Goal: Answer question/provide support: Share knowledge or assist other users

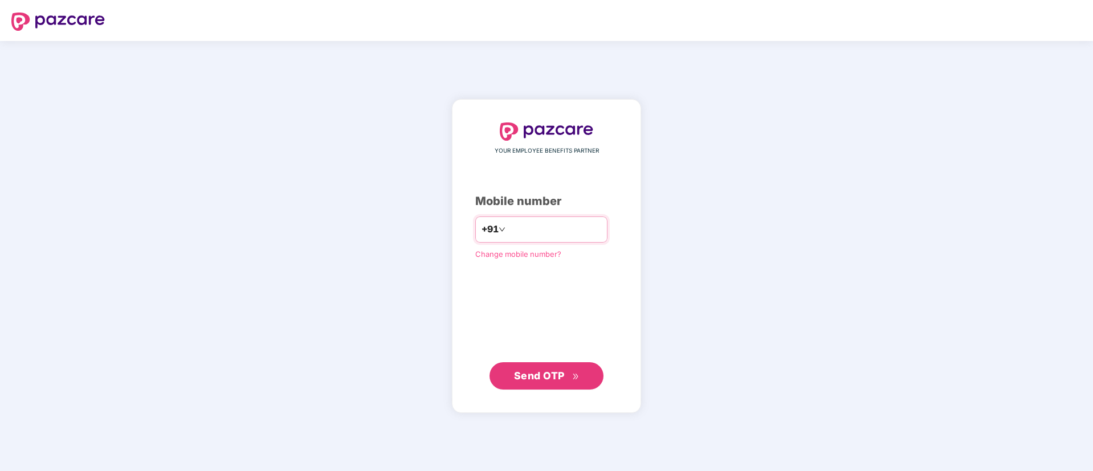
type input "**********"
click at [543, 373] on span "Send OTP" at bounding box center [539, 375] width 51 height 12
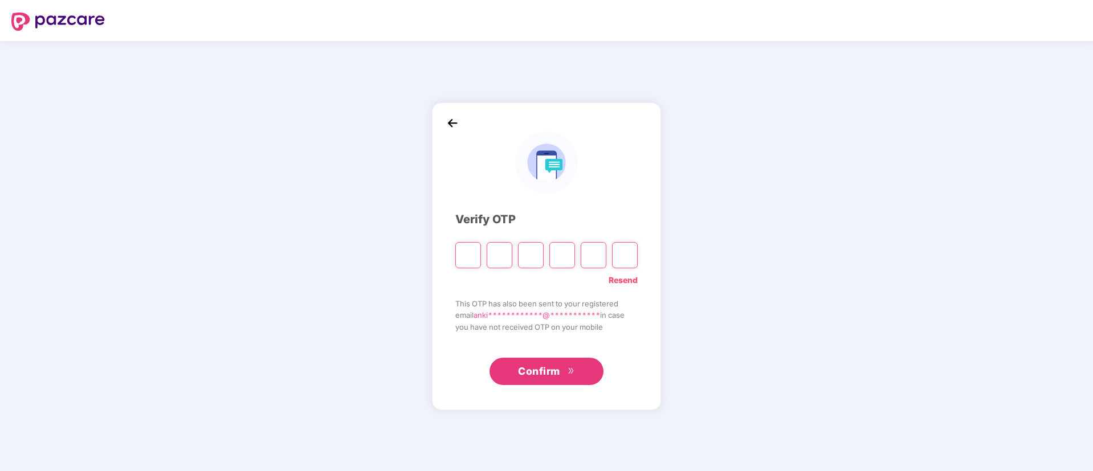
type input "*"
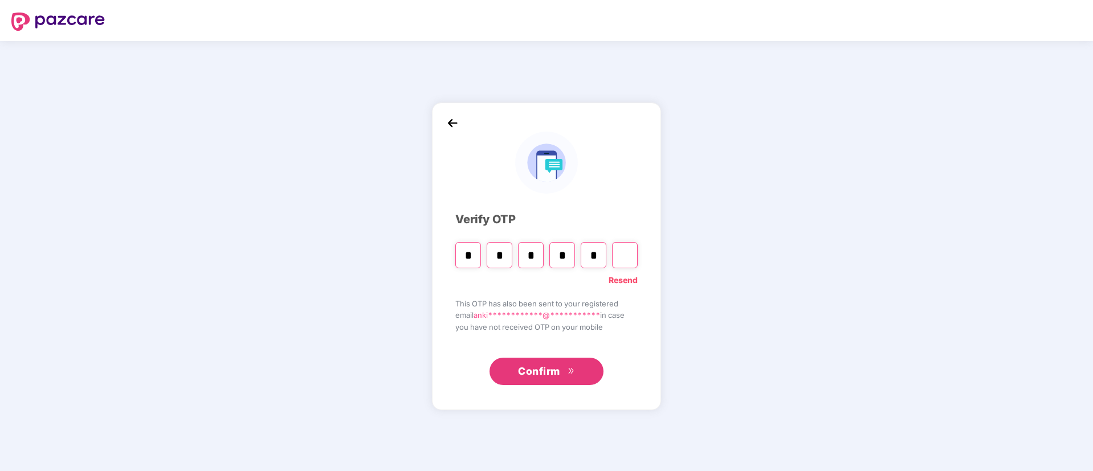
type input "*"
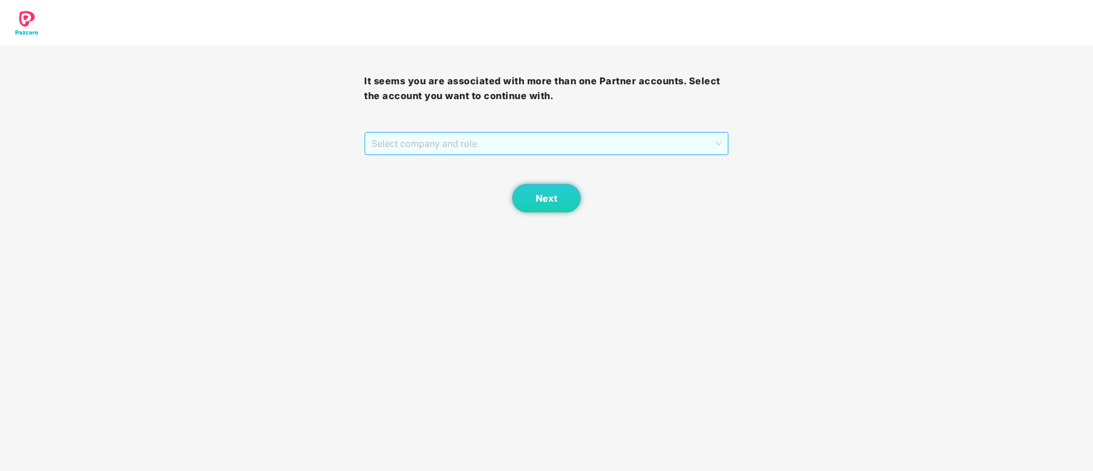
click at [478, 144] on span "Select company and role" at bounding box center [545, 144] width 349 height 22
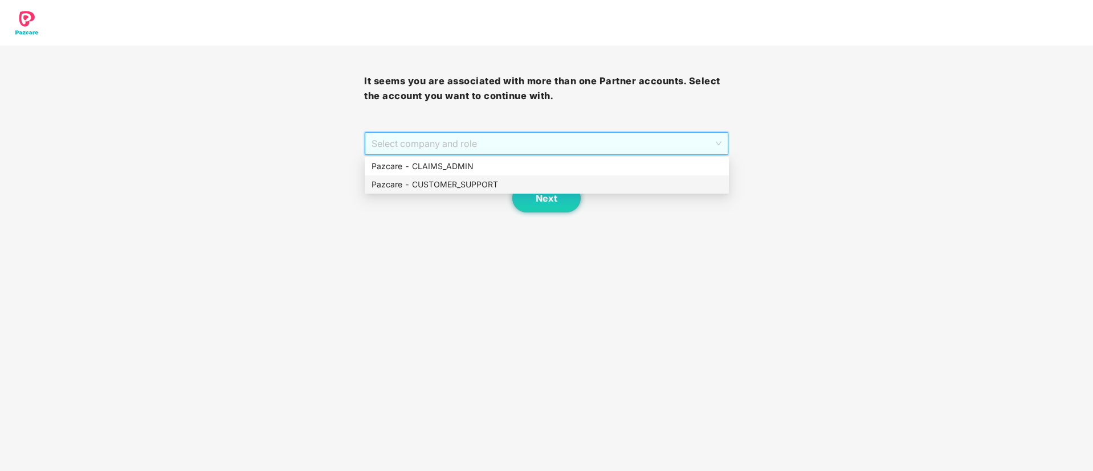
click at [462, 185] on div "Pazcare - CUSTOMER_SUPPORT" at bounding box center [546, 184] width 350 height 13
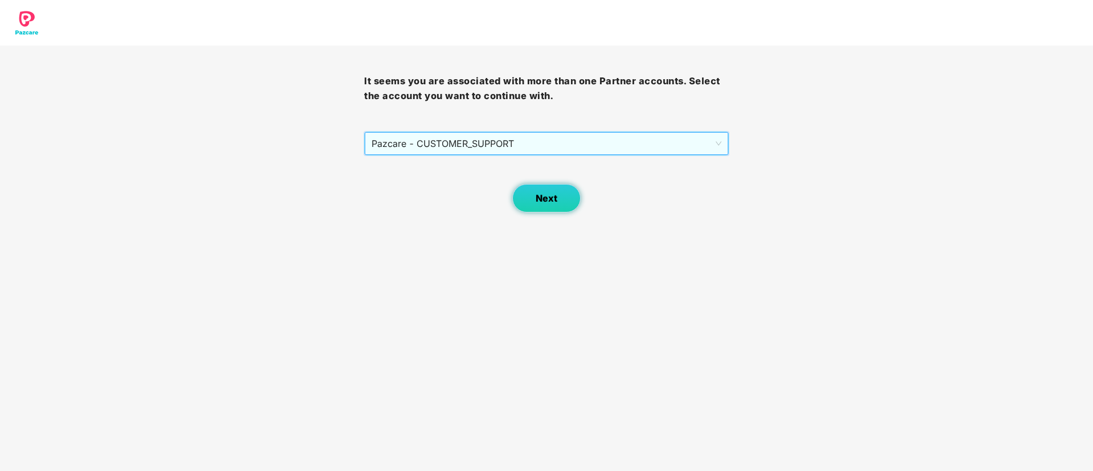
click at [543, 204] on button "Next" at bounding box center [546, 198] width 68 height 28
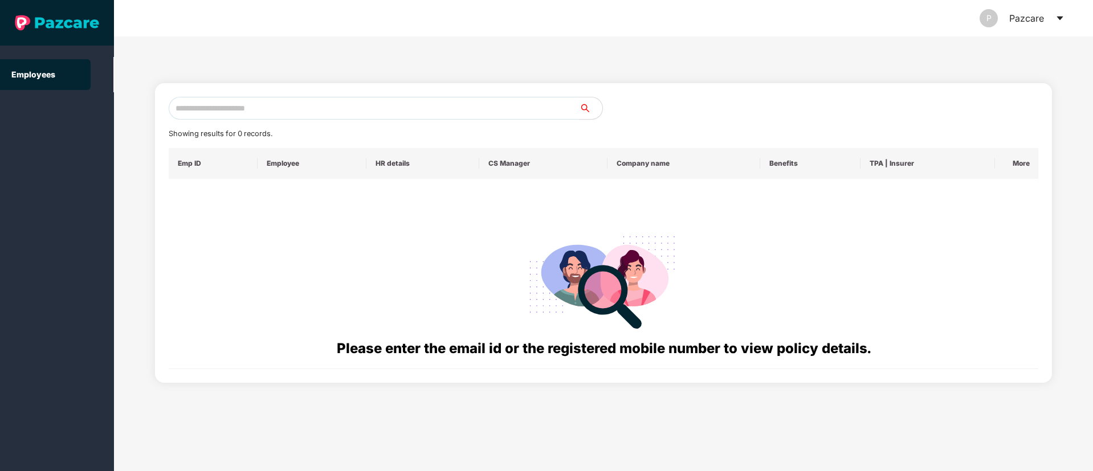
click at [1056, 18] on icon "caret-down" at bounding box center [1059, 18] width 9 height 9
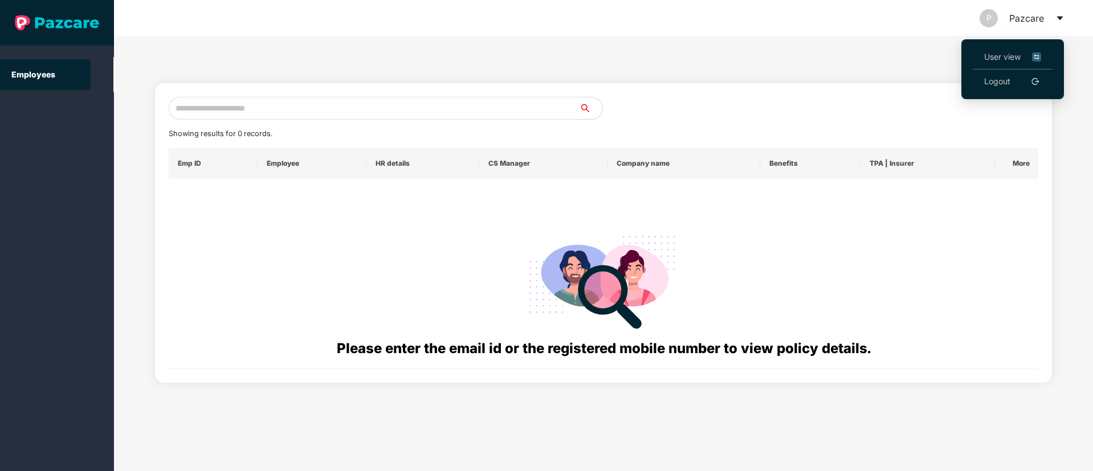
click at [1005, 55] on span "User view" at bounding box center [1012, 57] width 57 height 13
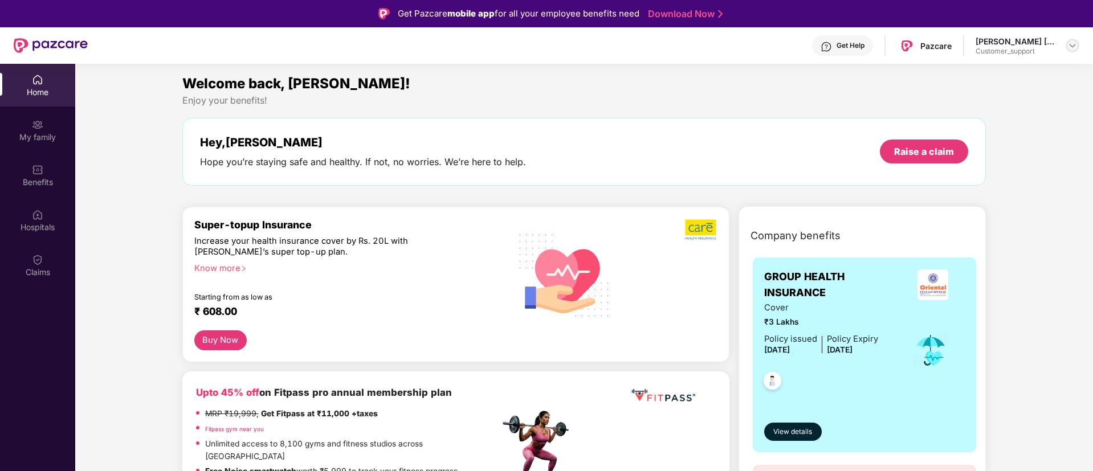
click at [1073, 45] on img at bounding box center [1071, 45] width 9 height 9
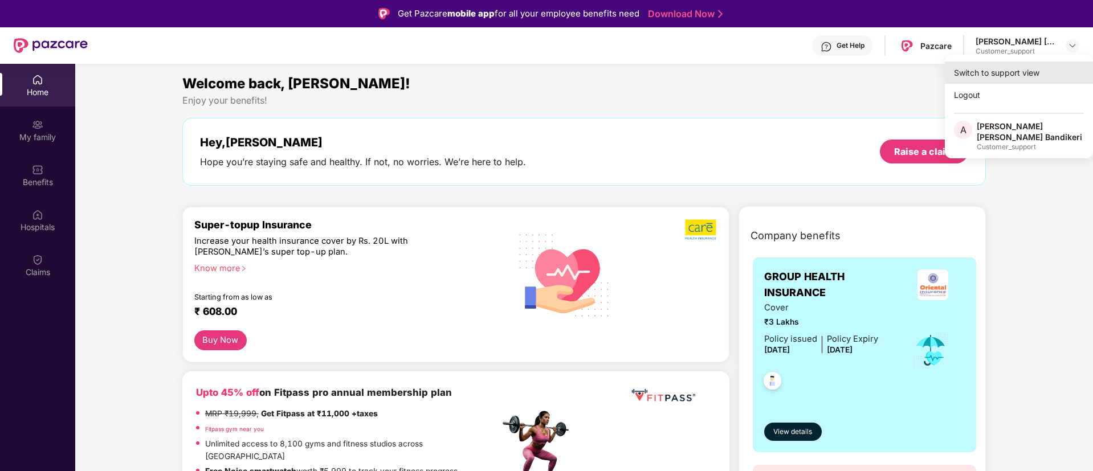
click at [990, 79] on div "Switch to support view" at bounding box center [1018, 73] width 148 height 22
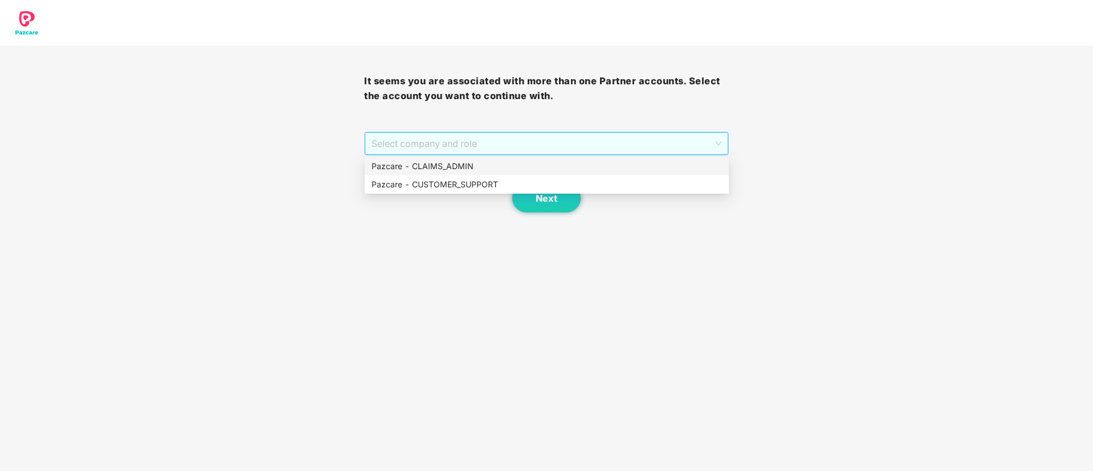
click at [578, 145] on span "Select company and role" at bounding box center [545, 144] width 349 height 22
click at [440, 167] on div "Pazcare - CLAIMS_ADMIN" at bounding box center [546, 166] width 350 height 13
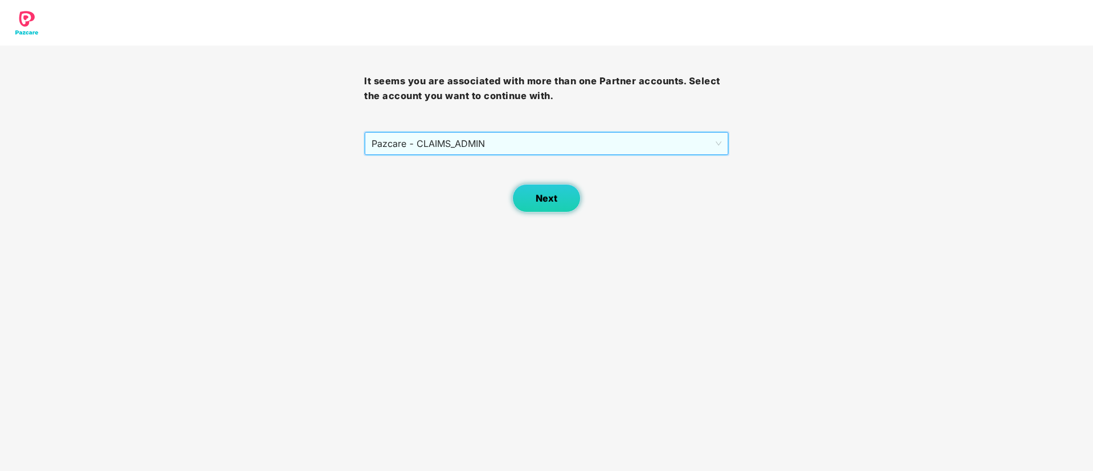
click at [549, 201] on span "Next" at bounding box center [546, 198] width 22 height 11
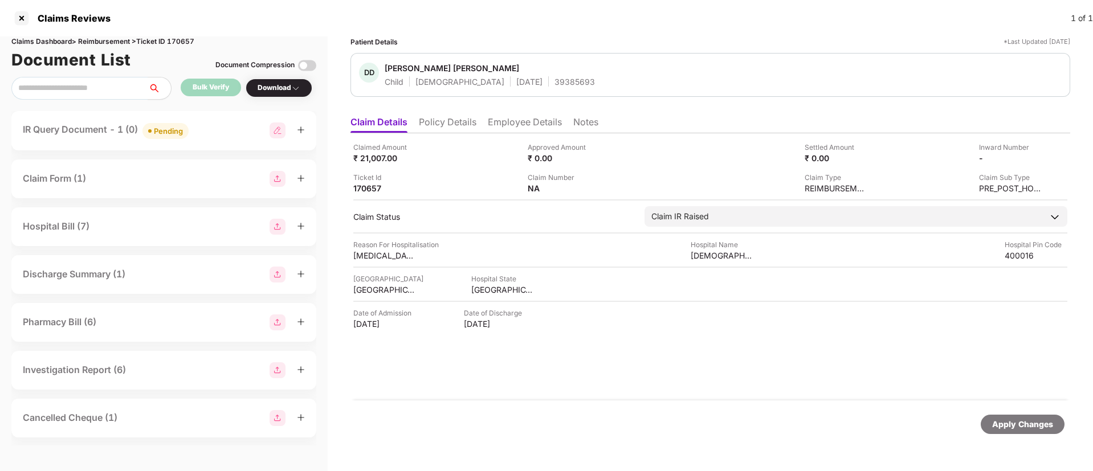
click at [447, 126] on li "Policy Details" at bounding box center [448, 124] width 58 height 17
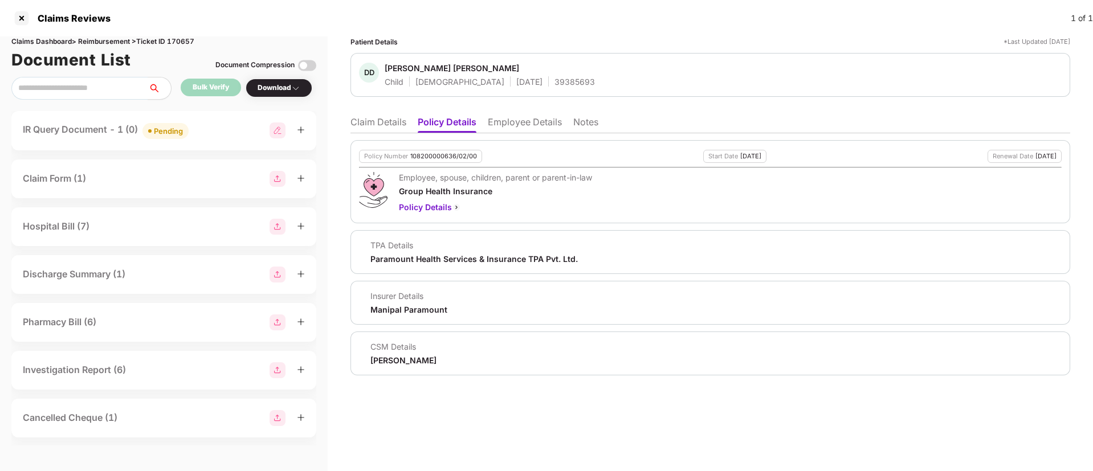
click at [378, 120] on li "Claim Details" at bounding box center [378, 124] width 56 height 17
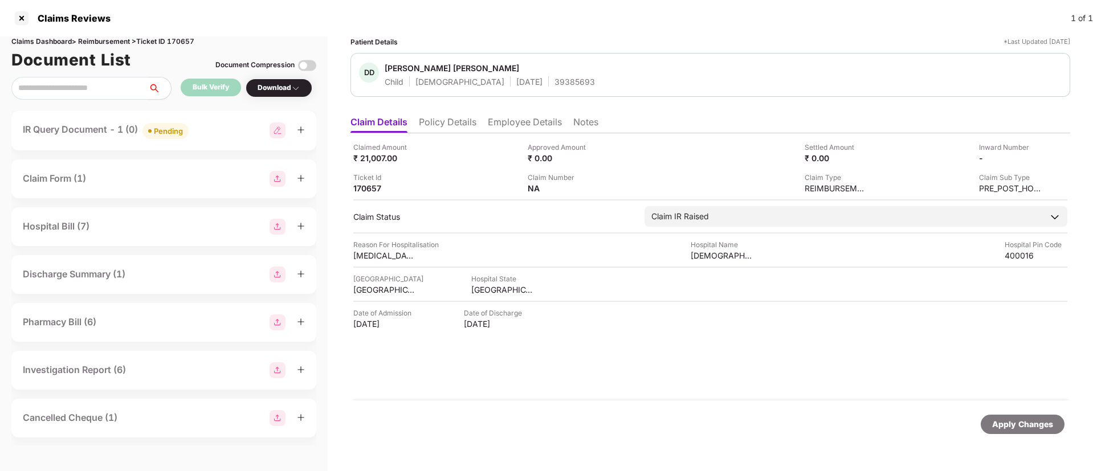
drag, startPoint x: 449, startPoint y: 116, endPoint x: 450, endPoint y: 137, distance: 21.7
click at [449, 116] on li "Policy Details" at bounding box center [448, 124] width 58 height 17
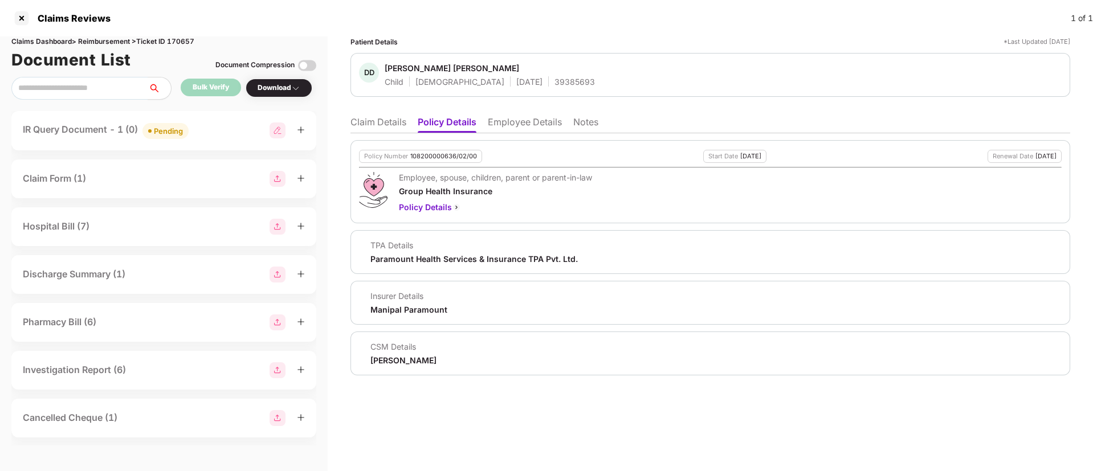
click at [439, 153] on div "108200000636/02/00" at bounding box center [443, 156] width 67 height 7
copy div "108200000636/02/00"
click at [538, 118] on li "Employee Details" at bounding box center [525, 124] width 74 height 17
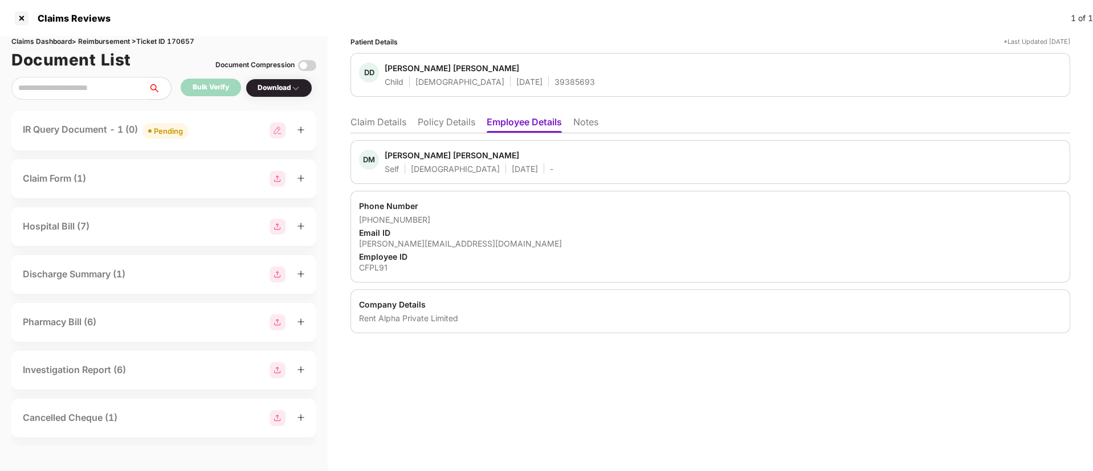
click at [370, 260] on div "Employee ID" at bounding box center [710, 256] width 702 height 11
click at [374, 266] on div "CFPL91" at bounding box center [710, 267] width 702 height 11
click at [373, 266] on div "CFPL91" at bounding box center [710, 267] width 702 height 11
copy div "CFPL91"
click at [353, 129] on li "Claim Details" at bounding box center [378, 124] width 56 height 17
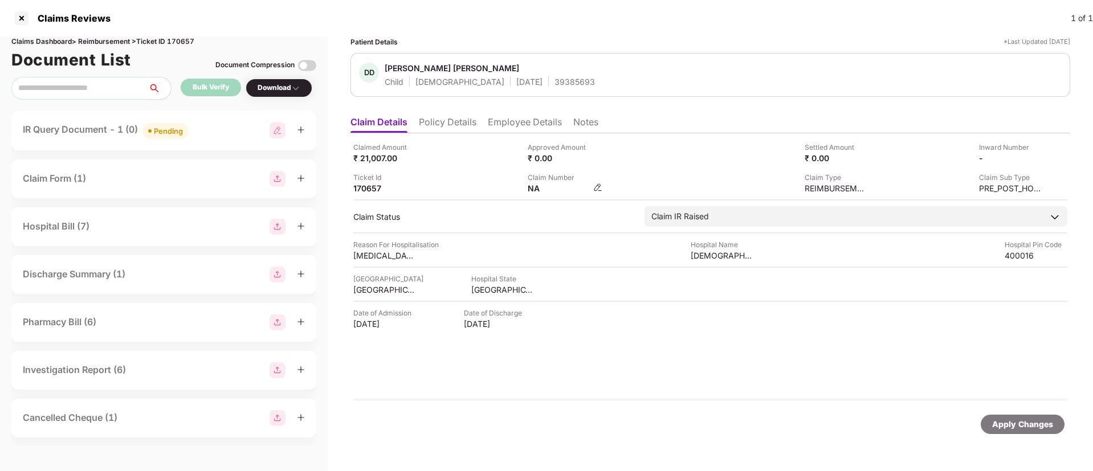
click at [595, 186] on img at bounding box center [597, 187] width 9 height 9
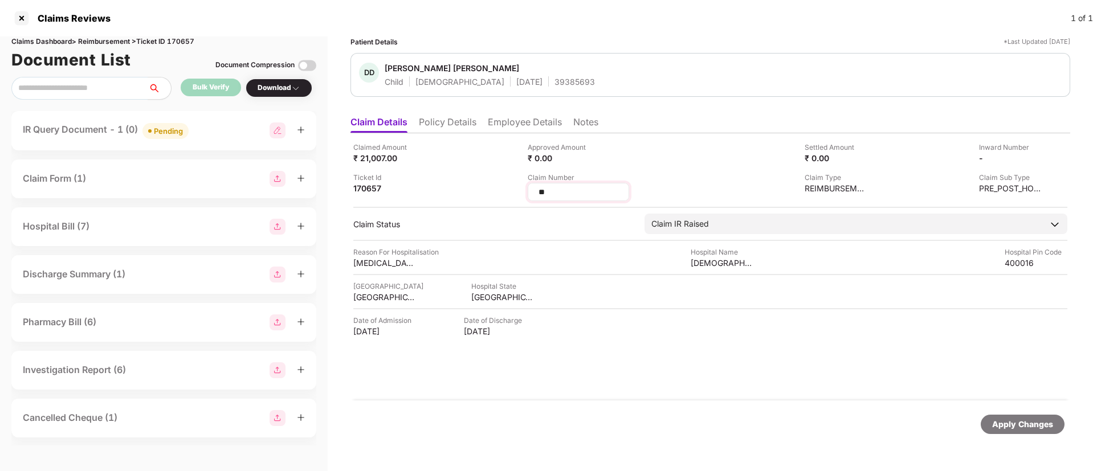
type input "*"
type input "*******"
click at [699, 167] on div "Claimed Amount ₹ 21,007.00 Approved Amount ₹ 0.00 Settled Amount ₹ 0.00 Inward …" at bounding box center [710, 171] width 714 height 59
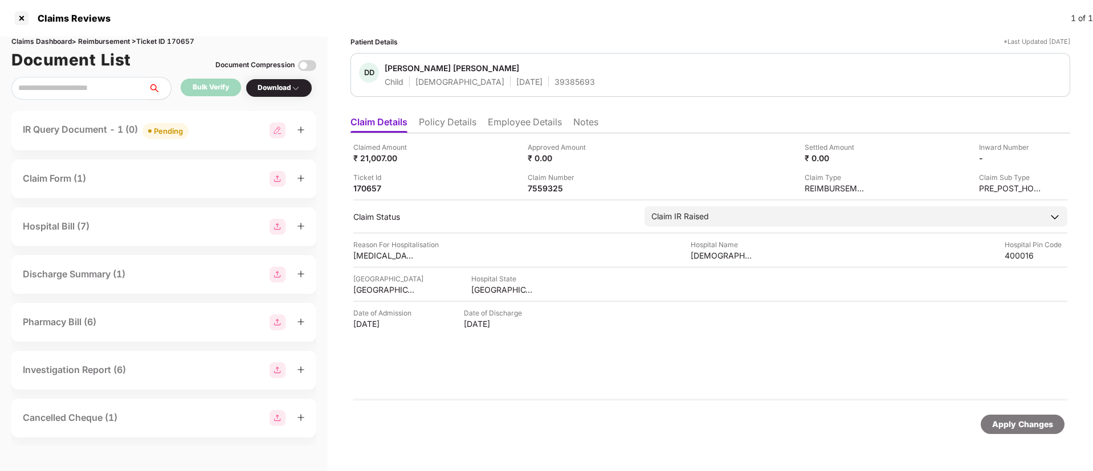
click at [208, 122] on div "IR Query Document - 1 (0) Pending" at bounding box center [164, 130] width 282 height 17
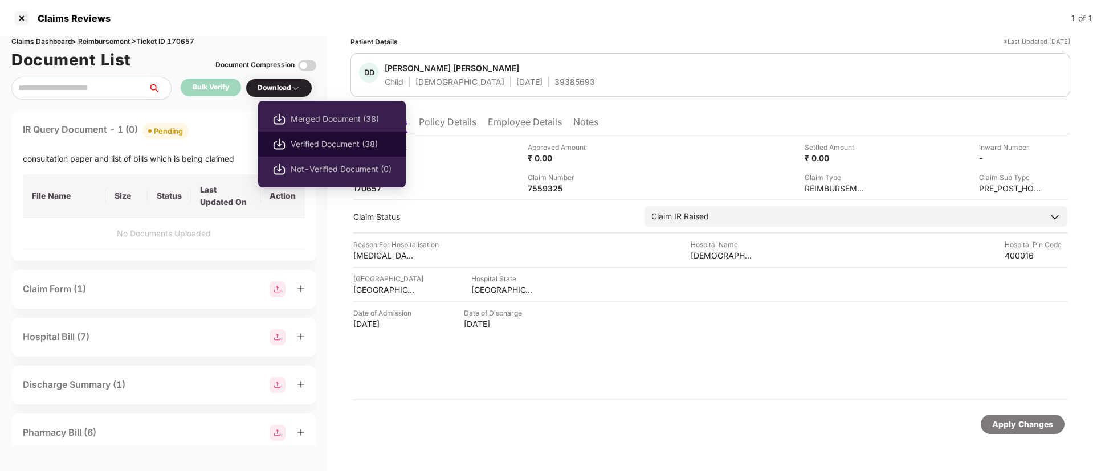
click at [331, 148] on span "Verified Document (38)" at bounding box center [341, 144] width 101 height 13
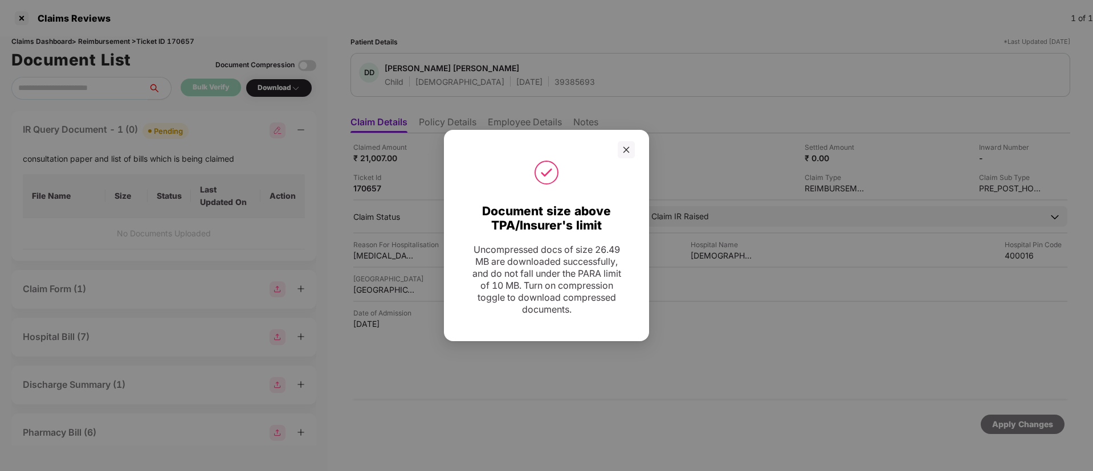
click at [622, 146] on icon "close" at bounding box center [626, 150] width 8 height 8
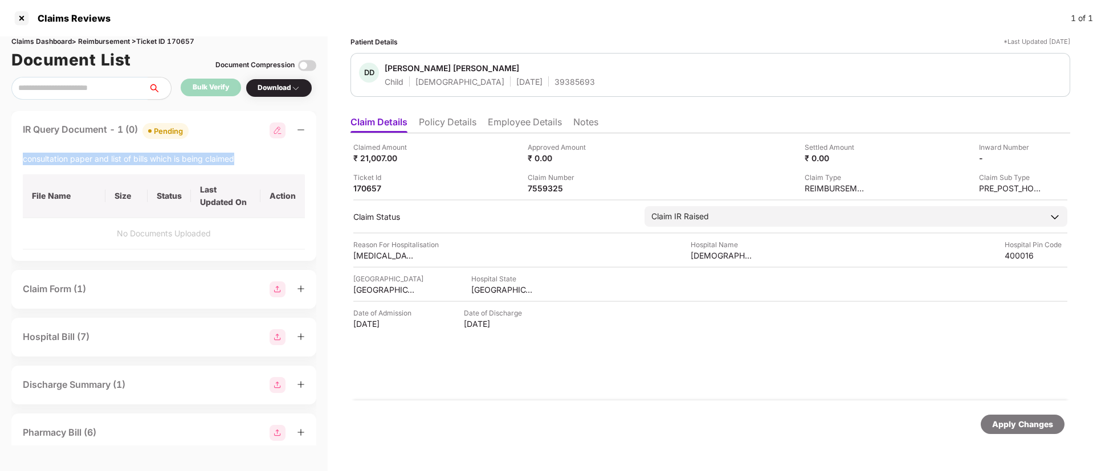
drag, startPoint x: 6, startPoint y: 161, endPoint x: 261, endPoint y: 157, distance: 254.6
click at [261, 157] on div "Claims Dashboard > Reimbursement > Ticket ID 170657 Document List Document Comp…" at bounding box center [164, 253] width 328 height 435
copy div "consultation paper and list of bills which is being claimed"
click at [252, 140] on div "IR Query Document - 1 (0) Pending consultation paper and list of bills which is…" at bounding box center [163, 186] width 305 height 150
click at [411, 228] on div "Claimed Amount ₹ 21,007.00 Approved Amount ₹ 0.00 Settled Amount ₹ 0.00 Inward …" at bounding box center [709, 266] width 719 height 267
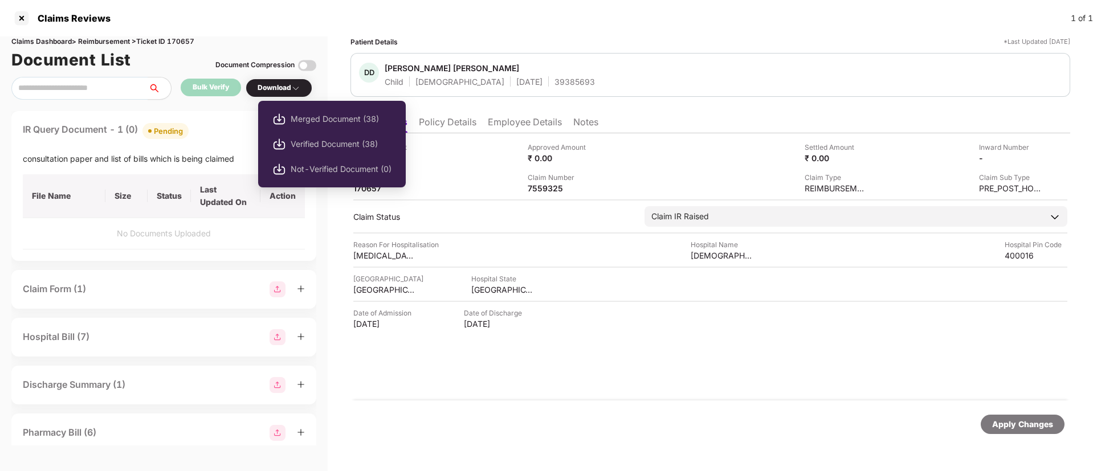
drag, startPoint x: 291, startPoint y: 145, endPoint x: 297, endPoint y: 168, distance: 23.6
click at [291, 146] on span "Verified Document (38)" at bounding box center [341, 144] width 101 height 13
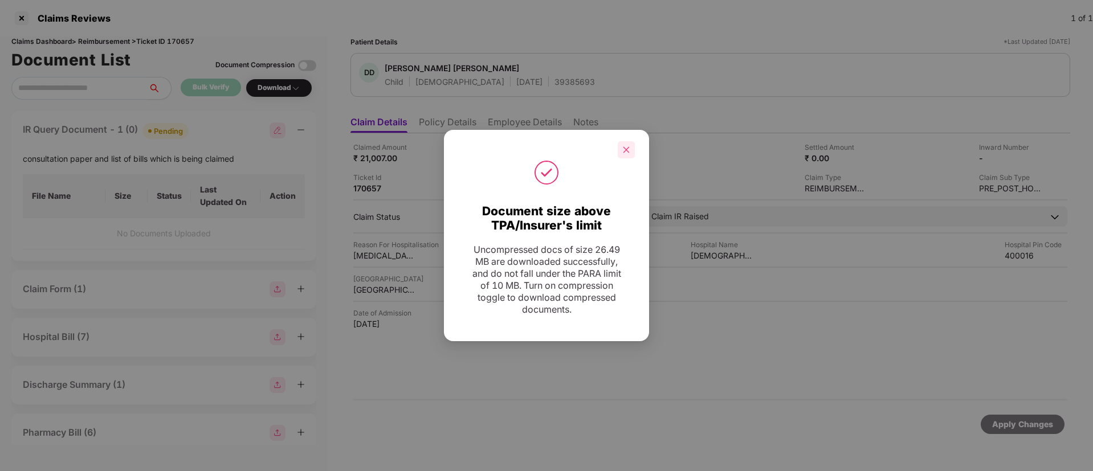
click at [632, 150] on div at bounding box center [625, 149] width 17 height 17
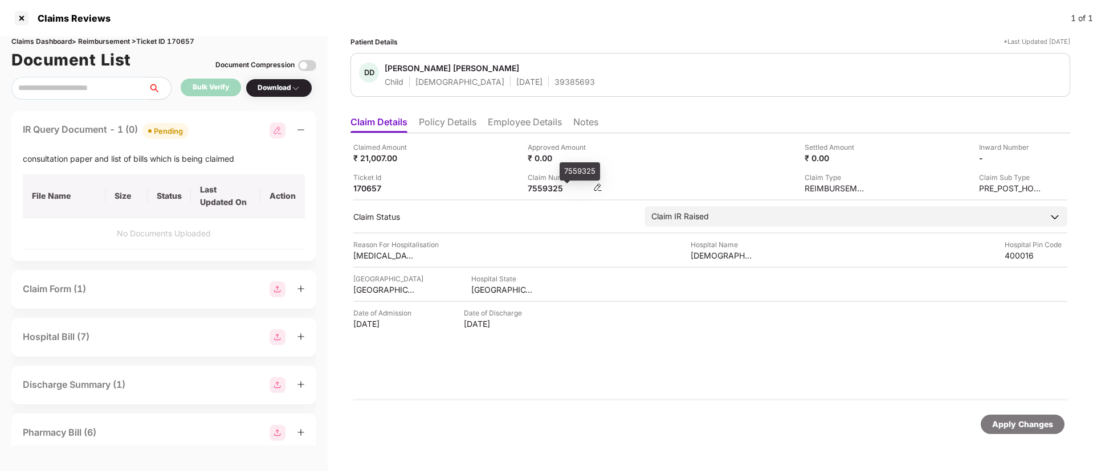
click at [535, 186] on div "7559325" at bounding box center [558, 188] width 63 height 11
copy div "7559325"
drag, startPoint x: 506, startPoint y: 88, endPoint x: 553, endPoint y: 76, distance: 48.1
click at [553, 76] on div "DD Dhruv Devesh Muni Child Male 18 Aug 2002 39385693" at bounding box center [709, 75] width 719 height 44
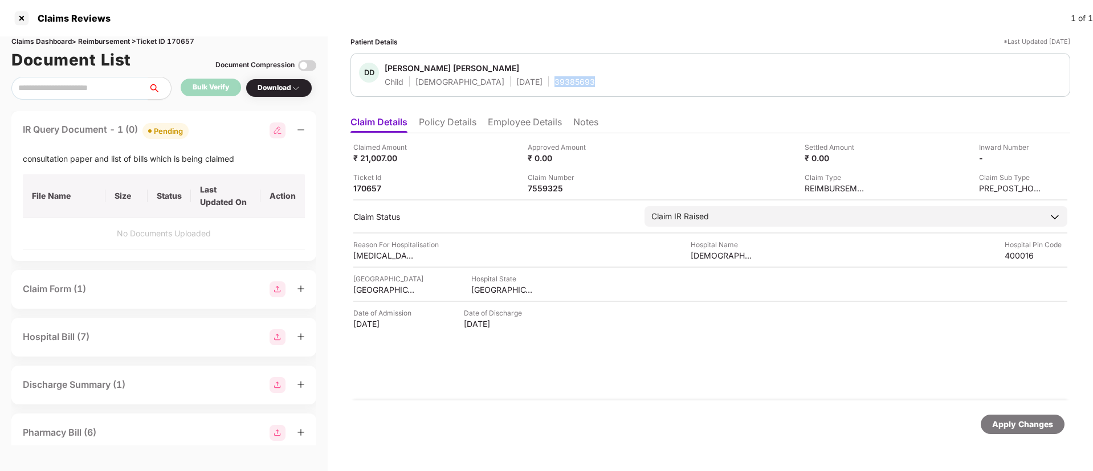
copy div "39385693"
drag, startPoint x: 21, startPoint y: 156, endPoint x: 233, endPoint y: 113, distance: 216.1
click at [246, 158] on div "IR Query Document - 1 (0) Pending consultation paper and list of bills which is…" at bounding box center [163, 186] width 305 height 150
copy div "consultation paper and list of bills which is being claimed"
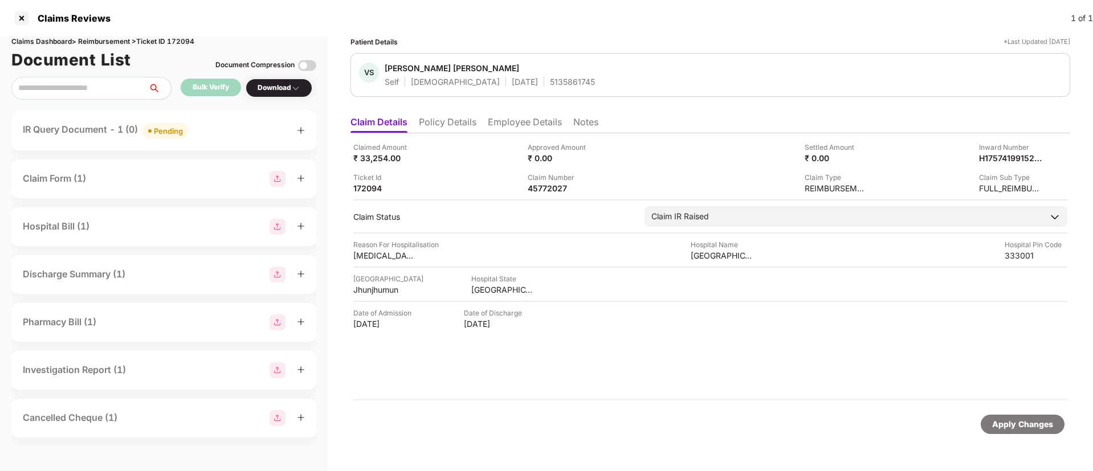
drag, startPoint x: 450, startPoint y: 118, endPoint x: 459, endPoint y: 124, distance: 10.0
click at [450, 120] on li "Policy Details" at bounding box center [448, 124] width 58 height 17
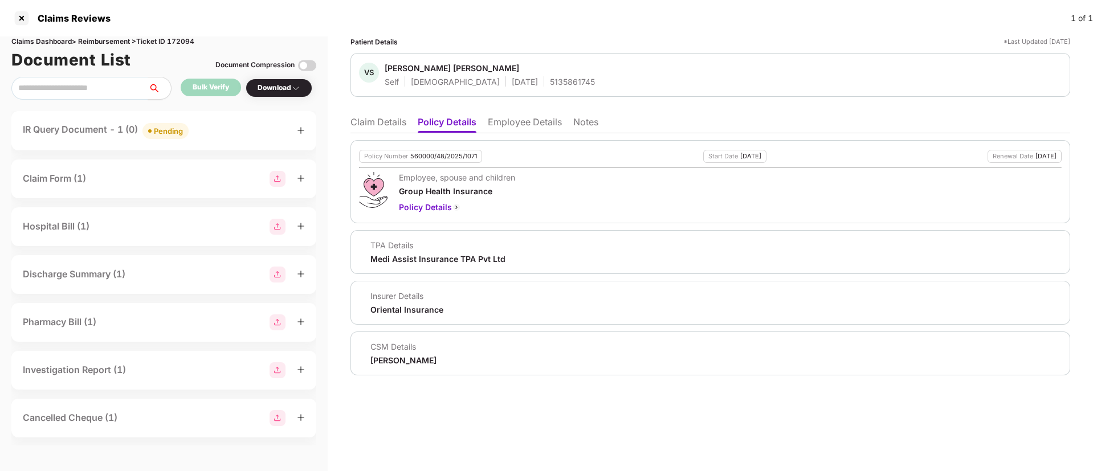
click at [391, 124] on li "Claim Details" at bounding box center [378, 124] width 56 height 17
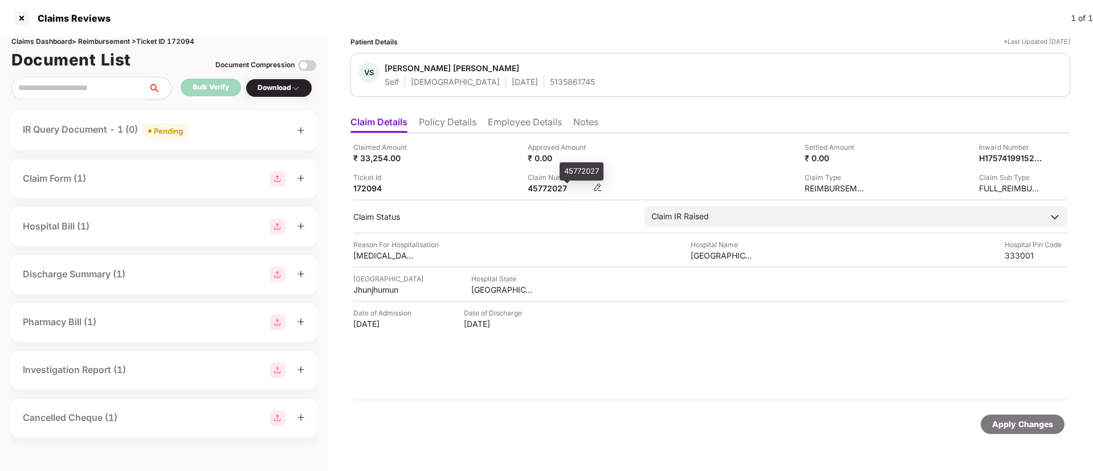
click at [536, 187] on div "45772027" at bounding box center [558, 188] width 63 height 11
copy div "45772027"
drag, startPoint x: 439, startPoint y: 163, endPoint x: 218, endPoint y: 154, distance: 220.7
click at [406, 163] on div "Claimed Amount ₹ 33,254.00 Approved Amount ₹ 0.00 Settled Amount ₹ 0.00 Inward …" at bounding box center [710, 168] width 714 height 52
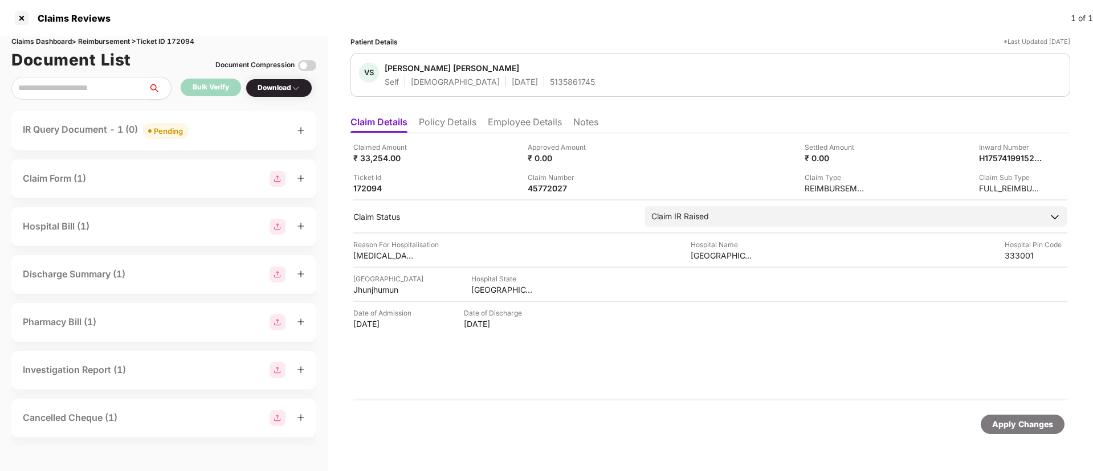
drag, startPoint x: 202, startPoint y: 128, endPoint x: 210, endPoint y: 131, distance: 9.0
click at [207, 130] on div "IR Query Document - 1 (0) Pending" at bounding box center [164, 130] width 282 height 17
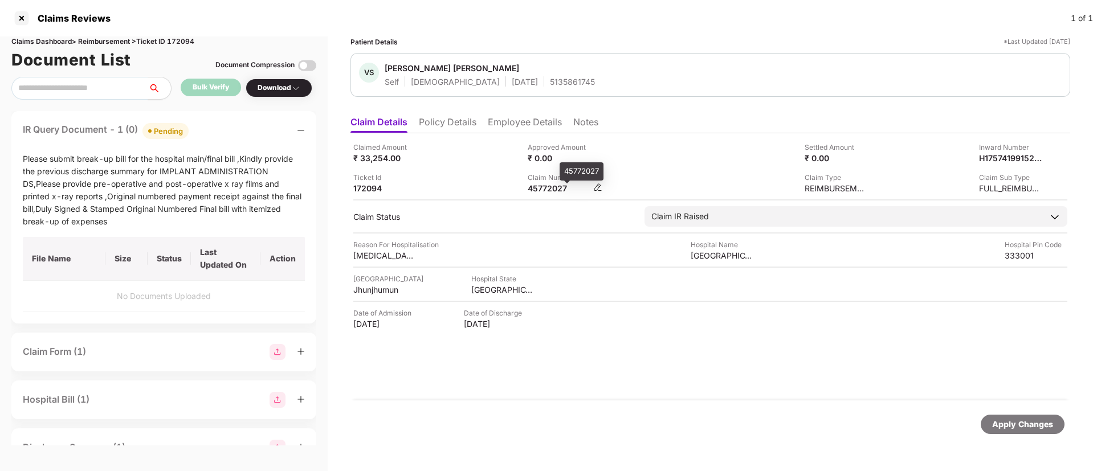
click at [533, 186] on div "45772027" at bounding box center [558, 188] width 63 height 11
copy div "45772027"
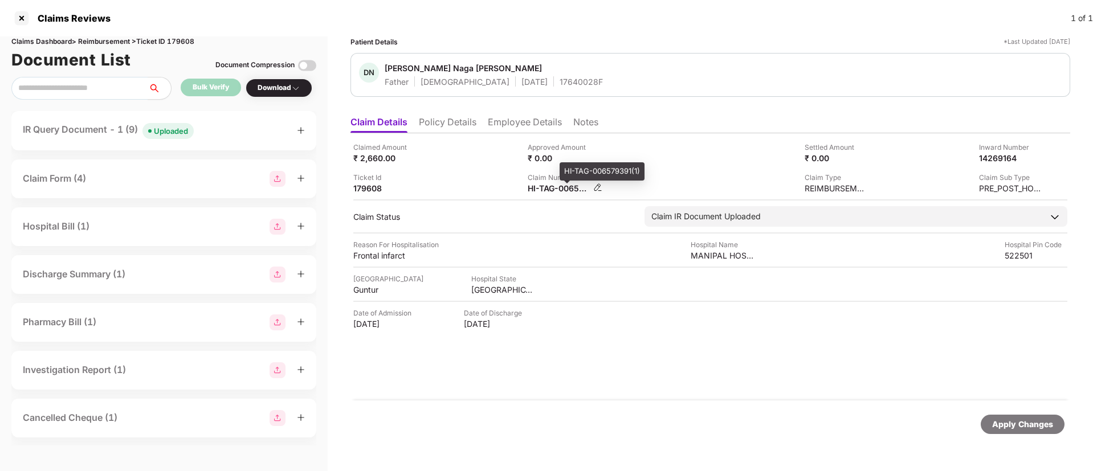
click at [543, 191] on div "HI-TAG-006579391(1)" at bounding box center [558, 188] width 63 height 11
click at [545, 190] on div "HI-TAG-006579391(1)" at bounding box center [558, 188] width 63 height 11
drag, startPoint x: 545, startPoint y: 189, endPoint x: 550, endPoint y: 183, distance: 7.7
click at [546, 189] on div "HI-TAG-006579391(1)" at bounding box center [558, 188] width 63 height 11
click at [547, 185] on div "HI-TAG-006579391(1)" at bounding box center [558, 188] width 63 height 11
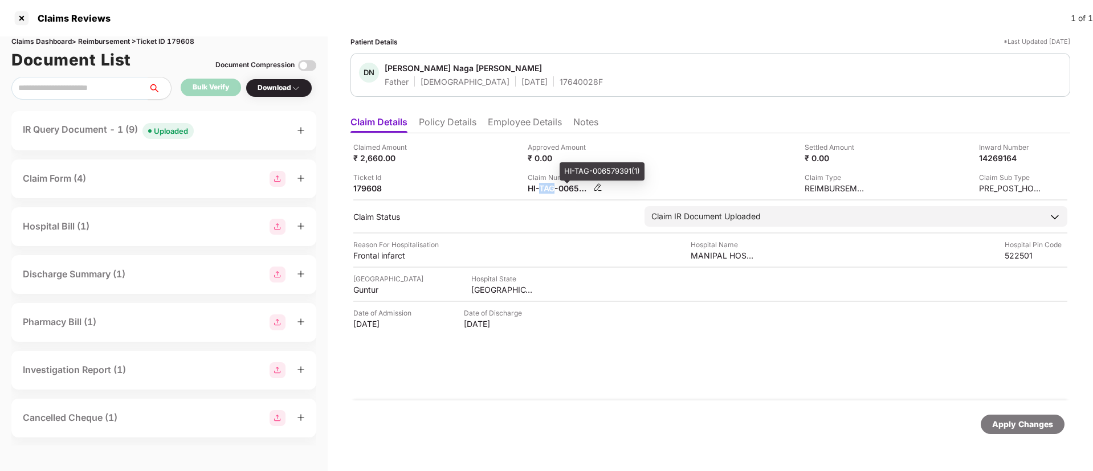
click at [547, 185] on div "HI-TAG-006579391(1)" at bounding box center [558, 188] width 63 height 11
click at [257, 137] on div "IR Query Document - 1 (9) Uploaded" at bounding box center [164, 130] width 282 height 17
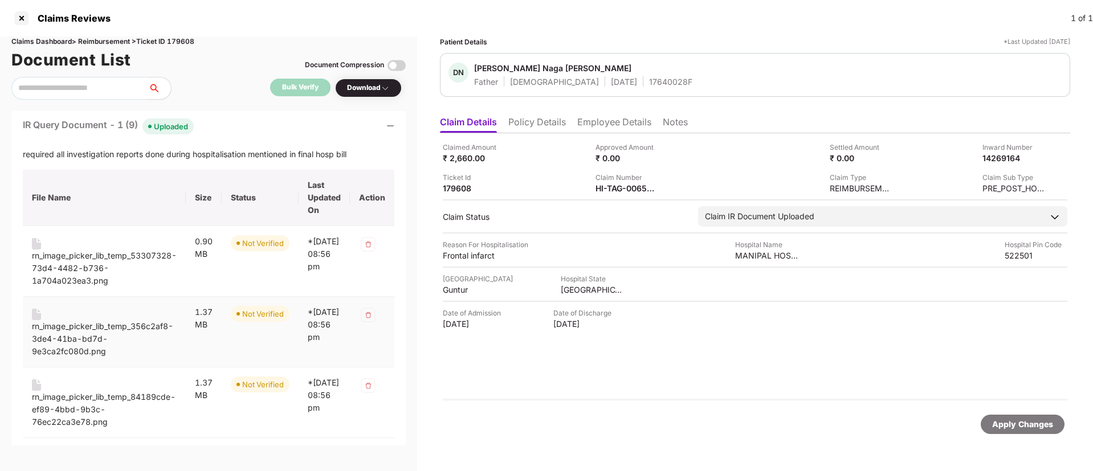
scroll to position [3, 0]
click at [76, 257] on div "rn_image_picker_lib_temp_53307328-73d4-4482-b736-1a704a023ea3.png" at bounding box center [104, 270] width 145 height 38
click at [89, 324] on div "rn_image_picker_lib_temp_356c2af8-3de4-41ba-bd7d-9e3ca2fc080d.png" at bounding box center [104, 340] width 145 height 38
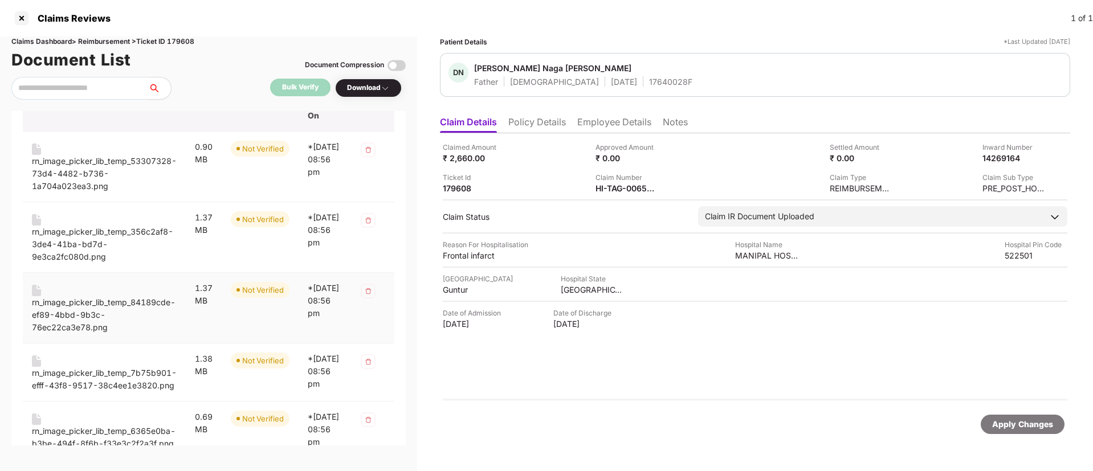
scroll to position [109, 0]
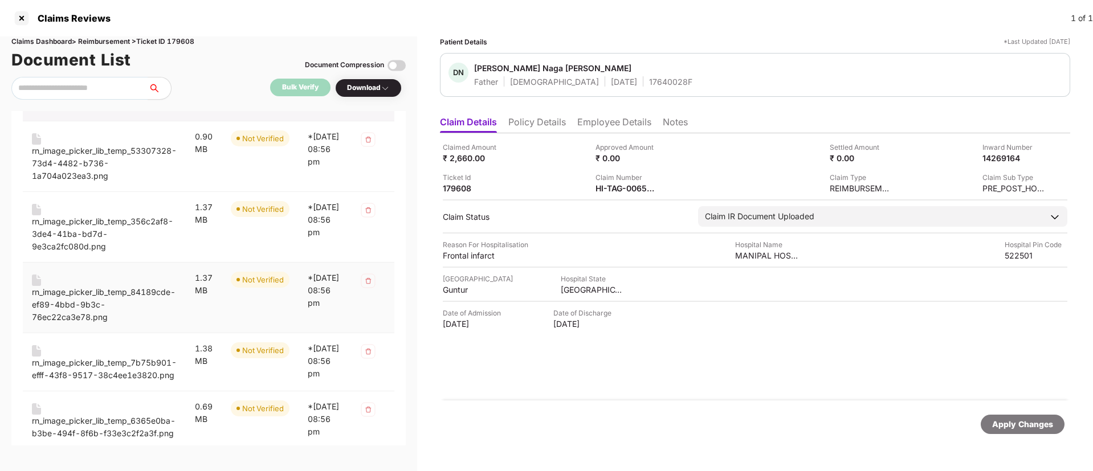
click at [128, 292] on div "rn_image_picker_lib_temp_84189cde-ef89-4bbd-9b3c-76ec22ca3e78.png" at bounding box center [104, 305] width 145 height 38
click at [108, 366] on div "rn_image_picker_lib_temp_7b75b901-efff-43f8-9517-38c4ee1e3820.png" at bounding box center [104, 369] width 145 height 25
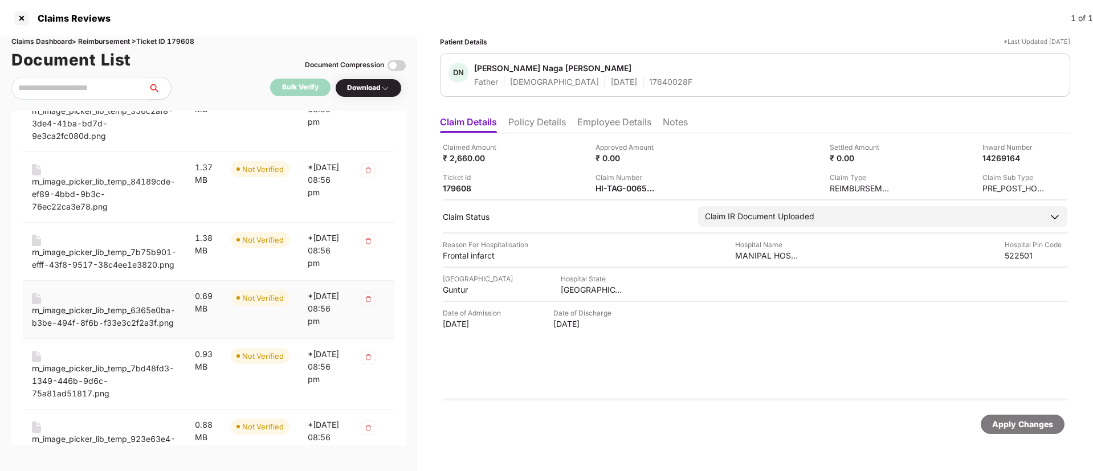
scroll to position [222, 0]
click at [137, 316] on div "rn_image_picker_lib_temp_6365e0ba-b3be-494f-8f6b-f33e3c2f2a3f.png" at bounding box center [104, 314] width 145 height 25
drag, startPoint x: 121, startPoint y: 389, endPoint x: 129, endPoint y: 386, distance: 8.7
click at [121, 389] on div "rn_image_picker_lib_temp_7bd48fd3-1349-446b-9d6c-75a81ad51817.png" at bounding box center [104, 379] width 145 height 38
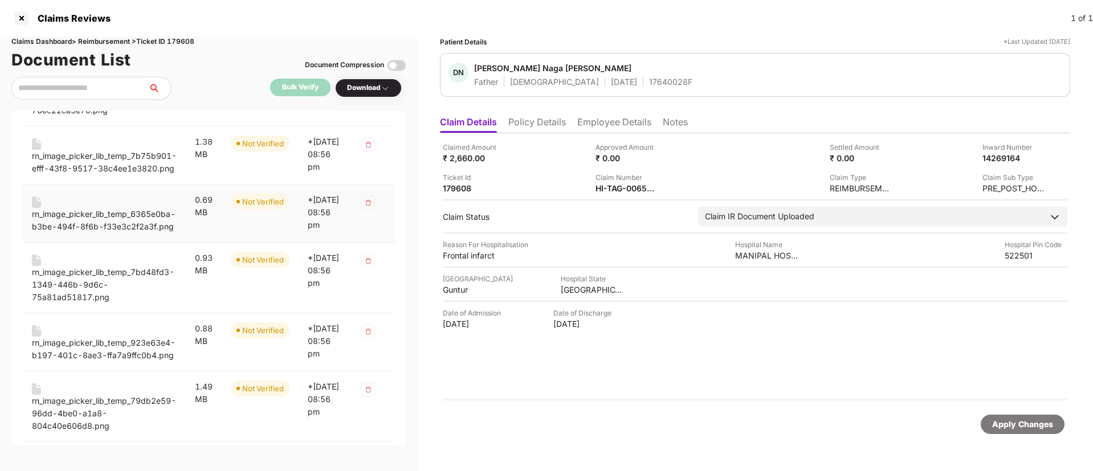
scroll to position [335, 0]
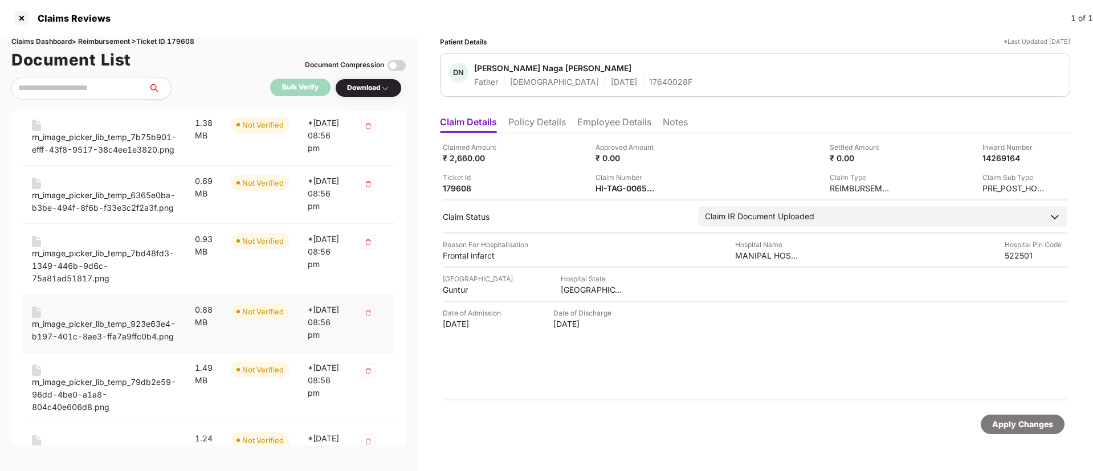
click at [128, 343] on div "rn_image_picker_lib_temp_923e63e4-b197-401c-8ae3-ffa7a9ffc0b4.png" at bounding box center [104, 330] width 145 height 25
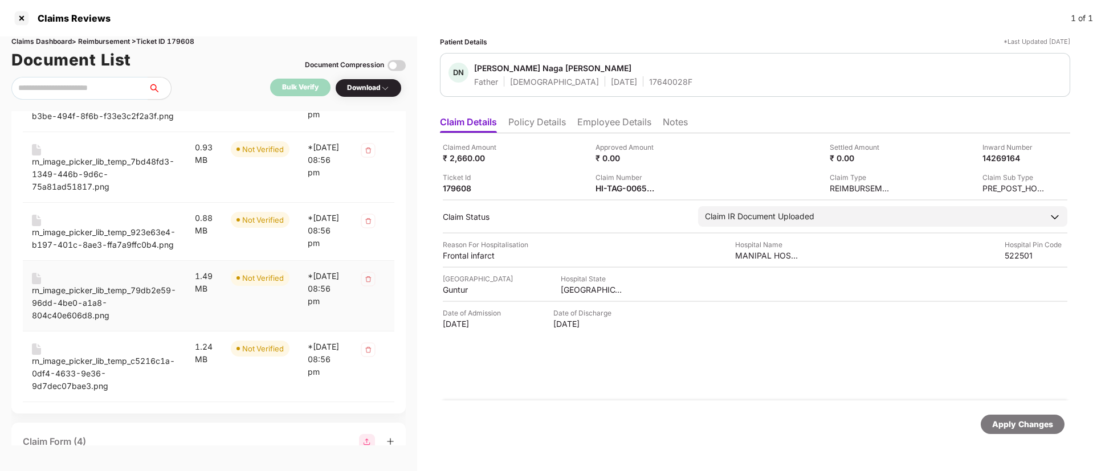
scroll to position [430, 0]
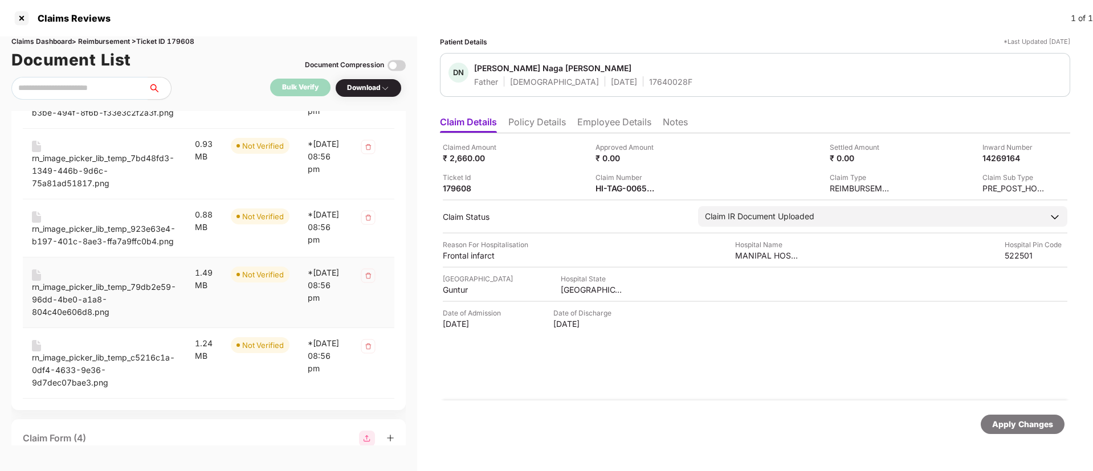
click at [126, 318] on div "rn_image_picker_lib_temp_79db2e59-96dd-4be0-a1a8-804c40e606d8.png" at bounding box center [104, 300] width 145 height 38
click at [126, 389] on div "rn_image_picker_lib_temp_c5216c1a-0df4-4633-9e36-9d7dec07bae3.png" at bounding box center [104, 370] width 145 height 38
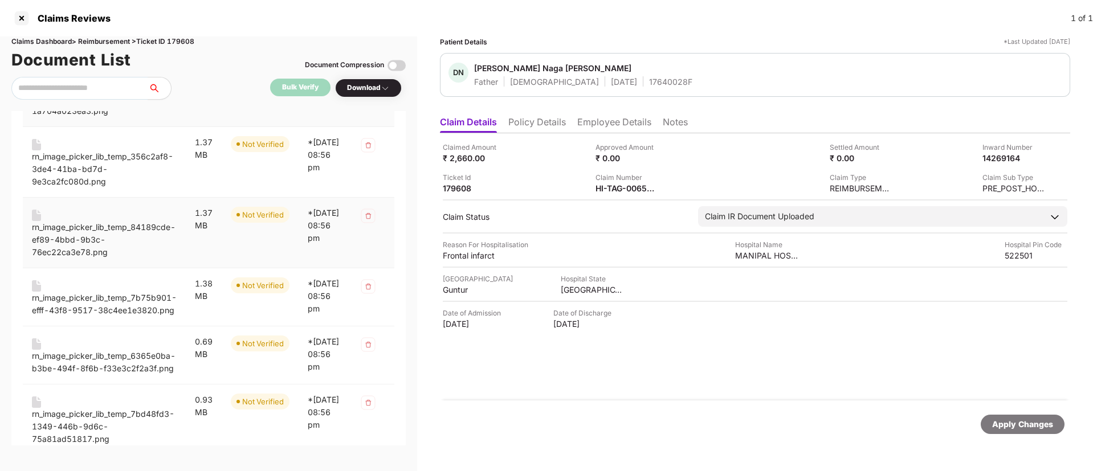
scroll to position [0, 0]
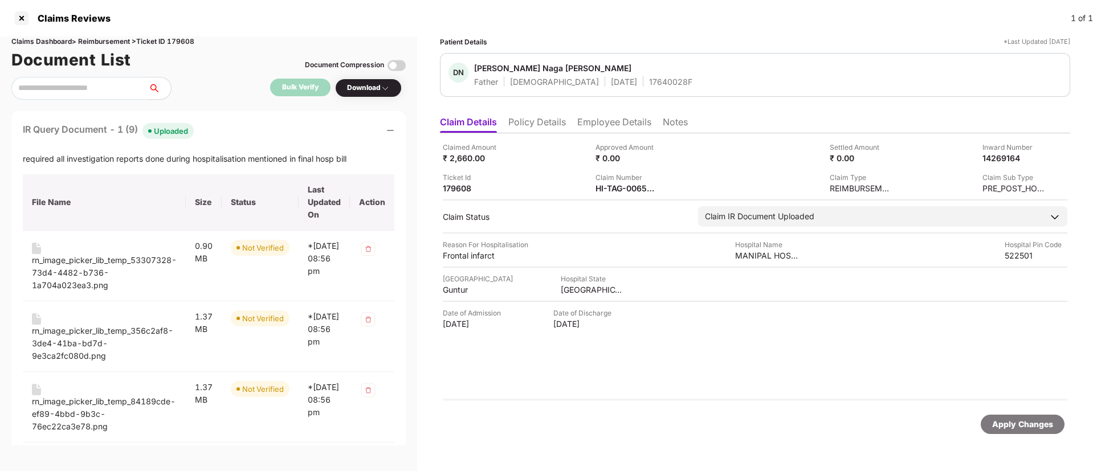
click at [224, 142] on div "IR Query Document - 1 (9) Uploaded required all investigation reports done duri…" at bounding box center [208, 475] width 394 height 729
click at [224, 131] on div "IR Query Document - 1 (9) Uploaded" at bounding box center [208, 130] width 371 height 17
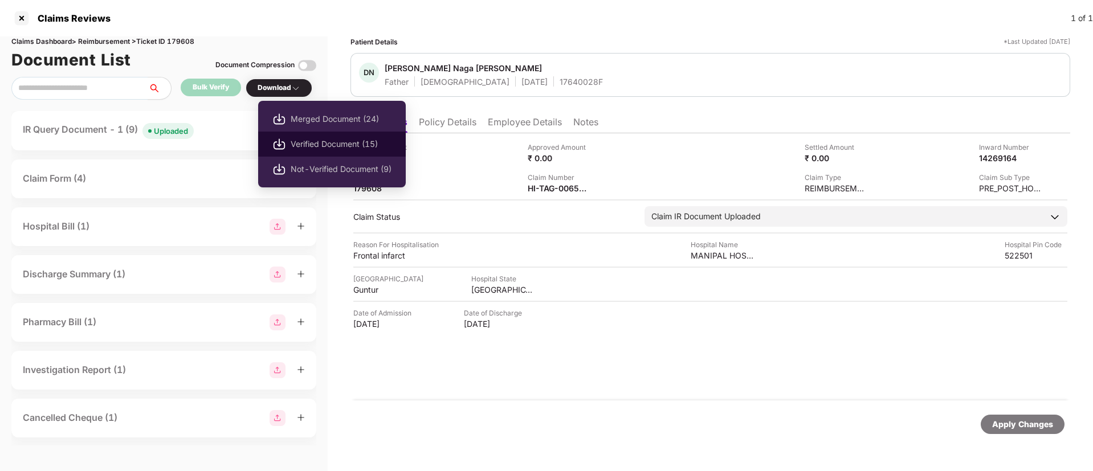
click at [306, 143] on span "Verified Document (15)" at bounding box center [341, 144] width 101 height 13
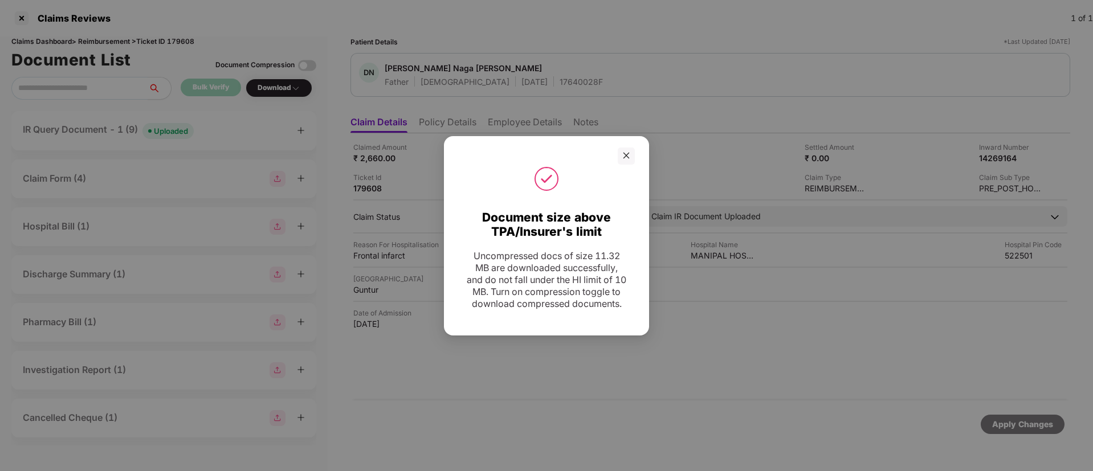
drag, startPoint x: 627, startPoint y: 152, endPoint x: 603, endPoint y: 175, distance: 34.2
click at [628, 152] on icon "close" at bounding box center [626, 156] width 8 height 8
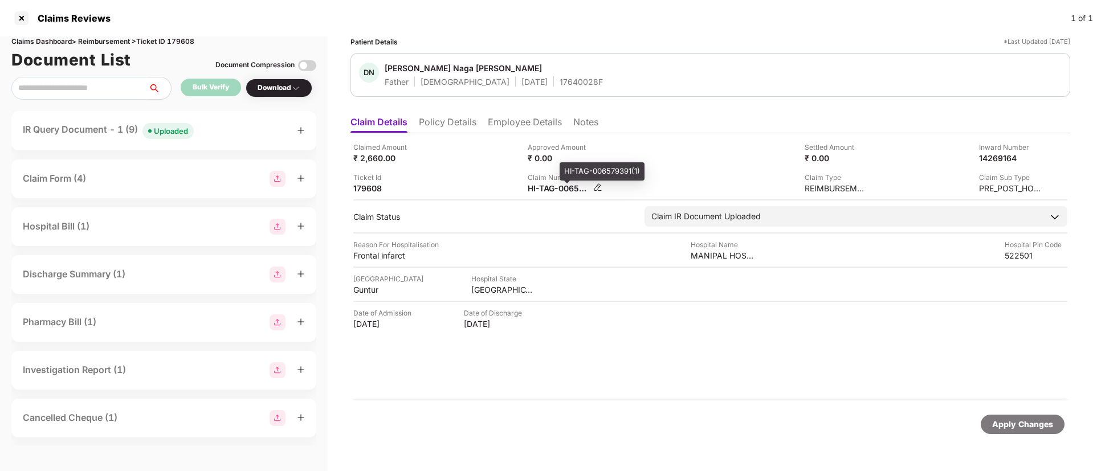
click at [566, 191] on div "HI-TAG-006579391(1)" at bounding box center [558, 188] width 63 height 11
copy div
click at [553, 194] on div "Claimed Amount ₹ 41,790.00 Approved Amount ₹ 0.00 Settled Amount ₹ 0.00 Inward …" at bounding box center [709, 266] width 719 height 267
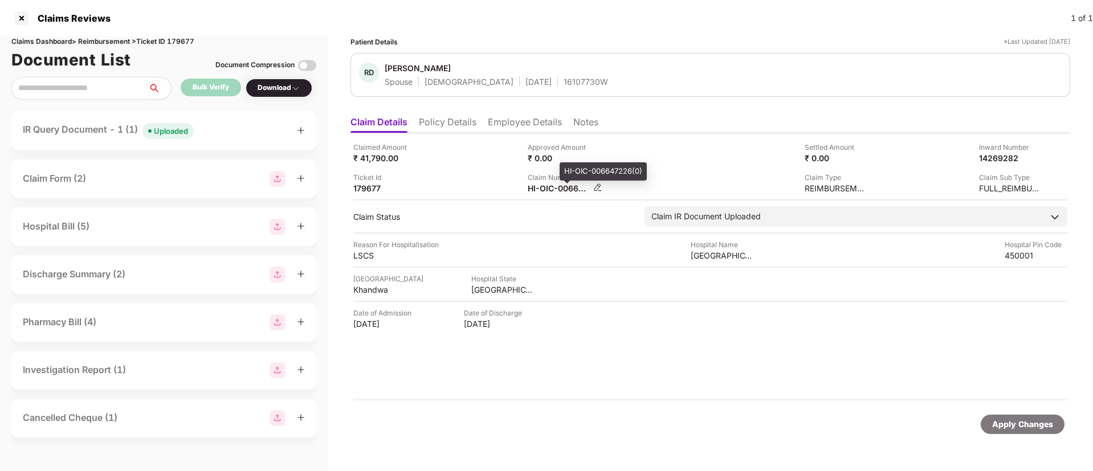
click at [548, 184] on div "HI-OIC-006647226(0)" at bounding box center [558, 188] width 63 height 11
click at [549, 184] on div "HI-OIC-006647226(0)" at bounding box center [558, 188] width 63 height 11
copy div
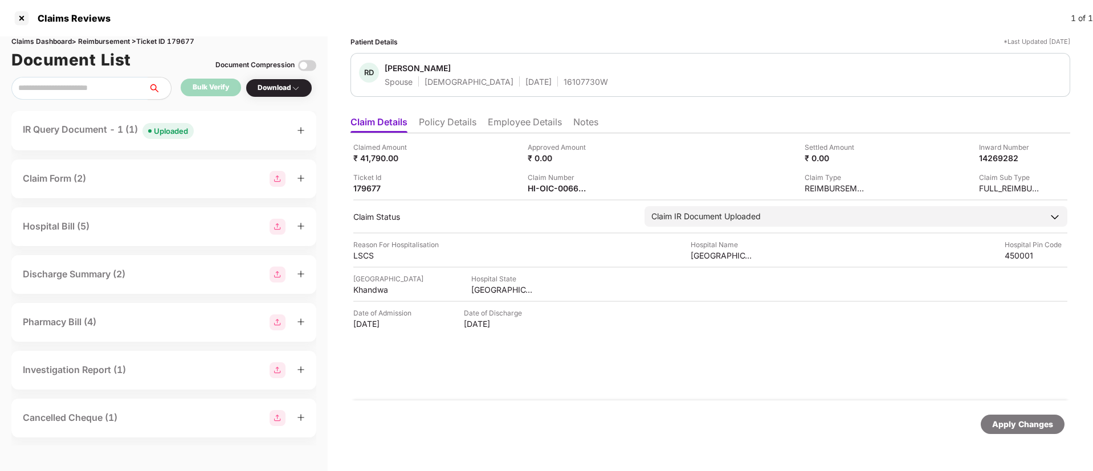
copy div
click at [230, 140] on div "IR Query Document - 1 (1) Uploaded" at bounding box center [163, 130] width 305 height 39
click at [219, 132] on div "IR Query Document - 1 (1) Uploaded" at bounding box center [164, 130] width 282 height 17
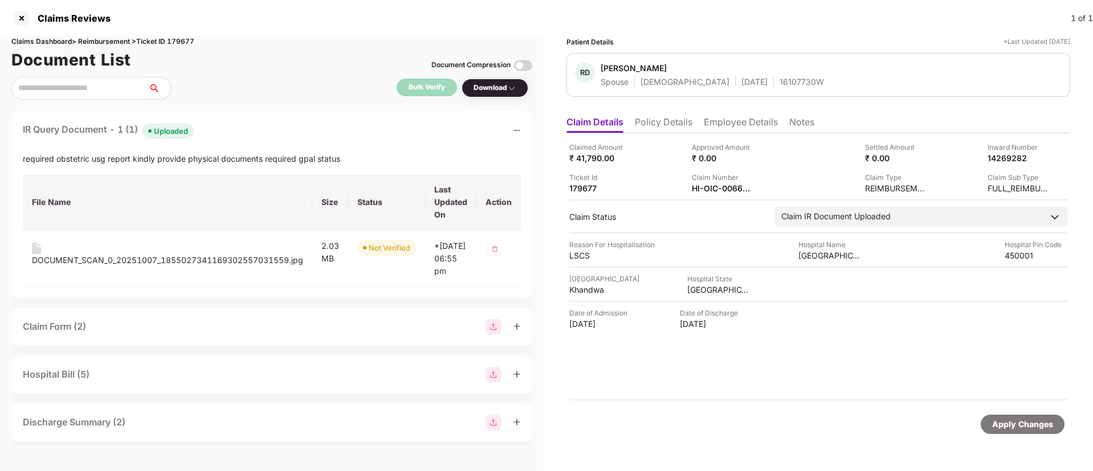
click at [219, 132] on div "IR Query Document - 1 (1) Uploaded" at bounding box center [272, 130] width 498 height 17
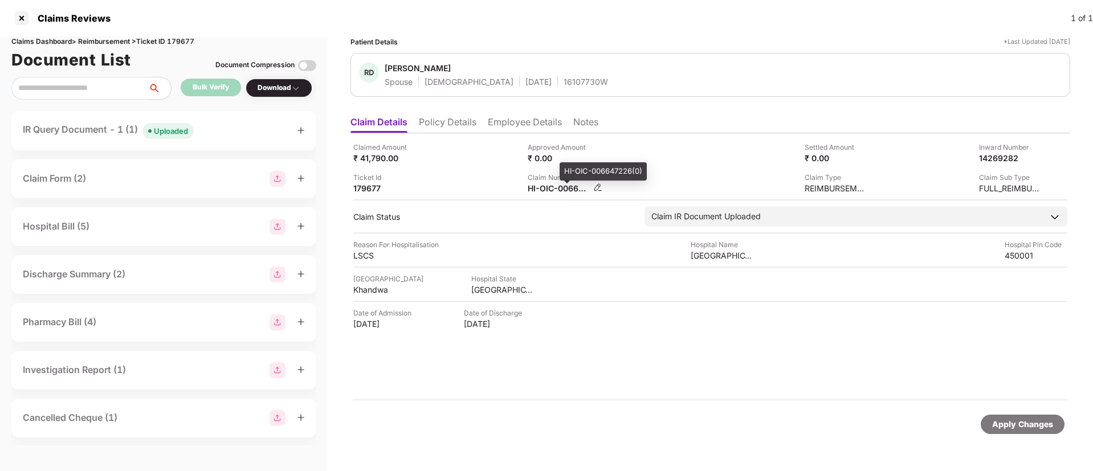
click at [572, 190] on div "HI-OIC-006647226(0)" at bounding box center [558, 188] width 63 height 11
drag, startPoint x: 568, startPoint y: 190, endPoint x: 550, endPoint y: 188, distance: 18.4
click at [551, 188] on div "HI-OIC-006647226(0)" at bounding box center [558, 188] width 63 height 11
click at [549, 187] on div "HI-OIC-006647226(0)" at bounding box center [558, 188] width 63 height 11
click at [549, 188] on div "HI-OIC-006647226(0)" at bounding box center [558, 188] width 63 height 11
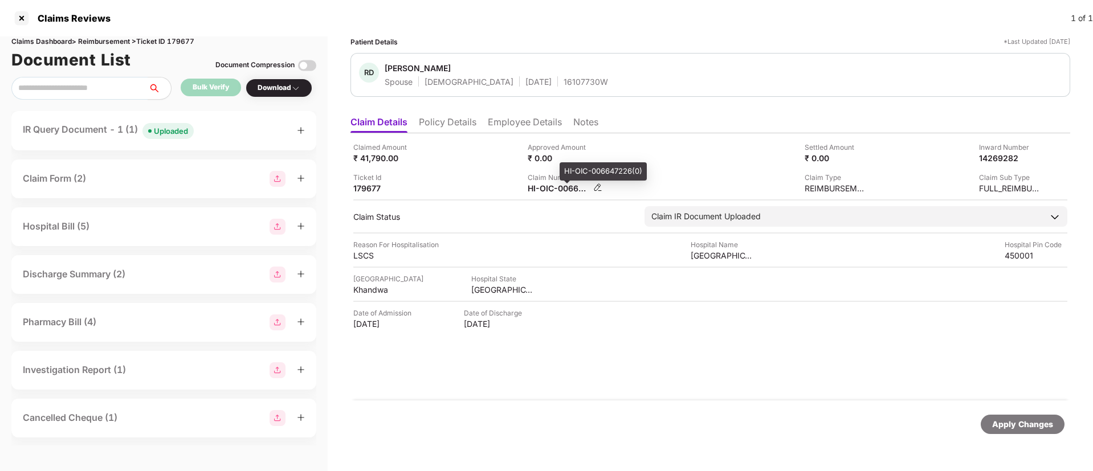
click at [550, 187] on div "HI-OIC-006647226(0)" at bounding box center [558, 188] width 63 height 11
copy div
click at [240, 123] on div "IR Query Document - 1 (1) Uploaded" at bounding box center [164, 130] width 282 height 17
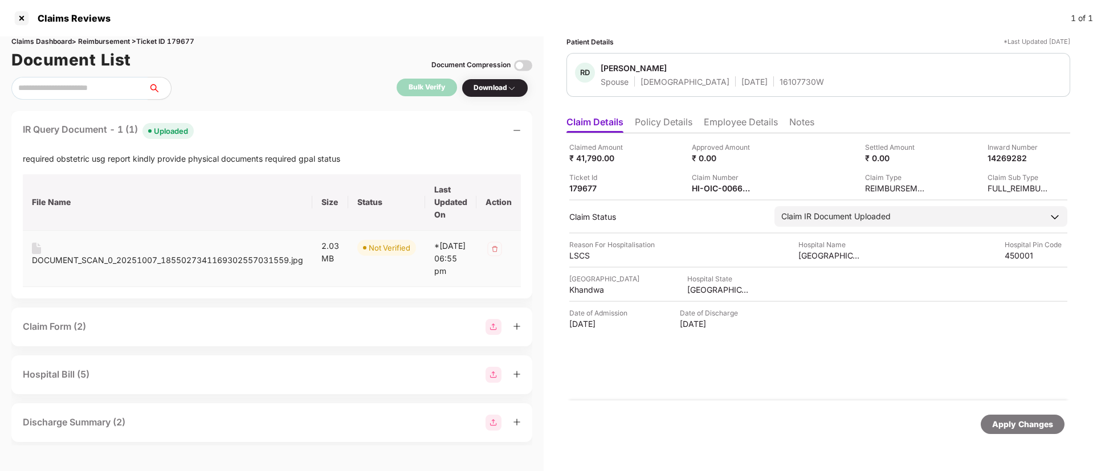
click at [157, 254] on div "DOCUMENT_SCAN_0_20251007_1855027341169302557031559.jpg" at bounding box center [167, 260] width 271 height 13
click at [253, 136] on div "IR Query Document - 1 (1) Uploaded" at bounding box center [272, 130] width 498 height 17
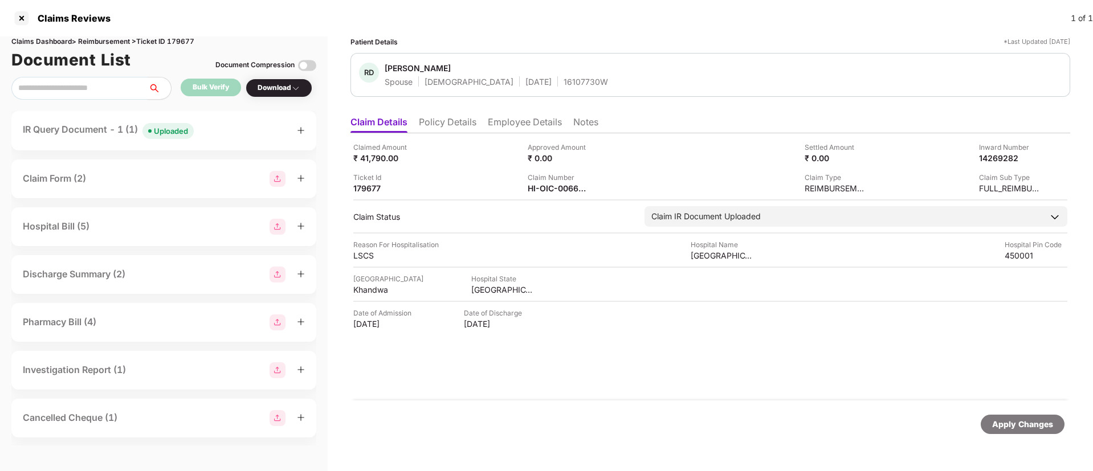
click at [257, 136] on div "IR Query Document - 1 (1) Uploaded" at bounding box center [164, 130] width 282 height 17
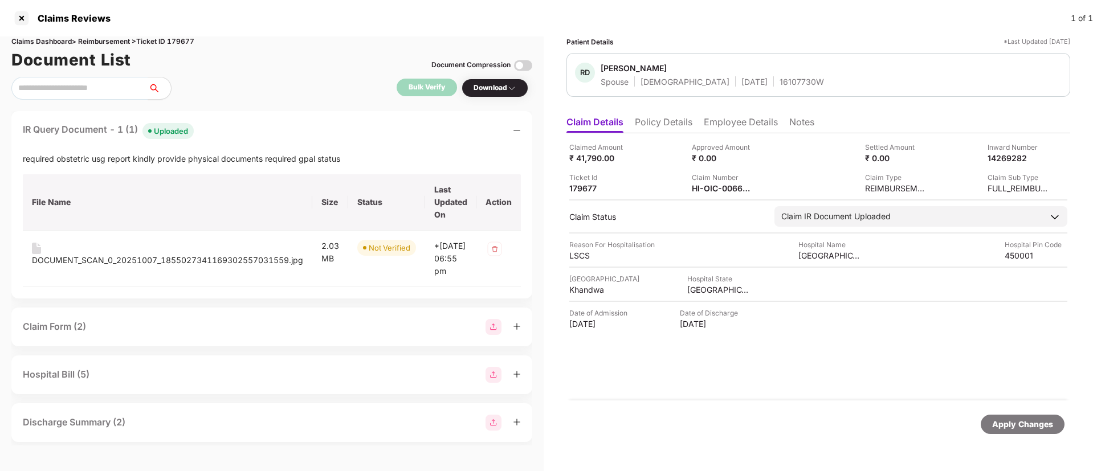
drag, startPoint x: 272, startPoint y: 129, endPoint x: 232, endPoint y: 129, distance: 39.9
click at [271, 129] on div "IR Query Document - 1 (1) Uploaded" at bounding box center [272, 130] width 498 height 17
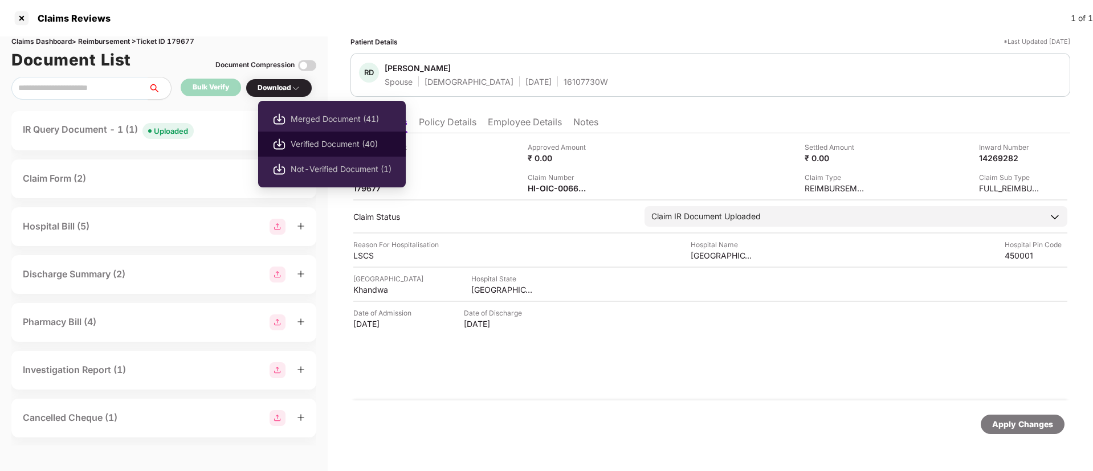
click at [296, 142] on span "Verified Document (40)" at bounding box center [341, 144] width 101 height 13
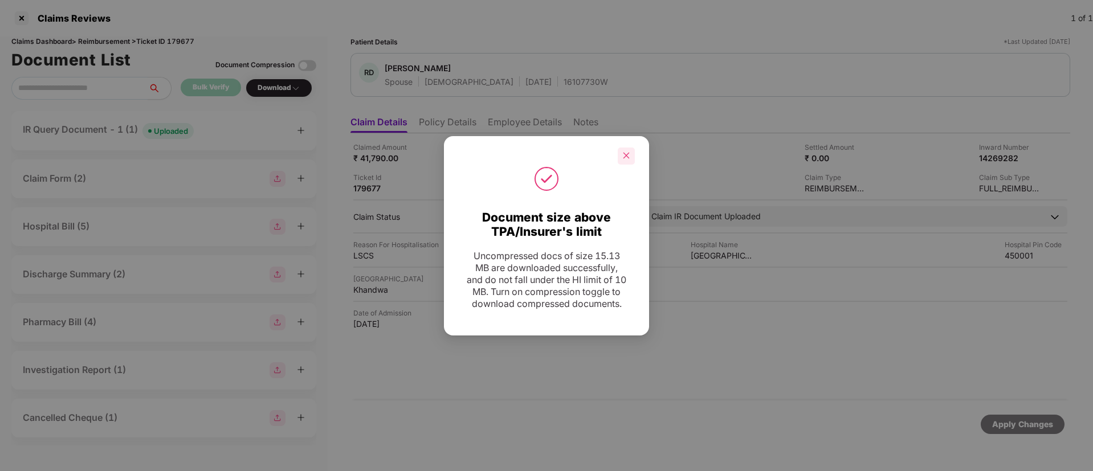
click at [626, 152] on icon "close" at bounding box center [626, 156] width 8 height 8
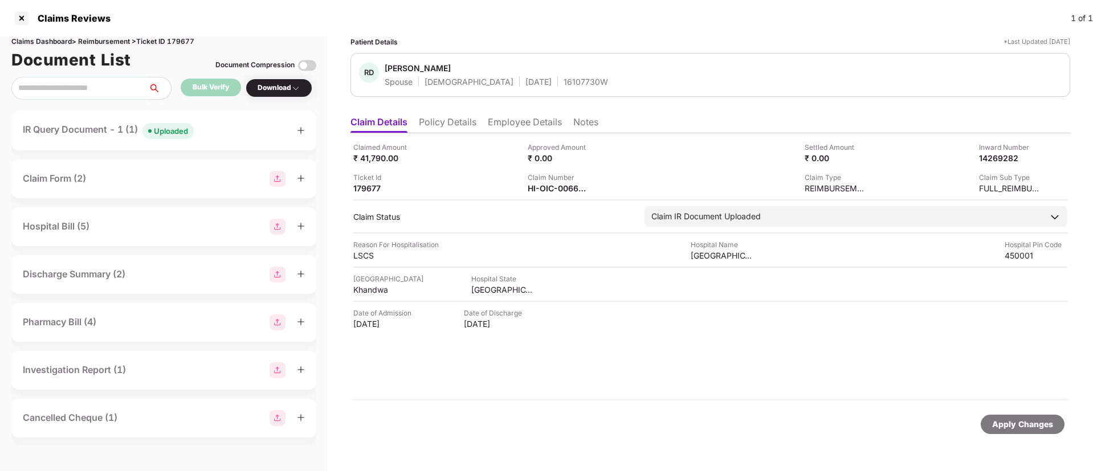
click at [218, 134] on div "IR Query Document - 1 (1) Uploaded" at bounding box center [164, 130] width 282 height 17
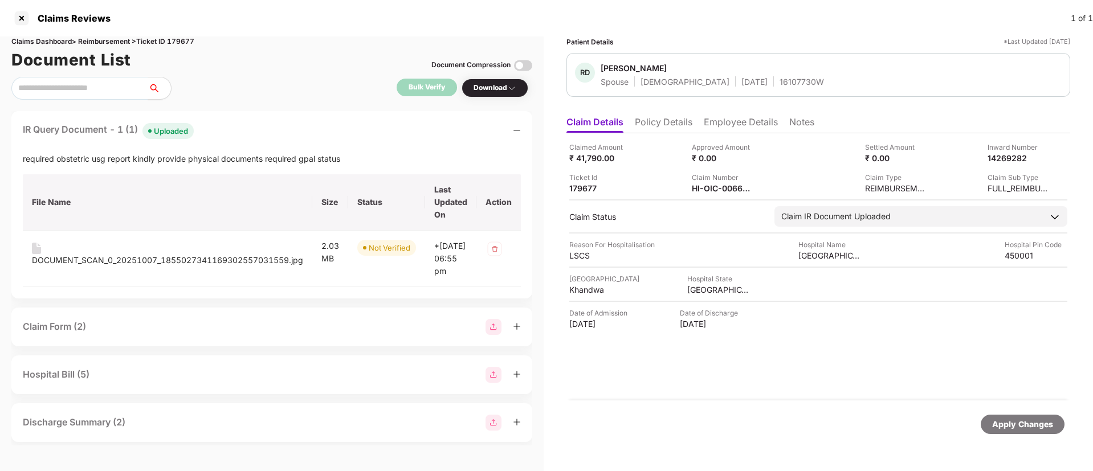
click at [223, 126] on div "IR Query Document - 1 (1) Uploaded" at bounding box center [272, 130] width 498 height 17
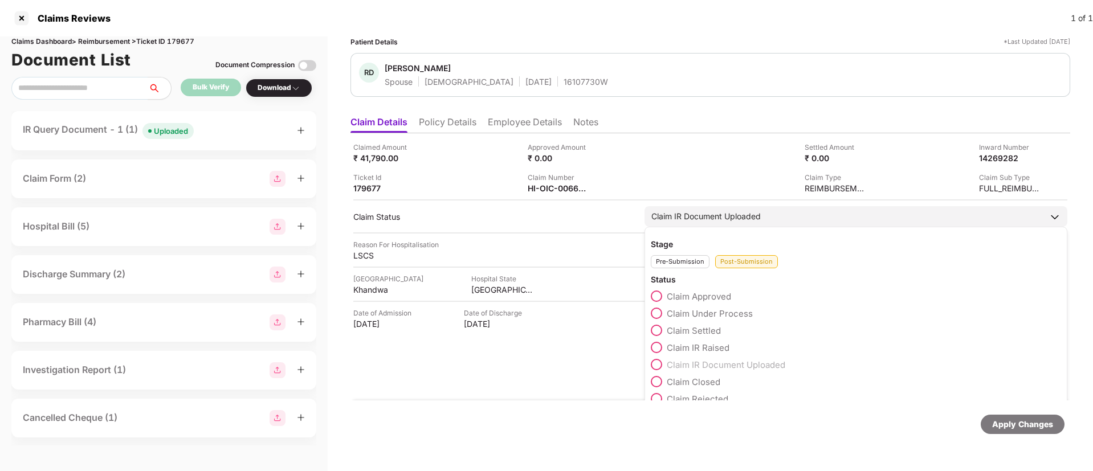
click at [656, 346] on span at bounding box center [656, 347] width 11 height 11
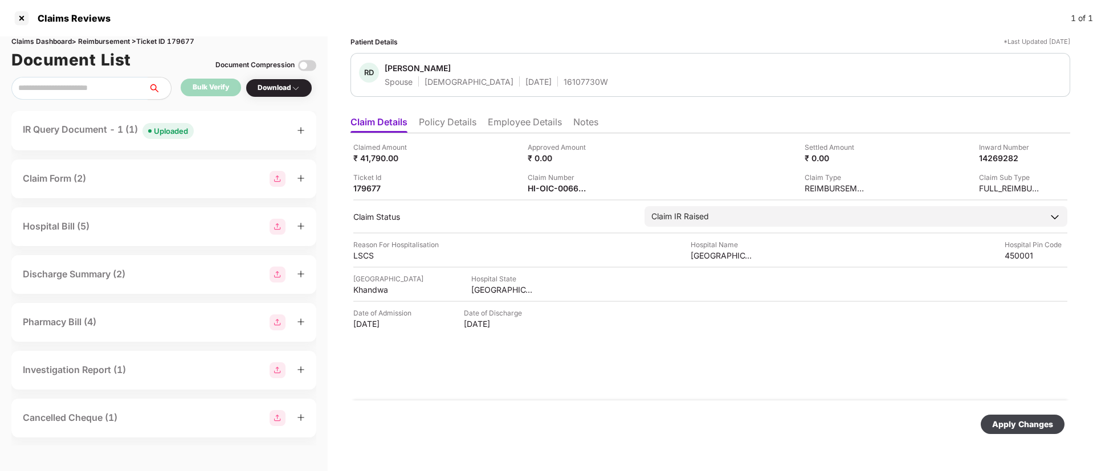
click at [1015, 424] on div "Apply Changes" at bounding box center [1022, 424] width 61 height 13
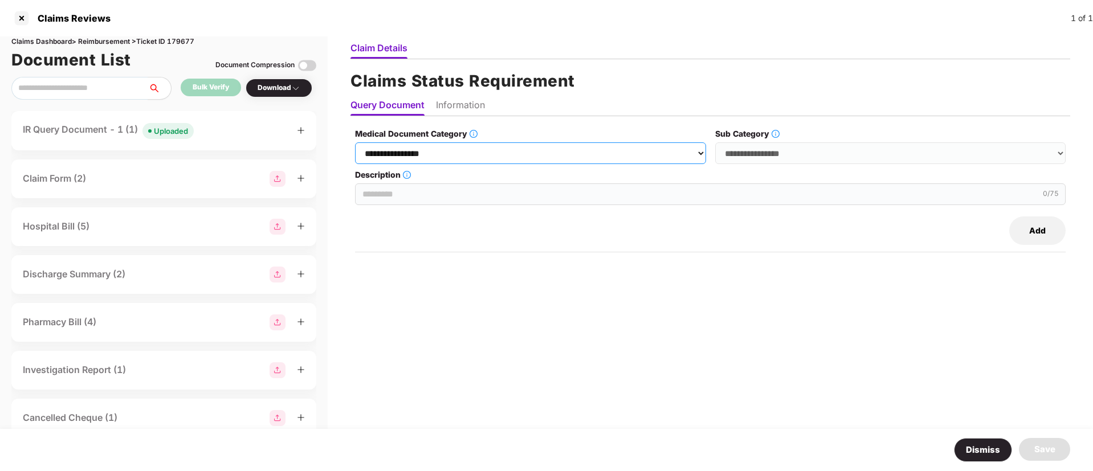
click at [457, 145] on select "**********" at bounding box center [530, 153] width 350 height 22
select select "**********"
click at [355, 142] on select "**********" at bounding box center [530, 153] width 350 height 22
click at [749, 142] on div "**********" at bounding box center [890, 146] width 350 height 36
click at [752, 146] on select "**********" at bounding box center [890, 153] width 350 height 22
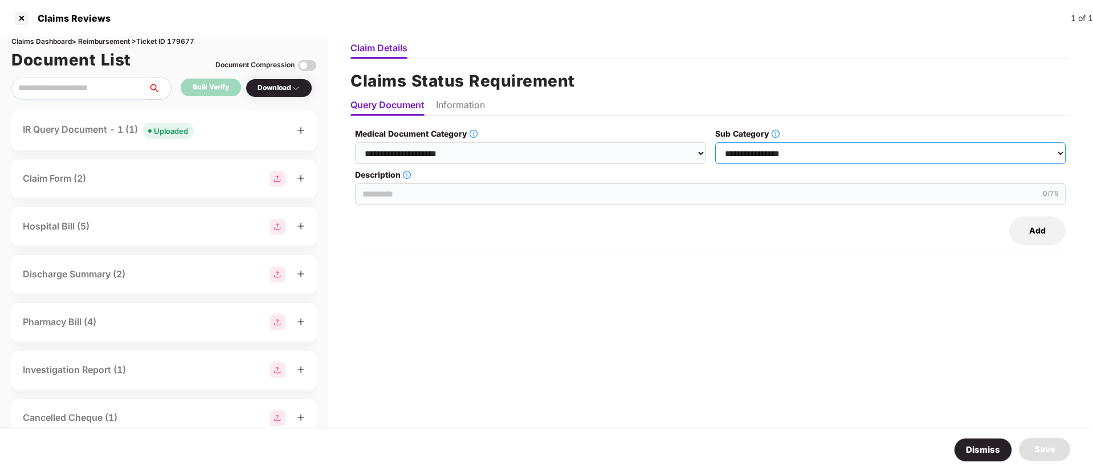
select select "**********"
click at [715, 142] on select "**********" at bounding box center [890, 153] width 350 height 22
click at [535, 199] on input "Description" at bounding box center [710, 194] width 710 height 22
paste input "**********"
type input "**********"
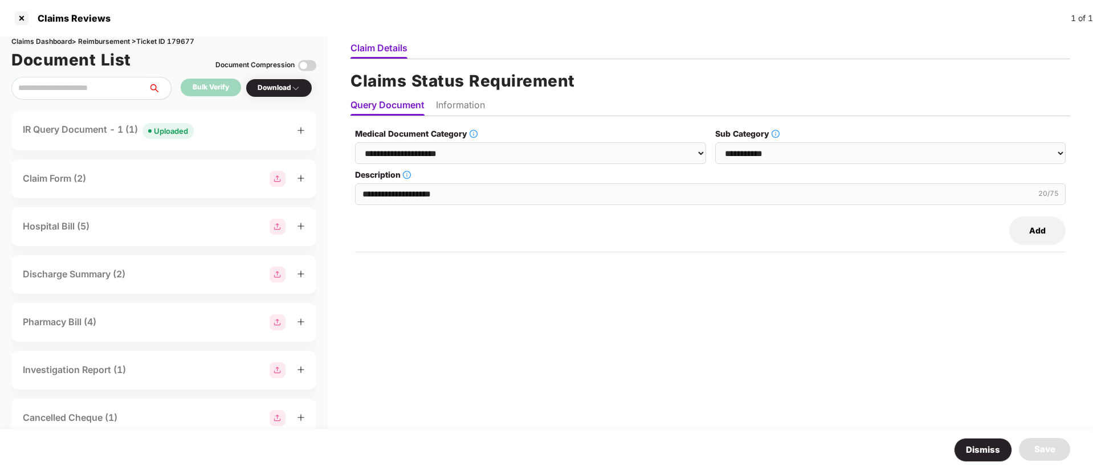
click at [469, 108] on li "Information" at bounding box center [460, 107] width 49 height 17
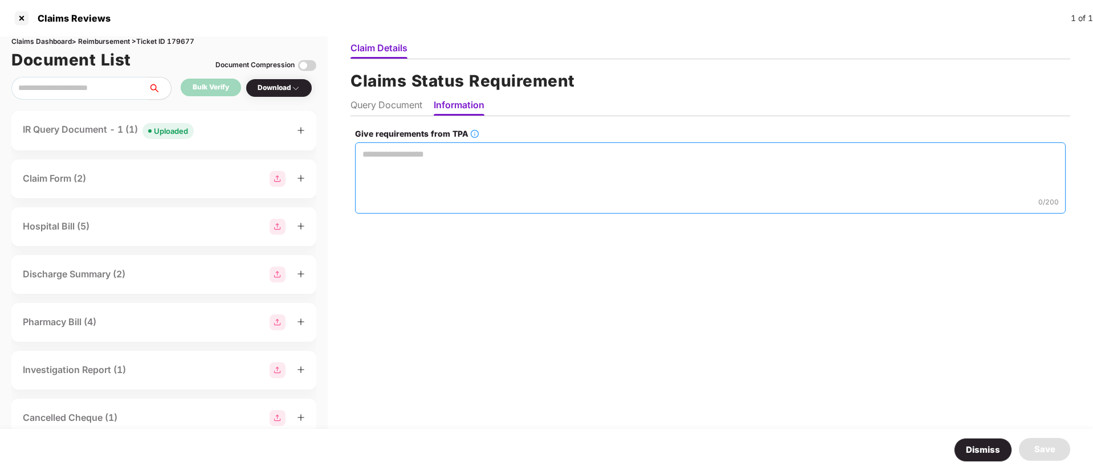
click at [382, 153] on textarea "Give requirements from TPA" at bounding box center [710, 177] width 710 height 71
paste textarea "**********"
click at [355, 153] on textarea "**********" at bounding box center [709, 177] width 711 height 71
click at [500, 154] on textarea "**********" at bounding box center [709, 177] width 711 height 71
click at [541, 159] on textarea "**********" at bounding box center [709, 177] width 711 height 71
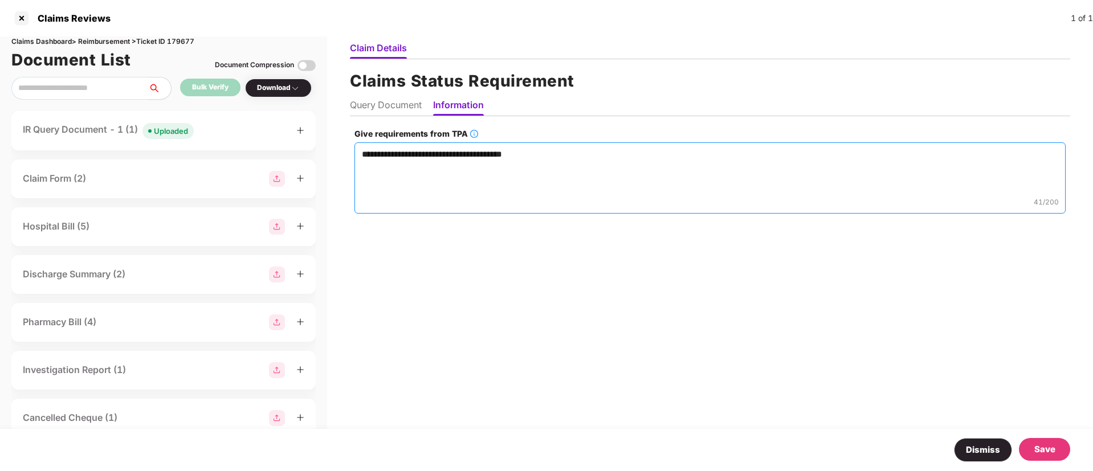
type textarea "**********"
click at [1055, 448] on div "Save" at bounding box center [1044, 450] width 21 height 14
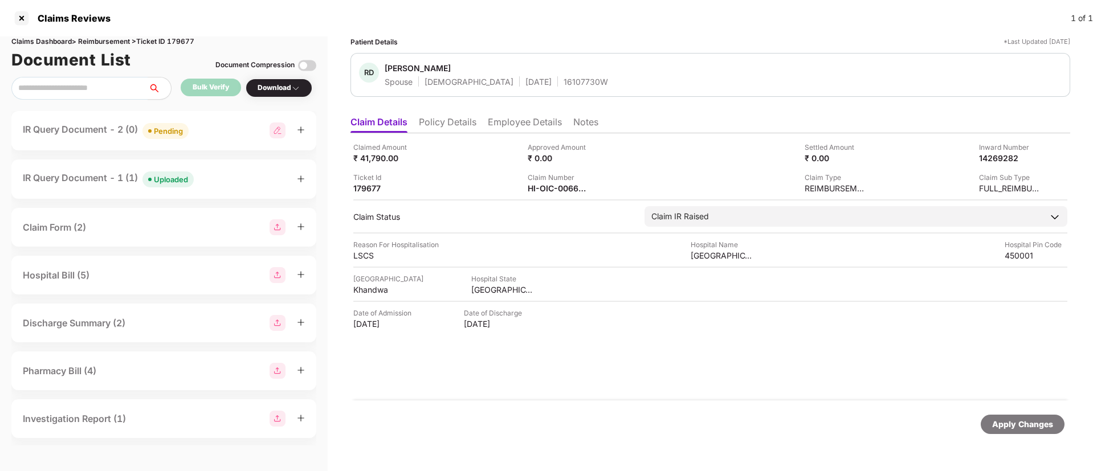
click at [277, 131] on img at bounding box center [277, 130] width 16 height 16
select select "**********"
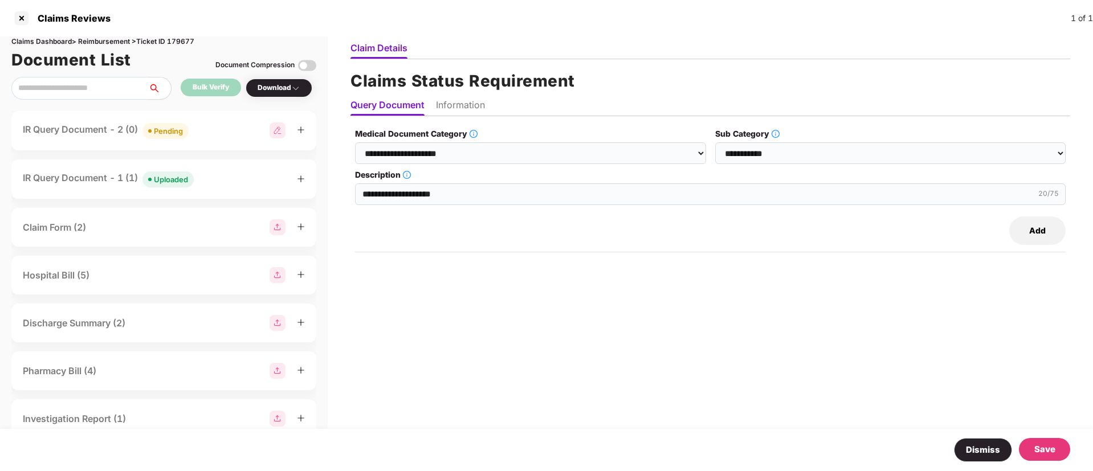
click at [1053, 231] on button "Add" at bounding box center [1037, 230] width 56 height 28
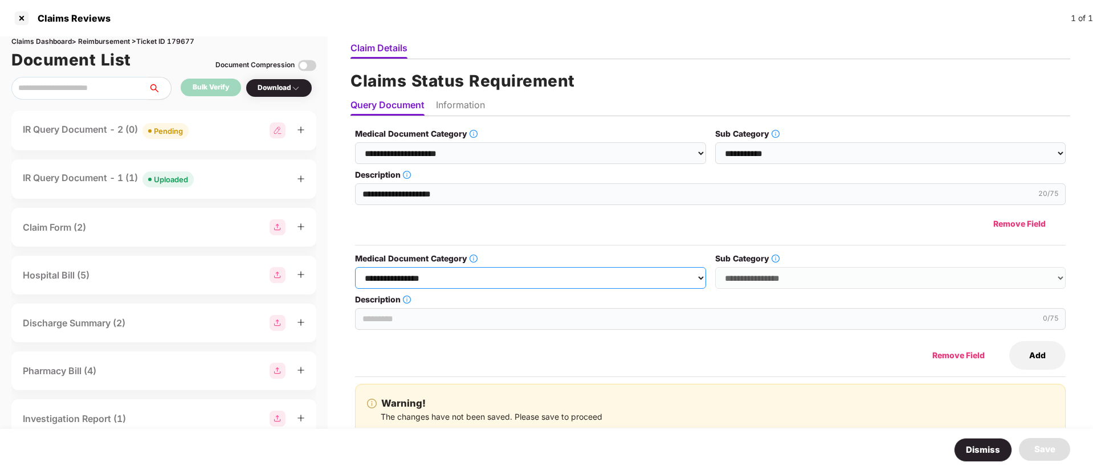
click at [476, 273] on select "**********" at bounding box center [530, 278] width 350 height 22
select select "**********"
click at [355, 267] on select "**********" at bounding box center [530, 278] width 350 height 22
click at [758, 281] on select "**********" at bounding box center [890, 278] width 350 height 22
select select "**********"
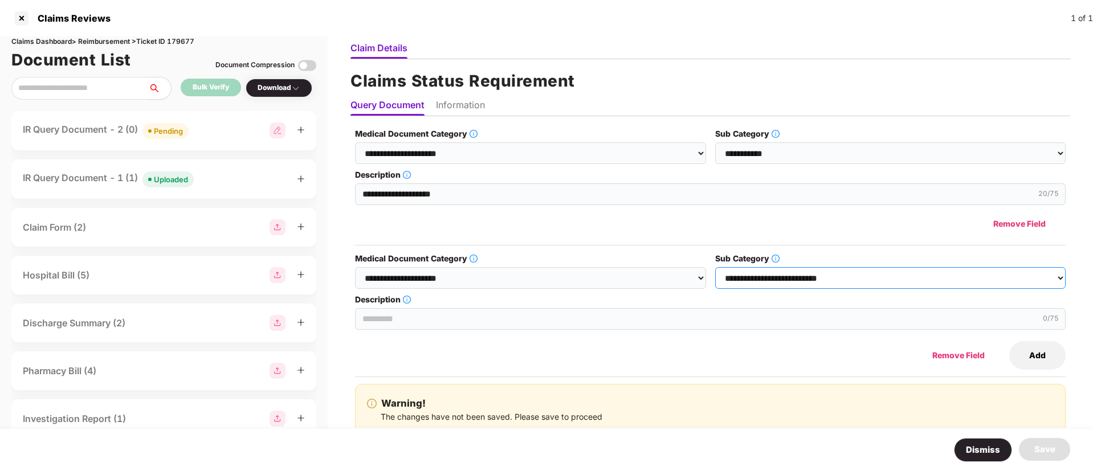
click at [715, 267] on select "**********" at bounding box center [890, 278] width 350 height 22
drag, startPoint x: 385, startPoint y: 322, endPoint x: 398, endPoint y: 322, distance: 12.5
click at [385, 322] on input "Description" at bounding box center [710, 319] width 710 height 22
paste input "**********"
type input "**********"
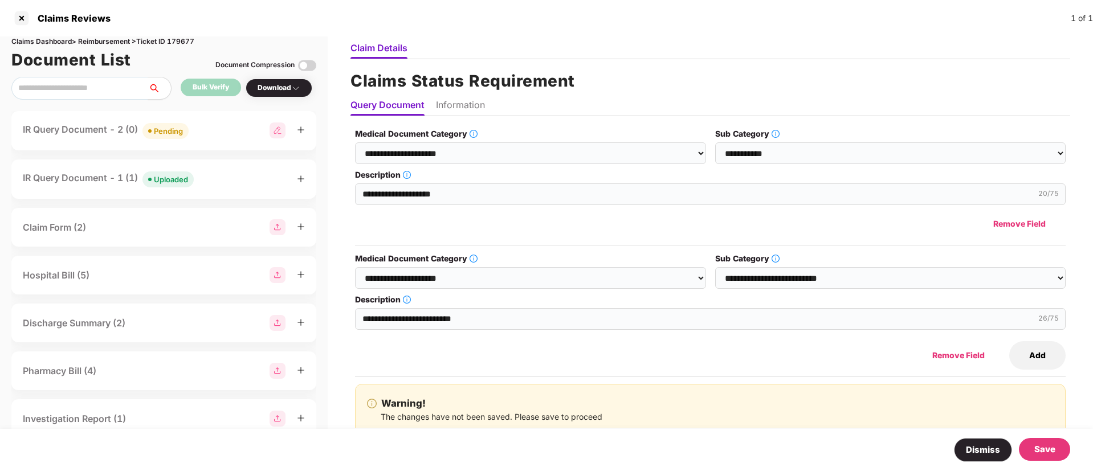
click at [453, 92] on h1 "Claims Status Requirement" at bounding box center [709, 80] width 719 height 25
drag, startPoint x: 455, startPoint y: 104, endPoint x: 459, endPoint y: 112, distance: 8.4
click at [459, 109] on li "Information" at bounding box center [460, 107] width 49 height 17
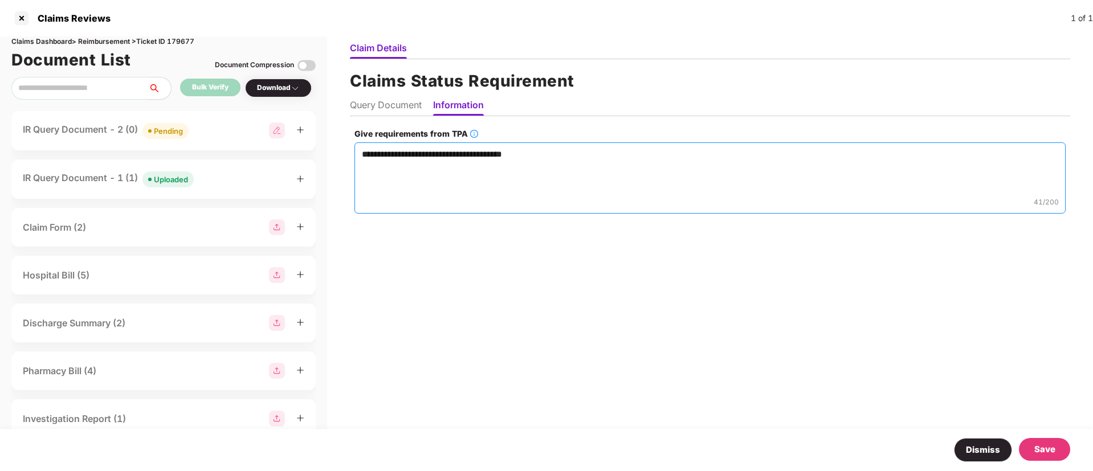
click at [550, 154] on textarea "**********" at bounding box center [709, 177] width 711 height 71
paste textarea "**********"
click at [378, 169] on textarea "**********" at bounding box center [709, 177] width 711 height 71
click at [498, 166] on textarea "**********" at bounding box center [709, 177] width 711 height 71
click at [444, 166] on textarea "**********" at bounding box center [709, 177] width 711 height 71
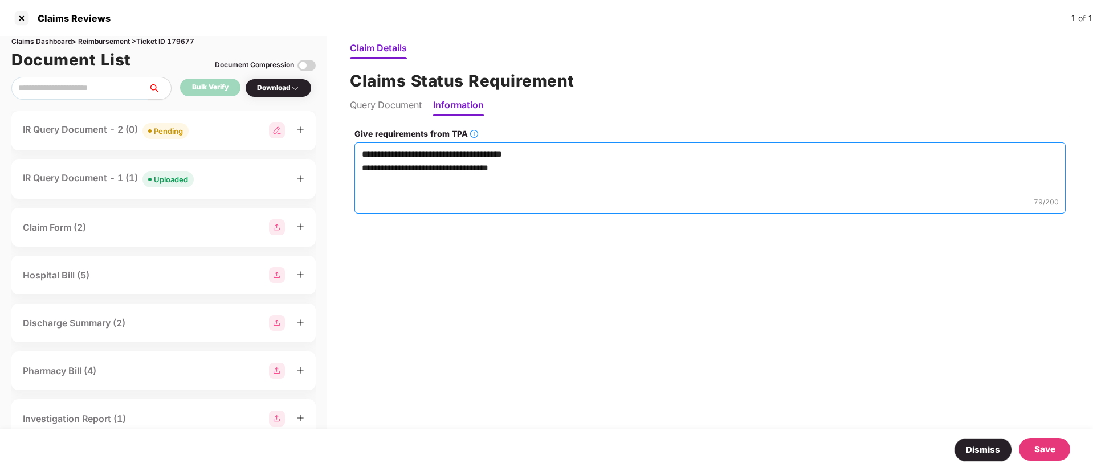
type textarea "**********"
drag, startPoint x: 1042, startPoint y: 439, endPoint x: 1043, endPoint y: 432, distance: 7.5
click at [1043, 435] on div "Dismiss Save" at bounding box center [546, 450] width 1093 height 42
click at [1051, 450] on div "Save" at bounding box center [1044, 450] width 21 height 14
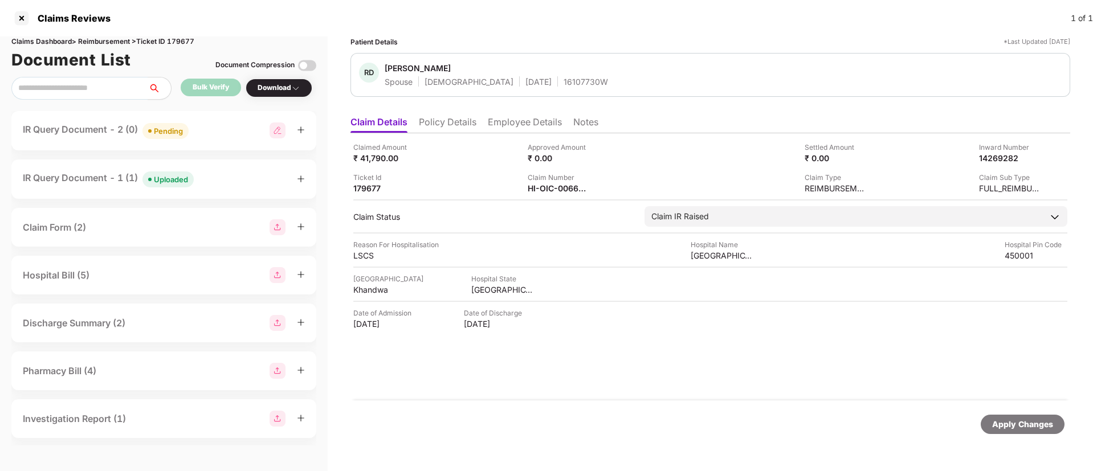
click at [501, 126] on li "Employee Details" at bounding box center [525, 124] width 74 height 17
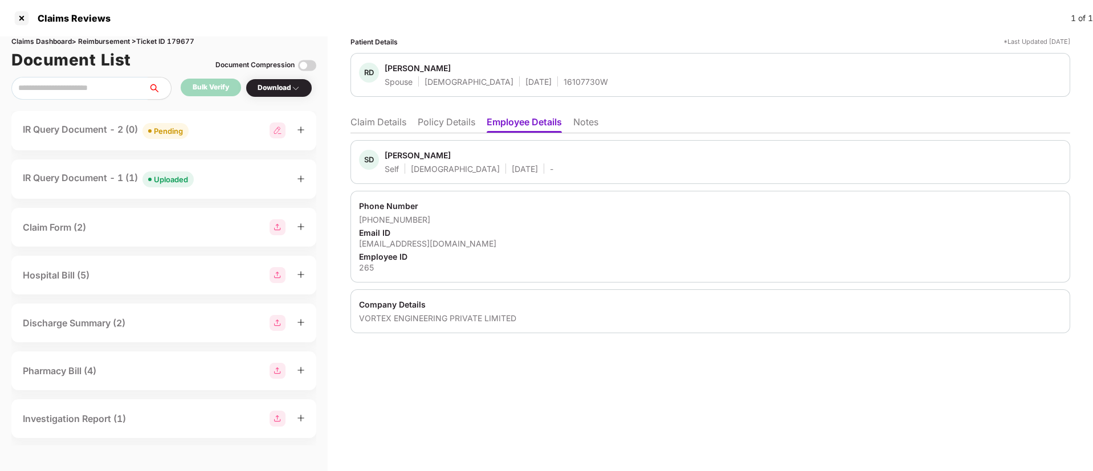
click at [276, 133] on img at bounding box center [277, 130] width 16 height 16
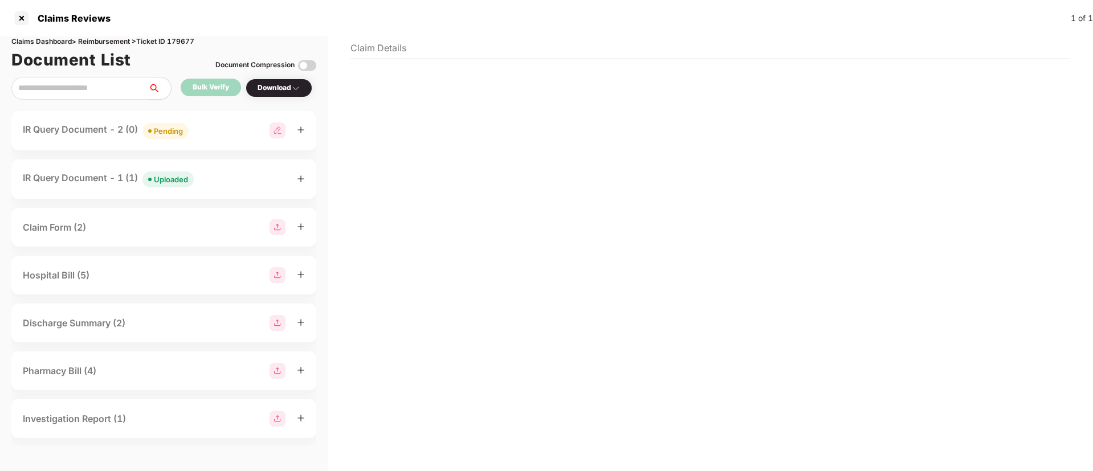
click at [376, 48] on li "Claim Details" at bounding box center [378, 50] width 56 height 17
select select "**********"
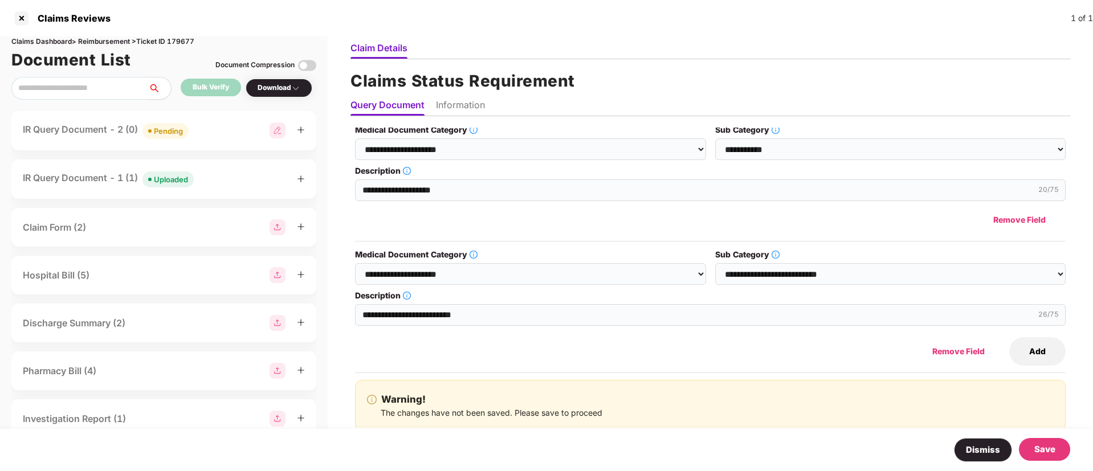
scroll to position [7, 0]
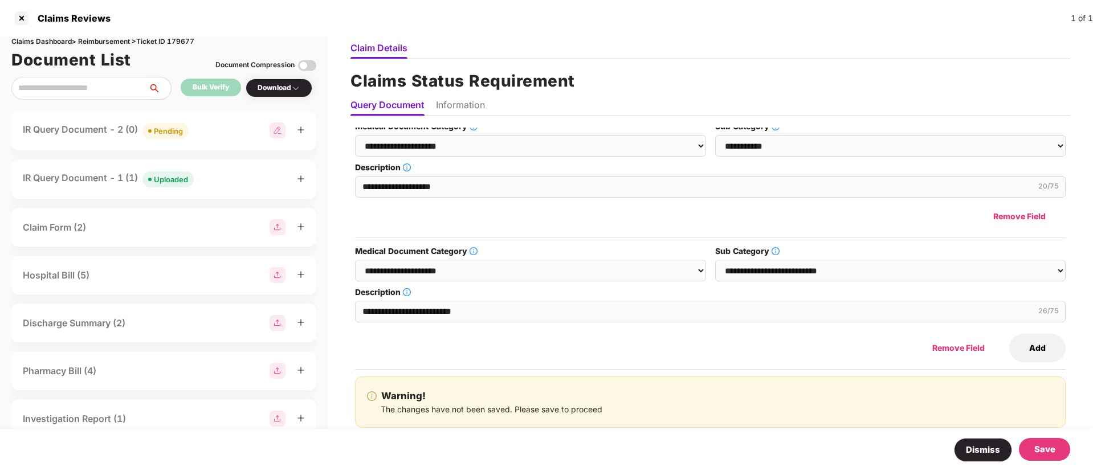
click at [1038, 345] on button "Add" at bounding box center [1037, 348] width 56 height 28
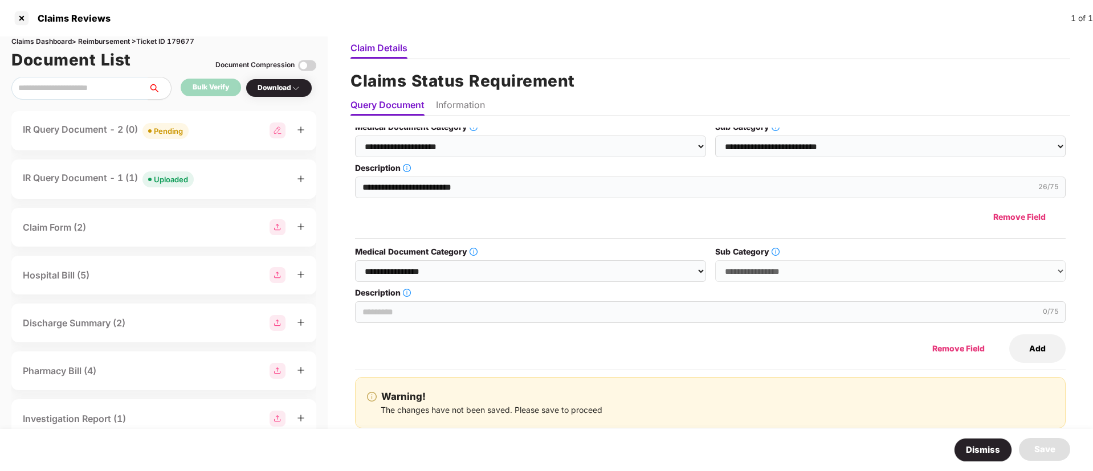
scroll to position [132, 0]
click at [406, 264] on select "**********" at bounding box center [530, 271] width 350 height 22
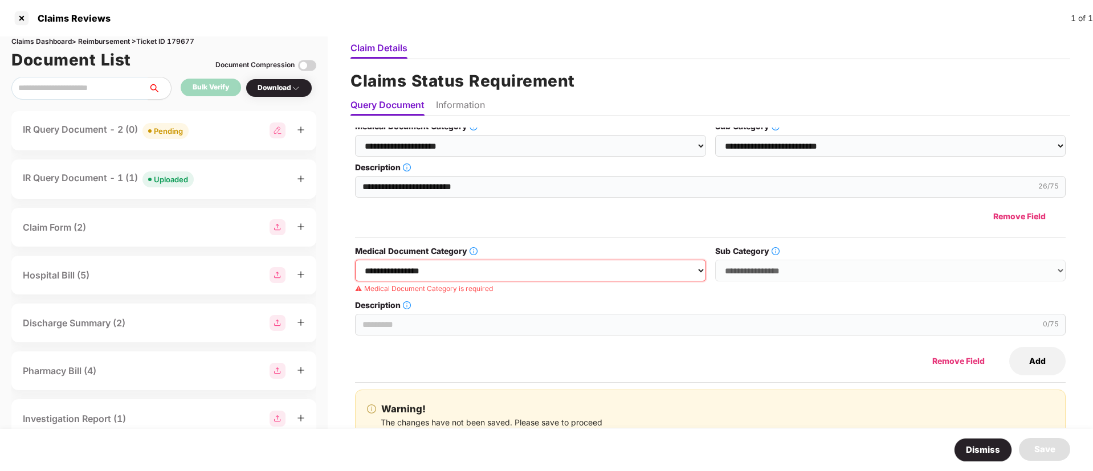
drag, startPoint x: 475, startPoint y: 271, endPoint x: 483, endPoint y: 270, distance: 8.6
click at [476, 270] on select "**********" at bounding box center [530, 271] width 350 height 22
select select "**********"
click at [355, 260] on select "**********" at bounding box center [530, 271] width 350 height 22
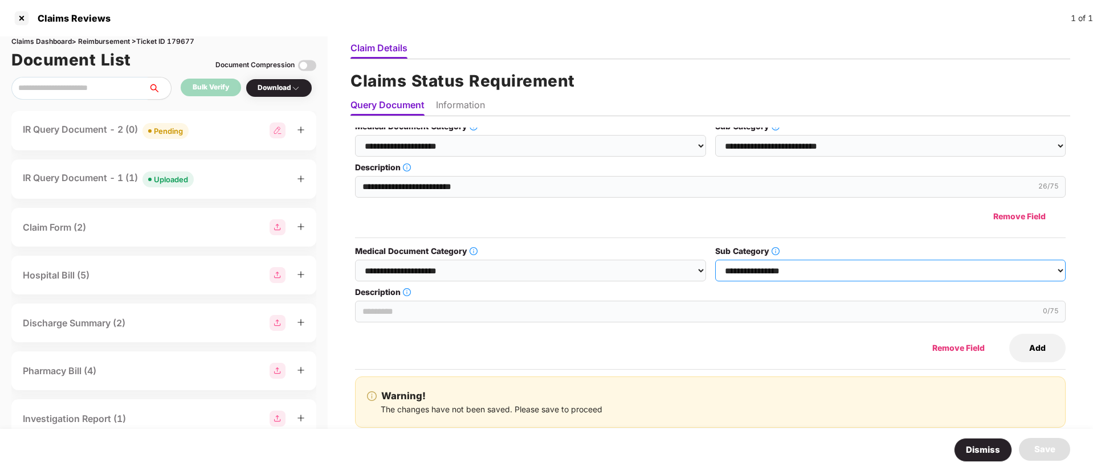
click at [850, 271] on select "**********" at bounding box center [890, 271] width 350 height 22
select select "**********"
click at [715, 260] on select "**********" at bounding box center [890, 271] width 350 height 22
click at [407, 318] on input "Description" at bounding box center [710, 312] width 710 height 22
paste input "**********"
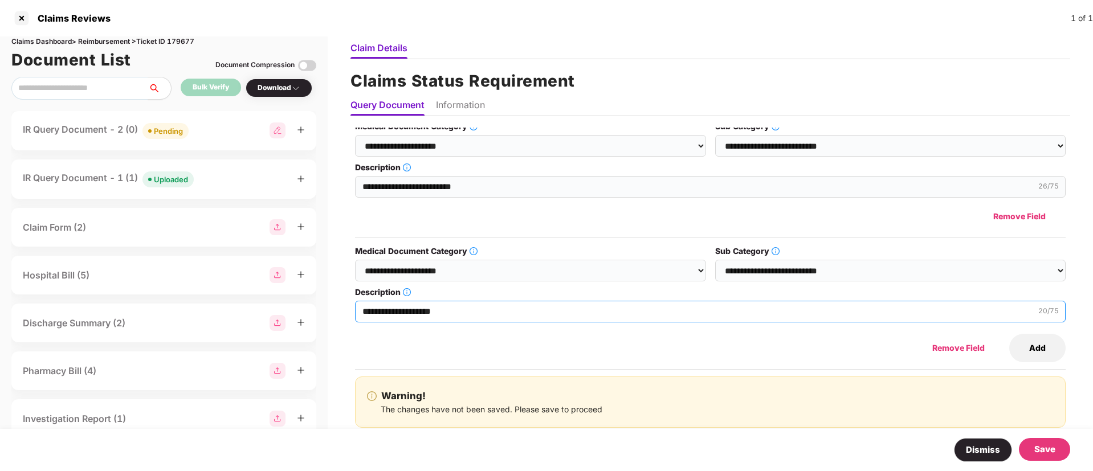
type input "**********"
click at [475, 103] on li "Information" at bounding box center [460, 107] width 49 height 17
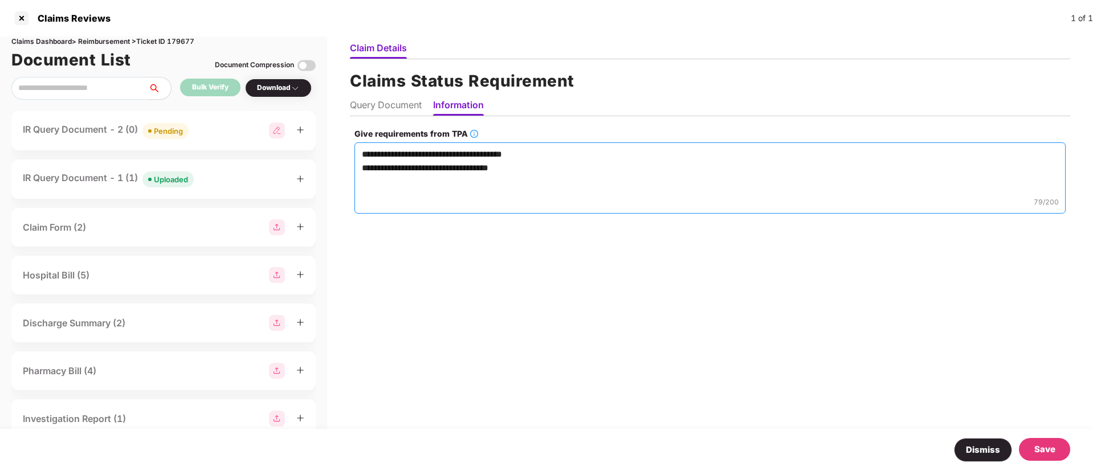
click at [531, 180] on textarea "**********" at bounding box center [709, 177] width 711 height 71
paste textarea "**********"
type textarea "**********"
click at [1049, 449] on div "Save" at bounding box center [1044, 450] width 21 height 14
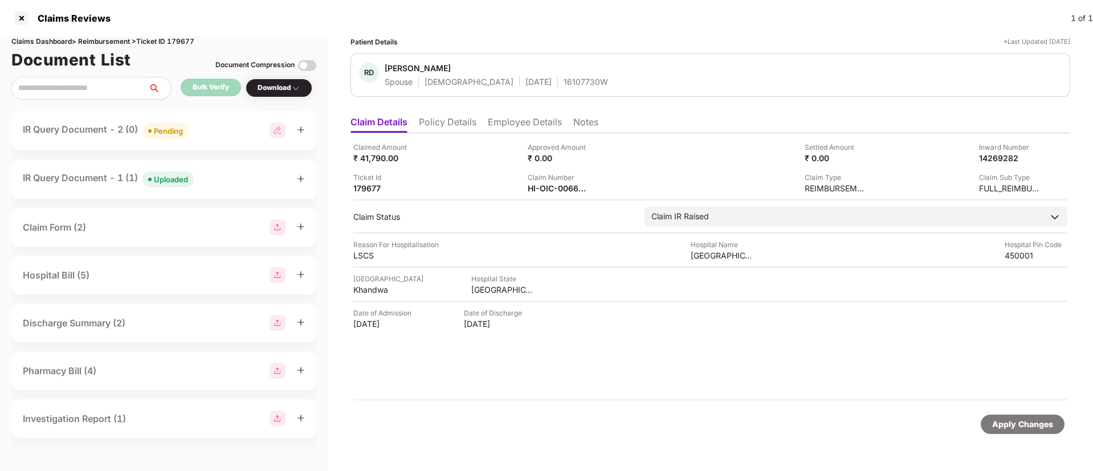
click at [207, 130] on div "IR Query Document - 2 (0) Pending" at bounding box center [164, 130] width 282 height 17
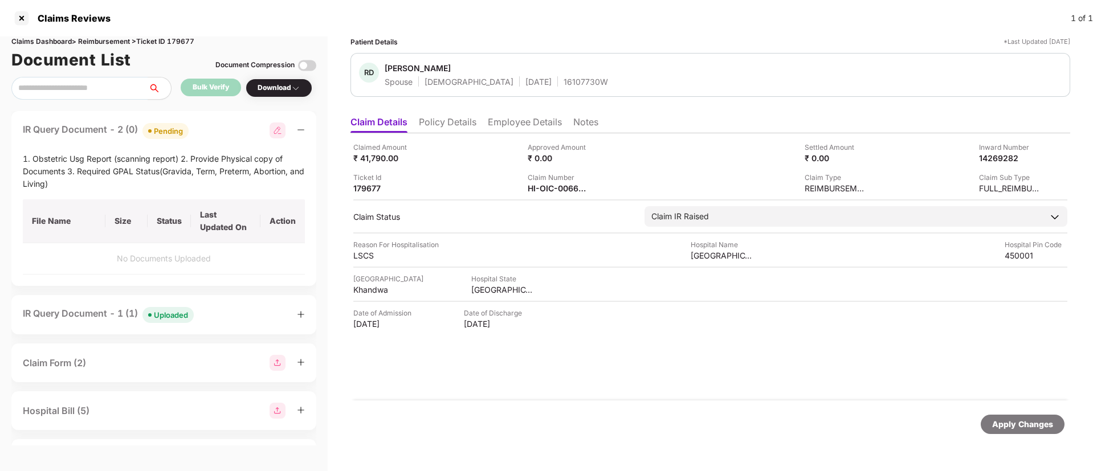
click at [207, 131] on div "IR Query Document - 2 (0) Pending" at bounding box center [164, 130] width 282 height 17
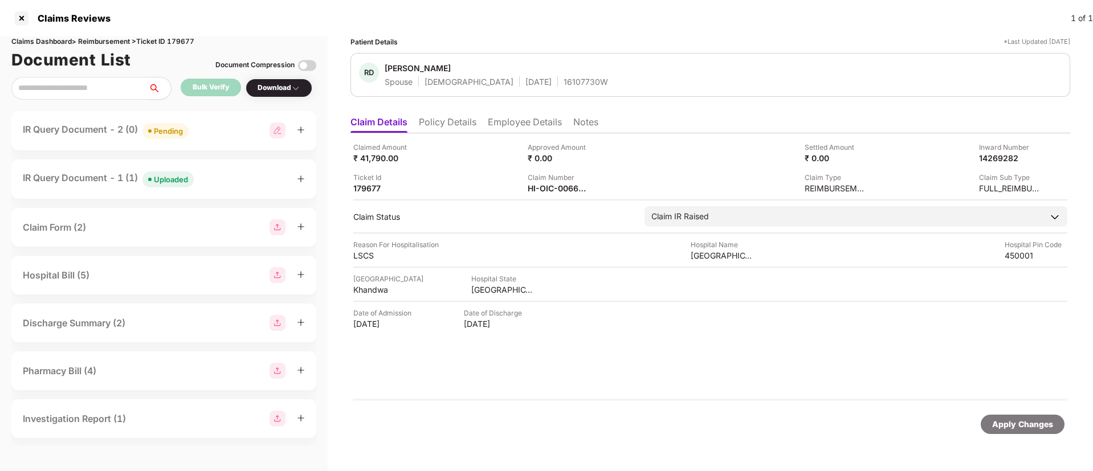
click at [197, 133] on div "IR Query Document - 2 (0) Pending" at bounding box center [164, 130] width 282 height 17
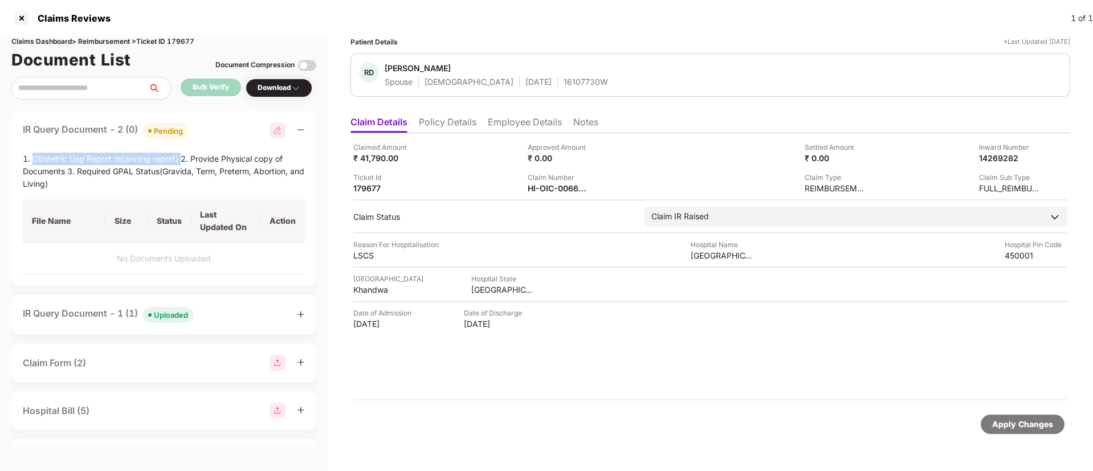
drag, startPoint x: 31, startPoint y: 157, endPoint x: 180, endPoint y: 156, distance: 149.3
click at [180, 156] on div "1. Obstetric Usg Report (scanning report) 2. Provide Physical copy of Documents…" at bounding box center [164, 172] width 282 height 38
copy div "Obstetric Usg Report (scanning report)"
drag, startPoint x: 189, startPoint y: 161, endPoint x: 67, endPoint y: 174, distance: 122.7
click at [67, 174] on div "1. Obstetric Usg Report (scanning report) 2. Provide Physical copy of Documents…" at bounding box center [164, 172] width 282 height 38
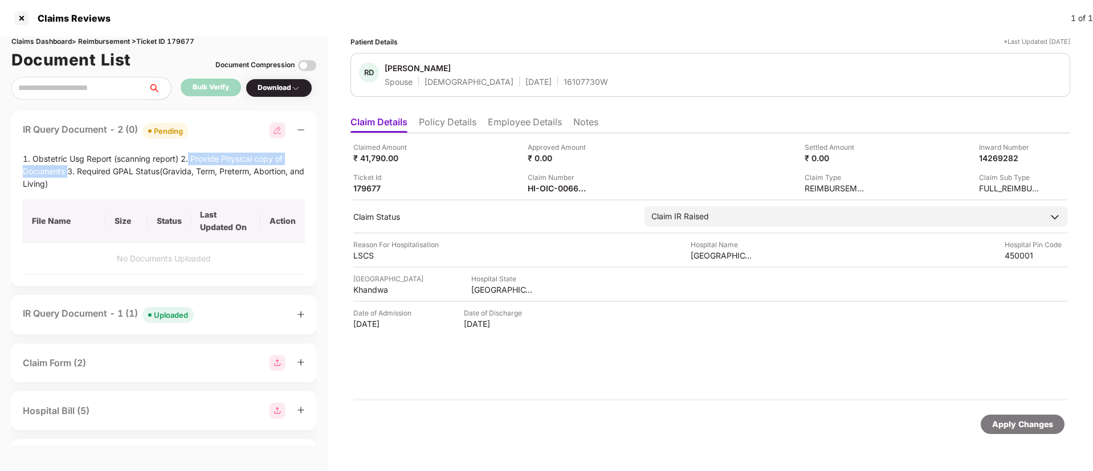
copy div "Provide Physical copy of Documents"
drag, startPoint x: 79, startPoint y: 171, endPoint x: 258, endPoint y: 191, distance: 180.0
click at [258, 191] on div "1. Obstetric Usg Report (scanning report) 2. Provide Physical copy of Documents…" at bounding box center [164, 214] width 282 height 122
copy div "Required GPAL Status(Gravida, Term, Preterm, Abortion, and Living)"
click at [222, 130] on div "IR Query Document - 2 (0) Pending" at bounding box center [164, 130] width 282 height 17
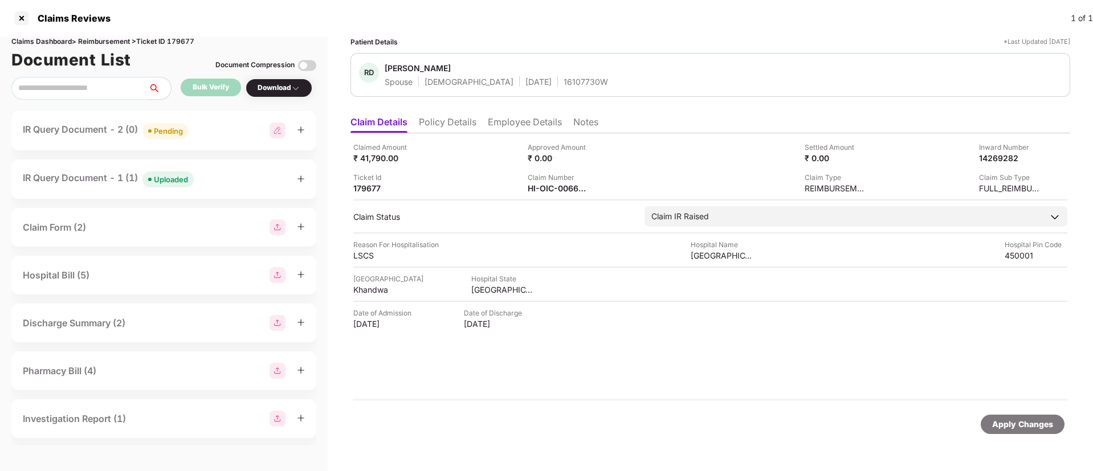
click at [219, 131] on div "IR Query Document - 2 (0) Pending" at bounding box center [164, 130] width 282 height 17
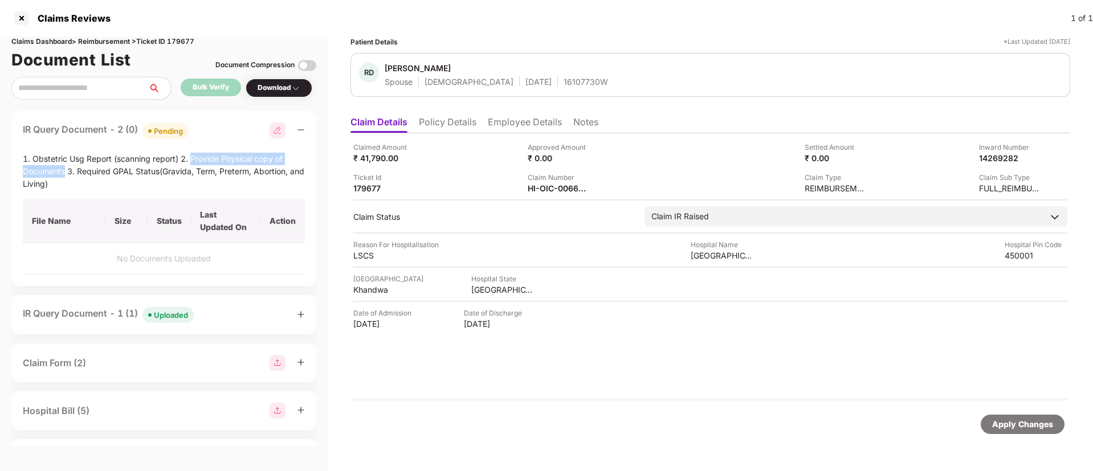
drag, startPoint x: 191, startPoint y: 158, endPoint x: 64, endPoint y: 172, distance: 127.2
click at [64, 172] on div "1. Obstetric Usg Report (scanning report) 2. Provide Physical copy of Documents…" at bounding box center [164, 172] width 282 height 38
copy div "Provide Physical copy of Documents"
click at [453, 124] on li "Policy Details" at bounding box center [448, 124] width 58 height 17
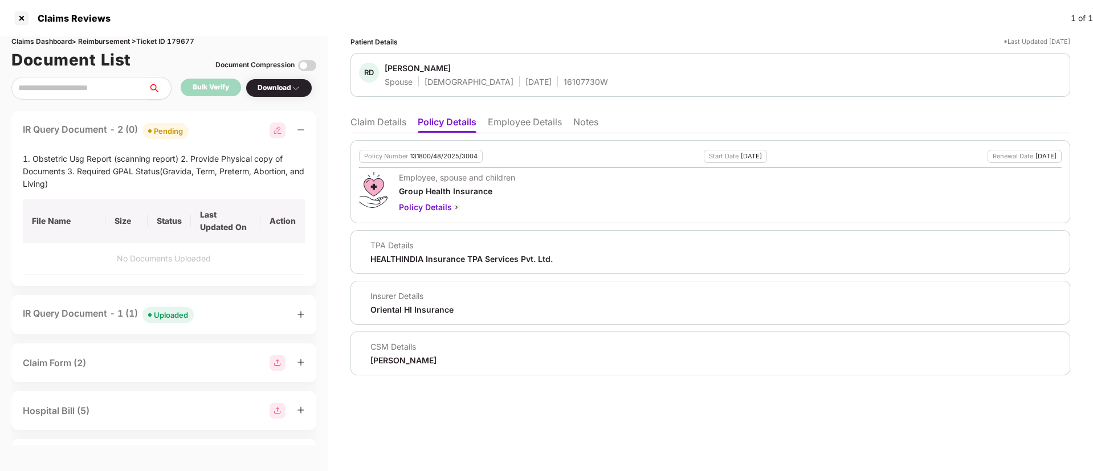
click at [369, 126] on li "Claim Details" at bounding box center [378, 124] width 56 height 17
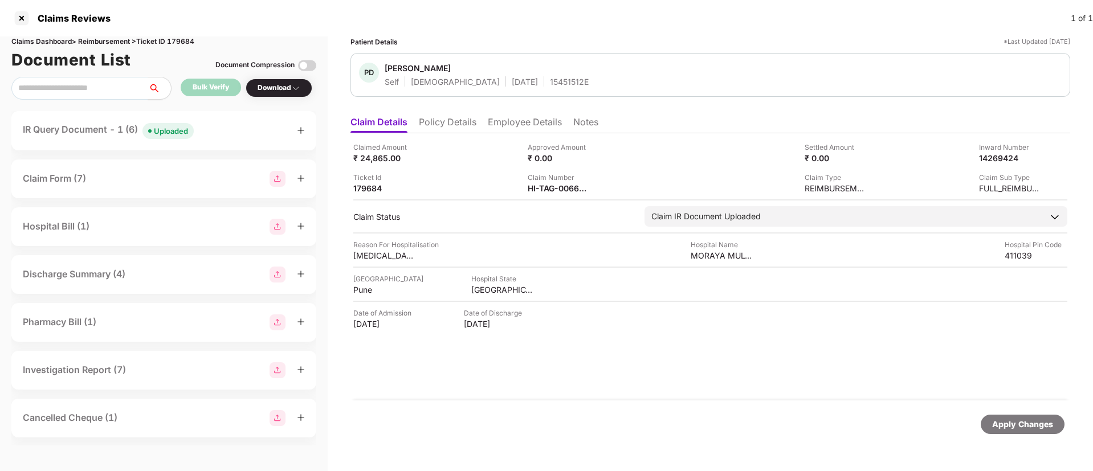
click at [441, 121] on li "Policy Details" at bounding box center [448, 124] width 58 height 17
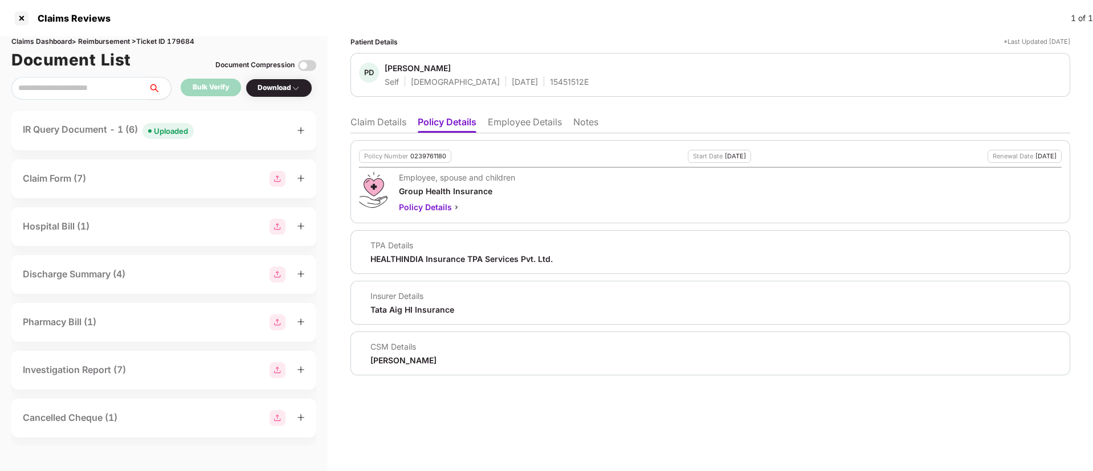
click at [517, 113] on ul "Claim Details Policy Details Employee Details Notes" at bounding box center [709, 122] width 719 height 23
click at [525, 132] on li "Employee Details" at bounding box center [525, 124] width 74 height 17
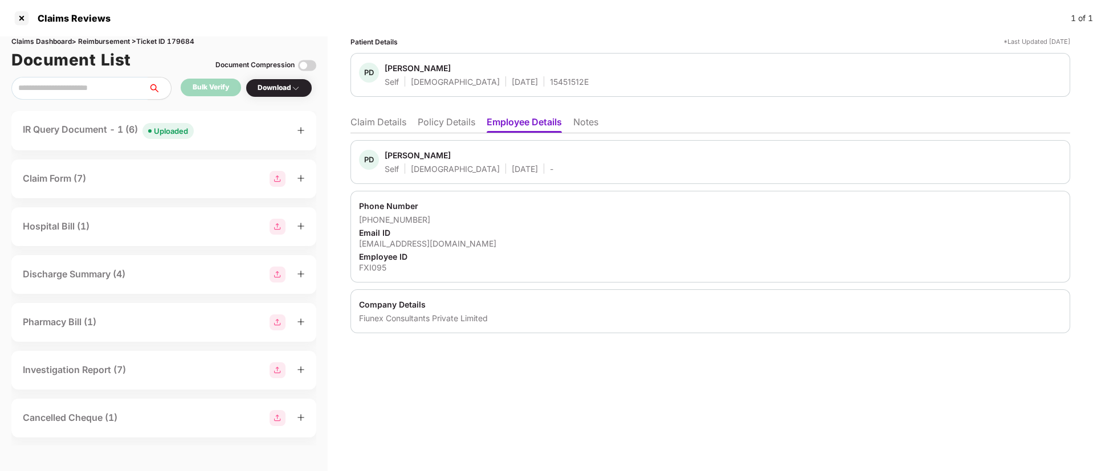
drag, startPoint x: 441, startPoint y: 121, endPoint x: 463, endPoint y: 138, distance: 27.6
click at [443, 122] on li "Policy Details" at bounding box center [447, 124] width 58 height 17
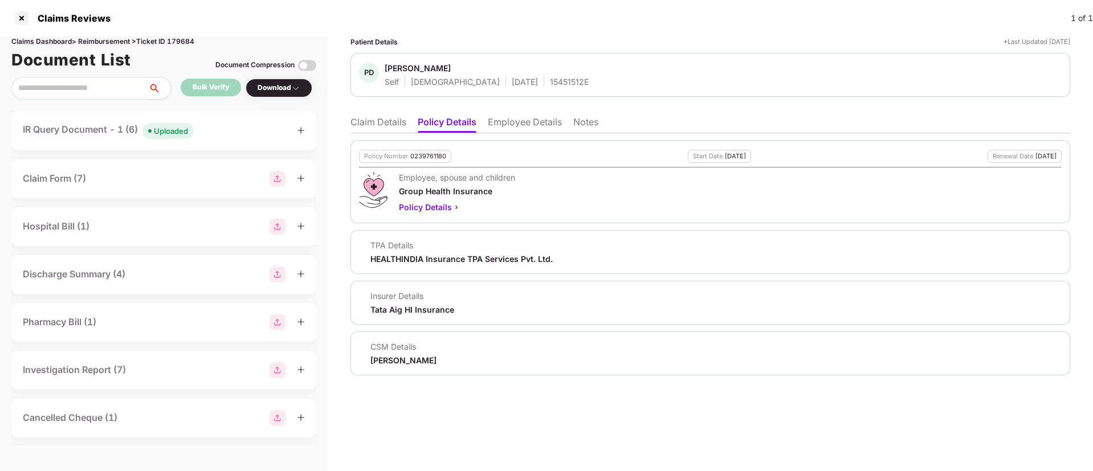
click at [366, 130] on li "Claim Details" at bounding box center [378, 124] width 56 height 17
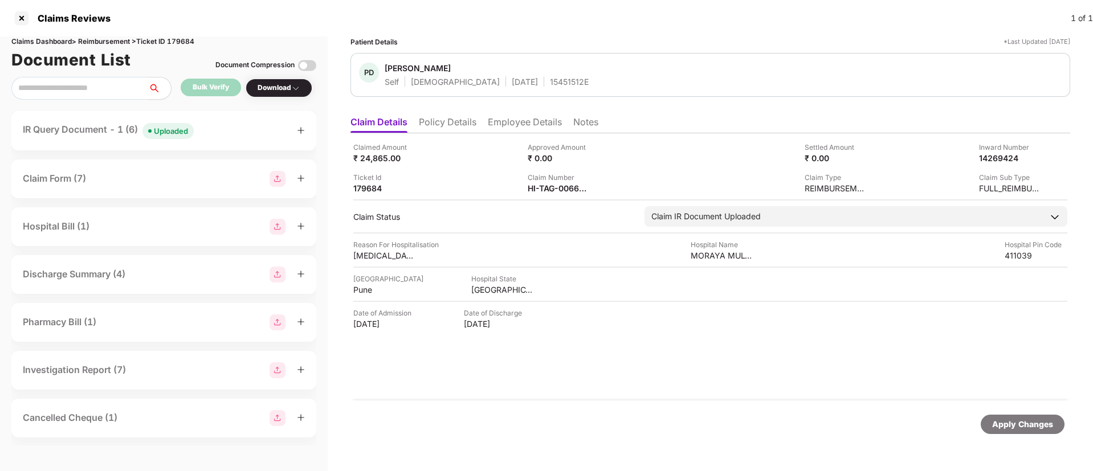
click at [241, 132] on div "IR Query Document - 1 (6) Uploaded" at bounding box center [164, 130] width 282 height 17
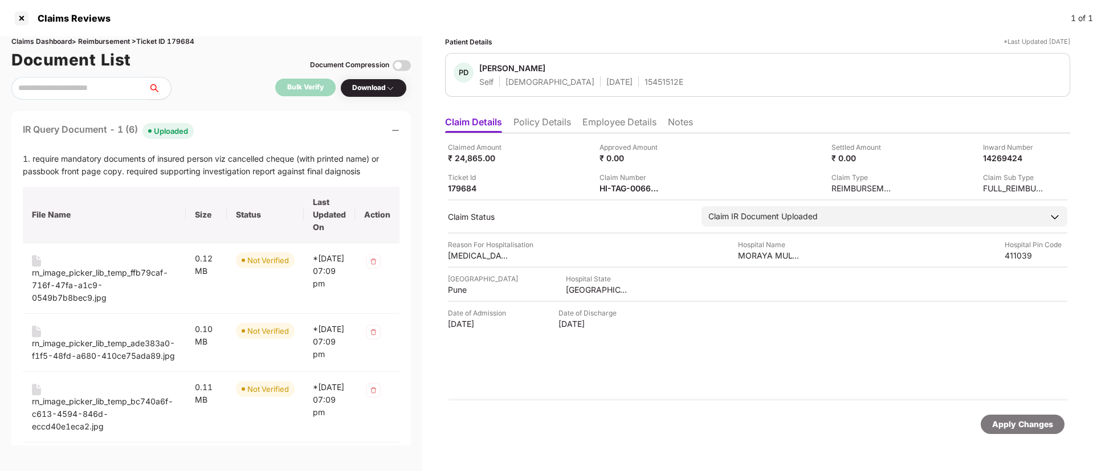
click at [227, 134] on div "IR Query Document - 1 (6) Uploaded" at bounding box center [211, 130] width 377 height 17
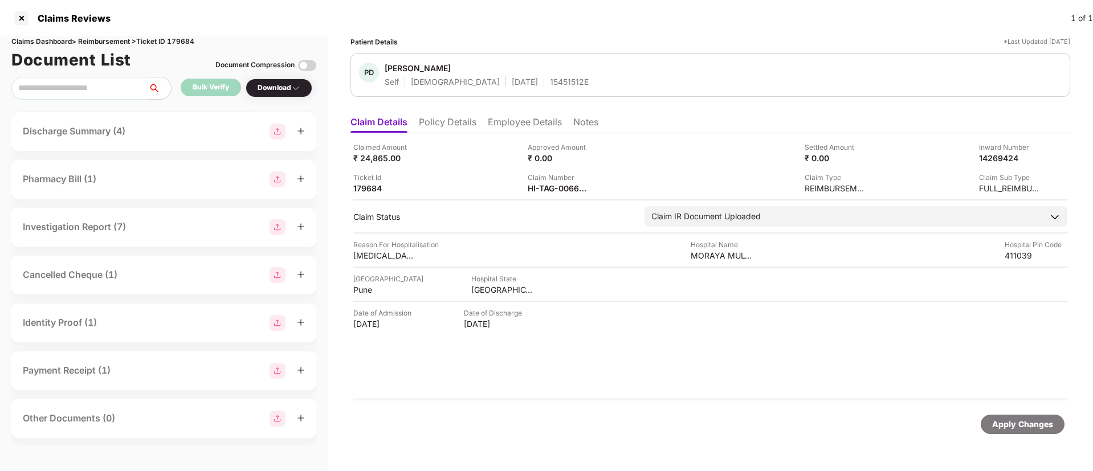
scroll to position [150, 0]
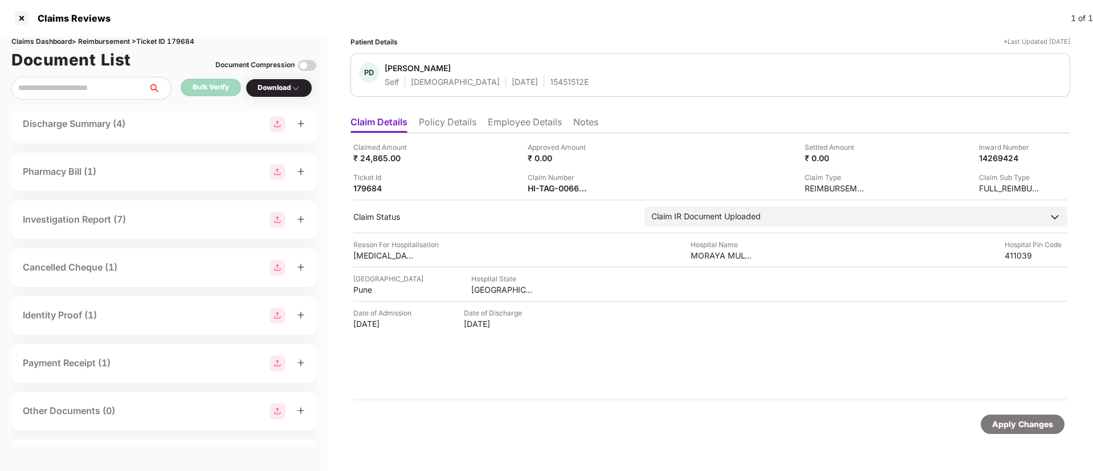
click at [156, 270] on div "Cancelled Cheque (1)" at bounding box center [164, 268] width 282 height 16
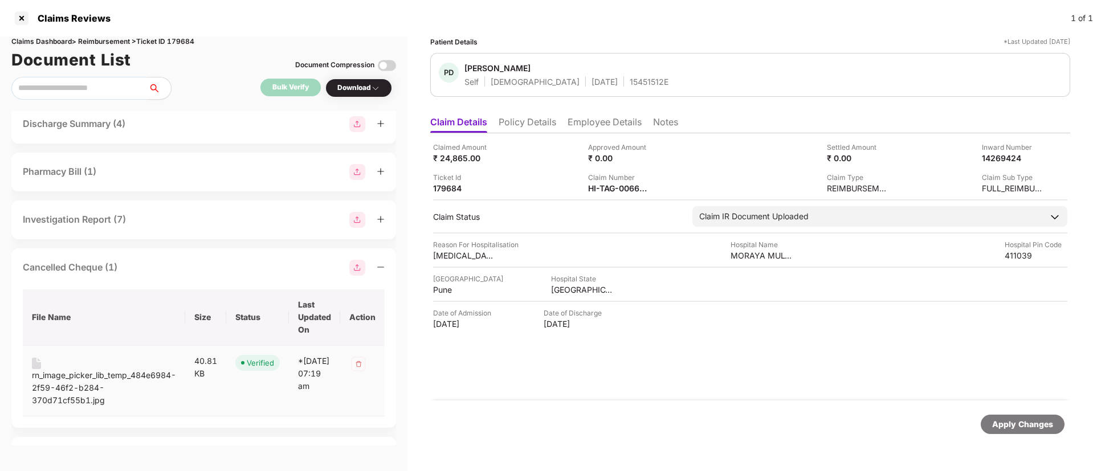
scroll to position [238, 0]
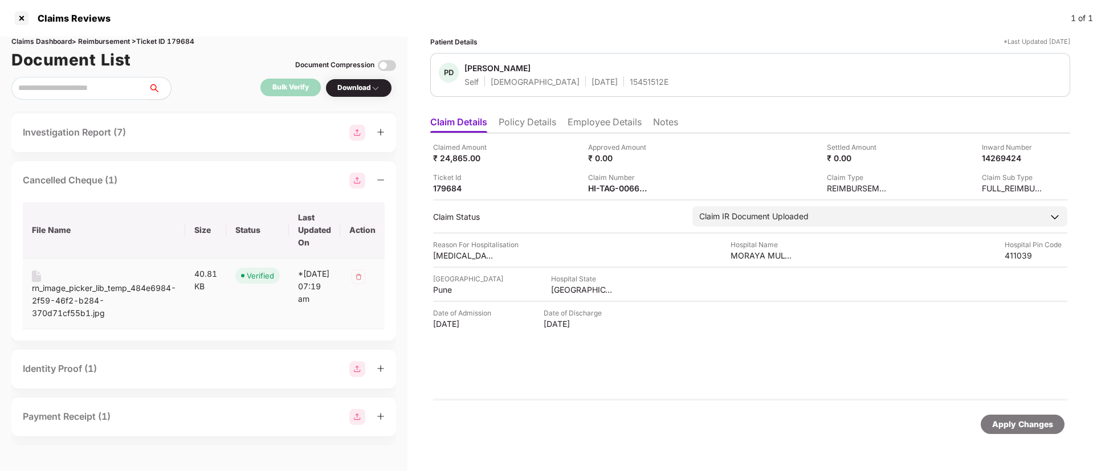
click at [117, 287] on div "rn_image_picker_lib_temp_484e6984-2f59-46f2-b284-370d71cf55b1.jpg" at bounding box center [104, 301] width 144 height 38
click at [167, 174] on div "Cancelled Cheque (1)" at bounding box center [204, 181] width 362 height 16
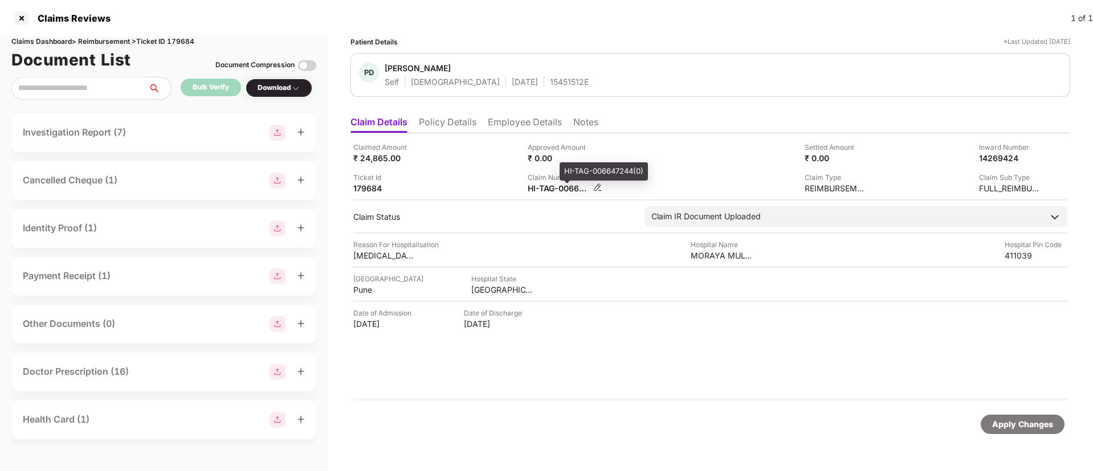
click at [562, 189] on div "HI-TAG-006647244(0)" at bounding box center [558, 188] width 63 height 11
copy div
click at [472, 186] on div "Ticket Id 179684" at bounding box center [436, 183] width 166 height 22
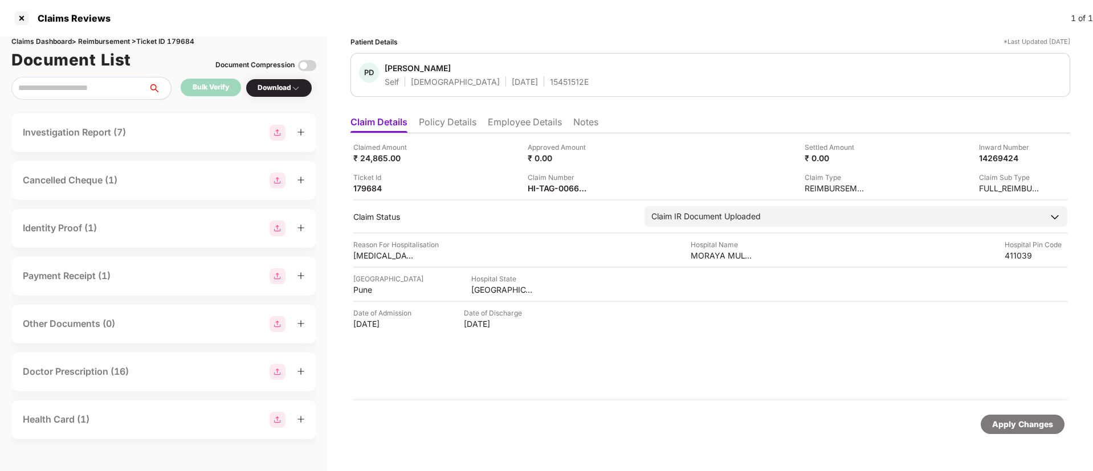
scroll to position [0, 0]
click at [224, 133] on div "IR Query Document - 1 (6) Uploaded" at bounding box center [164, 130] width 282 height 17
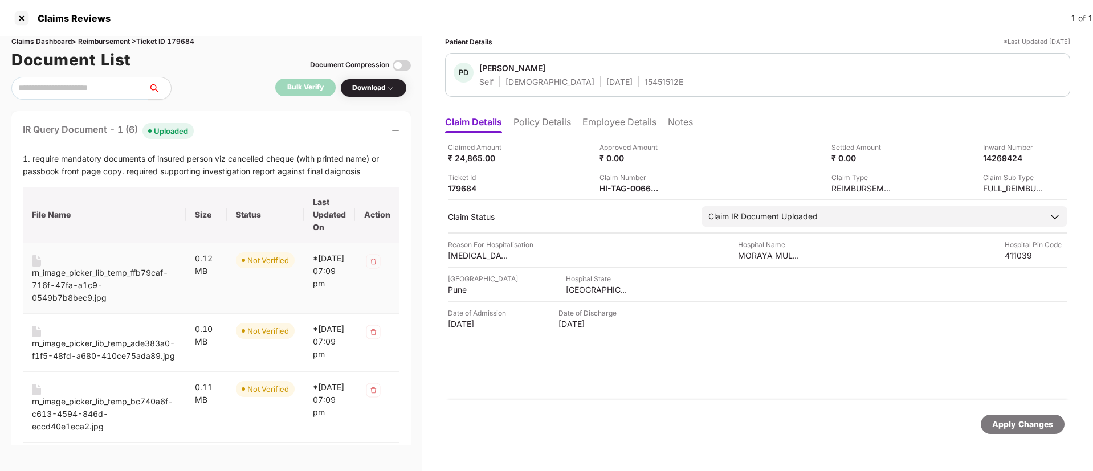
click at [104, 267] on div "rn_image_picker_lib_temp_ffb79caf-716f-47fa-a1c9-0549b7b8bec9.jpg" at bounding box center [104, 286] width 145 height 38
click at [110, 338] on div "rn_image_picker_lib_temp_ade383a0-f1f5-48fd-a680-410ce75ada89.jpg" at bounding box center [104, 349] width 145 height 25
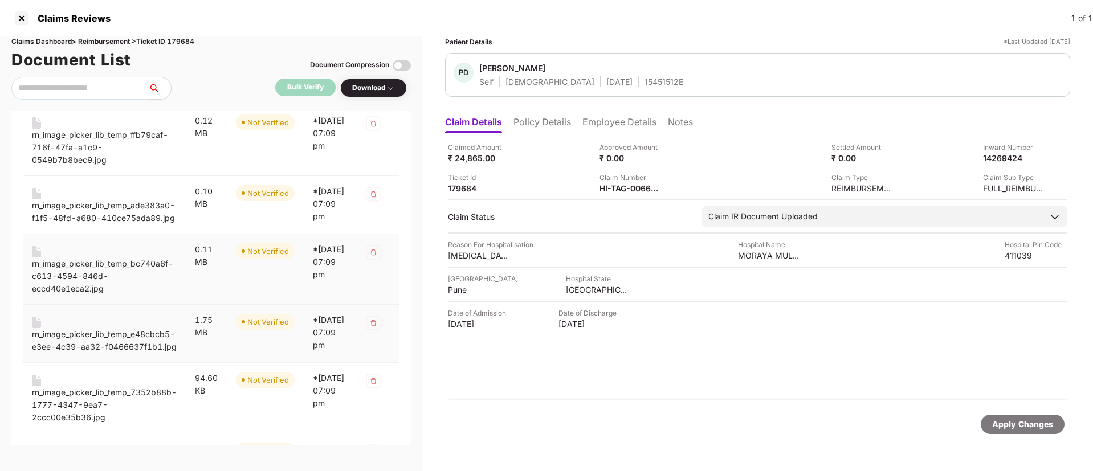
scroll to position [138, 0]
click at [123, 272] on div "rn_image_picker_lib_temp_bc740a6f-c613-4594-846d-eccd40e1eca2.jpg" at bounding box center [104, 276] width 145 height 38
click at [125, 340] on div "rn_image_picker_lib_temp_e48cbcb5-e3ee-4c39-aa32-f0466637f1b1.jpg" at bounding box center [104, 340] width 145 height 25
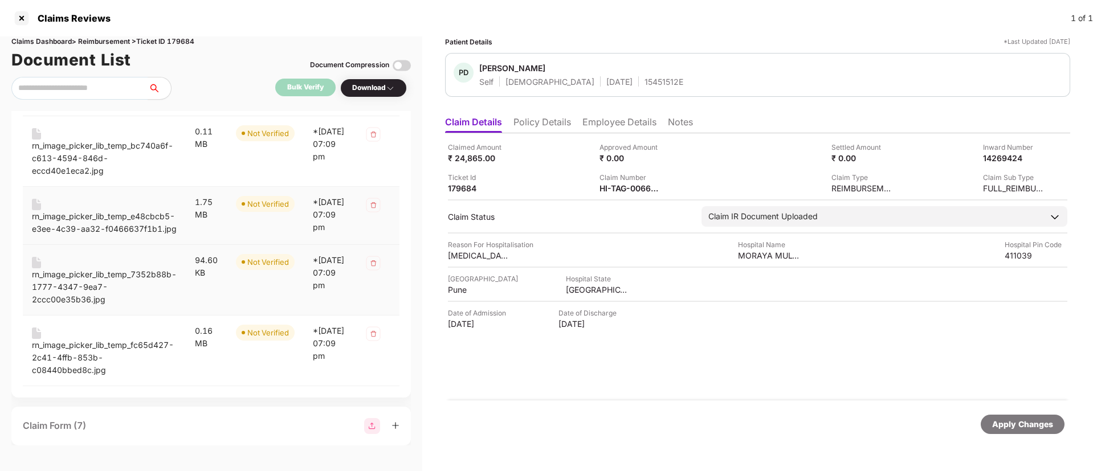
scroll to position [272, 0]
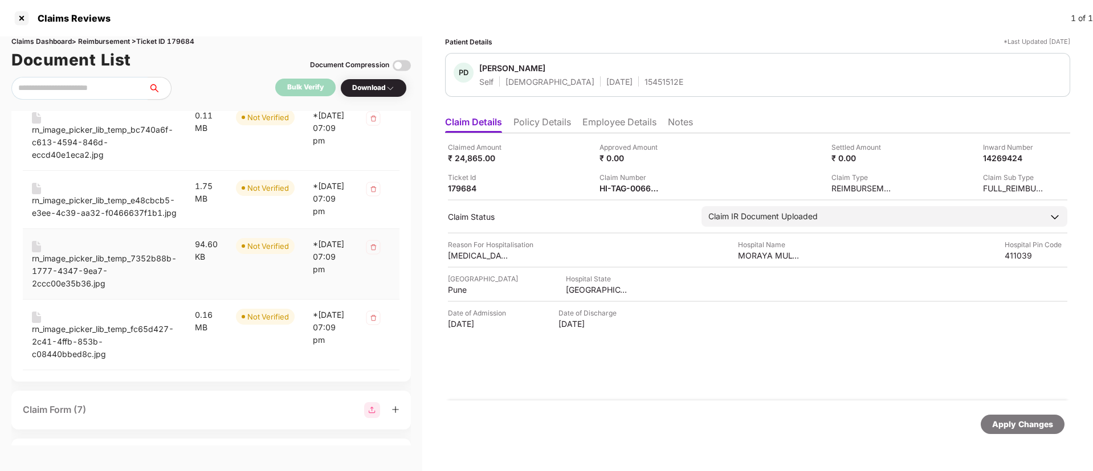
click at [112, 280] on div "rn_image_picker_lib_temp_7352b88b-1777-4347-9ea7-2ccc00e35b36.jpg" at bounding box center [104, 271] width 145 height 38
click at [128, 346] on div "rn_image_picker_lib_temp_fc65d427-2c41-4ffb-853b-c08440bbed8c.jpg" at bounding box center [104, 342] width 145 height 38
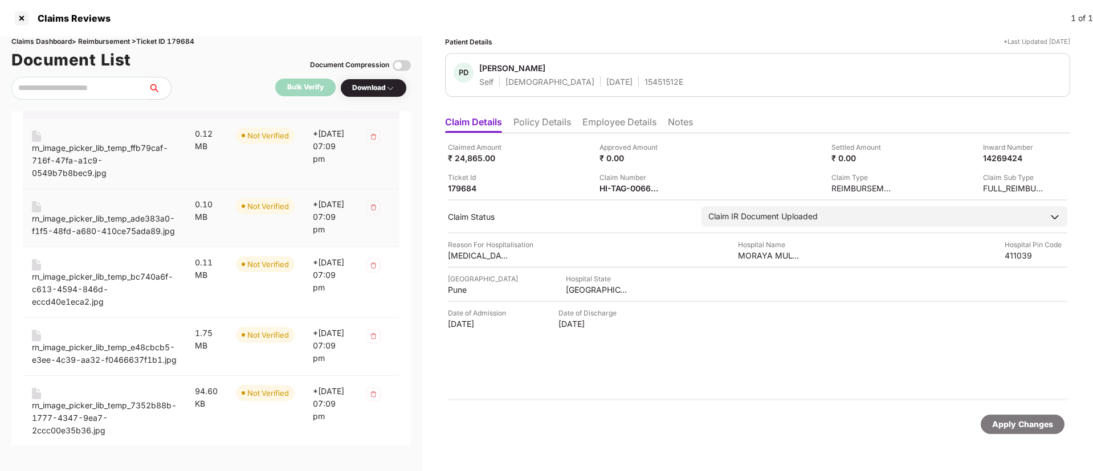
scroll to position [0, 0]
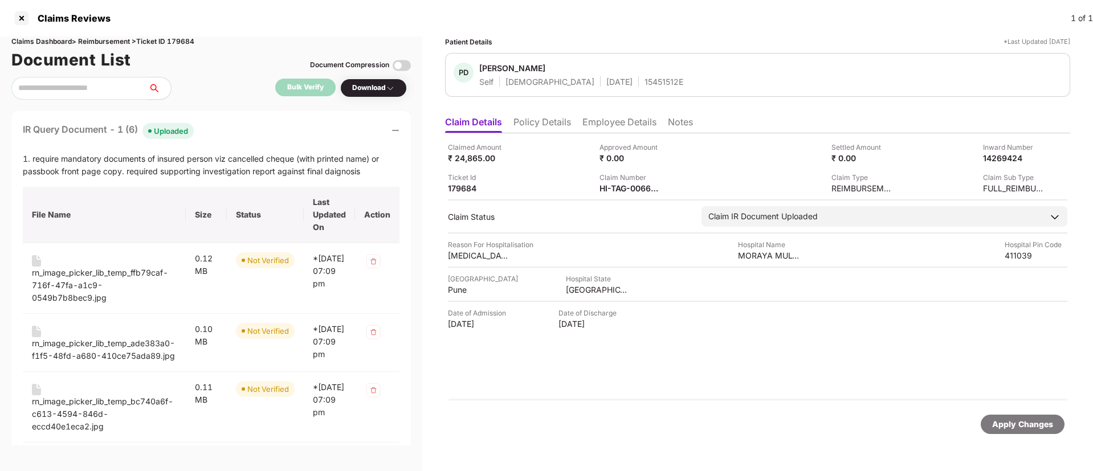
click at [246, 125] on div "IR Query Document - 1 (6) Uploaded" at bounding box center [211, 130] width 377 height 17
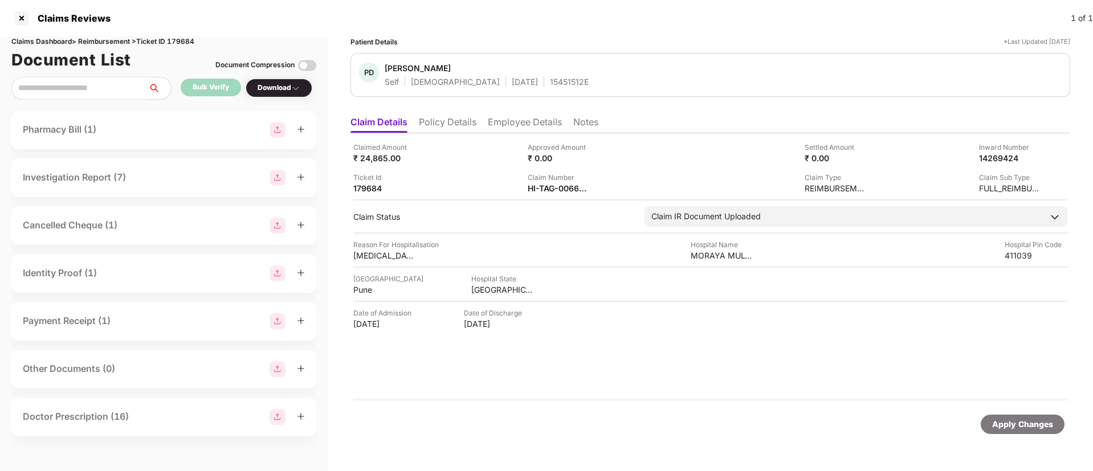
scroll to position [198, 0]
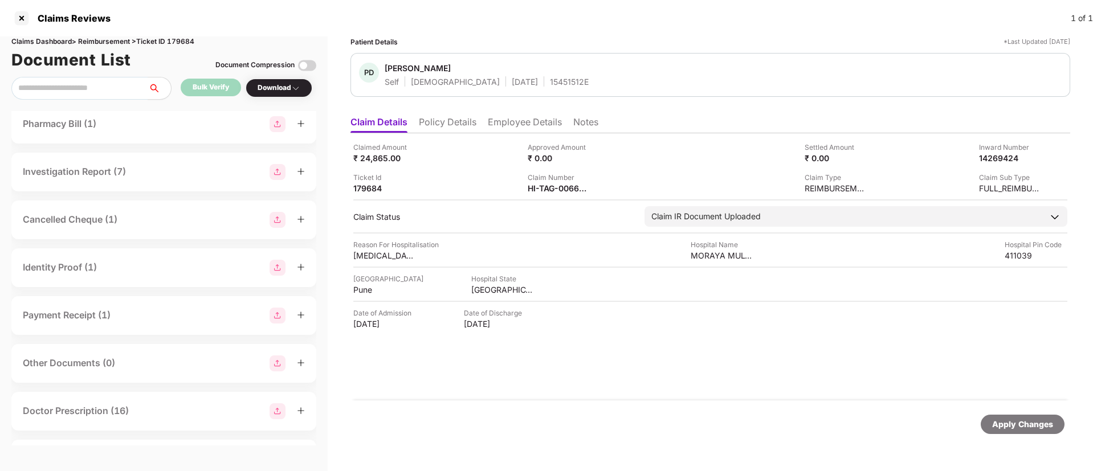
click at [142, 220] on div "Cancelled Cheque (1)" at bounding box center [164, 220] width 282 height 16
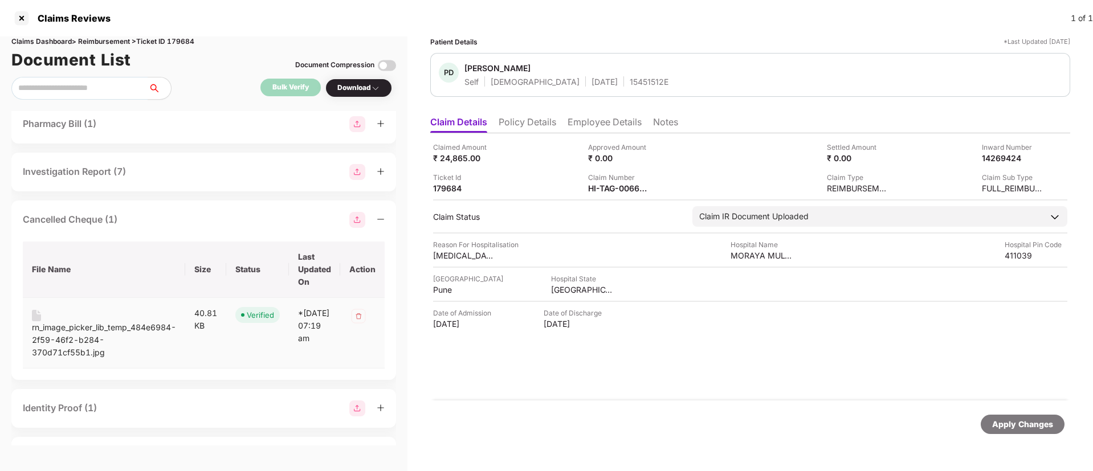
click at [109, 328] on div "rn_image_picker_lib_temp_484e6984-2f59-46f2-b284-370d71cf55b1.jpg" at bounding box center [104, 340] width 144 height 38
click at [587, 129] on li "Employee Details" at bounding box center [604, 124] width 74 height 17
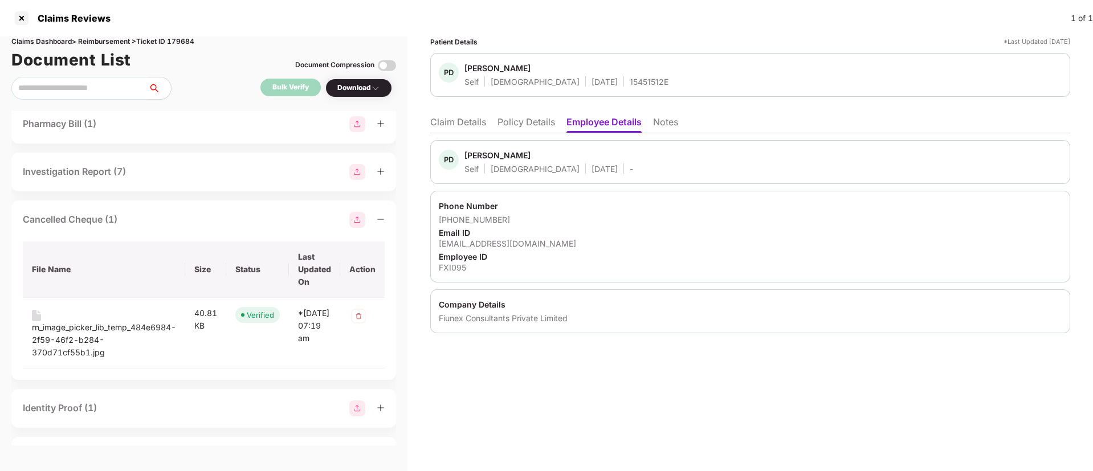
drag, startPoint x: 166, startPoint y: 211, endPoint x: 182, endPoint y: 214, distance: 15.5
click at [167, 212] on div "Cancelled Cheque (1)" at bounding box center [204, 220] width 362 height 16
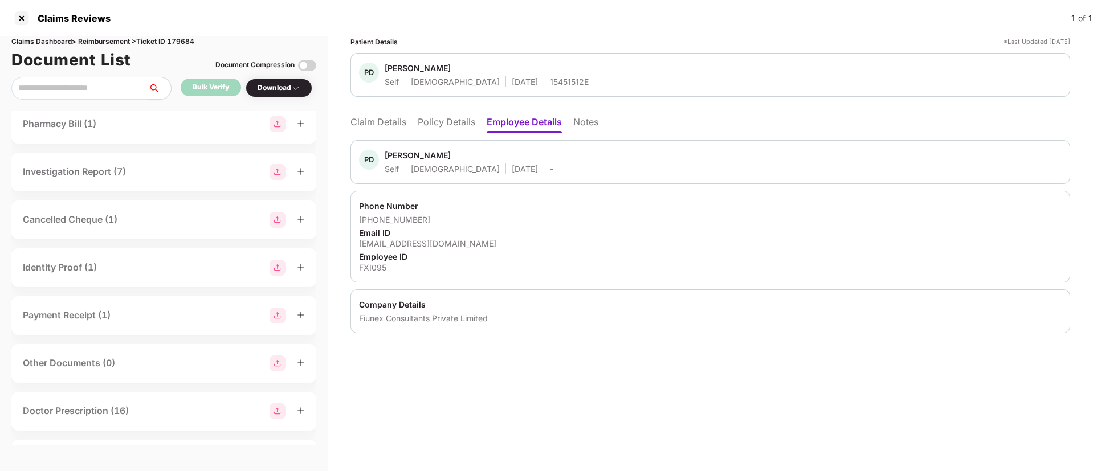
click at [378, 126] on li "Claim Details" at bounding box center [378, 124] width 56 height 17
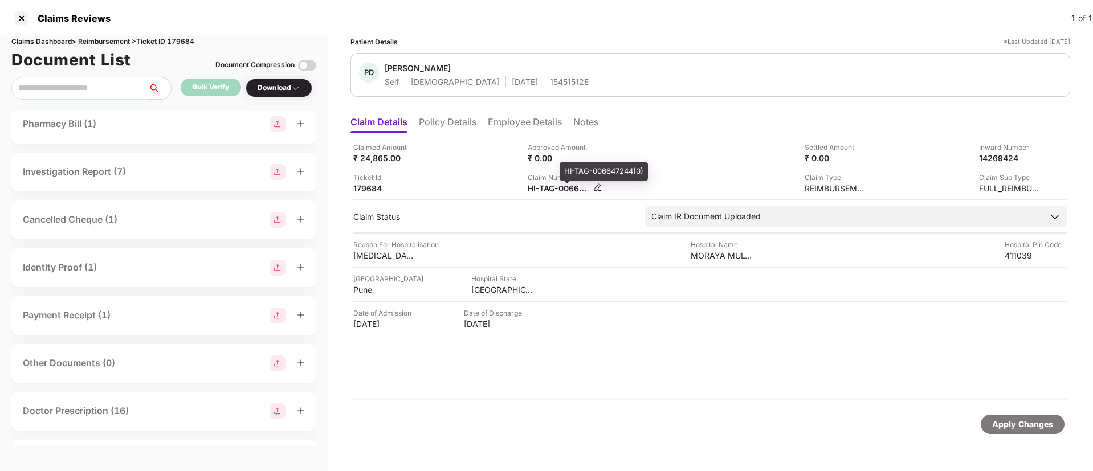
click at [559, 189] on div "HI-TAG-006647244(0)" at bounding box center [558, 188] width 63 height 11
click at [558, 188] on div "HI-TAG-006647244(0)" at bounding box center [558, 188] width 63 height 11
click at [558, 187] on div "HI-TAG-006647244(0)" at bounding box center [558, 188] width 63 height 11
copy div
click at [473, 182] on div "Ticket Id 179684" at bounding box center [436, 183] width 166 height 22
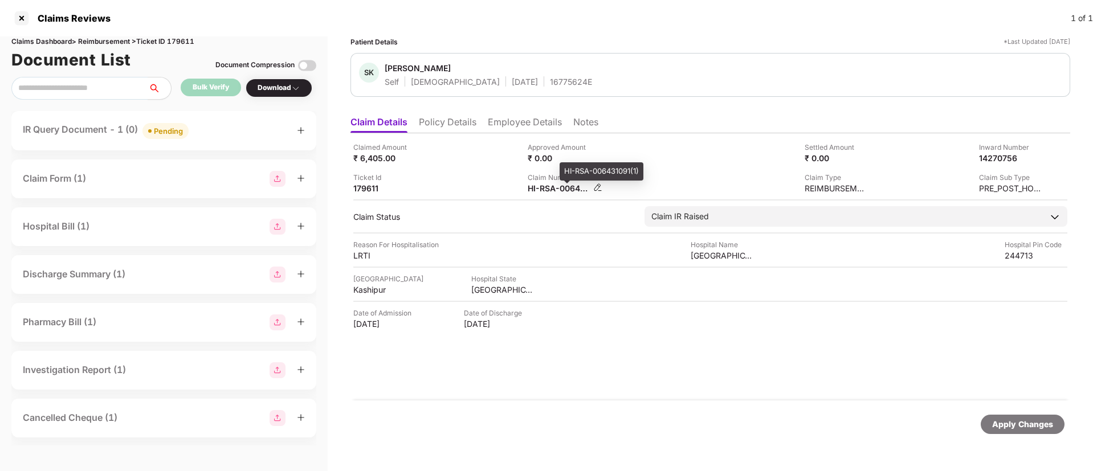
click at [541, 190] on div "HI-RSA-006431091(1)" at bounding box center [558, 188] width 63 height 11
click at [541, 189] on div "HI-RSA-006431091(1)" at bounding box center [558, 188] width 63 height 11
click at [544, 189] on div "HI-RSA-006431091(1)" at bounding box center [558, 188] width 63 height 11
copy div
click at [228, 121] on div "IR Query Document - 1 (0) Pending" at bounding box center [163, 130] width 305 height 39
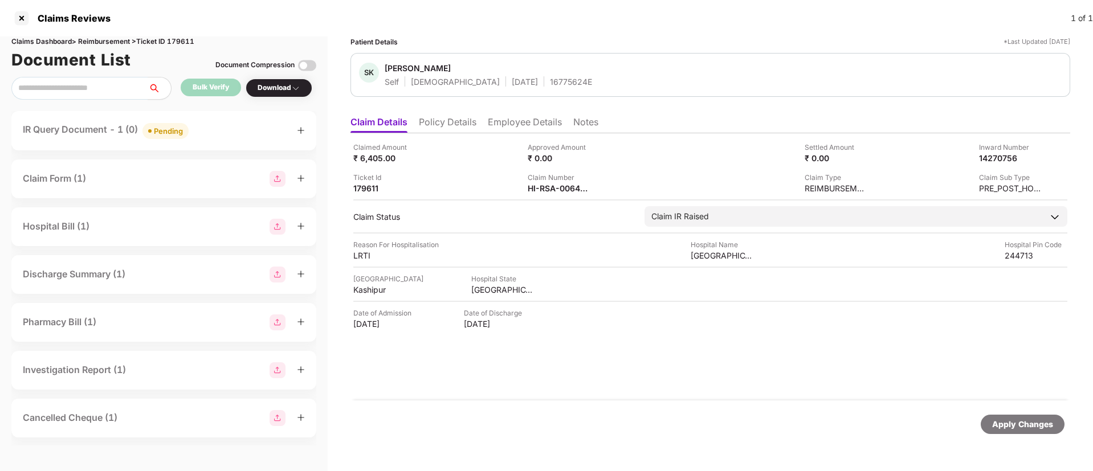
click at [228, 133] on div "IR Query Document - 1 (0) Pending" at bounding box center [164, 130] width 282 height 17
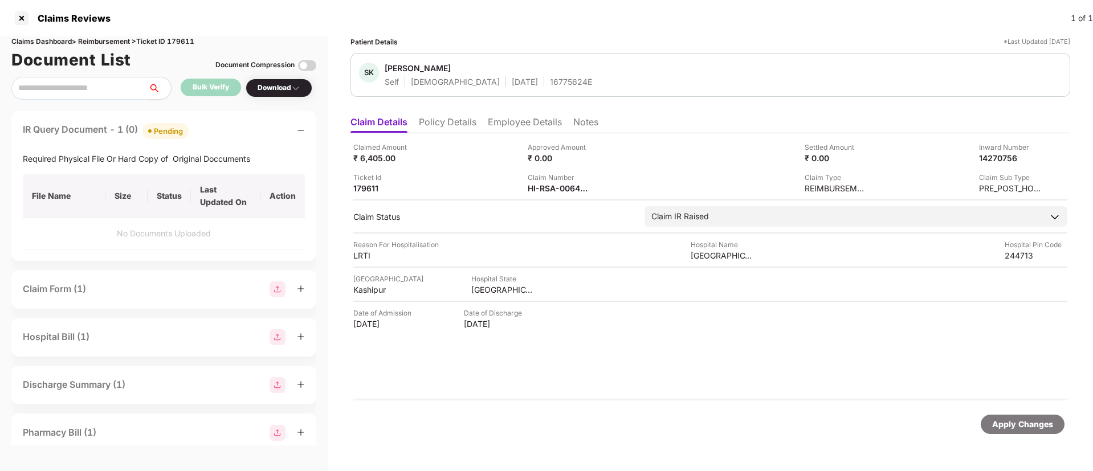
click at [228, 133] on div "IR Query Document - 1 (0) Pending" at bounding box center [164, 130] width 282 height 17
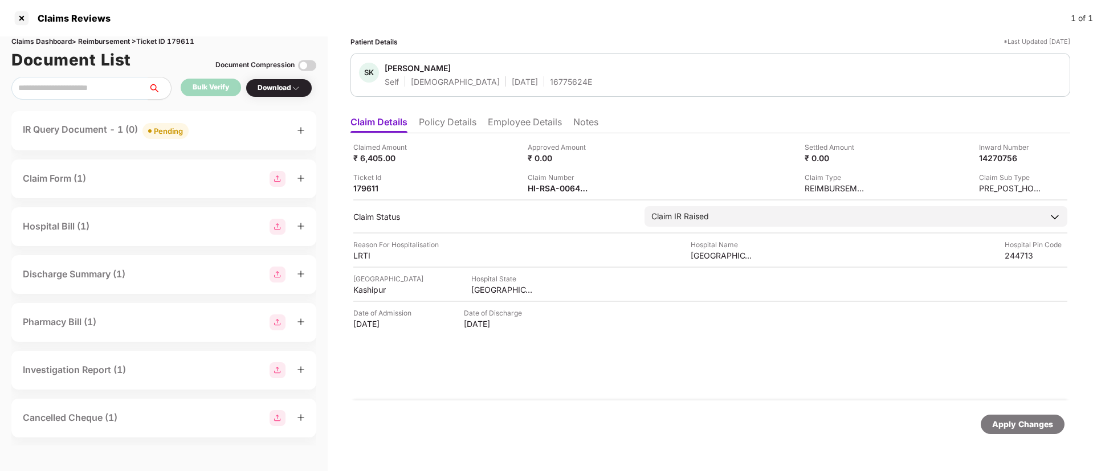
click at [468, 125] on li "Policy Details" at bounding box center [448, 124] width 58 height 17
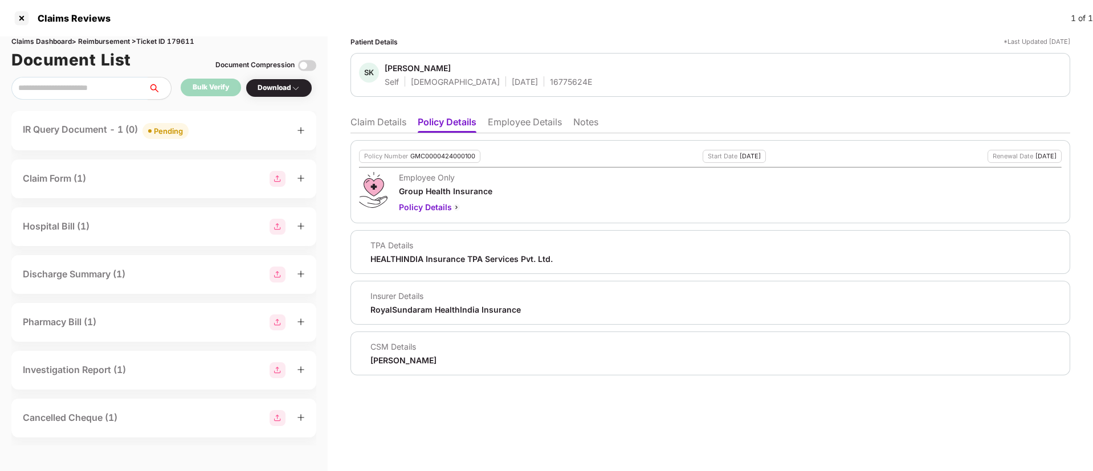
click at [379, 125] on li "Claim Details" at bounding box center [378, 124] width 56 height 17
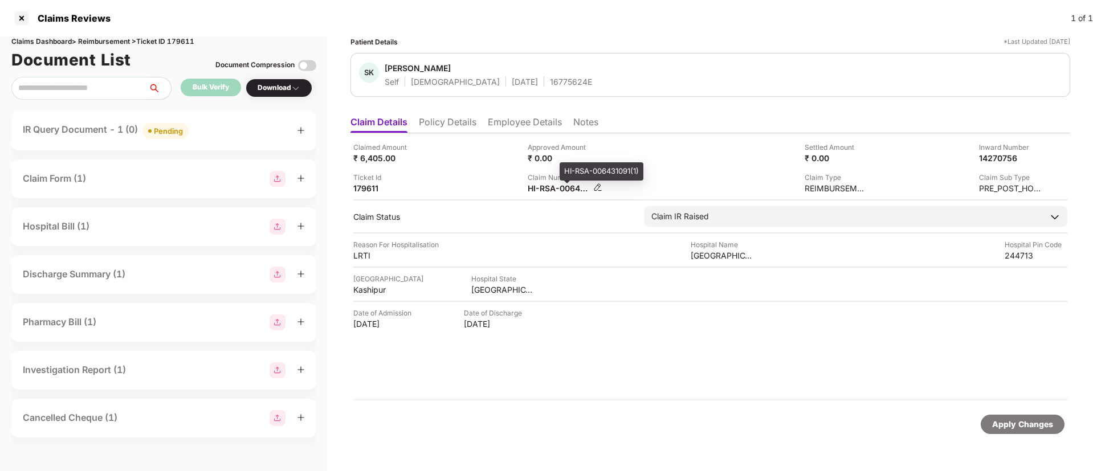
click at [551, 183] on div "HI-RSA-006431091(1)" at bounding box center [558, 188] width 63 height 11
click at [550, 183] on div "HI-RSA-006431091(1)" at bounding box center [558, 188] width 63 height 11
click at [551, 186] on div "HI-RSA-006431091(1)" at bounding box center [558, 188] width 63 height 11
click at [552, 189] on div "HI-RSA-006431091(1)" at bounding box center [558, 188] width 63 height 11
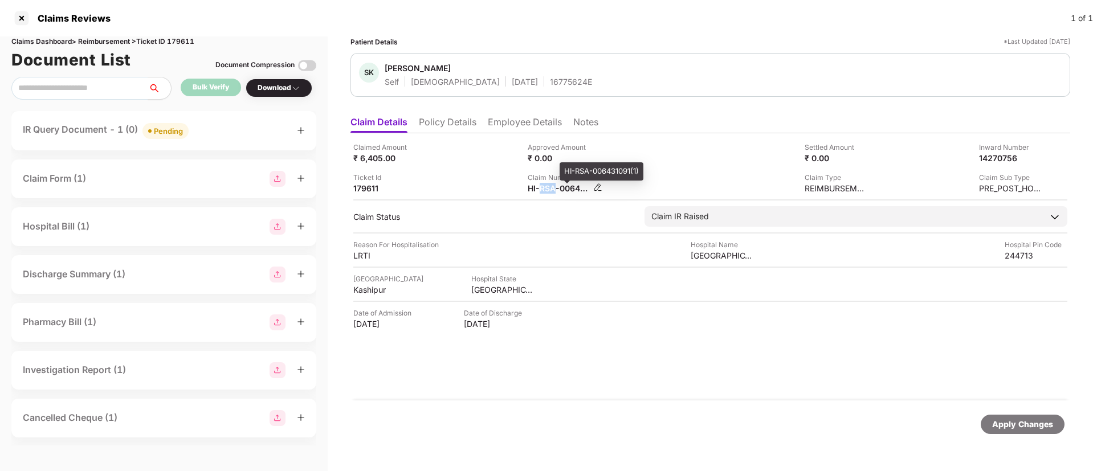
click at [552, 189] on div "HI-RSA-006431091(1)" at bounding box center [558, 188] width 63 height 11
click at [550, 194] on div "Claimed Amount ₹ 6,405.00 Approved Amount ₹ 0.00 Settled Amount ₹ 0.00 Inward N…" at bounding box center [709, 266] width 719 height 267
drag, startPoint x: 550, startPoint y: 195, endPoint x: 558, endPoint y: 195, distance: 8.0
click at [552, 196] on div "Claimed Amount ₹ 6,405.00 Approved Amount ₹ 0.00 Settled Amount ₹ 0.00 Inward N…" at bounding box center [709, 266] width 719 height 267
click at [560, 187] on div "HI-RSA-006431091(1)" at bounding box center [558, 188] width 63 height 11
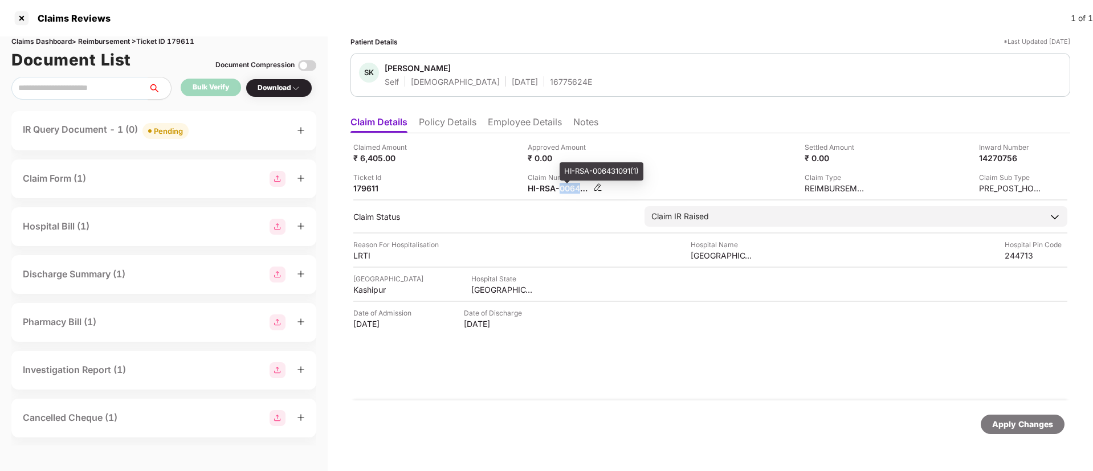
click at [560, 187] on div "HI-RSA-006431091(1)" at bounding box center [558, 188] width 63 height 11
copy div
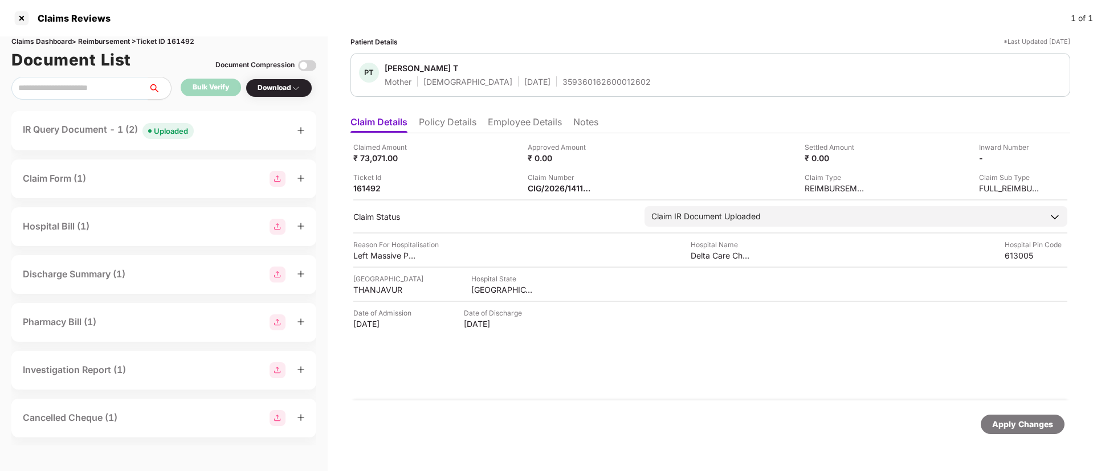
click at [455, 113] on ul "Claim Details Policy Details Employee Details Notes" at bounding box center [709, 122] width 719 height 23
click at [459, 126] on li "Policy Details" at bounding box center [448, 124] width 58 height 17
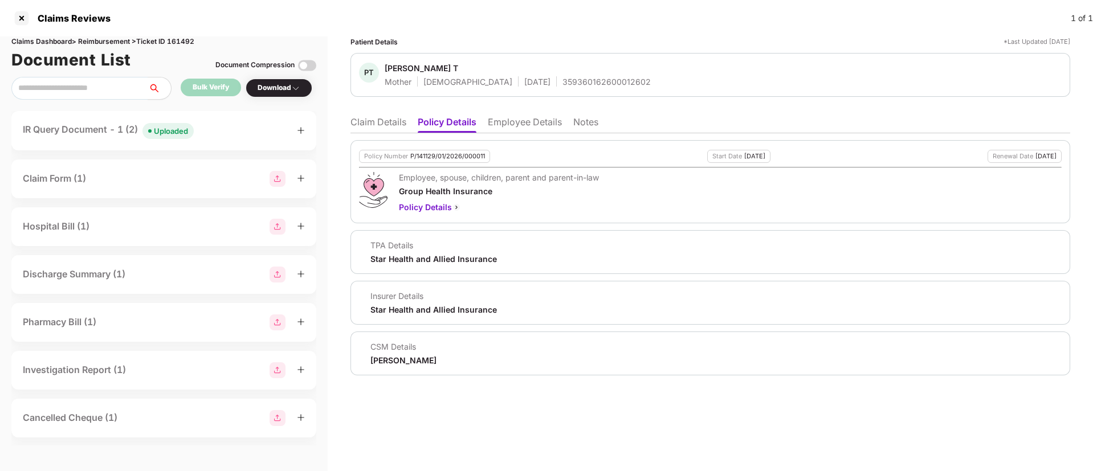
click at [384, 124] on li "Claim Details" at bounding box center [378, 124] width 56 height 17
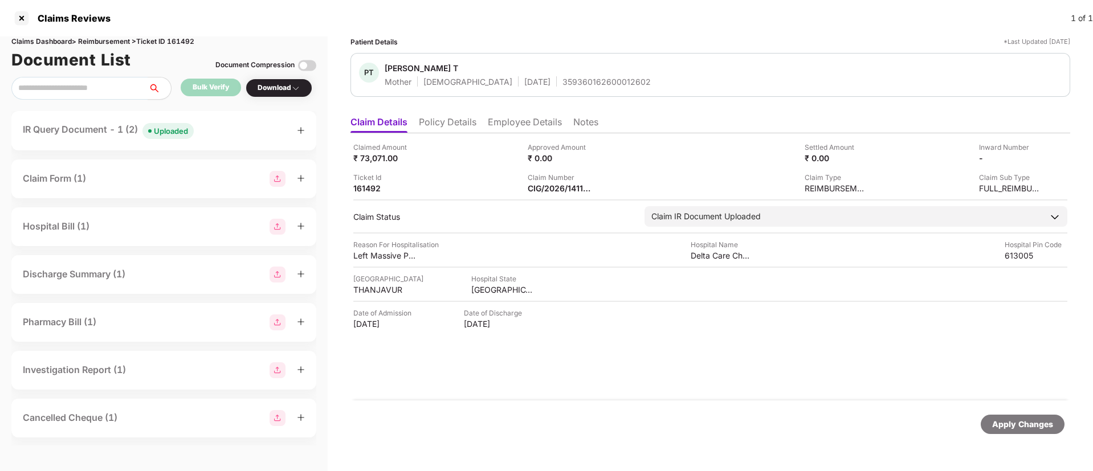
click at [218, 137] on div "IR Query Document - 1 (2) Uploaded" at bounding box center [164, 130] width 282 height 17
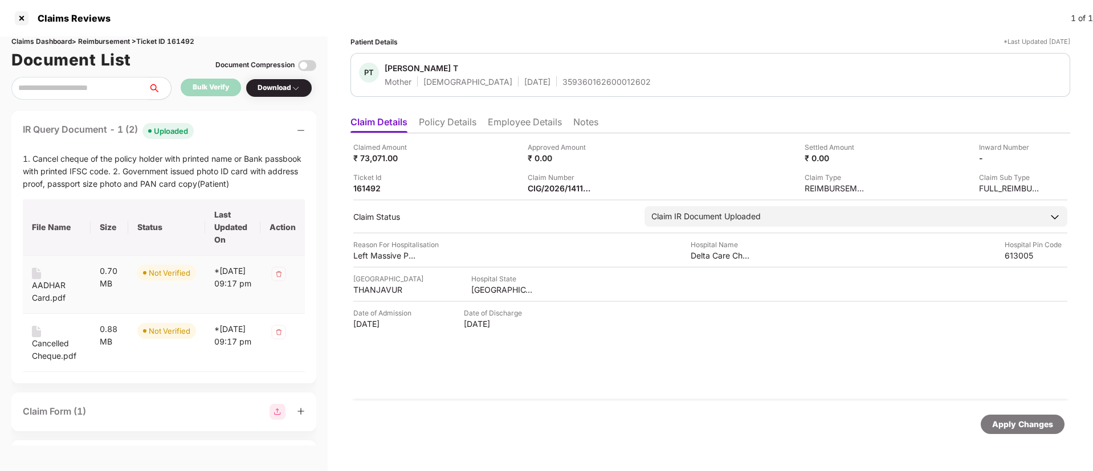
click at [39, 292] on div "AADHAR Card.pdf" at bounding box center [57, 291] width 50 height 25
click at [51, 339] on div "Cancelled Cheque.pdf" at bounding box center [57, 349] width 50 height 25
click at [228, 132] on div "IR Query Document - 1 (2) Uploaded" at bounding box center [164, 130] width 282 height 17
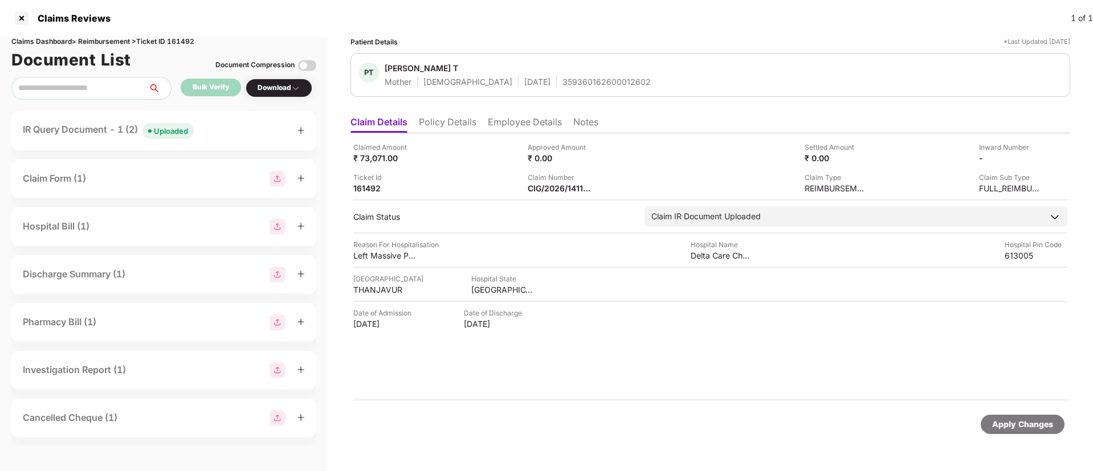
click at [188, 129] on div "Uploaded" at bounding box center [171, 130] width 34 height 11
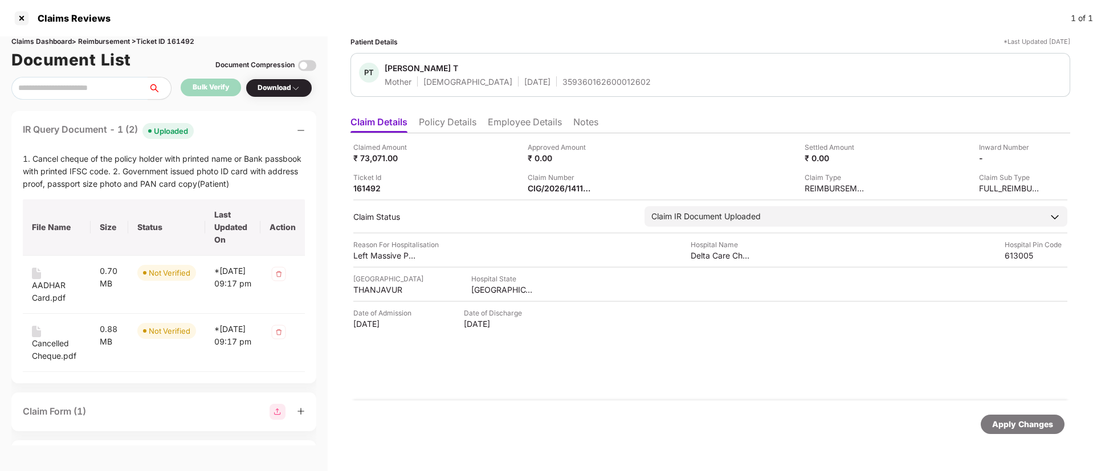
click at [220, 120] on div "IR Query Document - 1 (2) Uploaded 1. Cancel cheque of the policy holder with p…" at bounding box center [163, 247] width 305 height 272
click at [222, 124] on div "IR Query Document - 1 (2) Uploaded" at bounding box center [164, 130] width 282 height 17
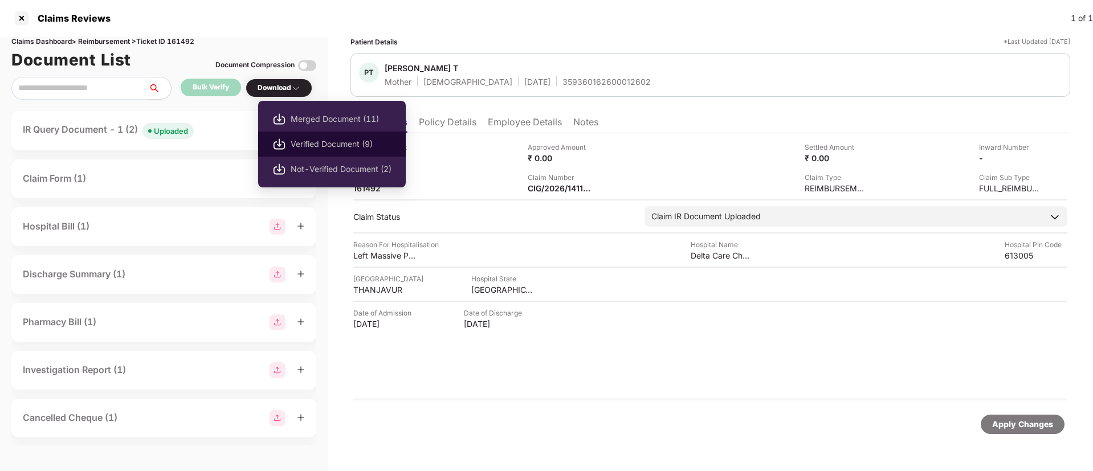
click at [314, 148] on span "Verified Document (9)" at bounding box center [341, 144] width 101 height 13
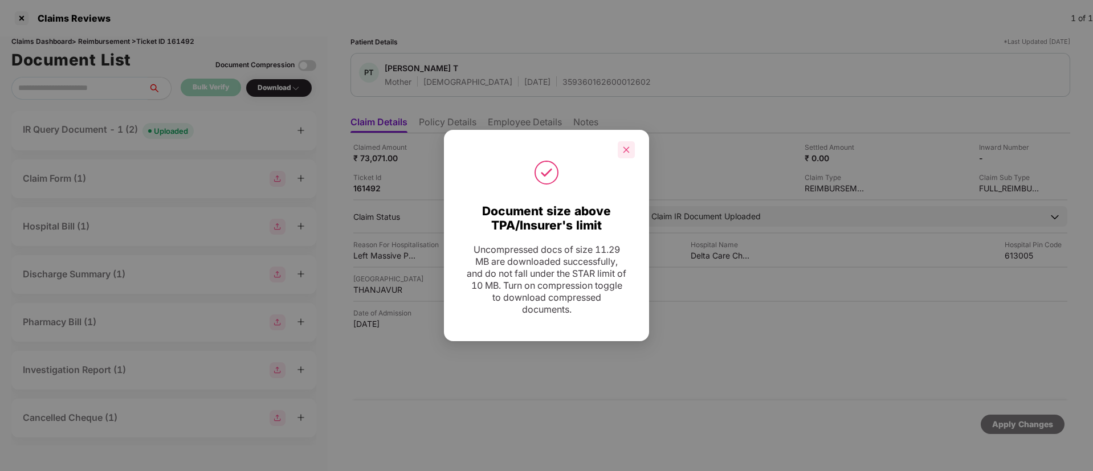
click at [629, 153] on icon "close" at bounding box center [626, 150] width 8 height 8
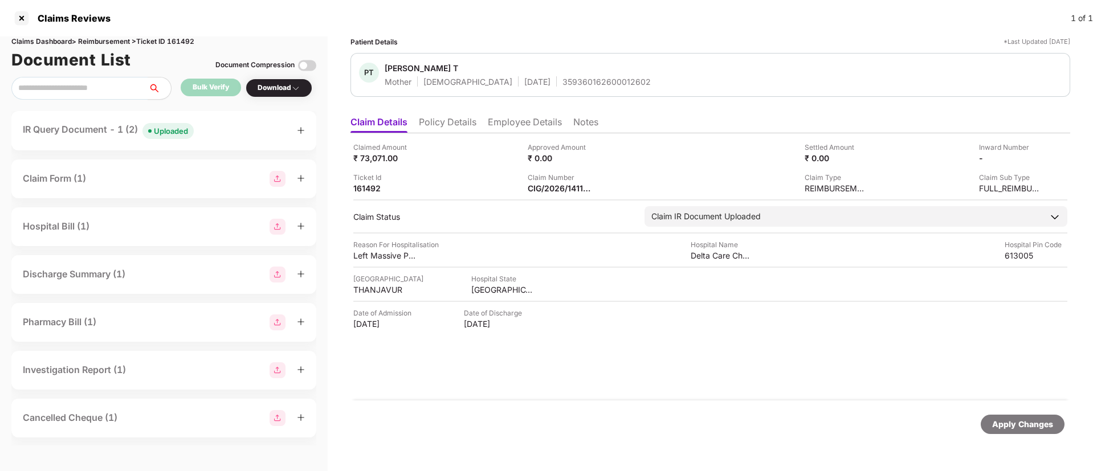
click at [217, 129] on div "IR Query Document - 1 (2) Uploaded" at bounding box center [164, 130] width 282 height 17
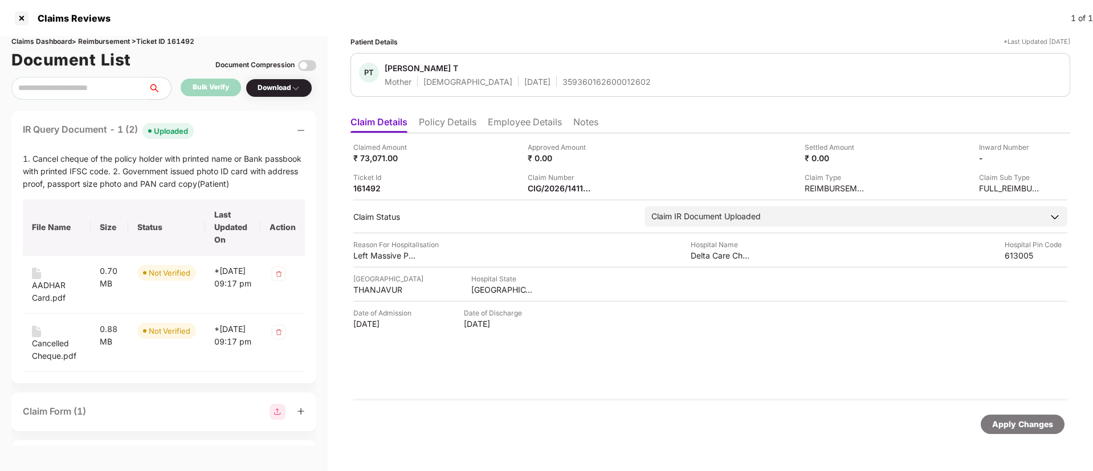
click at [243, 128] on div "IR Query Document - 1 (2) Uploaded" at bounding box center [164, 130] width 282 height 17
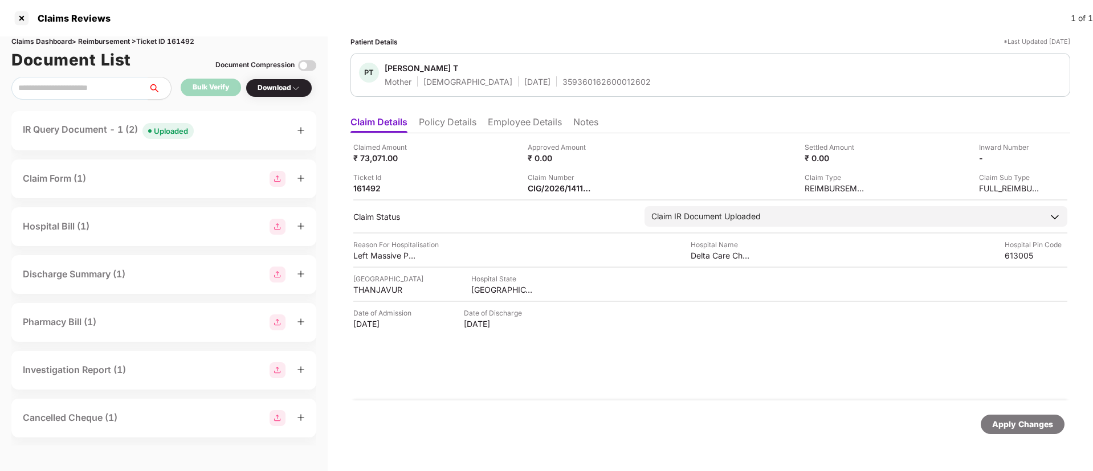
drag, startPoint x: 480, startPoint y: 171, endPoint x: 470, endPoint y: 168, distance: 10.3
click at [478, 172] on div "Ticket Id 161492" at bounding box center [436, 183] width 166 height 22
click at [213, 138] on div "IR Query Document - 1 (2) Uploaded" at bounding box center [164, 130] width 282 height 17
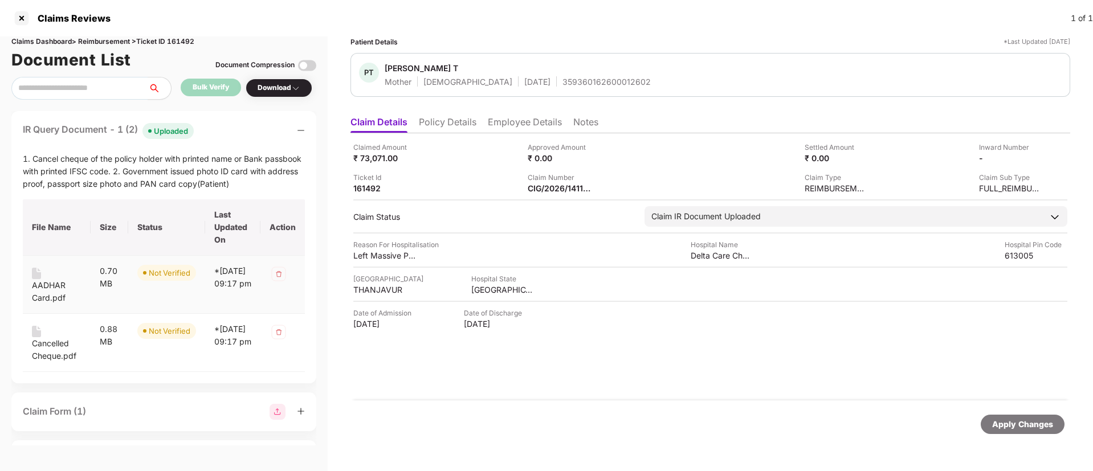
click at [45, 285] on div "AADHAR Card.pdf" at bounding box center [57, 291] width 50 height 25
click at [232, 126] on div "IR Query Document - 1 (2) Uploaded" at bounding box center [164, 130] width 282 height 17
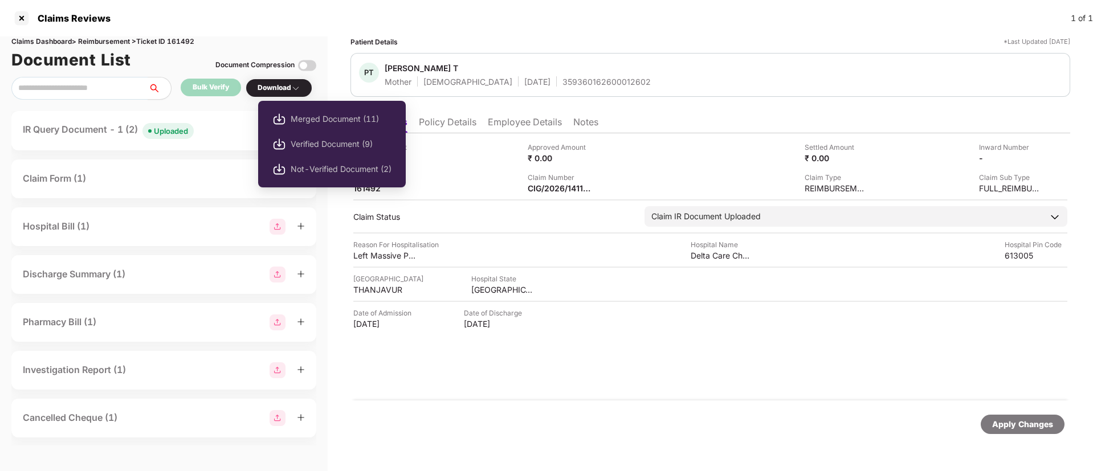
click at [275, 91] on div "Download" at bounding box center [278, 88] width 43 height 11
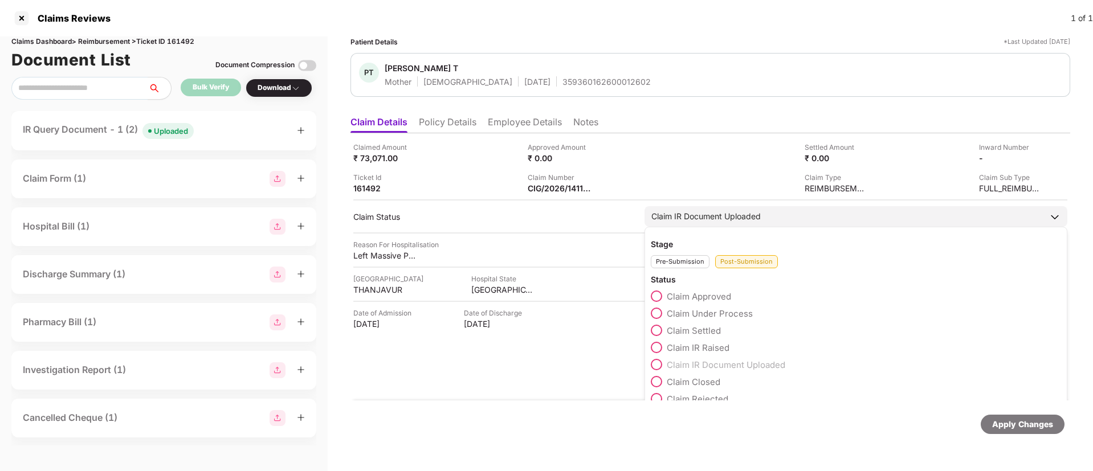
click at [656, 345] on span at bounding box center [656, 347] width 11 height 11
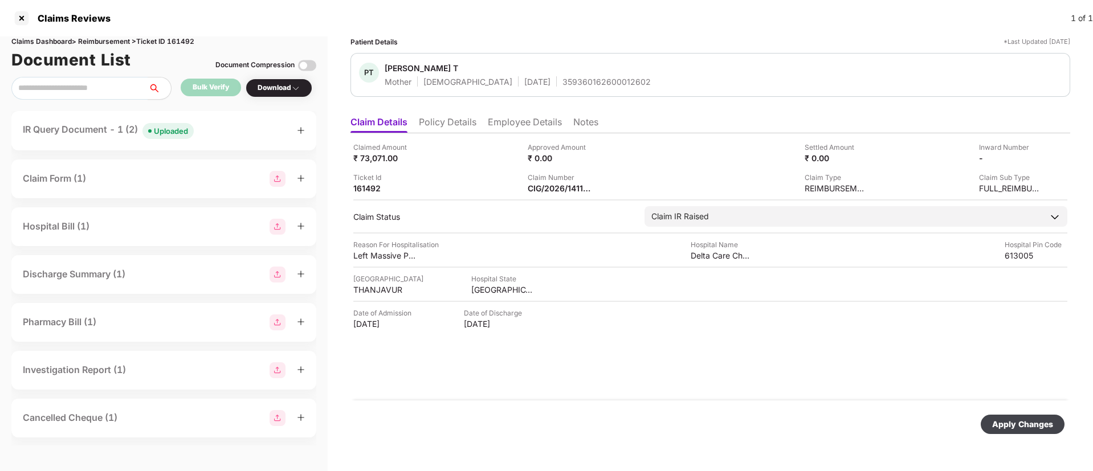
click at [1007, 433] on div "Apply Changes" at bounding box center [1022, 424] width 84 height 19
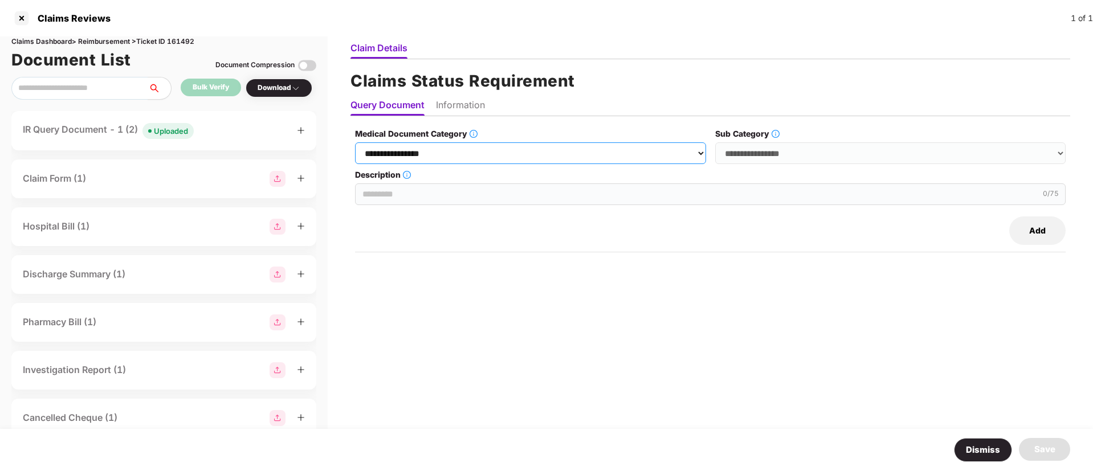
click at [422, 155] on select "**********" at bounding box center [530, 153] width 350 height 22
select select "**********"
click at [355, 142] on select "**********" at bounding box center [530, 153] width 350 height 22
click at [752, 159] on select "**********" at bounding box center [890, 153] width 350 height 22
select select "***"
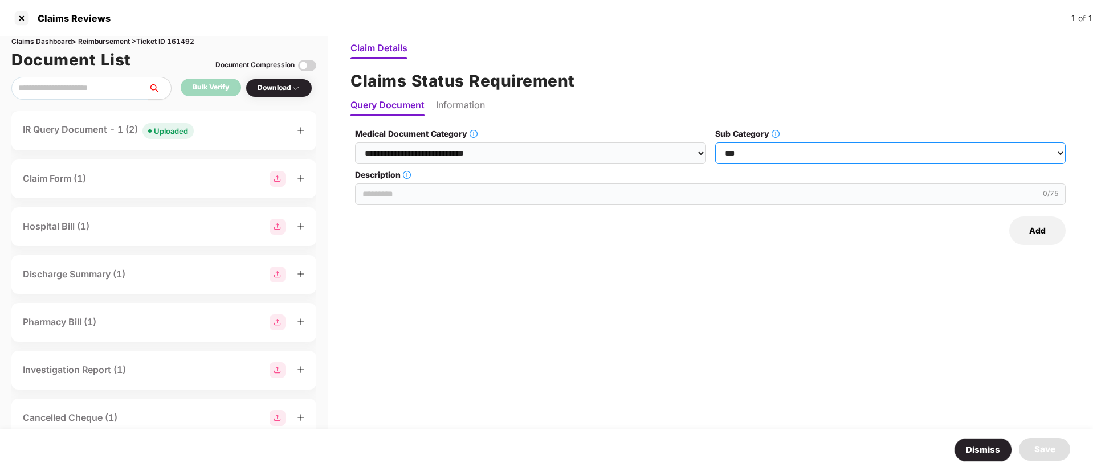
click at [715, 142] on select "**********" at bounding box center [890, 153] width 350 height 22
click at [424, 201] on input "Description" at bounding box center [710, 194] width 710 height 22
paste input "**********"
type input "**********"
drag, startPoint x: 466, startPoint y: 102, endPoint x: 452, endPoint y: 125, distance: 27.1
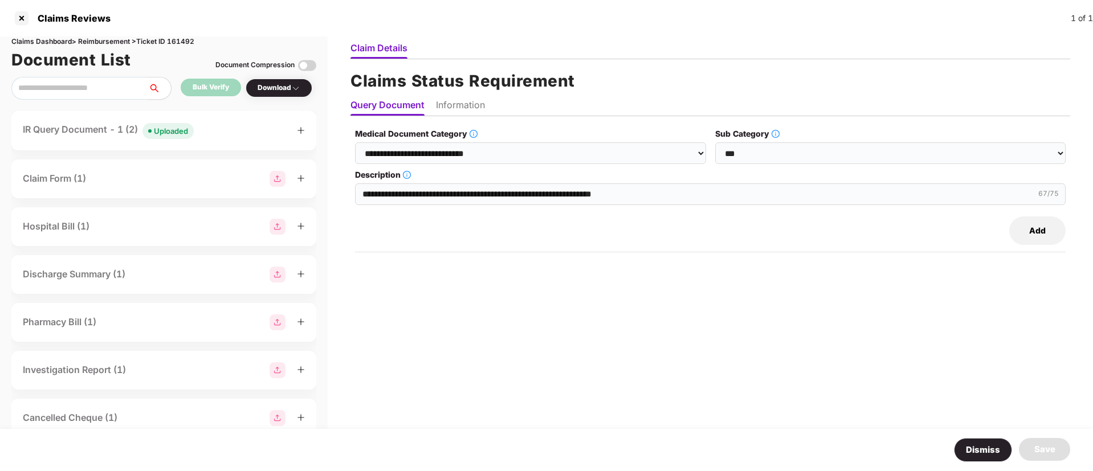
click at [466, 103] on li "Information" at bounding box center [460, 107] width 49 height 17
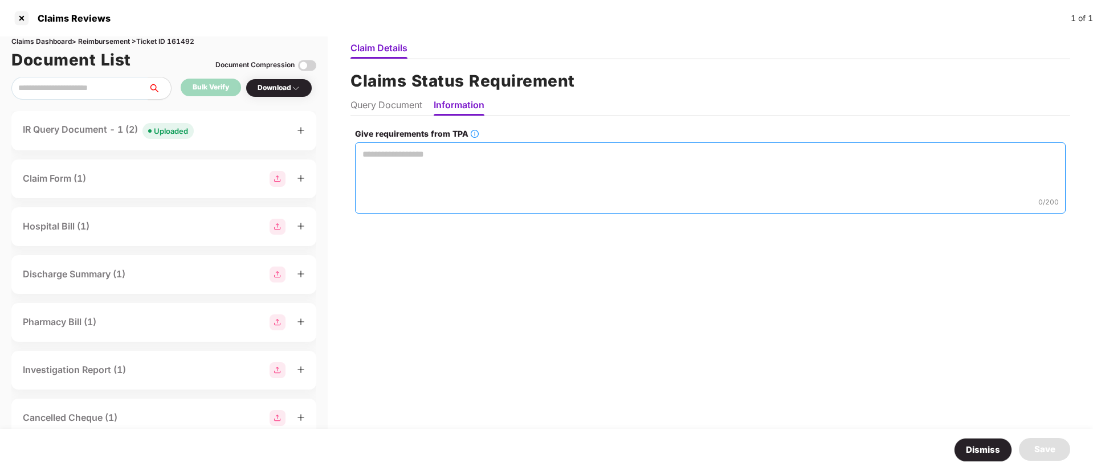
click at [372, 161] on textarea "Give requirements from TPA" at bounding box center [710, 177] width 710 height 71
paste textarea "**********"
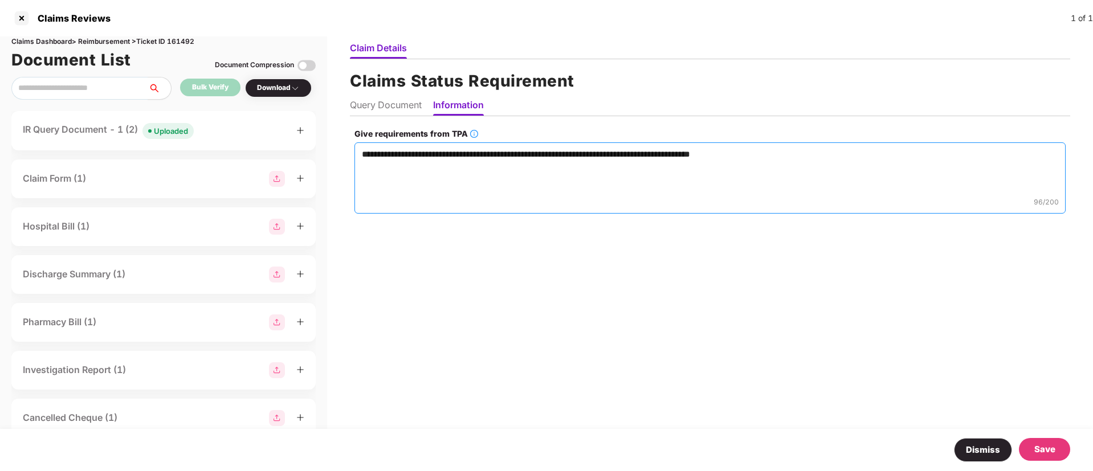
type textarea "**********"
click at [1042, 446] on div "Save" at bounding box center [1044, 450] width 21 height 14
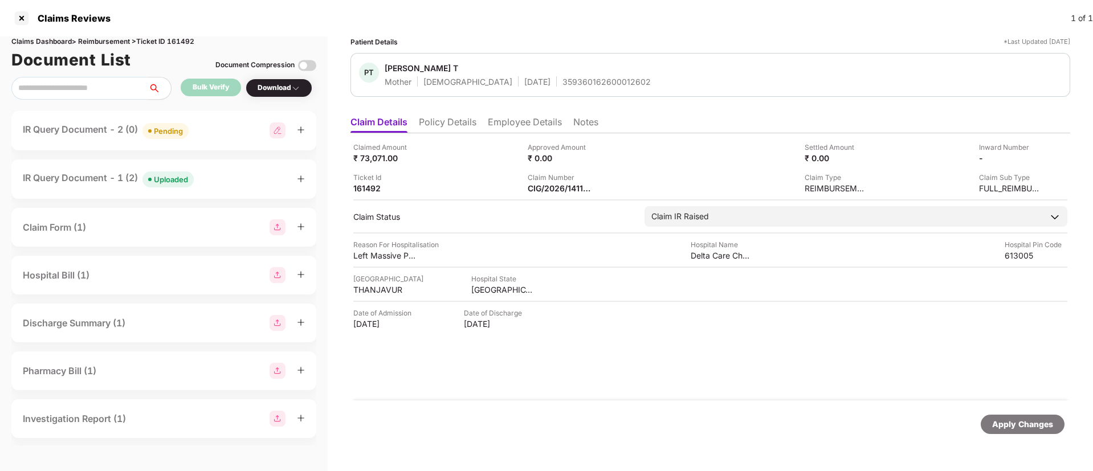
click at [274, 136] on img at bounding box center [277, 130] width 16 height 16
select select "**********"
select select "***"
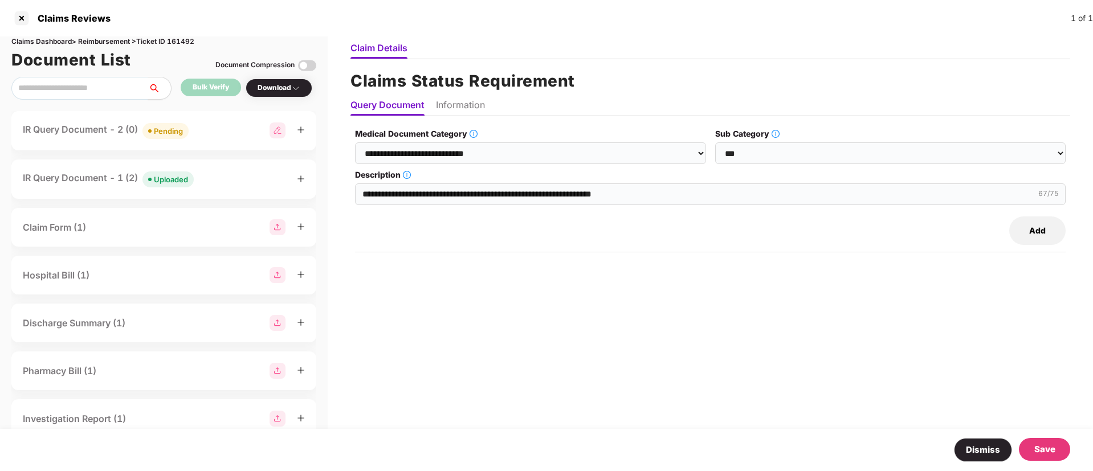
drag, startPoint x: 1032, startPoint y: 231, endPoint x: 958, endPoint y: 251, distance: 76.1
click at [1032, 231] on button "Add" at bounding box center [1037, 230] width 56 height 28
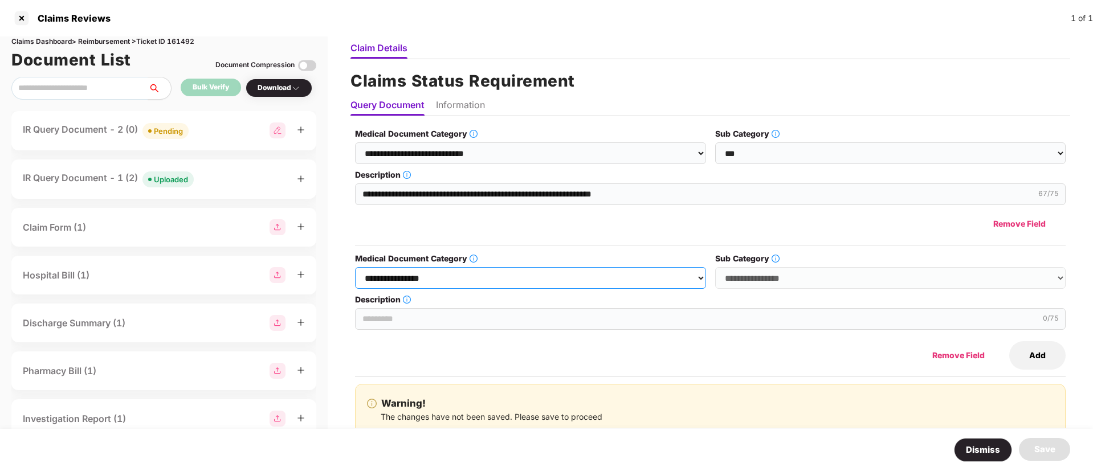
click at [523, 272] on select "**********" at bounding box center [530, 278] width 350 height 22
select select "**********"
click at [355, 267] on select "**********" at bounding box center [530, 278] width 350 height 22
click at [759, 279] on select "**********" at bounding box center [890, 278] width 350 height 22
select select "**********"
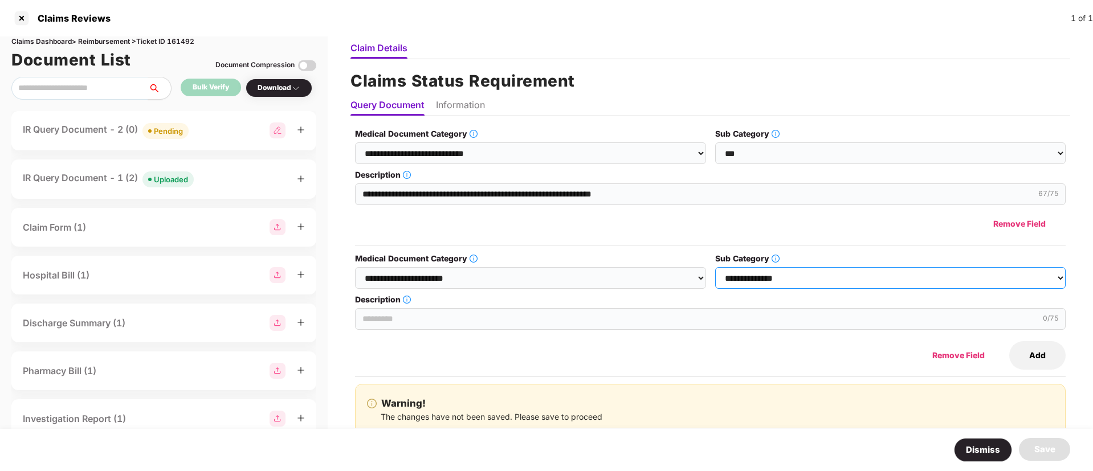
click at [715, 267] on select "**********" at bounding box center [890, 278] width 350 height 22
click at [443, 312] on input "Description" at bounding box center [710, 319] width 710 height 22
paste input "**********"
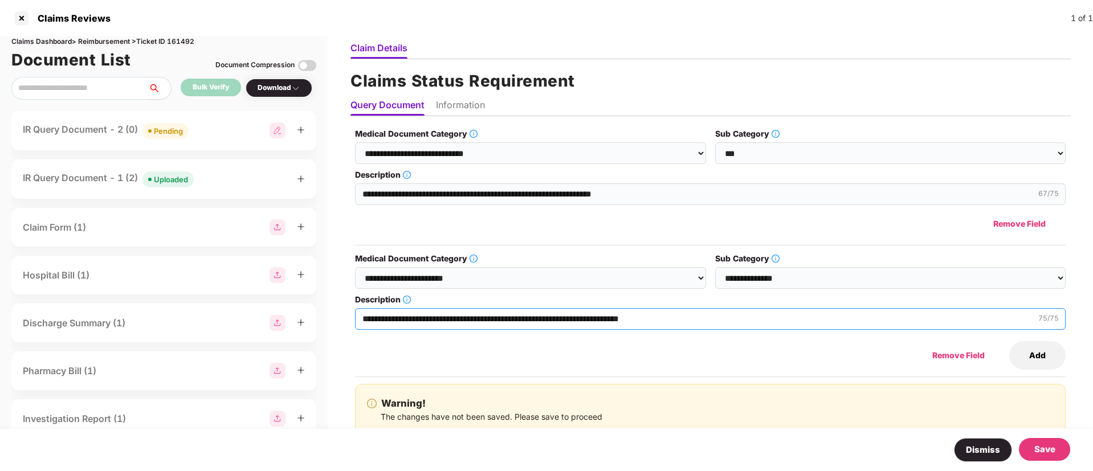
type input "**********"
drag, startPoint x: 455, startPoint y: 106, endPoint x: 480, endPoint y: 125, distance: 31.7
click at [460, 106] on li "Information" at bounding box center [460, 107] width 49 height 17
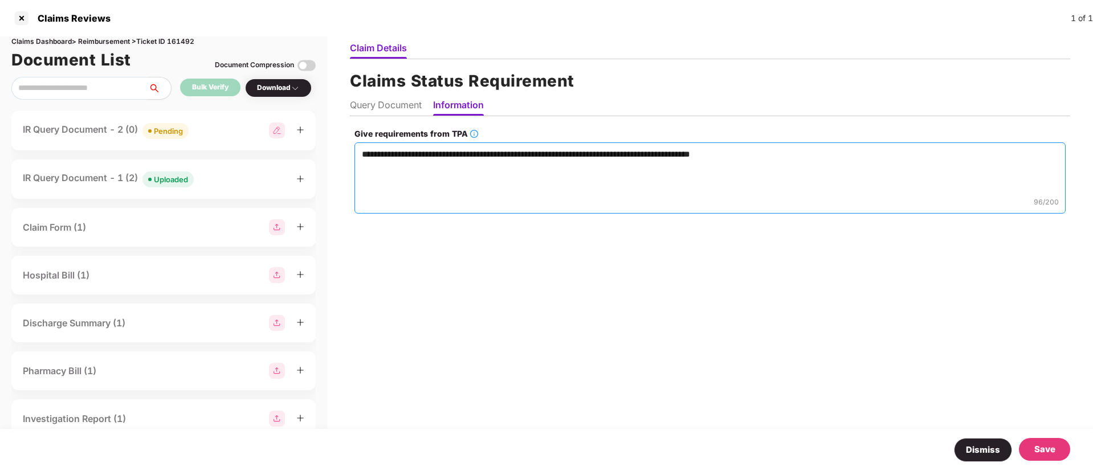
click at [788, 154] on textarea "**********" at bounding box center [709, 177] width 711 height 71
paste textarea "**********"
type textarea "**********"
drag, startPoint x: 1043, startPoint y: 453, endPoint x: 1036, endPoint y: 451, distance: 7.6
click at [1044, 453] on div "Save" at bounding box center [1044, 450] width 21 height 14
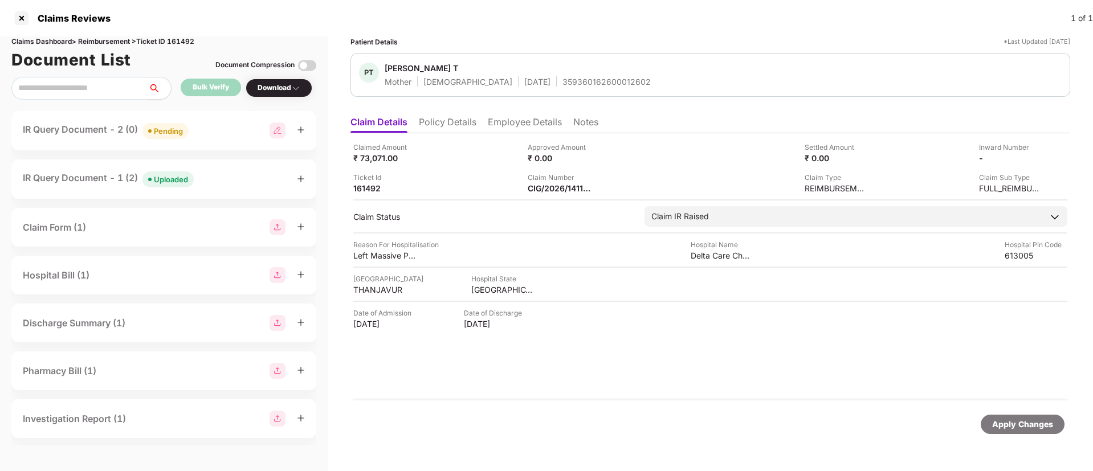
click at [276, 134] on img at bounding box center [277, 130] width 16 height 16
select select "**********"
select select "***"
select select "**********"
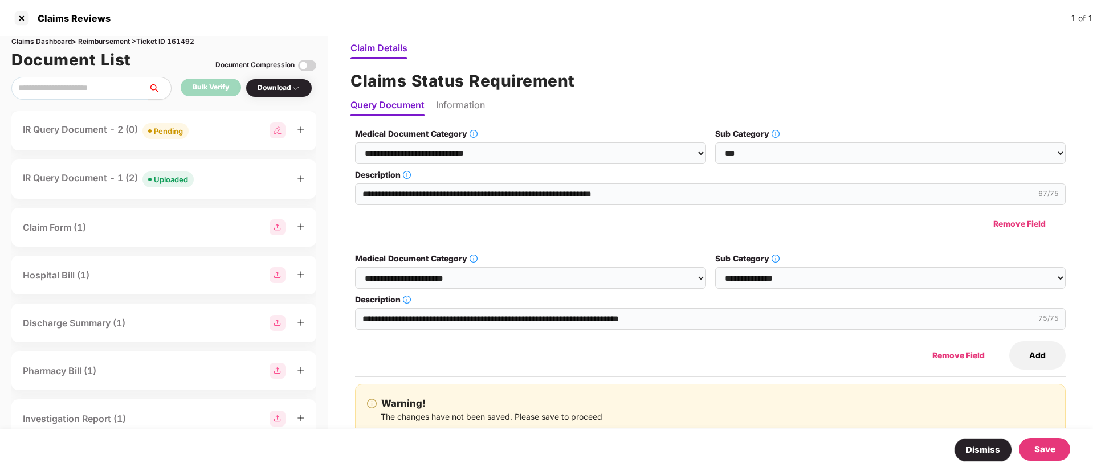
drag, startPoint x: 1054, startPoint y: 353, endPoint x: 1047, endPoint y: 352, distance: 7.5
click at [1054, 352] on button "Add" at bounding box center [1037, 355] width 56 height 28
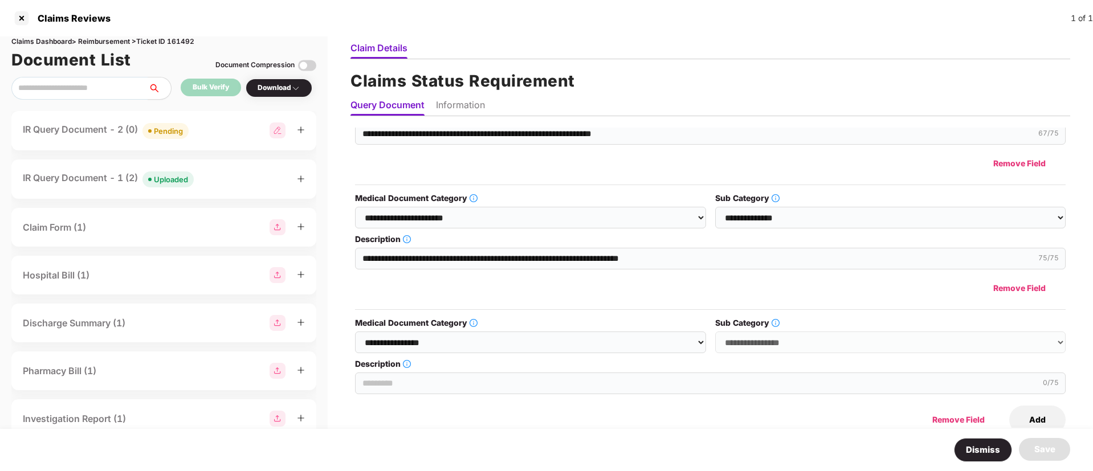
scroll to position [85, 0]
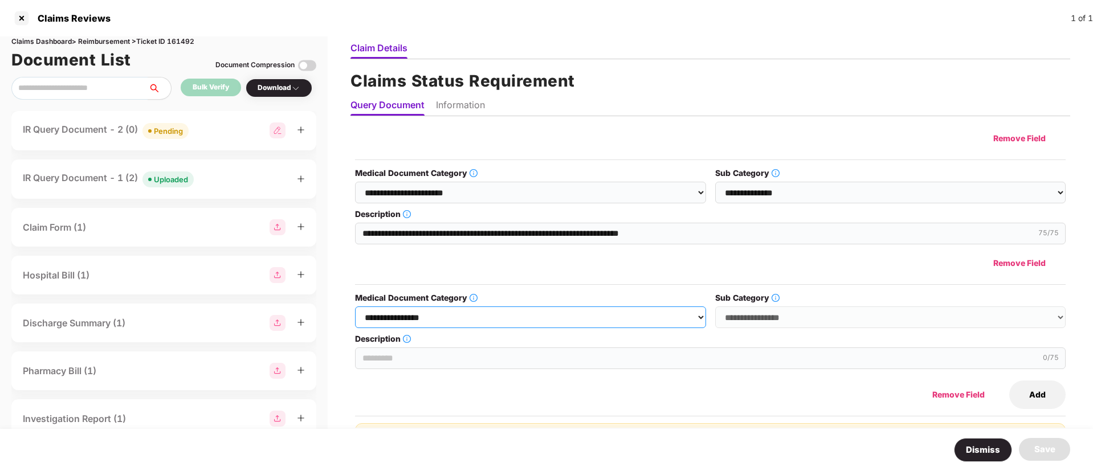
click at [402, 318] on select "**********" at bounding box center [530, 317] width 350 height 22
select select "**********"
click at [355, 306] on select "**********" at bounding box center [530, 317] width 350 height 22
click at [758, 323] on select "**********" at bounding box center [890, 317] width 350 height 22
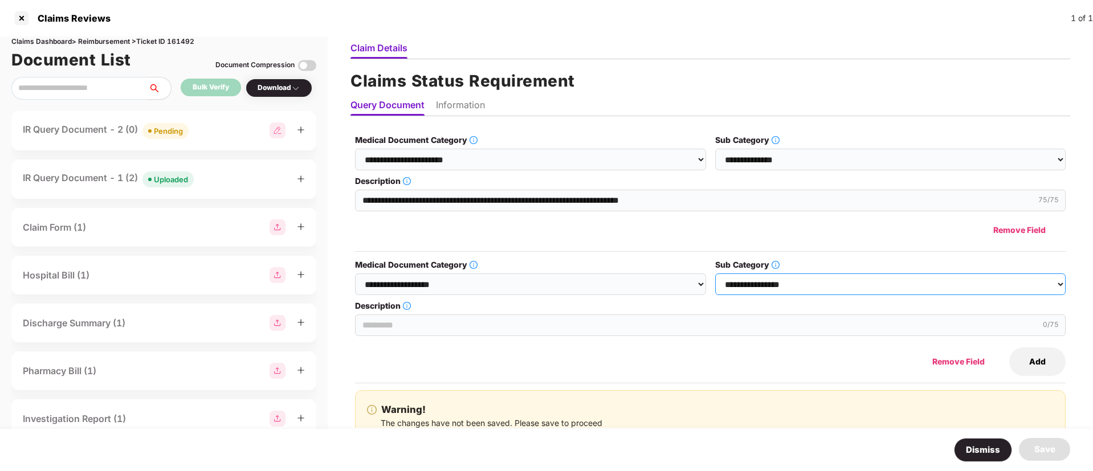
scroll to position [132, 0]
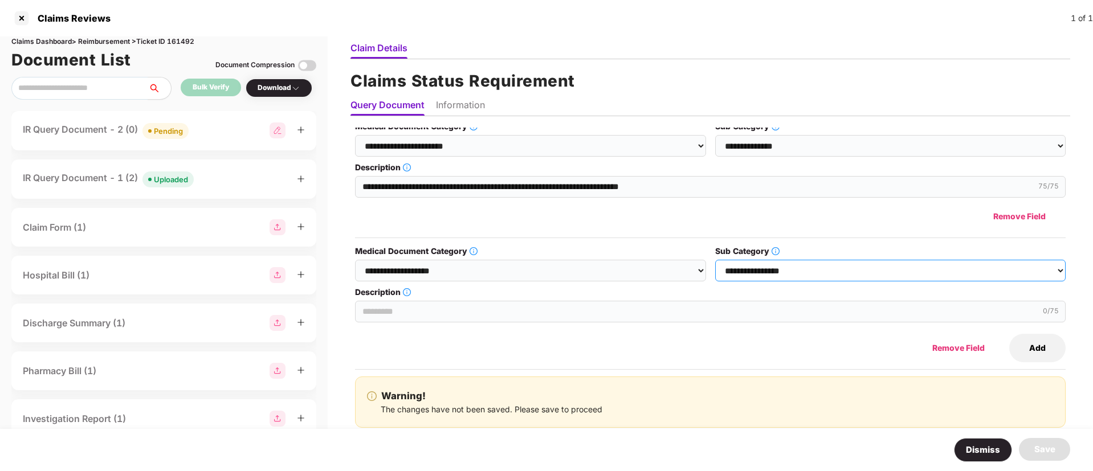
click at [768, 268] on select "**********" at bounding box center [890, 271] width 350 height 22
select select "**********"
click at [715, 260] on select "**********" at bounding box center [890, 271] width 350 height 22
drag, startPoint x: 497, startPoint y: 298, endPoint x: 497, endPoint y: 305, distance: 6.8
click at [497, 304] on div "0 /75" at bounding box center [710, 310] width 710 height 24
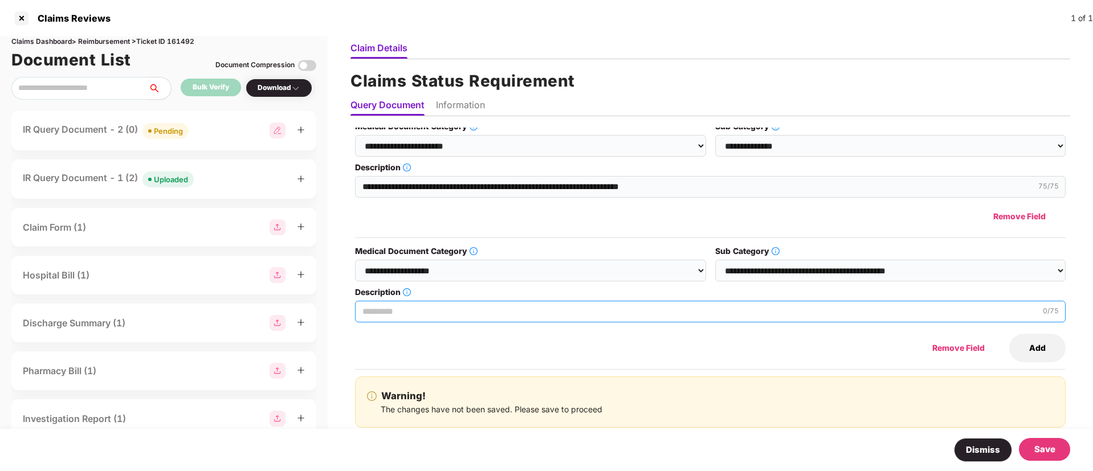
click at [497, 305] on input "Description" at bounding box center [710, 312] width 710 height 22
paste input "**********"
type input "**********"
click at [460, 109] on li "Information" at bounding box center [460, 107] width 49 height 17
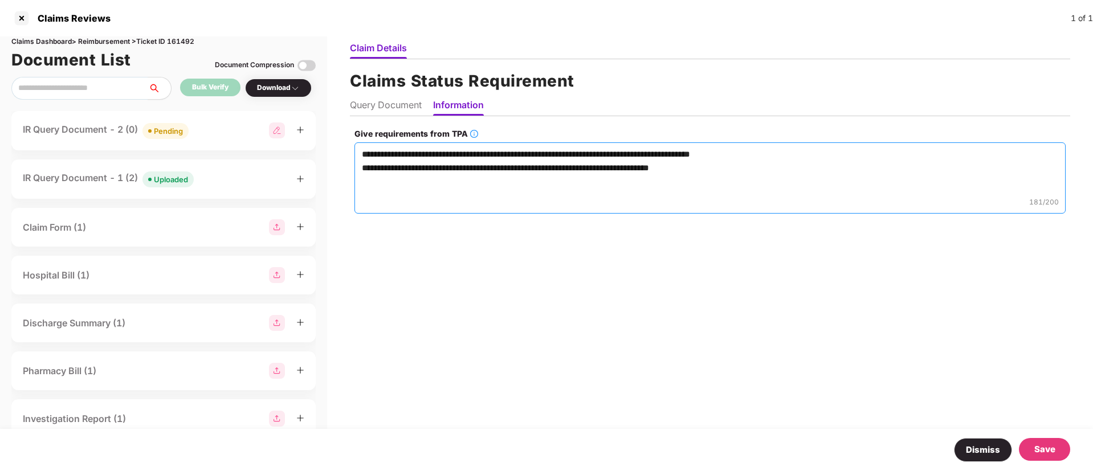
click at [517, 174] on textarea "**********" at bounding box center [709, 177] width 711 height 71
click at [741, 169] on textarea "**********" at bounding box center [709, 177] width 711 height 71
paste textarea "**********"
type textarea "**********"
click at [1036, 439] on div "Save" at bounding box center [1044, 449] width 51 height 23
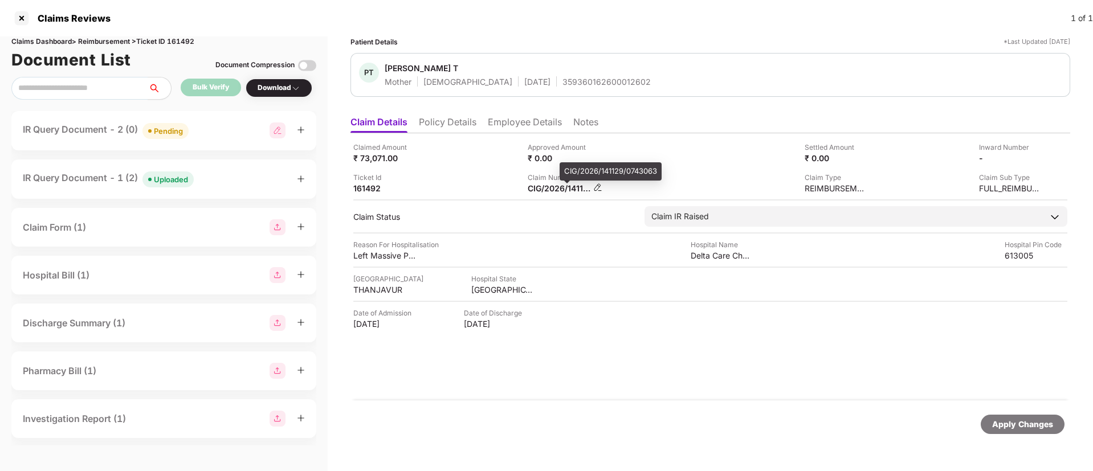
click at [558, 185] on div "CIG/2026/141129/0743063" at bounding box center [558, 188] width 63 height 11
click at [560, 184] on div "CIG/2026/141129/0743063" at bounding box center [558, 188] width 63 height 11
click at [546, 182] on div "Claim Number" at bounding box center [558, 177] width 63 height 11
click at [545, 182] on div "Claim Number" at bounding box center [564, 177] width 75 height 11
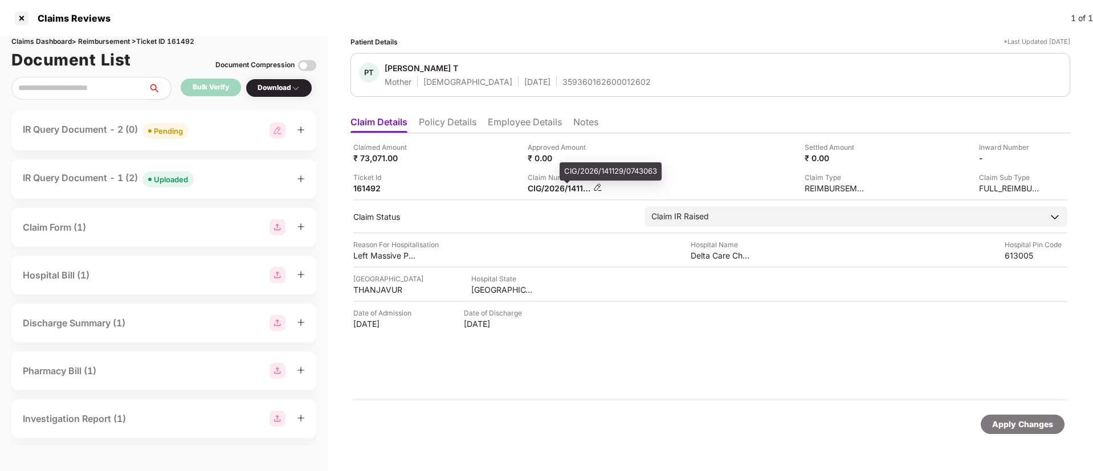
click at [546, 185] on div "CIG/2026/141129/0743063" at bounding box center [558, 188] width 63 height 11
click at [547, 186] on div "CIG/2026/141129/0743063" at bounding box center [558, 188] width 63 height 11
click at [546, 187] on div "CIG/2026/141129/0743063" at bounding box center [558, 188] width 63 height 11
click at [547, 189] on div "CIG/2026/141129/0743063" at bounding box center [558, 188] width 63 height 11
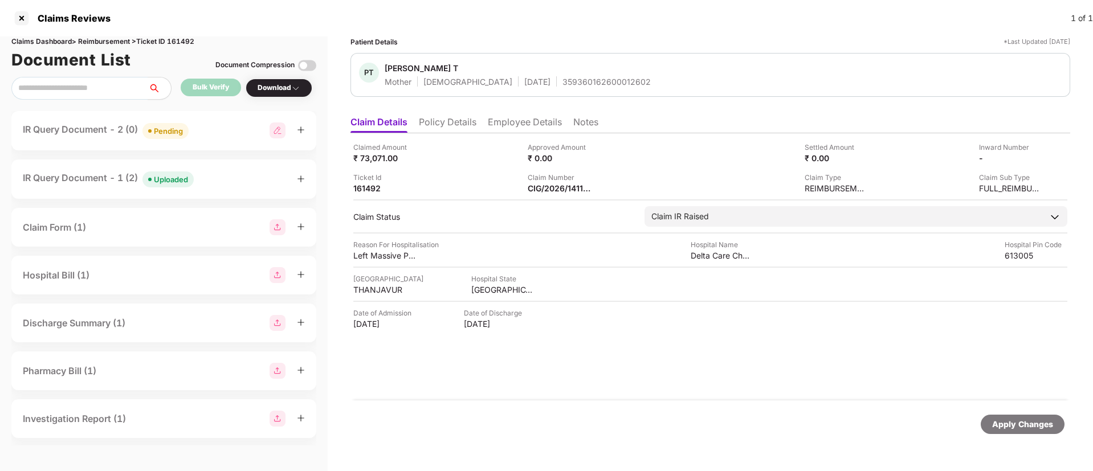
click at [562, 79] on div "359360162600012602" at bounding box center [606, 81] width 88 height 11
copy div "359360162600012602"
click at [207, 124] on div "IR Query Document - 1 (0) Pending" at bounding box center [164, 130] width 282 height 17
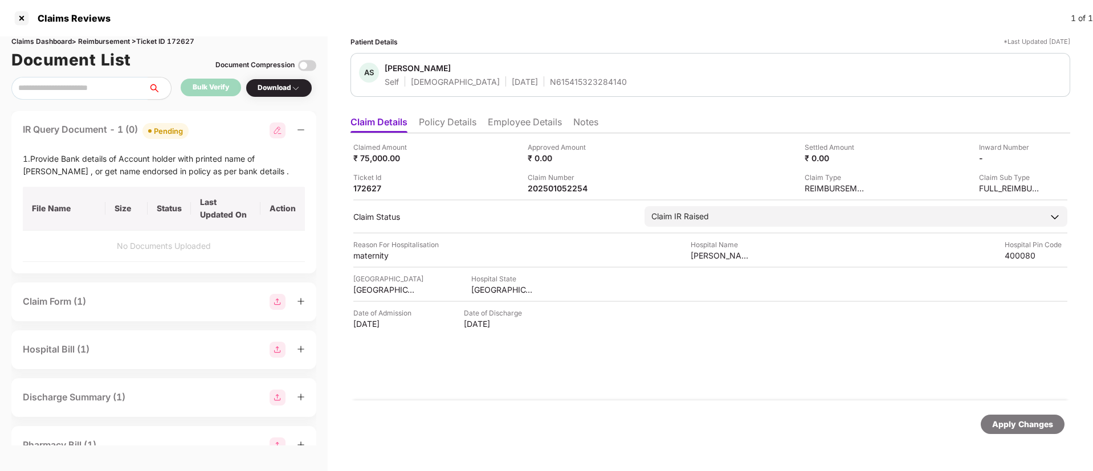
click at [213, 129] on div "IR Query Document - 1 (0) Pending" at bounding box center [164, 130] width 282 height 17
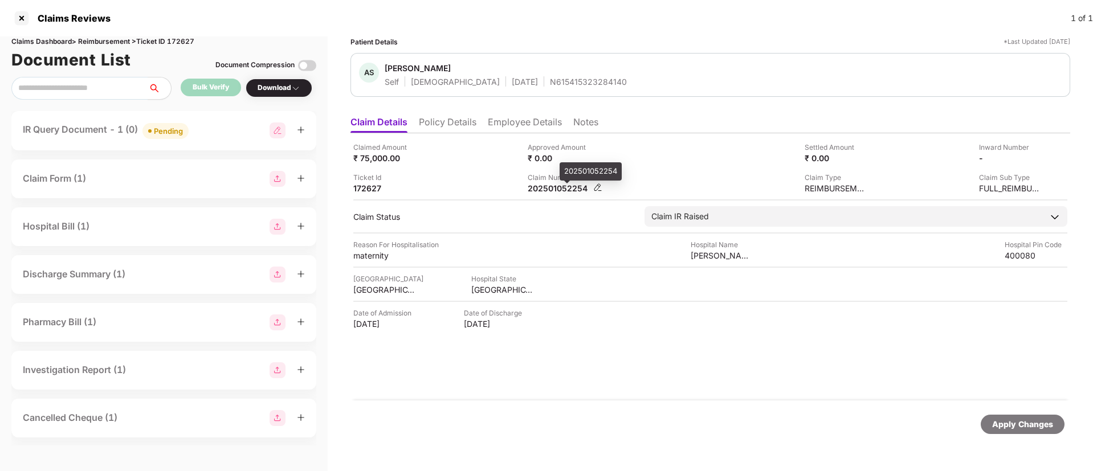
click at [548, 185] on div "202501052254" at bounding box center [558, 188] width 63 height 11
click at [547, 186] on div "202501052254" at bounding box center [558, 188] width 63 height 11
copy div "202501052254"
click at [461, 179] on div "Ticket Id 172627" at bounding box center [436, 183] width 166 height 22
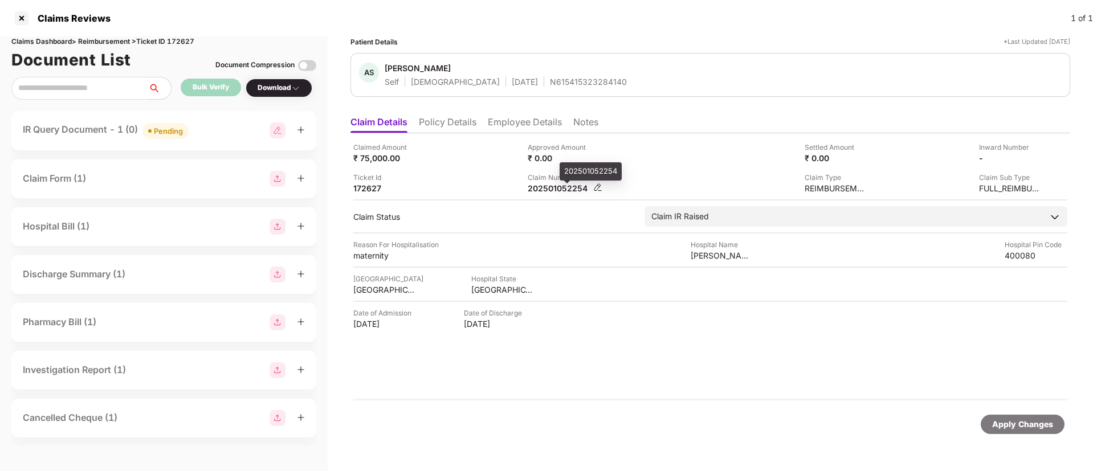
click at [550, 186] on div "202501052254" at bounding box center [558, 188] width 63 height 11
copy div "202501052254"
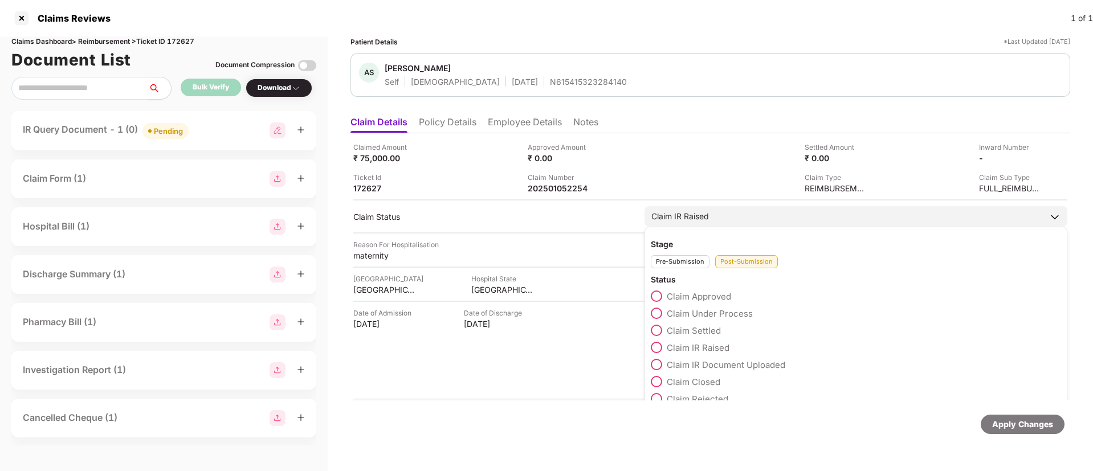
click at [653, 330] on span at bounding box center [656, 330] width 11 height 11
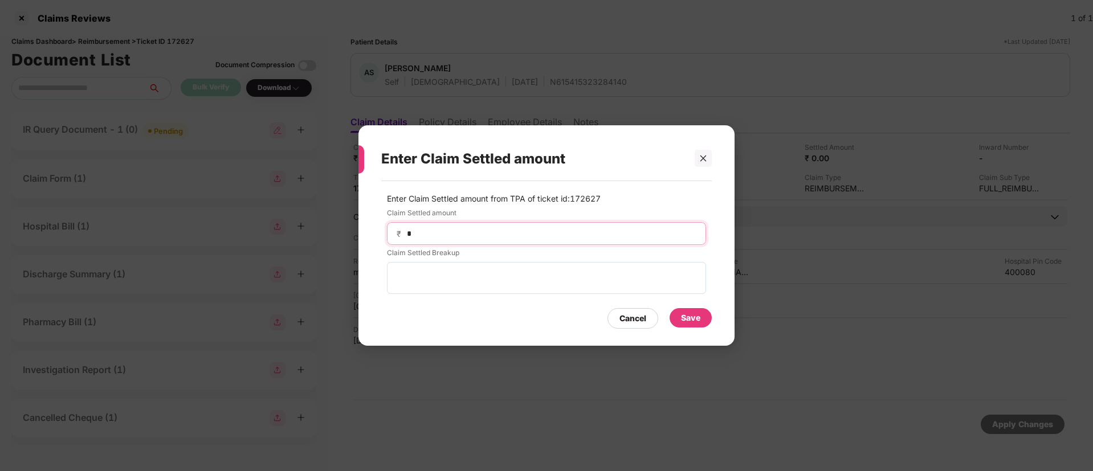
click at [455, 227] on div "₹ *" at bounding box center [546, 233] width 319 height 23
type input "*****"
drag, startPoint x: 670, startPoint y: 302, endPoint x: 687, endPoint y: 308, distance: 17.5
click at [672, 302] on div "Cancel Save" at bounding box center [546, 315] width 330 height 26
click at [696, 314] on div "Save" at bounding box center [690, 318] width 19 height 13
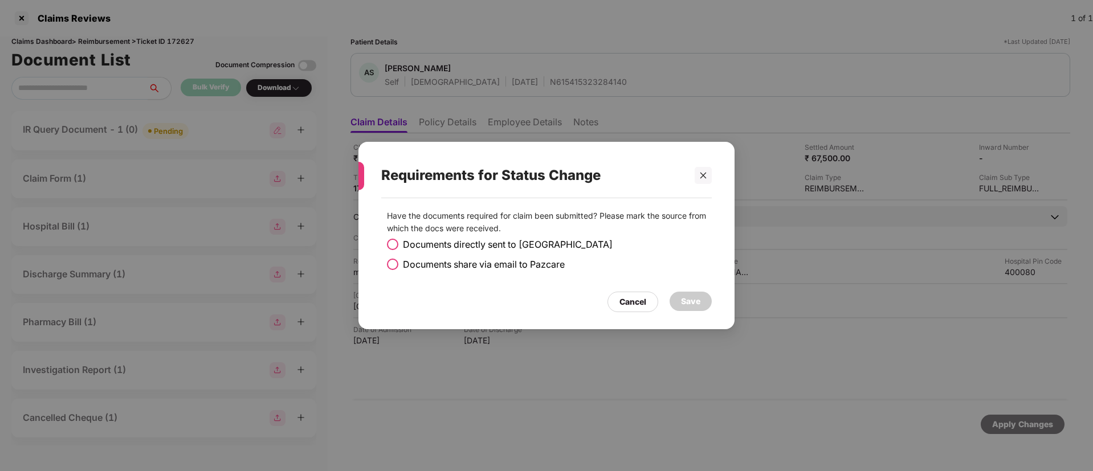
click at [393, 246] on span at bounding box center [392, 244] width 11 height 11
click at [714, 301] on div "Have the documents required for claim been submitted? Please mark the source fr…" at bounding box center [546, 258] width 376 height 120
click at [686, 298] on div "Save" at bounding box center [690, 301] width 19 height 13
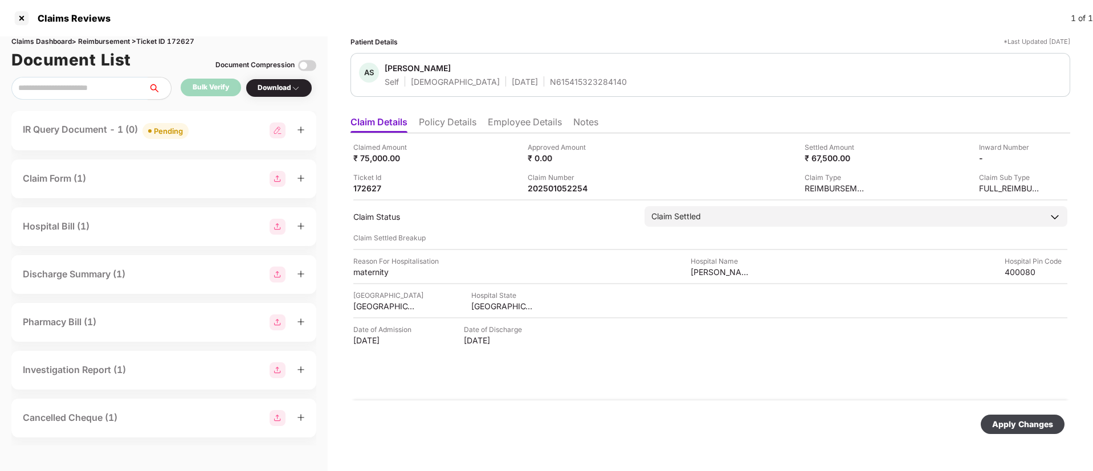
click at [995, 422] on div "Apply Changes" at bounding box center [1022, 424] width 61 height 13
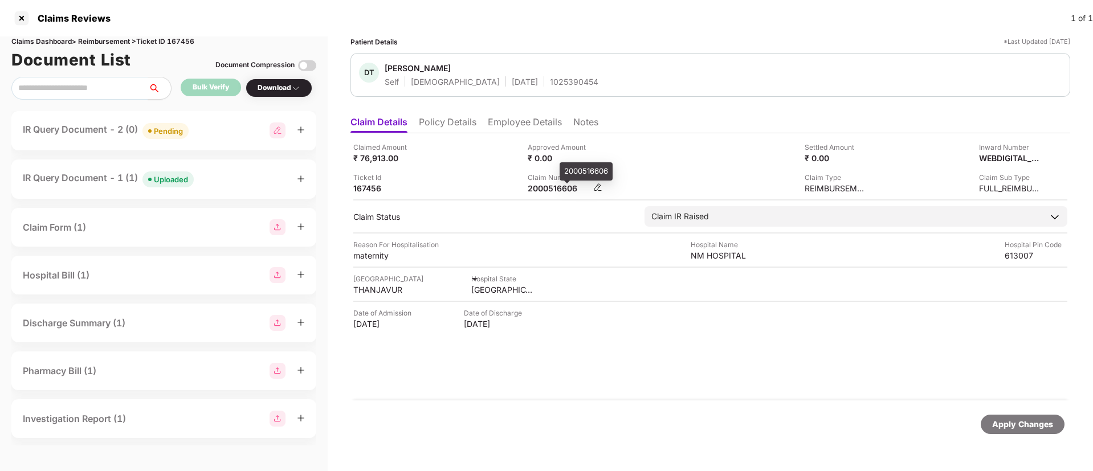
drag, startPoint x: 555, startPoint y: 189, endPoint x: 549, endPoint y: 186, distance: 6.6
click at [551, 186] on div "2000516606" at bounding box center [558, 188] width 63 height 11
click at [549, 186] on div "2000516606" at bounding box center [558, 188] width 63 height 11
click at [548, 186] on div "2000516606" at bounding box center [558, 188] width 63 height 11
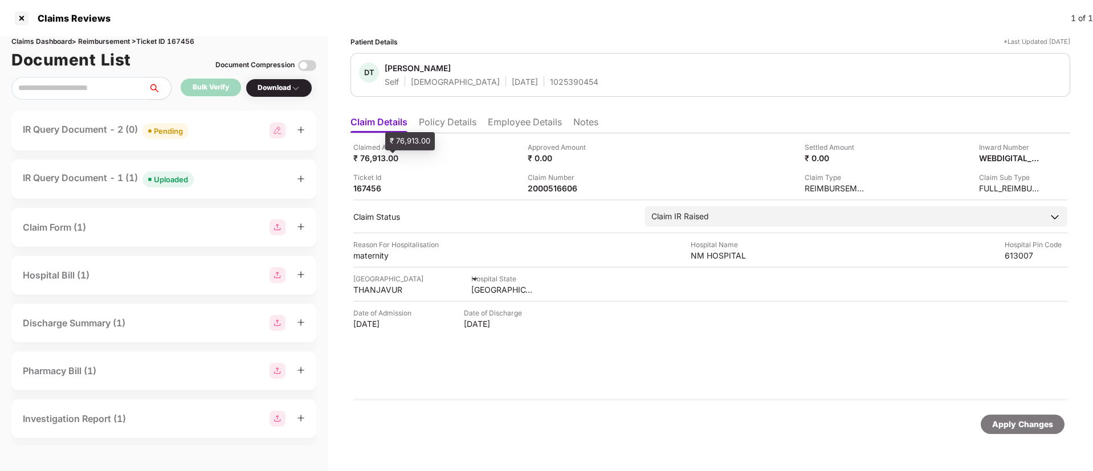
click at [431, 133] on div "₹ 76,913.00" at bounding box center [410, 141] width 50 height 18
click at [446, 118] on li "Policy Details" at bounding box center [448, 124] width 58 height 17
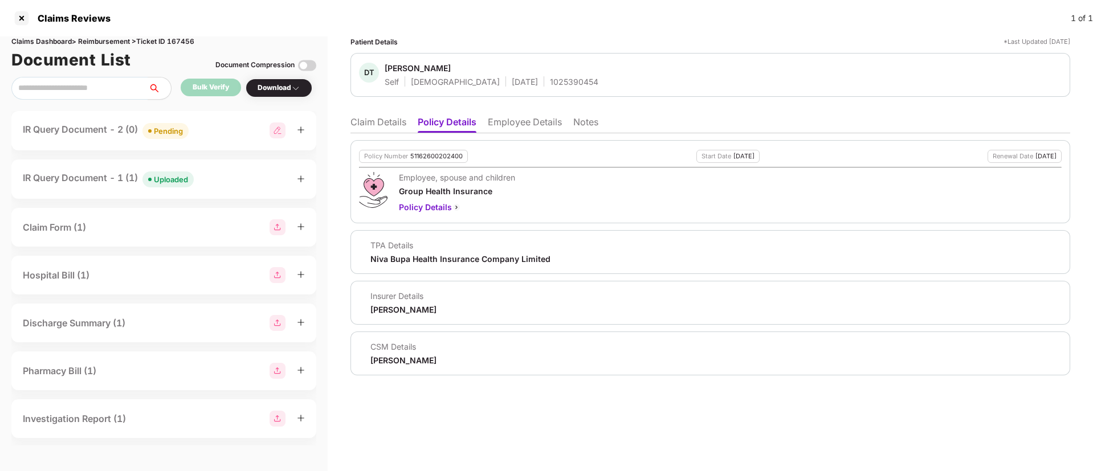
click at [402, 122] on li "Claim Details" at bounding box center [378, 124] width 56 height 17
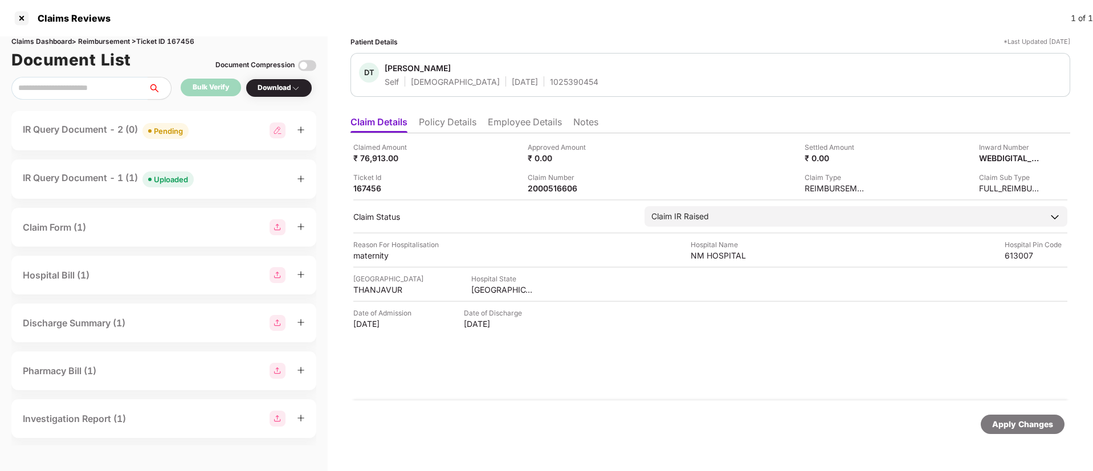
click at [213, 133] on div "IR Query Document - 2 (0) Pending" at bounding box center [164, 130] width 282 height 17
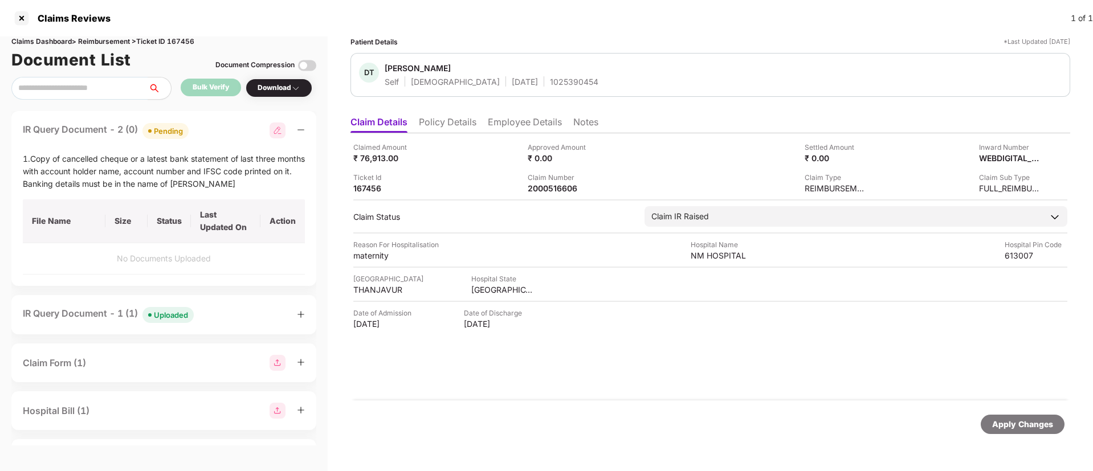
click at [212, 131] on div "IR Query Document - 2 (0) Pending" at bounding box center [164, 130] width 282 height 17
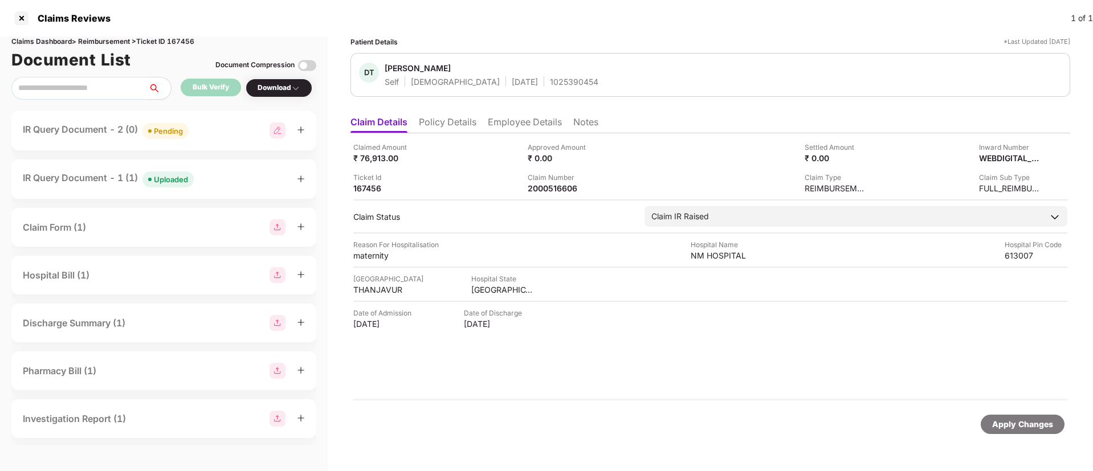
click at [212, 182] on div "IR Query Document - 1 (1) Uploaded" at bounding box center [164, 179] width 282 height 17
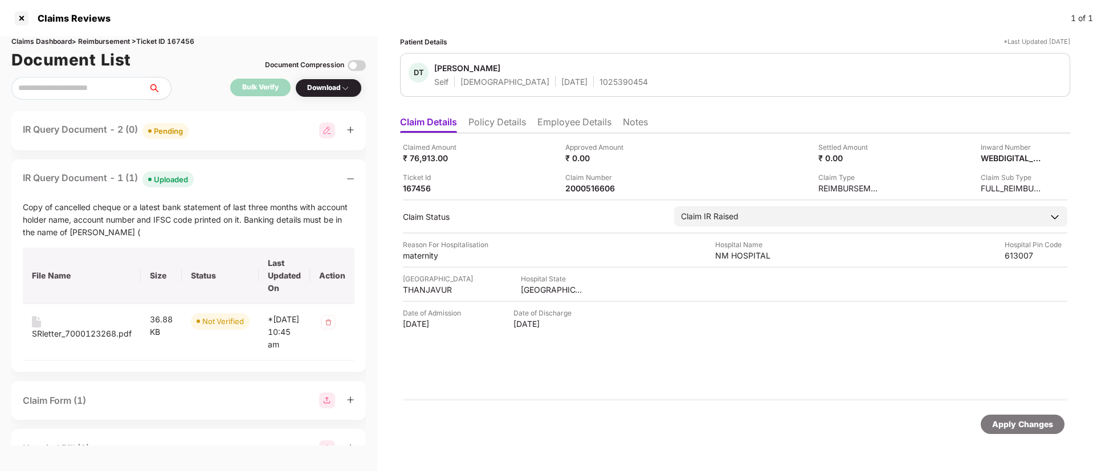
drag, startPoint x: 212, startPoint y: 182, endPoint x: 202, endPoint y: 171, distance: 14.5
click at [212, 180] on div "IR Query Document - 1 (1) Uploaded" at bounding box center [189, 179] width 332 height 17
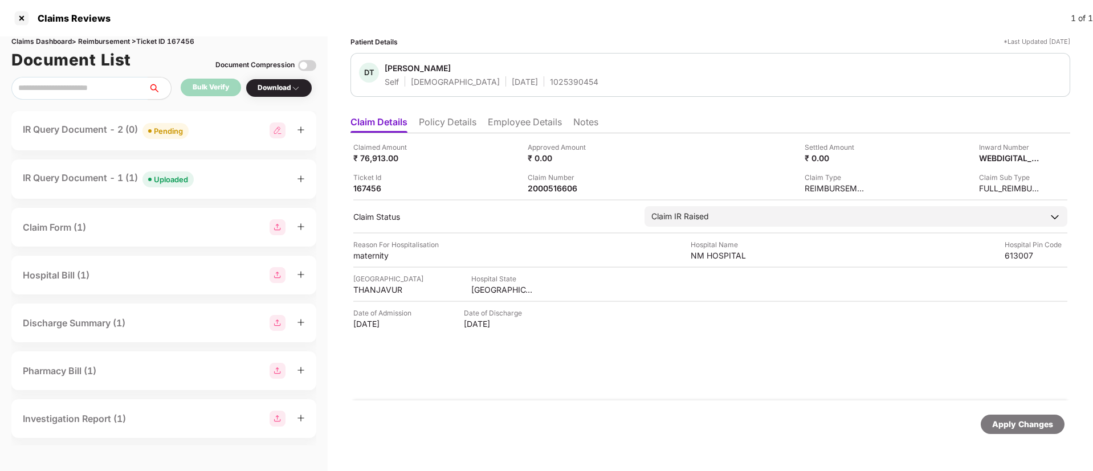
click at [535, 89] on div "DT [PERSON_NAME] T Self [DEMOGRAPHIC_DATA] [DATE] 1025390454" at bounding box center [709, 75] width 719 height 44
copy div "1025390454"
click at [536, 186] on div "2000516606" at bounding box center [558, 188] width 63 height 11
click at [537, 185] on div "2000516606" at bounding box center [558, 188] width 63 height 11
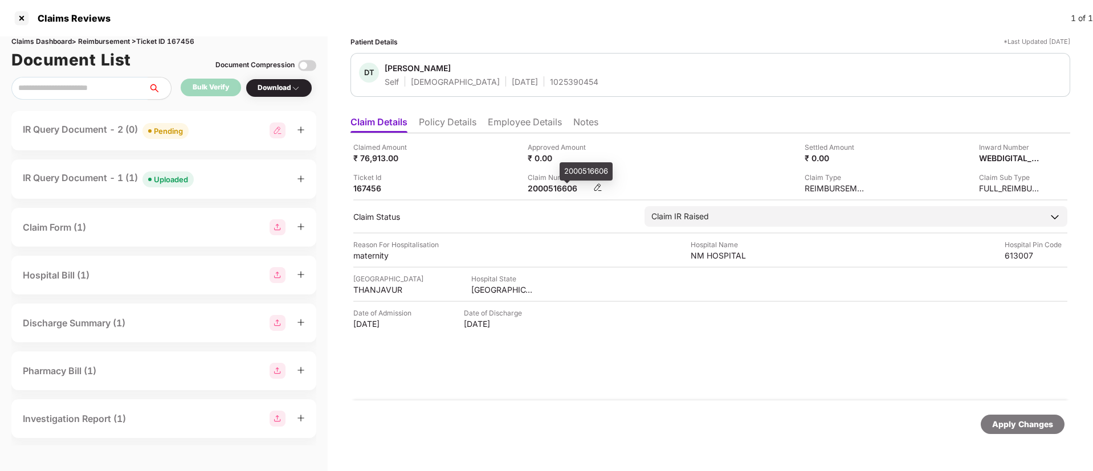
click at [538, 185] on div "2000516606" at bounding box center [558, 188] width 63 height 11
copy div "2000516606"
click at [508, 128] on li "Employee Details" at bounding box center [525, 124] width 74 height 17
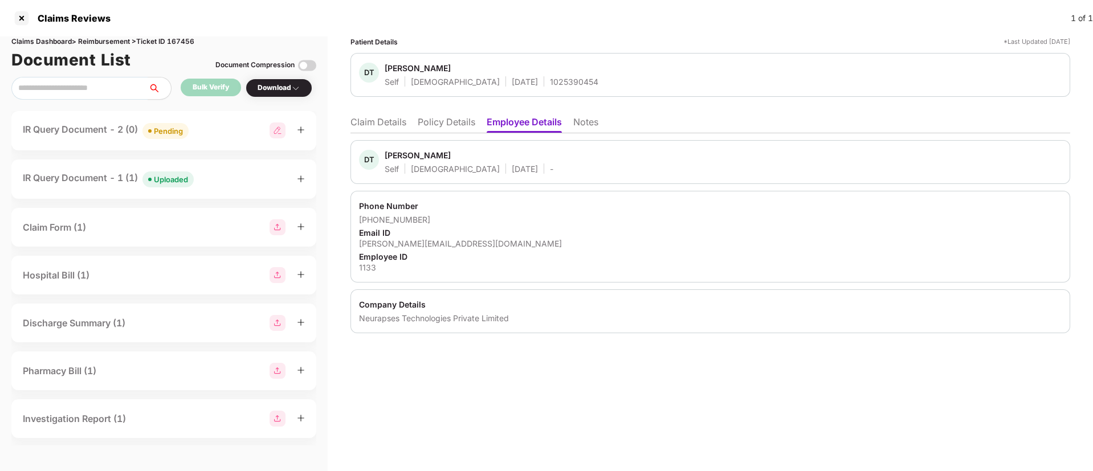
click at [378, 122] on li "Claim Details" at bounding box center [378, 124] width 56 height 17
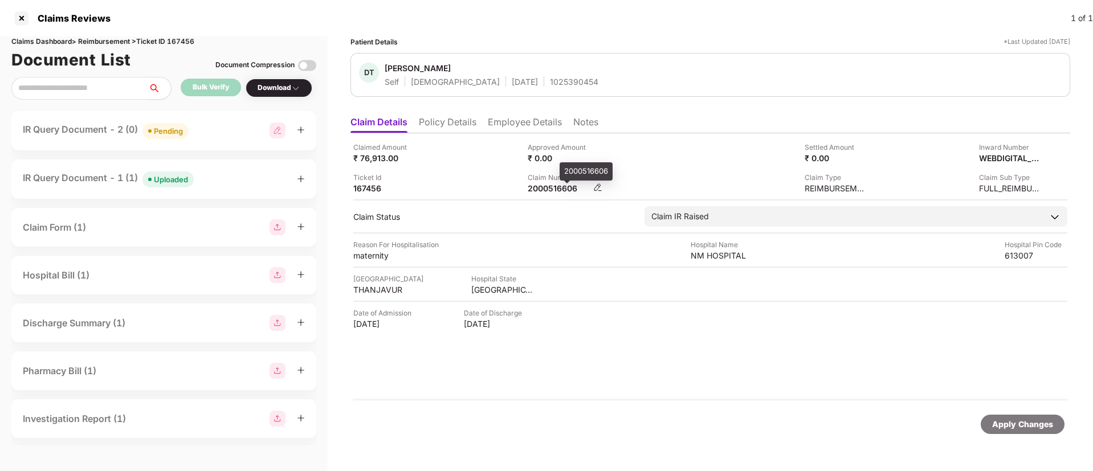
click at [550, 189] on div "2000516606" at bounding box center [558, 188] width 63 height 11
click at [550, 191] on div "2000516606" at bounding box center [558, 188] width 63 height 11
click at [549, 191] on div "2000516606" at bounding box center [558, 188] width 63 height 11
copy div "2000516606"
drag, startPoint x: 469, startPoint y: 124, endPoint x: 480, endPoint y: 133, distance: 14.2
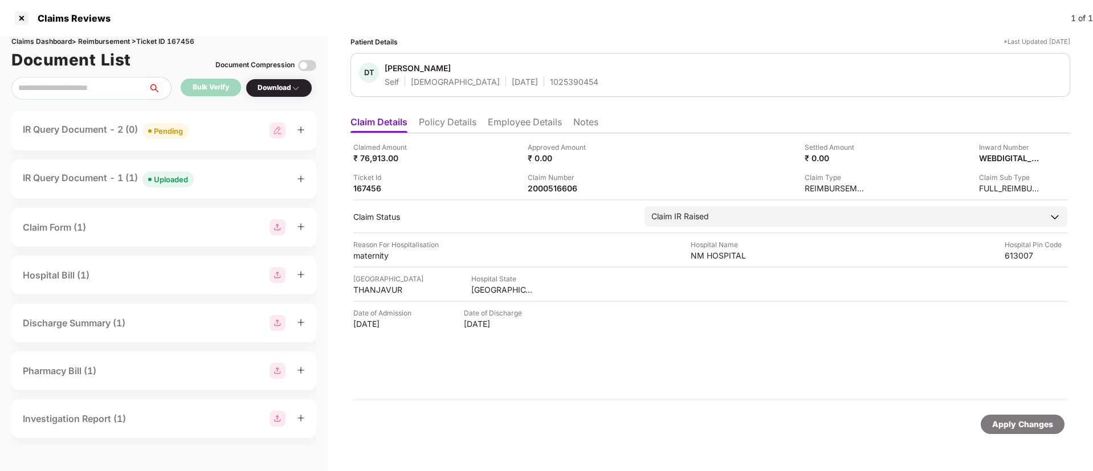
click at [469, 124] on li "Policy Details" at bounding box center [448, 124] width 58 height 17
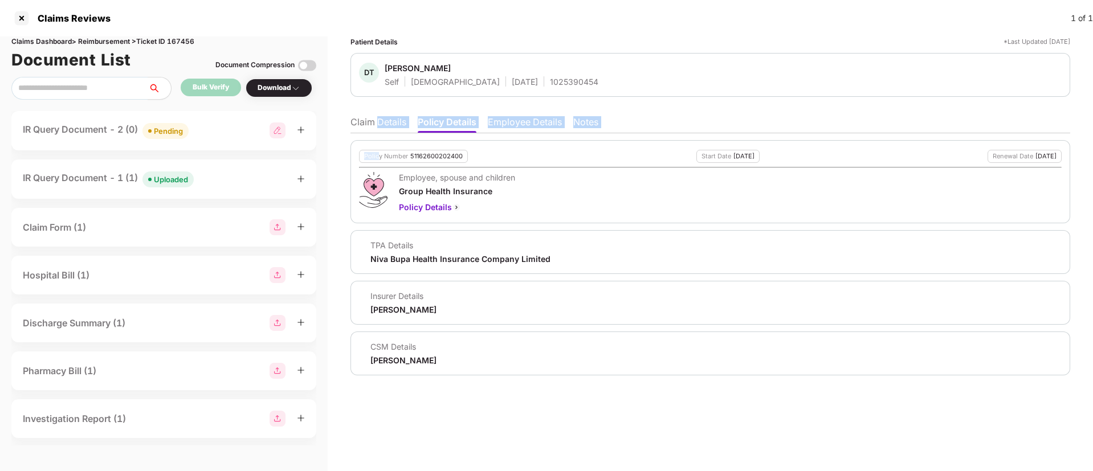
drag, startPoint x: 378, startPoint y: 134, endPoint x: 378, endPoint y: 122, distance: 11.4
click at [378, 125] on div "Claim Details Policy Details Employee Details Notes Policy Number 5116260020240…" at bounding box center [709, 243] width 719 height 265
click at [379, 127] on li "Claim Details" at bounding box center [378, 124] width 56 height 17
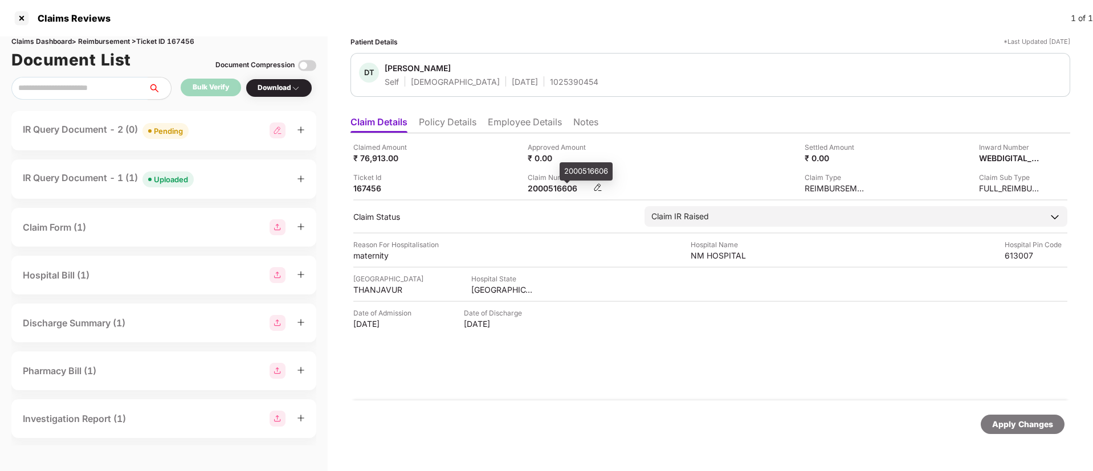
click at [549, 191] on div "2000516606" at bounding box center [558, 188] width 63 height 11
copy div "2000516606"
click at [551, 75] on span "[PERSON_NAME]" at bounding box center [492, 70] width 214 height 14
click at [550, 82] on div "1025390454" at bounding box center [574, 81] width 48 height 11
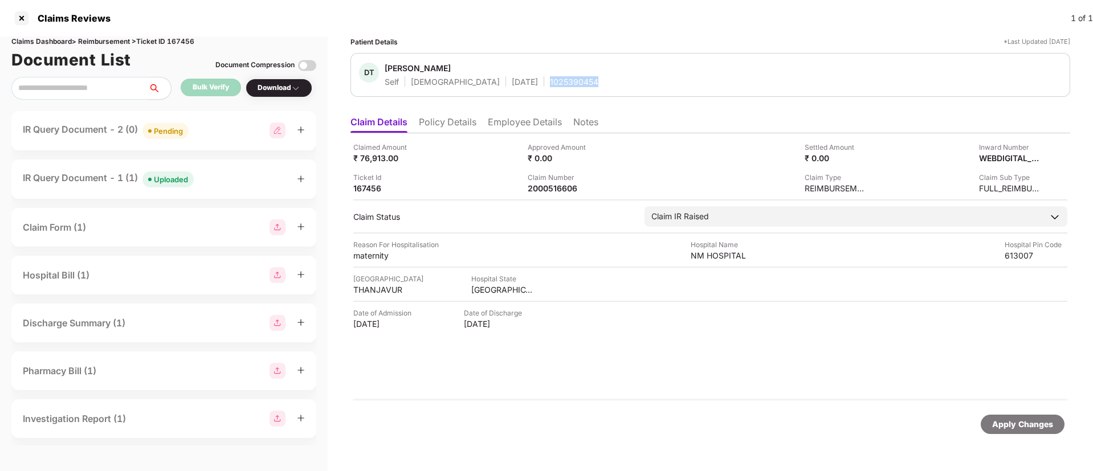
click at [550, 82] on div "1025390454" at bounding box center [574, 81] width 48 height 11
copy div "1025390454"
click at [211, 129] on div "IR Query Document - 2 (0) Pending" at bounding box center [164, 130] width 282 height 17
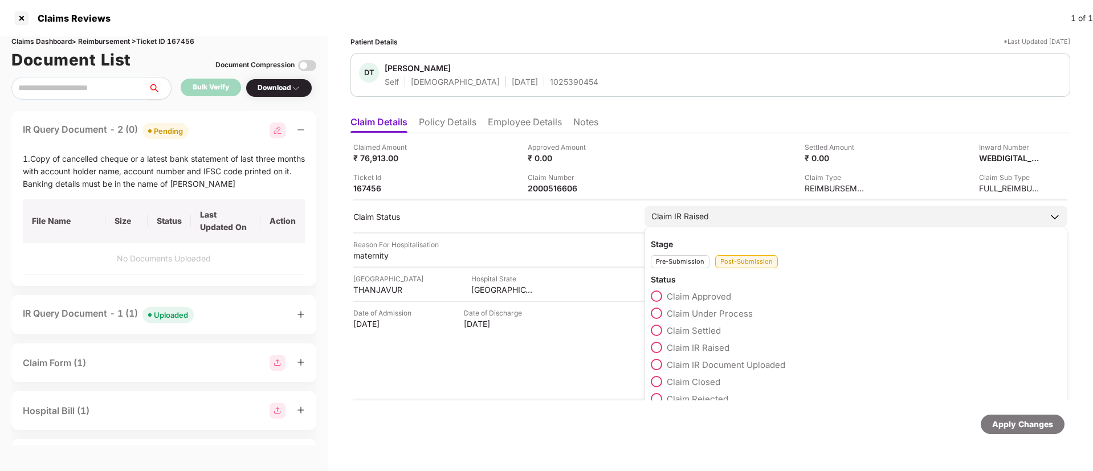
click at [654, 314] on span at bounding box center [656, 313] width 11 height 11
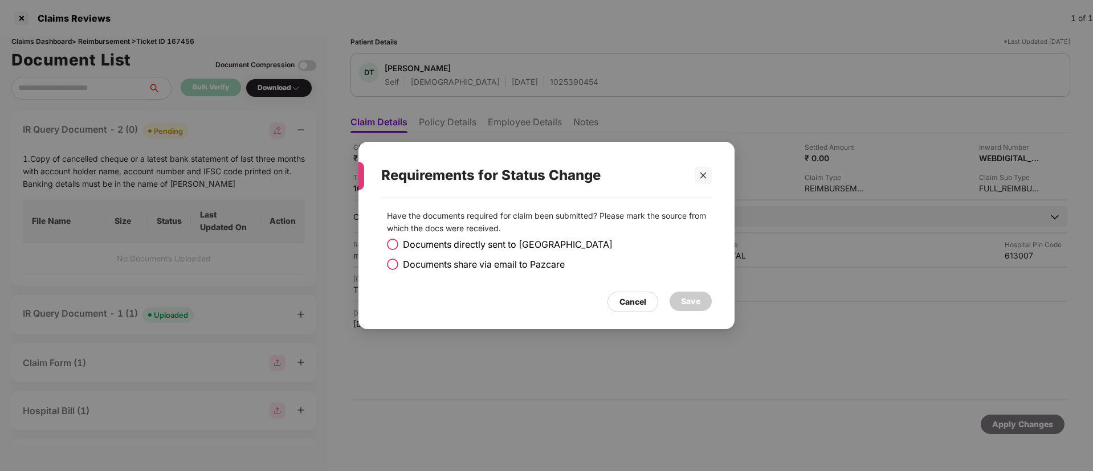
drag, startPoint x: 394, startPoint y: 241, endPoint x: 409, endPoint y: 246, distance: 15.5
click at [398, 243] on span at bounding box center [392, 244] width 11 height 11
click at [692, 301] on div "Save" at bounding box center [690, 301] width 19 height 13
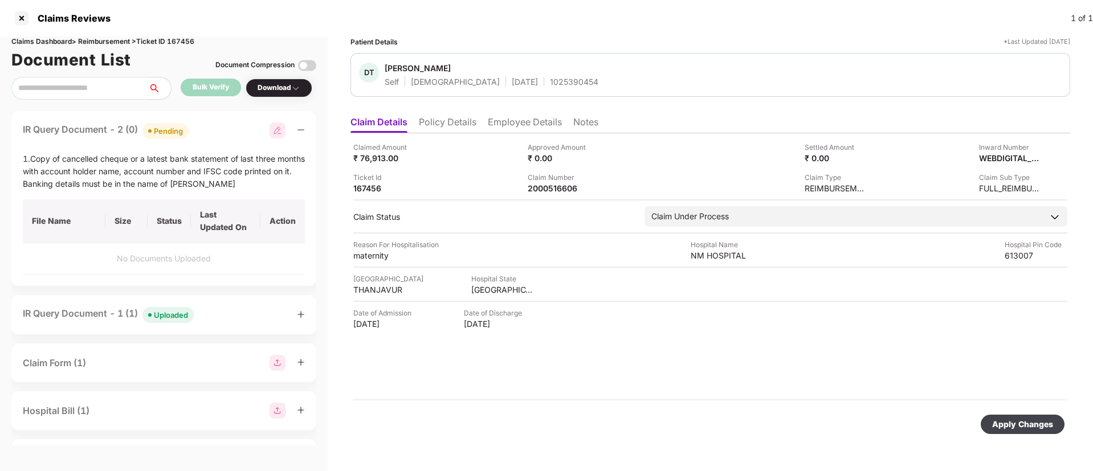
click at [1000, 415] on div "Apply Changes" at bounding box center [1022, 424] width 84 height 19
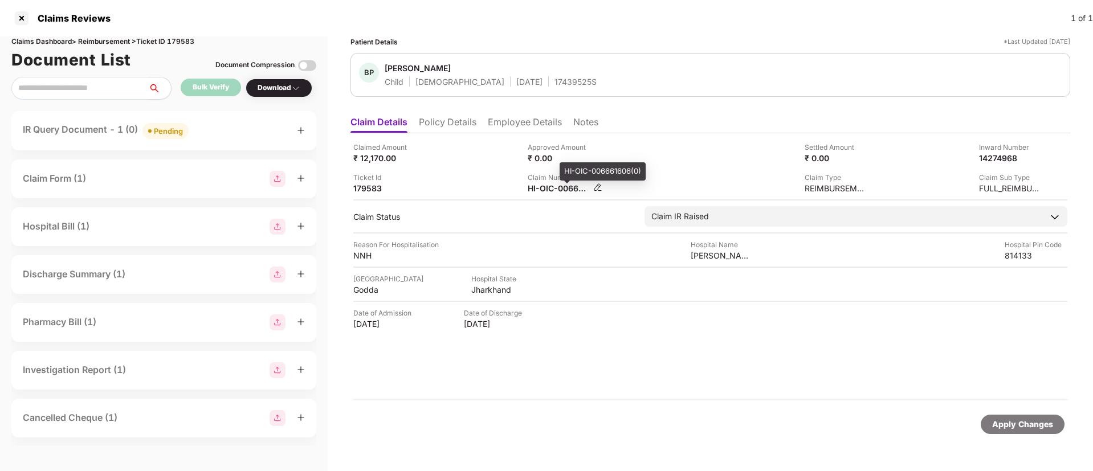
click at [561, 187] on div "HI-OIC-006661606(0)" at bounding box center [558, 188] width 63 height 11
click at [559, 186] on div "HI-OIC-006661606(0)" at bounding box center [558, 188] width 63 height 11
click at [558, 186] on div "HI-OIC-006661606(0)" at bounding box center [558, 188] width 63 height 11
click at [558, 188] on div "HI-OIC-006661606(0)" at bounding box center [558, 188] width 63 height 11
click at [558, 192] on div "HI-OIC-006661606(0)" at bounding box center [558, 188] width 63 height 11
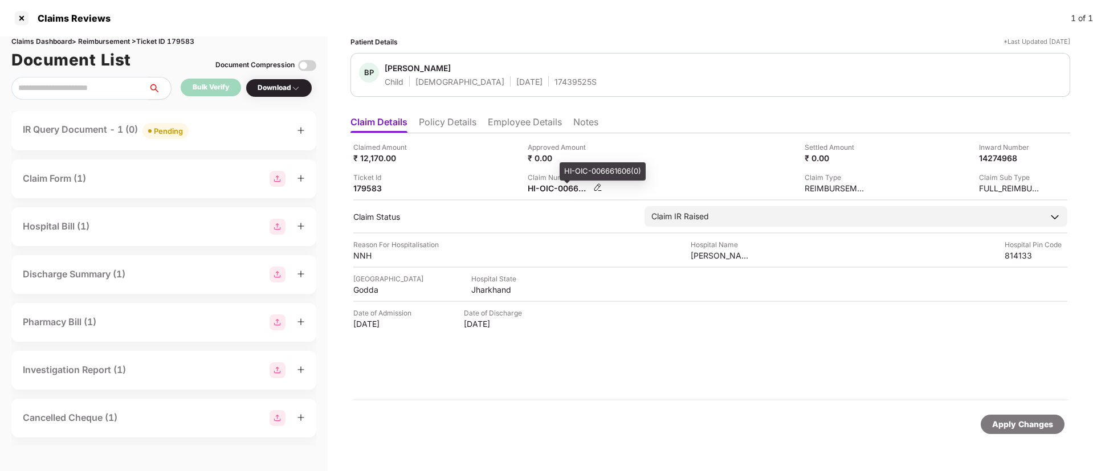
click at [546, 187] on div "HI-OIC-006661606(0)" at bounding box center [558, 188] width 63 height 11
click at [545, 186] on div "HI-OIC-006661606(0)" at bounding box center [558, 188] width 63 height 11
copy div
drag, startPoint x: 203, startPoint y: 120, endPoint x: 207, endPoint y: 130, distance: 11.2
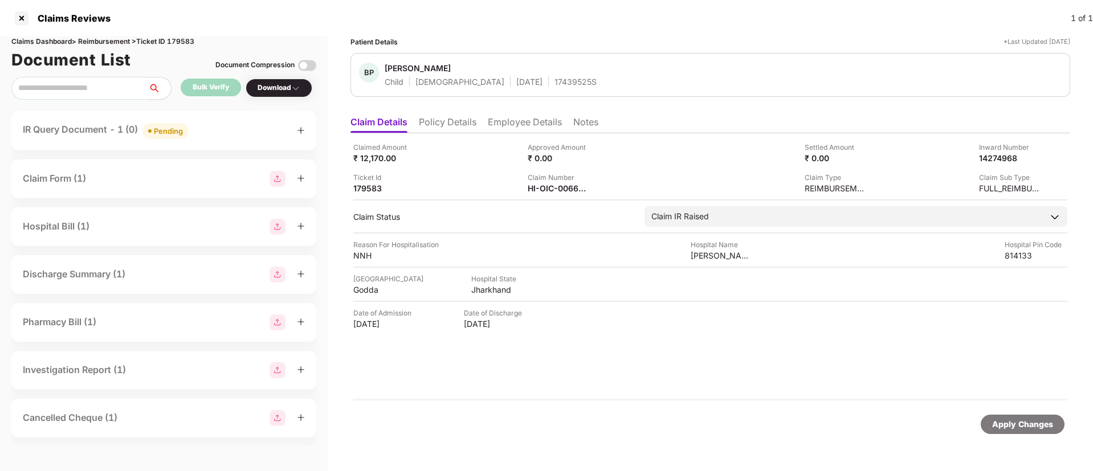
click at [203, 120] on div "IR Query Document - 1 (0) Pending" at bounding box center [163, 130] width 305 height 39
click at [207, 130] on div "IR Query Document - 1 (0) Pending" at bounding box center [164, 130] width 282 height 17
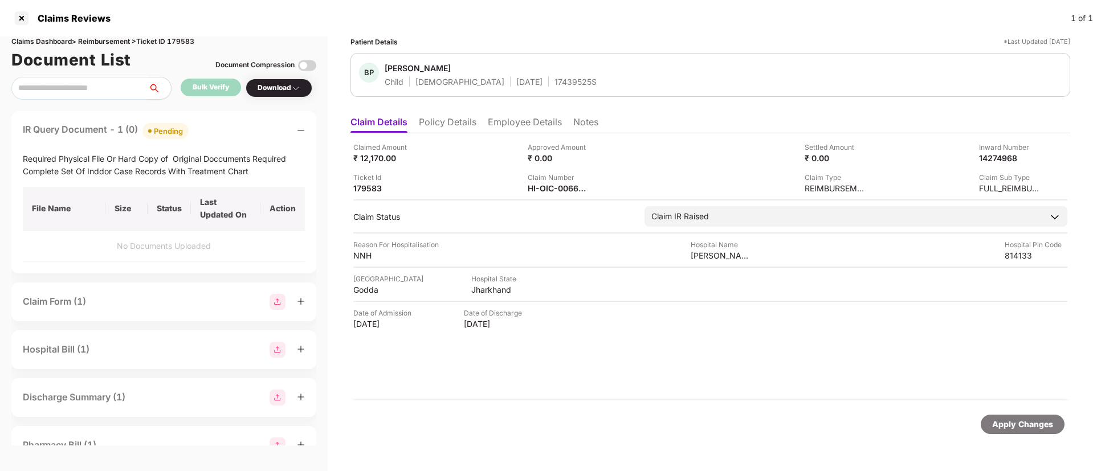
click at [208, 128] on div "IR Query Document - 1 (0) Pending" at bounding box center [164, 130] width 282 height 17
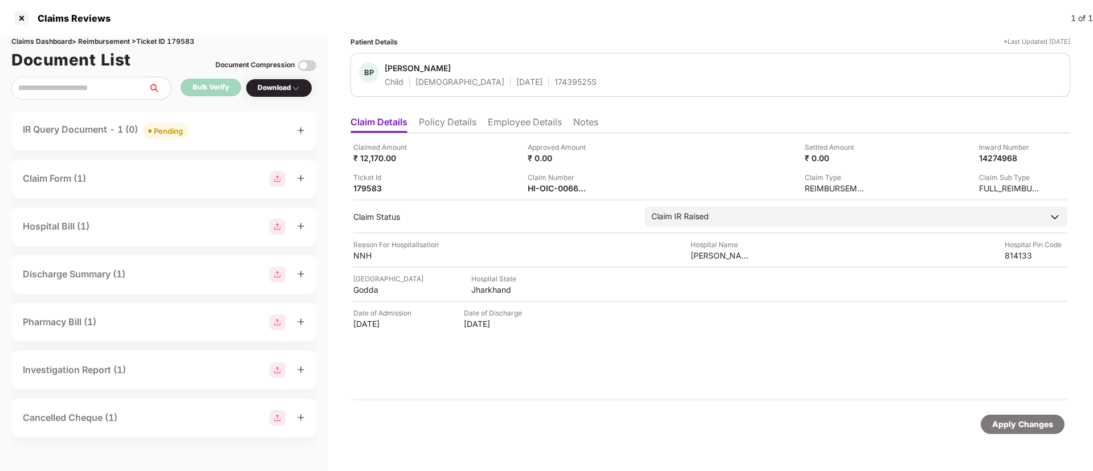
click at [449, 125] on li "Policy Details" at bounding box center [448, 124] width 58 height 17
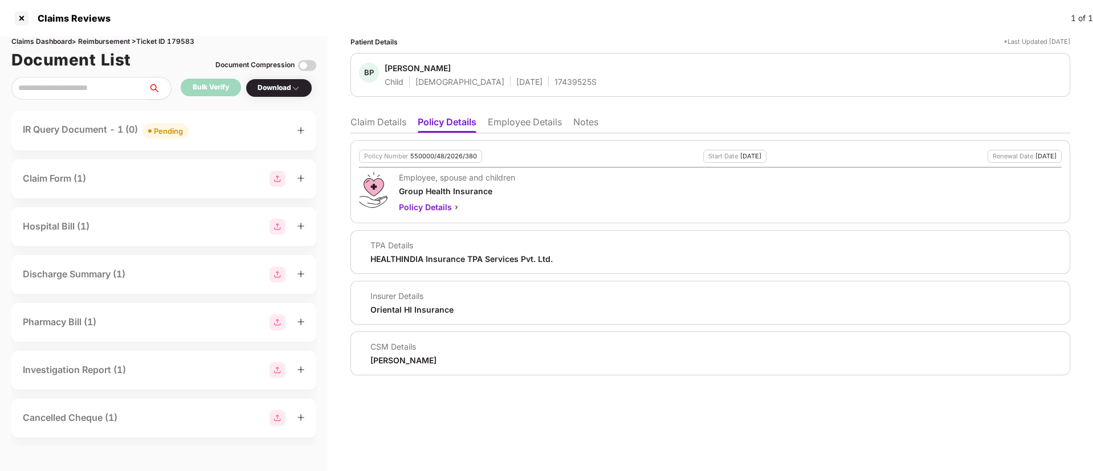
click at [383, 116] on li "Claim Details" at bounding box center [378, 124] width 56 height 17
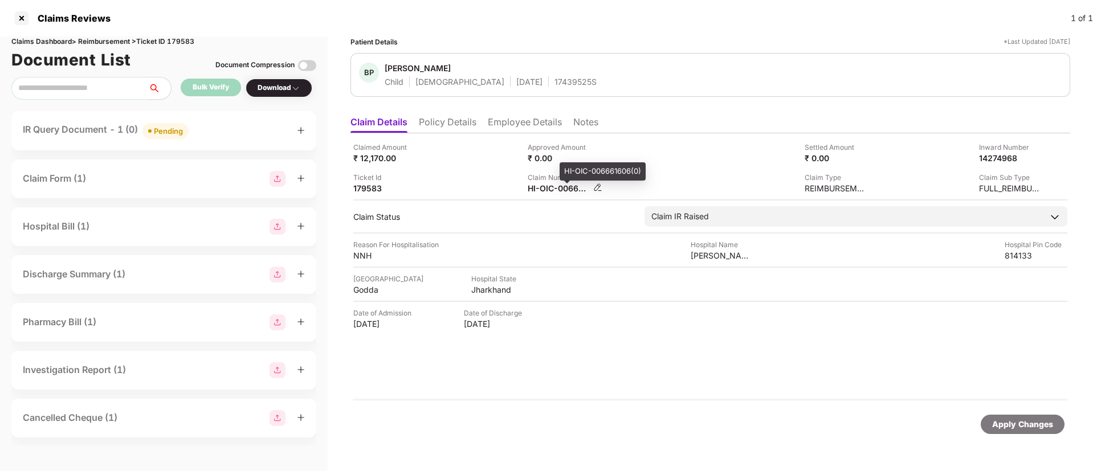
click at [546, 189] on div "HI-OIC-006661606(0)" at bounding box center [558, 188] width 63 height 11
copy div
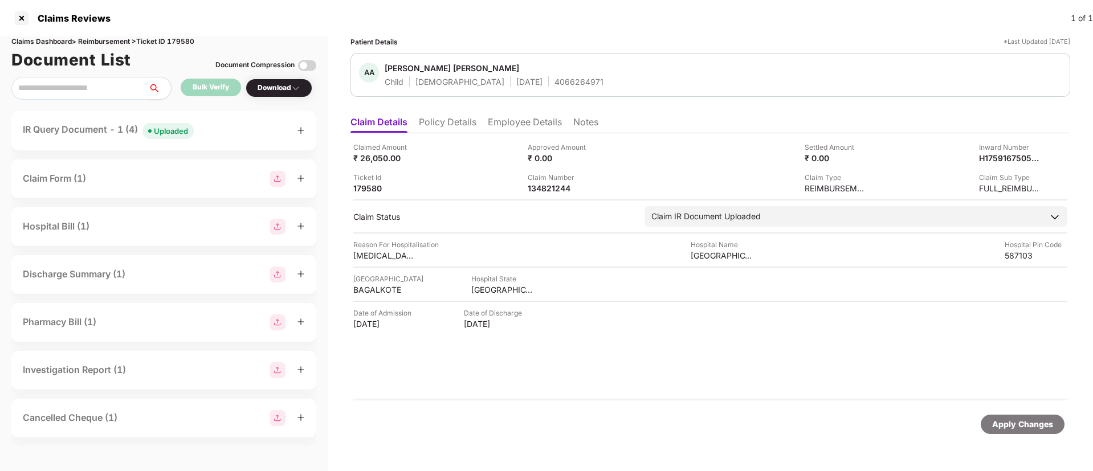
click at [451, 108] on div "Patient Details *Last Updated [DATE] AA Aryan [PERSON_NAME] Child [DEMOGRAPHIC_…" at bounding box center [709, 242] width 719 height 412
click at [437, 126] on li "Policy Details" at bounding box center [448, 124] width 58 height 17
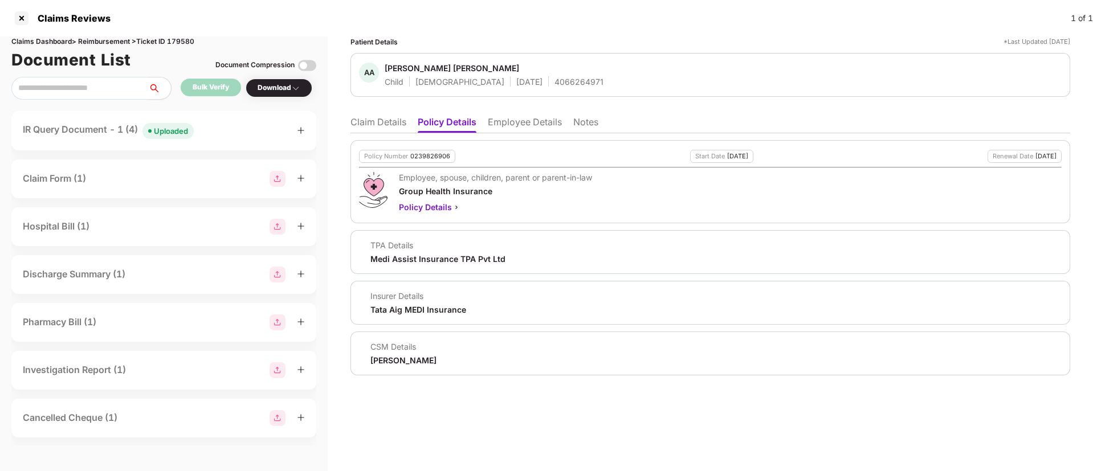
click at [394, 122] on li "Claim Details" at bounding box center [378, 124] width 56 height 17
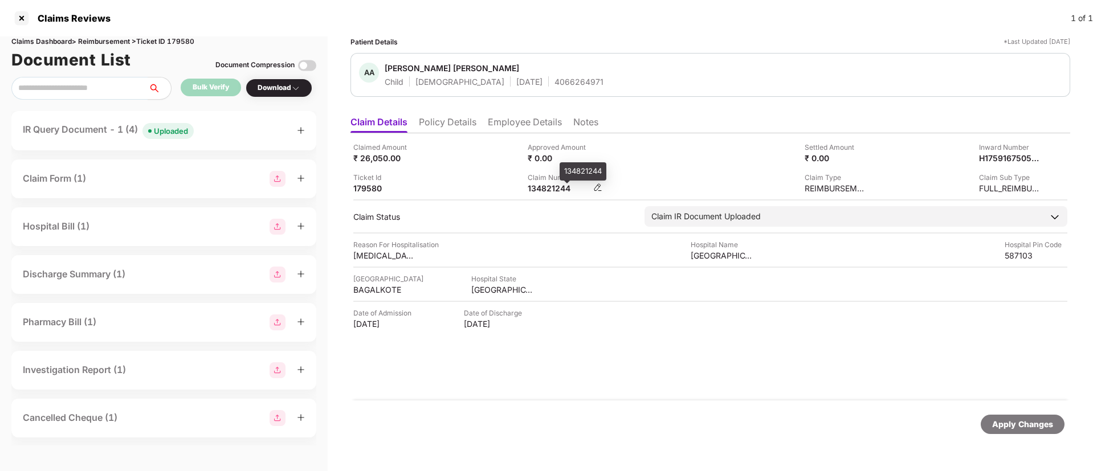
click at [536, 187] on div "134821244" at bounding box center [558, 188] width 63 height 11
click at [538, 186] on div "134821244" at bounding box center [558, 188] width 63 height 11
click at [539, 186] on div "134821244" at bounding box center [558, 188] width 63 height 11
copy div "134821244"
click at [250, 134] on div "IR Query Document - 1 (4) Uploaded" at bounding box center [164, 130] width 282 height 17
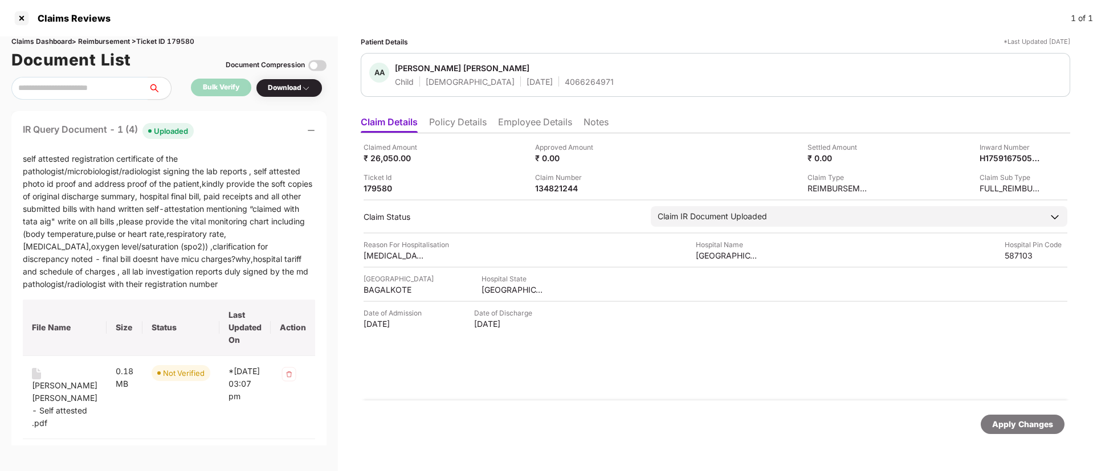
click at [244, 128] on div "IR Query Document - 1 (4) Uploaded" at bounding box center [169, 130] width 292 height 17
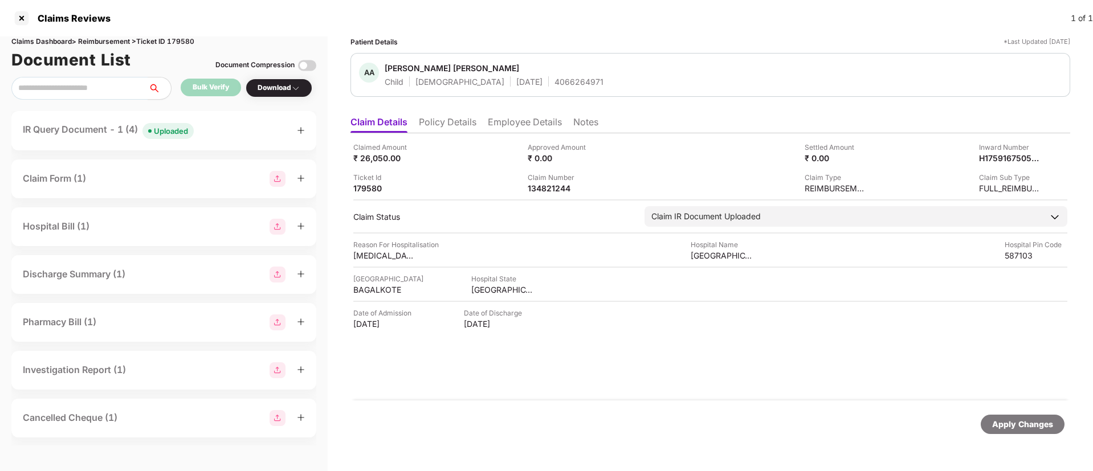
click at [224, 138] on div "IR Query Document - 1 (4) Uploaded" at bounding box center [164, 130] width 282 height 17
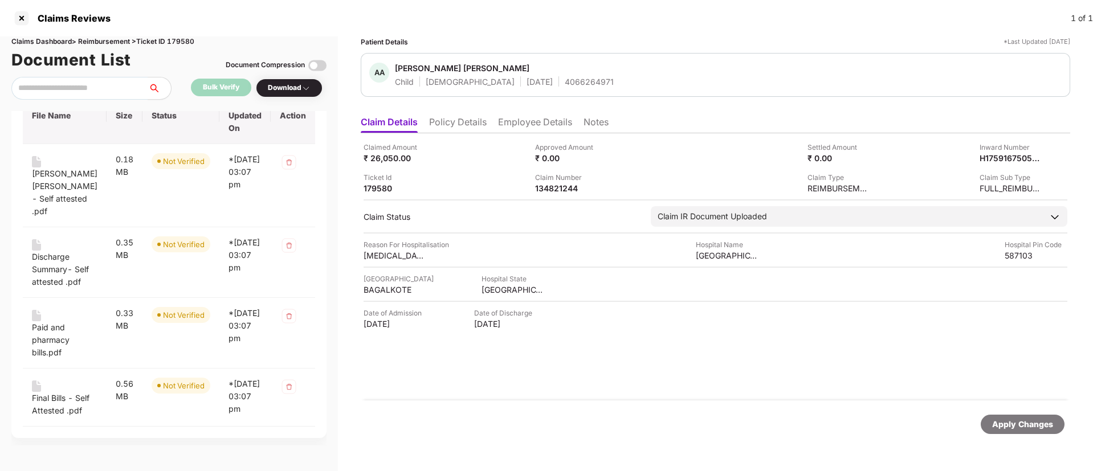
scroll to position [124, 0]
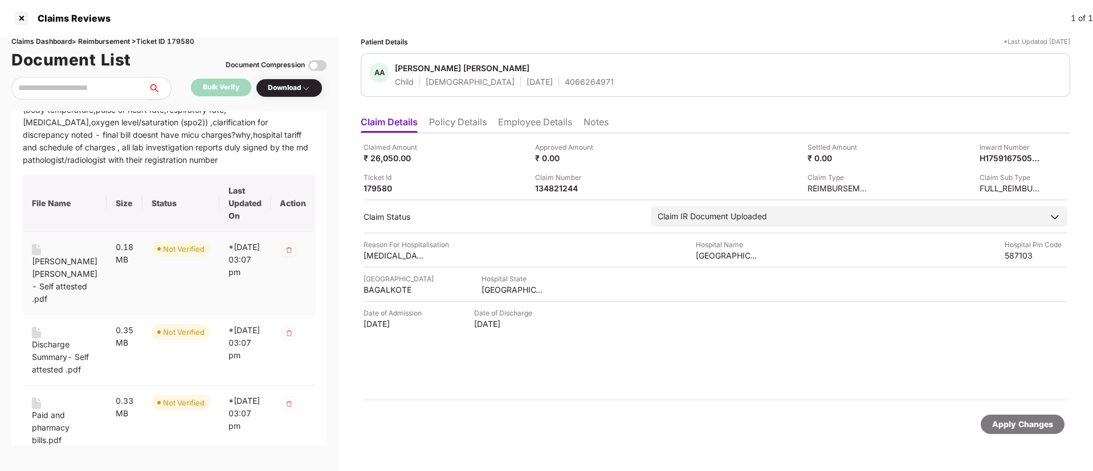
click at [57, 263] on div "Aryan Arun Patil - Self attested .pdf" at bounding box center [65, 280] width 66 height 50
click at [43, 338] on div "Discharge Summary- Self attested .pdf" at bounding box center [65, 357] width 66 height 38
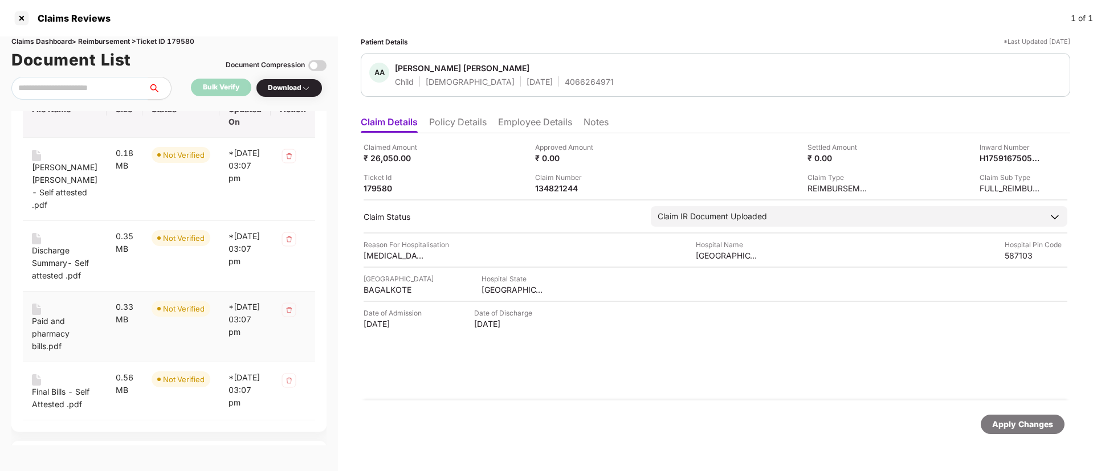
scroll to position [244, 0]
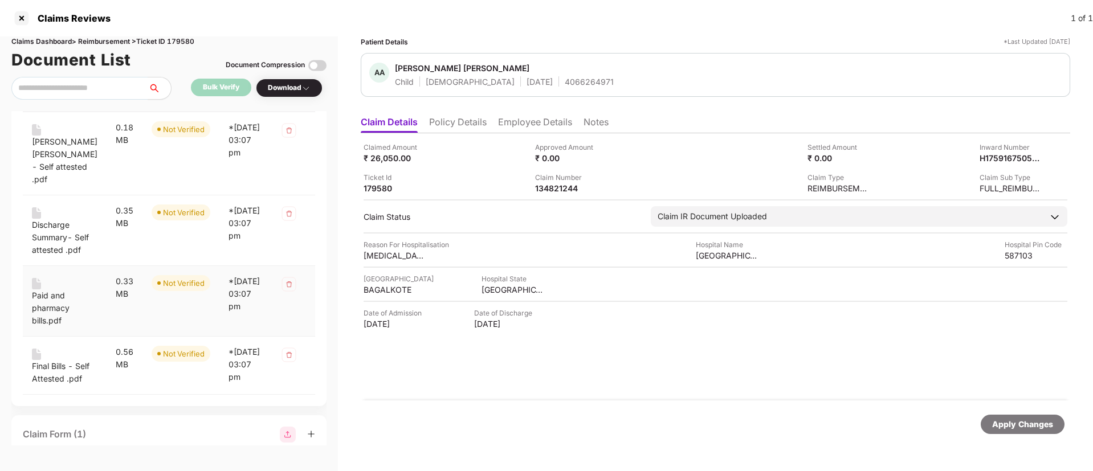
click at [55, 295] on div "Paid and pharmacy bills.pdf" at bounding box center [65, 308] width 66 height 38
click at [61, 368] on div "Final Bills - Self Attested .pdf" at bounding box center [65, 372] width 66 height 25
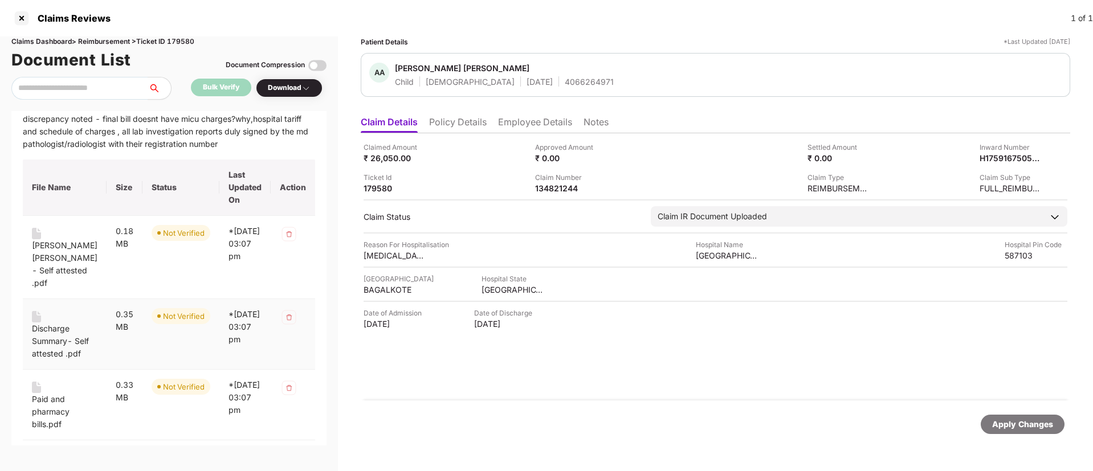
scroll to position [10, 0]
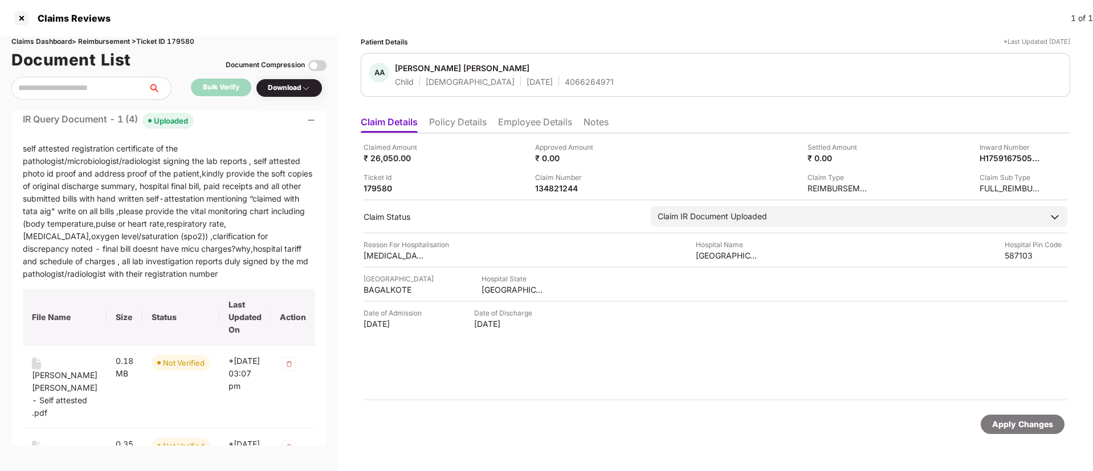
click at [215, 124] on div "IR Query Document - 1 (4) Uploaded" at bounding box center [169, 120] width 292 height 17
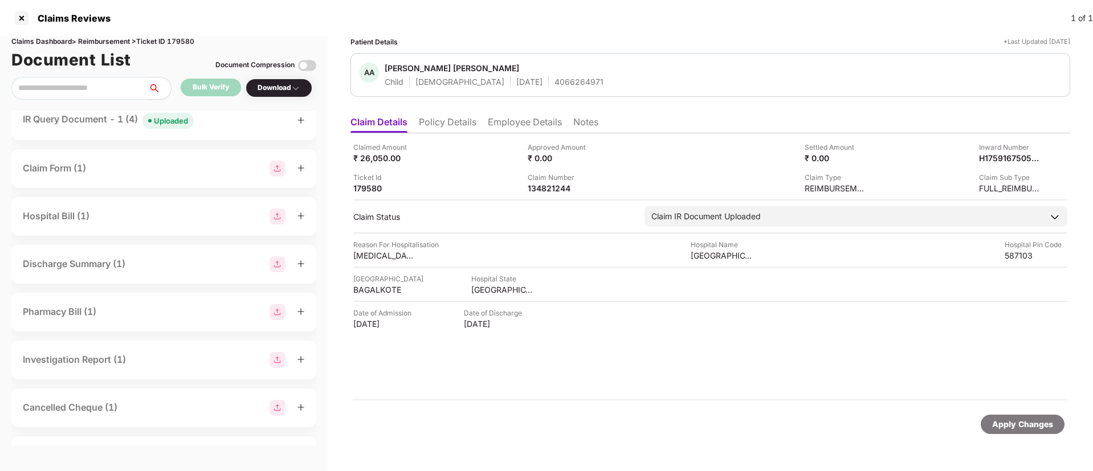
click at [539, 120] on li "Employee Details" at bounding box center [525, 124] width 74 height 17
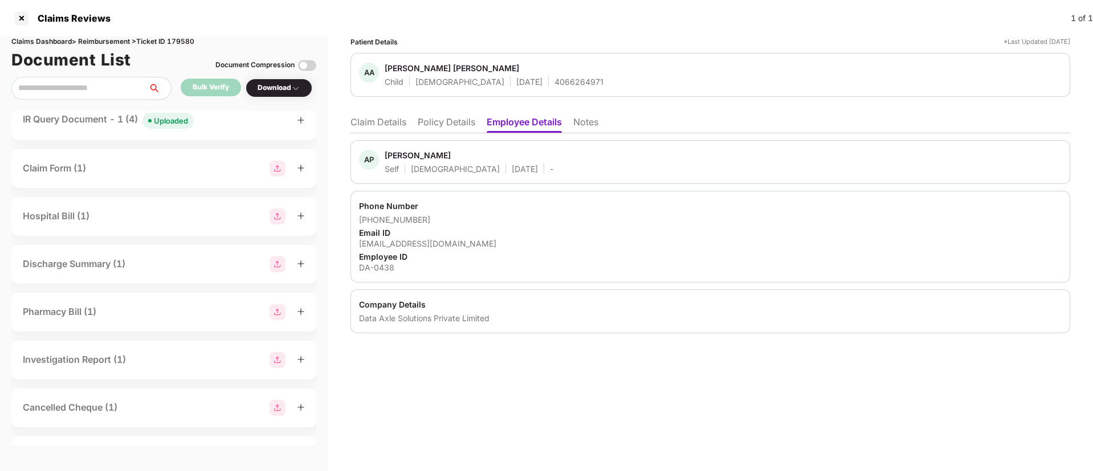
click at [463, 117] on li "Policy Details" at bounding box center [447, 124] width 58 height 17
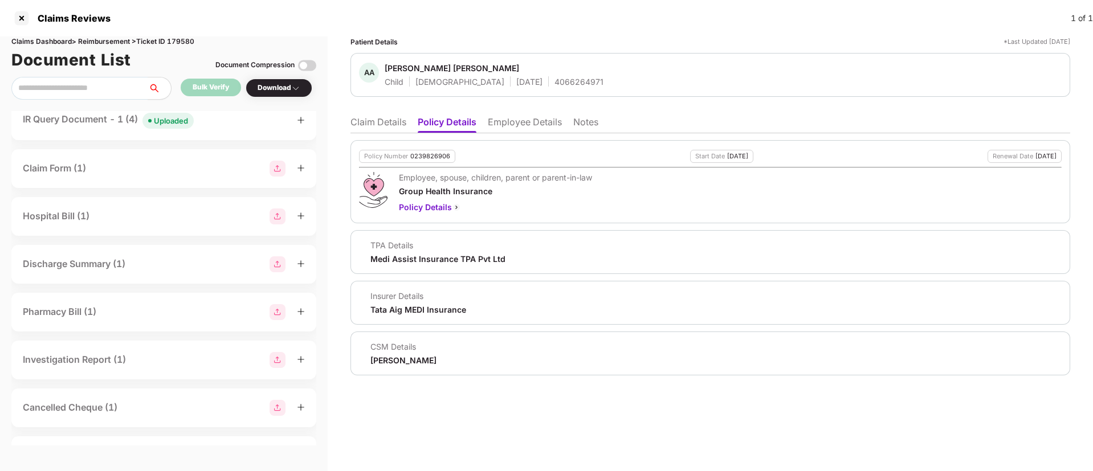
click at [398, 118] on li "Claim Details" at bounding box center [378, 124] width 56 height 17
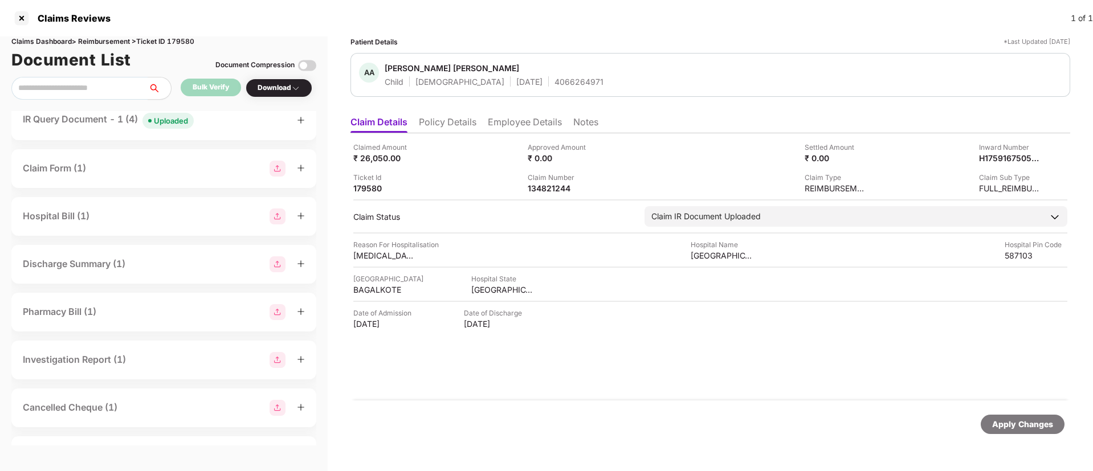
click at [466, 116] on li "Policy Details" at bounding box center [448, 124] width 58 height 17
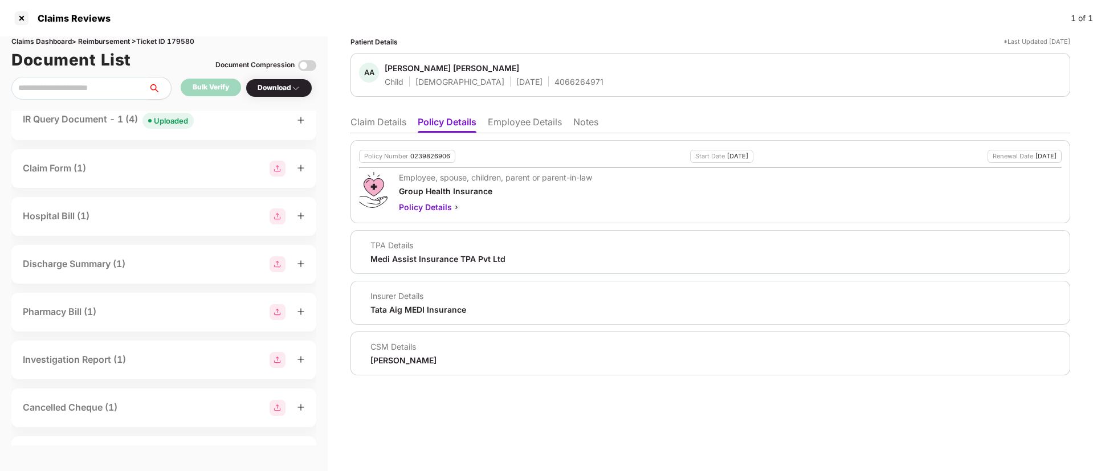
click at [357, 122] on li "Claim Details" at bounding box center [378, 124] width 56 height 17
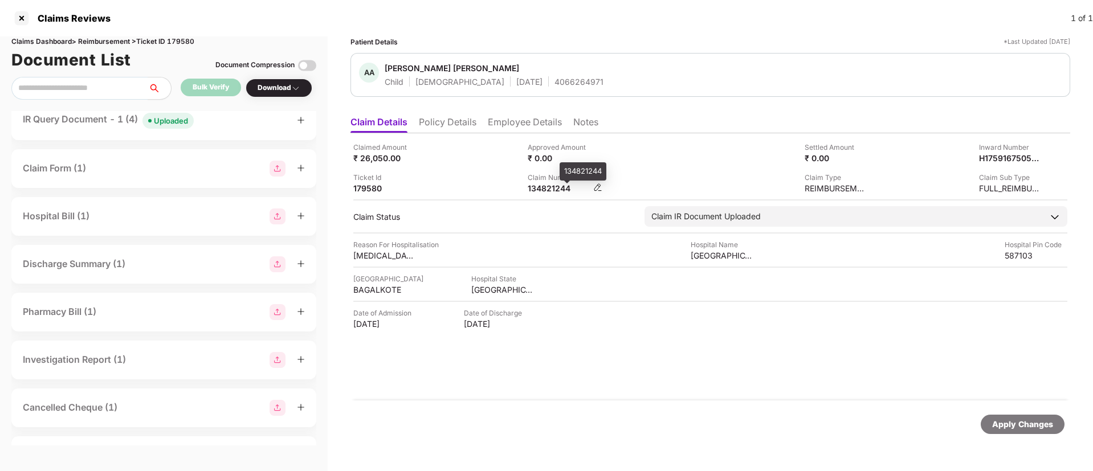
click at [547, 191] on div "134821244" at bounding box center [558, 188] width 63 height 11
copy div "134821244"
drag, startPoint x: 448, startPoint y: 115, endPoint x: 451, endPoint y: 125, distance: 10.1
click at [451, 117] on ul "Claim Details Policy Details Employee Details Notes" at bounding box center [709, 122] width 719 height 23
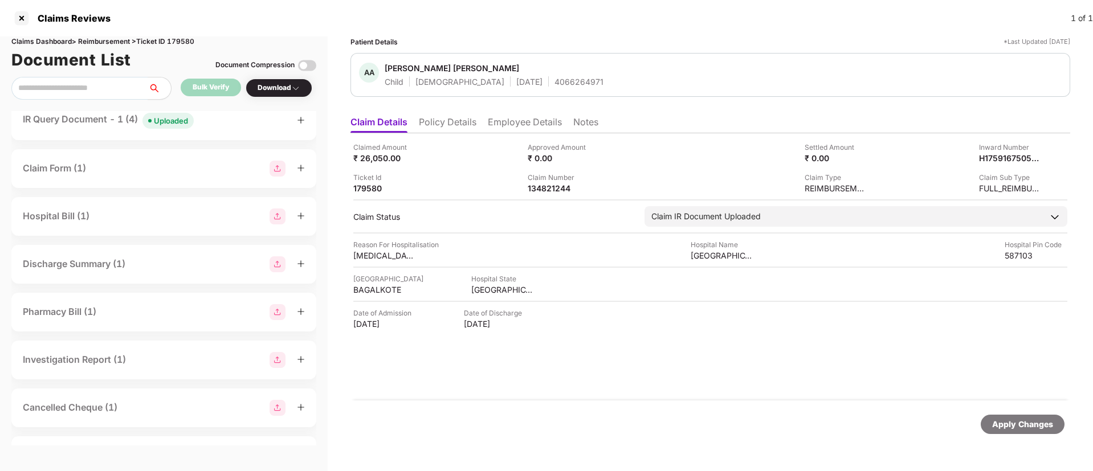
drag, startPoint x: 443, startPoint y: 130, endPoint x: 431, endPoint y: 130, distance: 11.4
click at [445, 130] on li "Policy Details" at bounding box center [448, 124] width 58 height 17
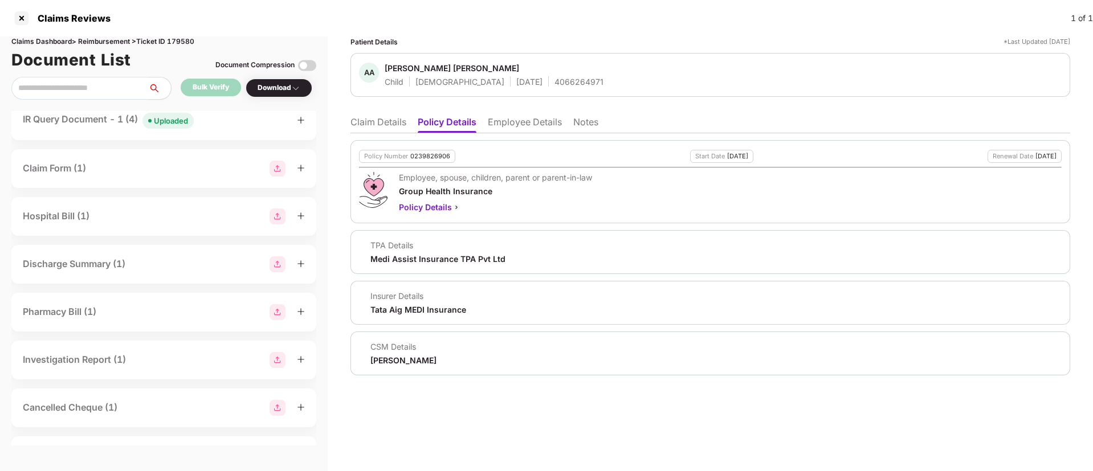
click at [362, 130] on li "Claim Details" at bounding box center [378, 124] width 56 height 17
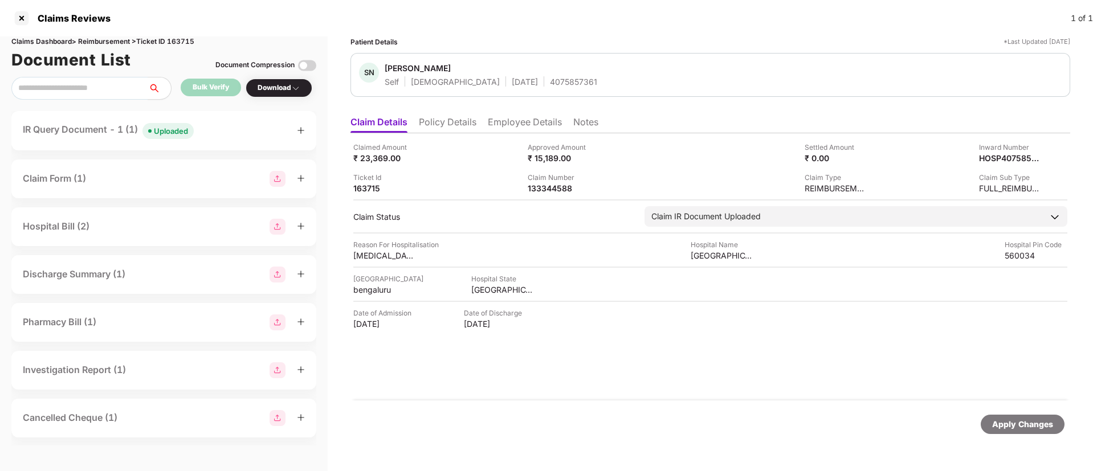
click at [222, 129] on div "IR Query Document - 1 (1) Uploaded" at bounding box center [164, 130] width 282 height 17
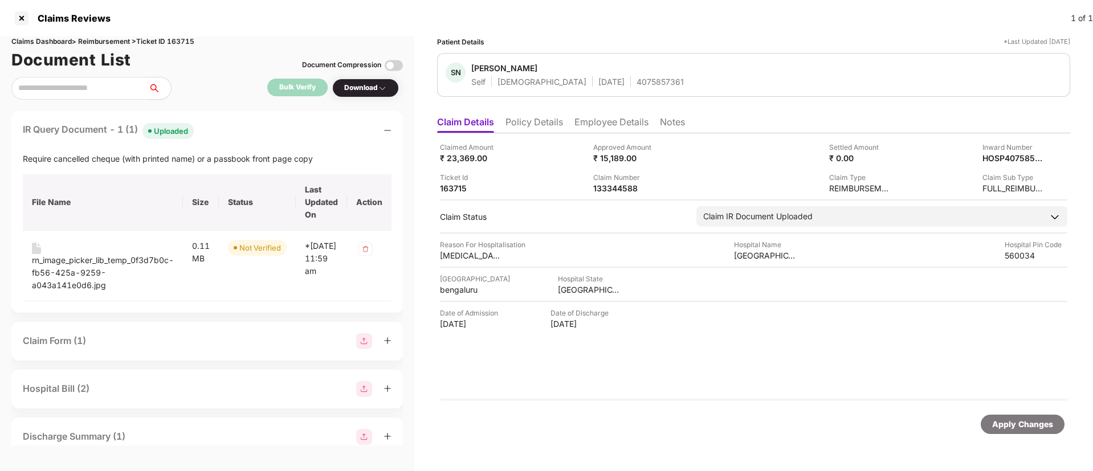
click at [222, 129] on div "IR Query Document - 1 (1) Uploaded" at bounding box center [207, 130] width 369 height 17
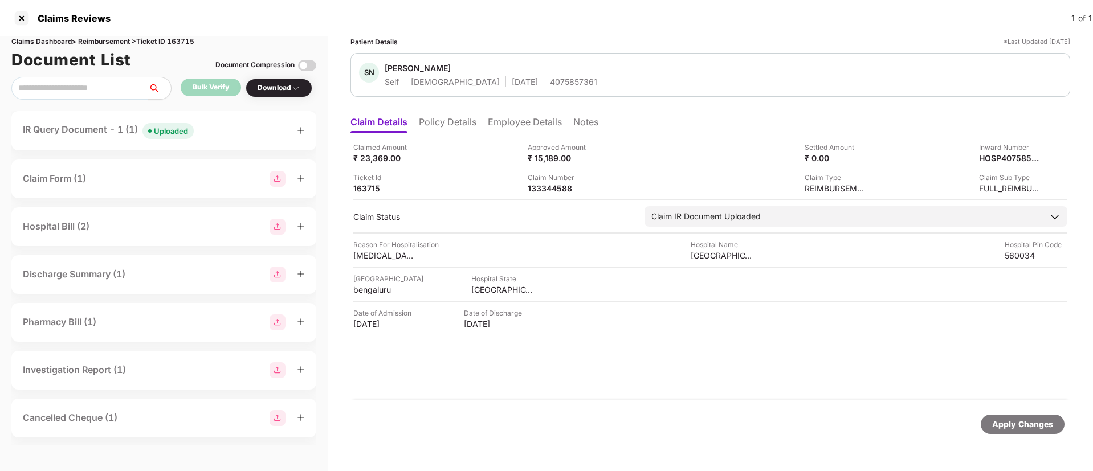
click at [449, 121] on li "Policy Details" at bounding box center [448, 124] width 58 height 17
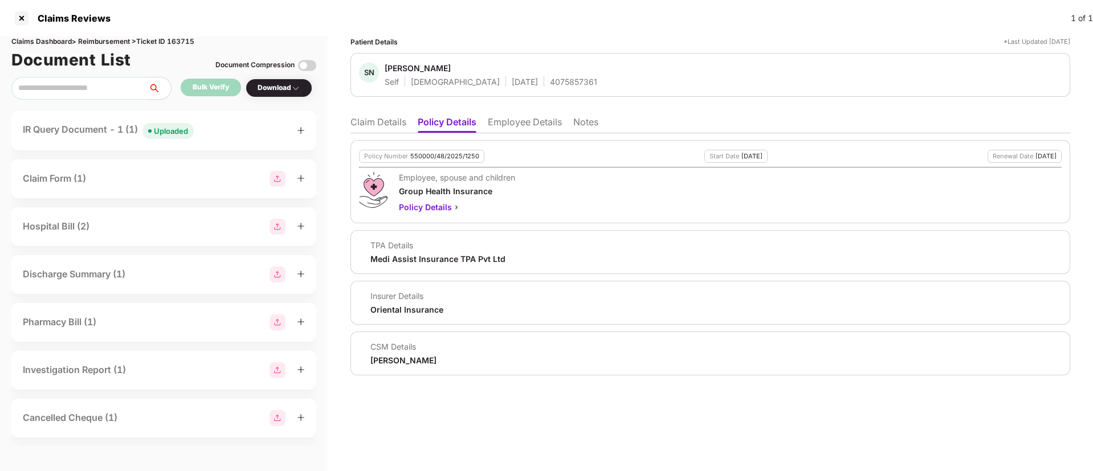
click at [376, 122] on li "Claim Details" at bounding box center [378, 124] width 56 height 17
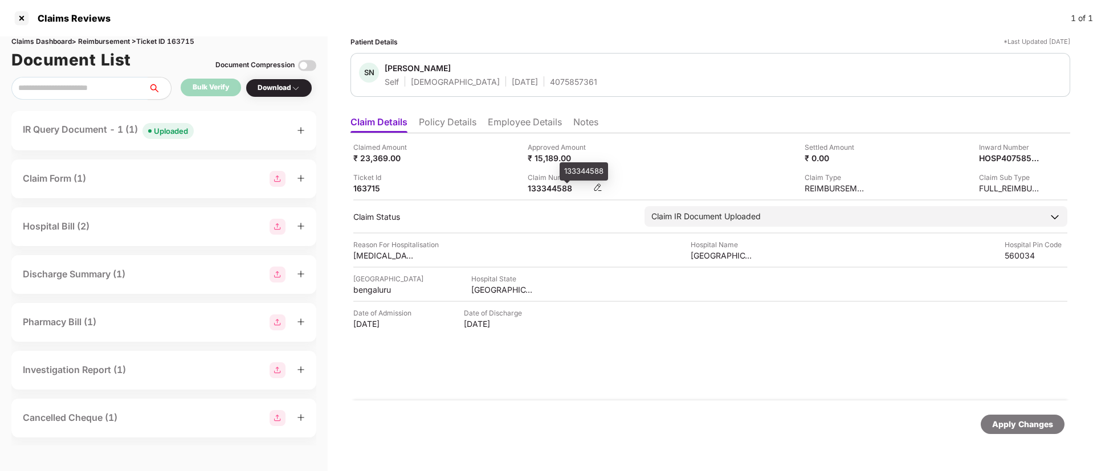
click at [550, 184] on div "133344588" at bounding box center [558, 188] width 63 height 11
click at [550, 183] on div "133344588" at bounding box center [558, 188] width 63 height 11
copy div "133344588"
click at [464, 166] on div "Claimed Amount ₹ 23,369.00 Approved Amount ₹ 15,189.00 Settled Amount ₹ 0.00 In…" at bounding box center [710, 168] width 714 height 52
click at [461, 125] on li "Policy Details" at bounding box center [448, 124] width 58 height 17
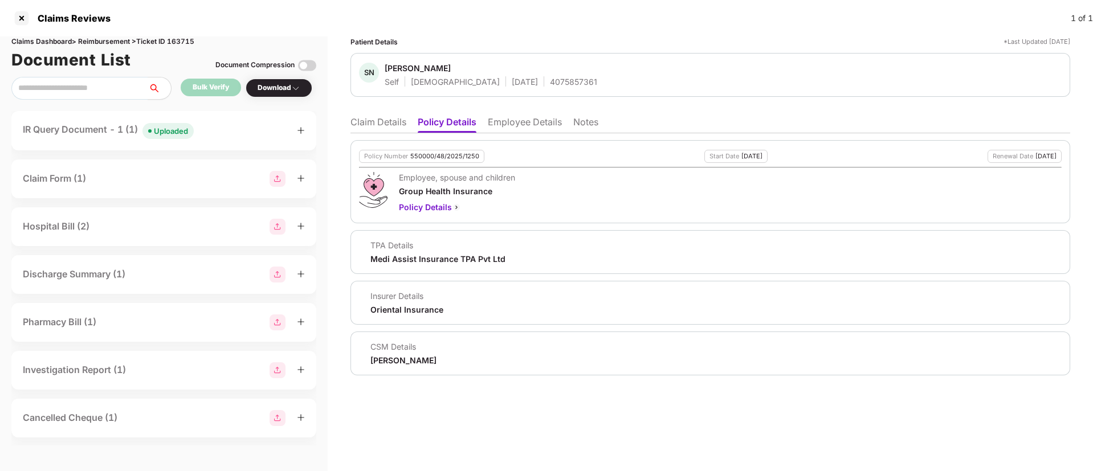
click at [367, 120] on li "Claim Details" at bounding box center [378, 124] width 56 height 17
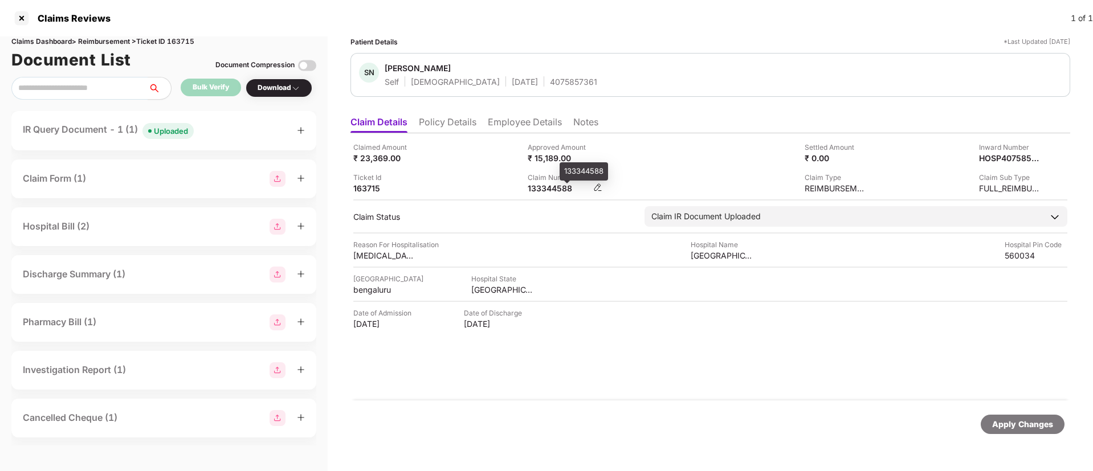
click at [540, 189] on div "133344588" at bounding box center [558, 188] width 63 height 11
click at [539, 187] on div "133344588" at bounding box center [558, 188] width 63 height 11
copy div "3"
click at [545, 193] on div "133344588" at bounding box center [558, 188] width 63 height 11
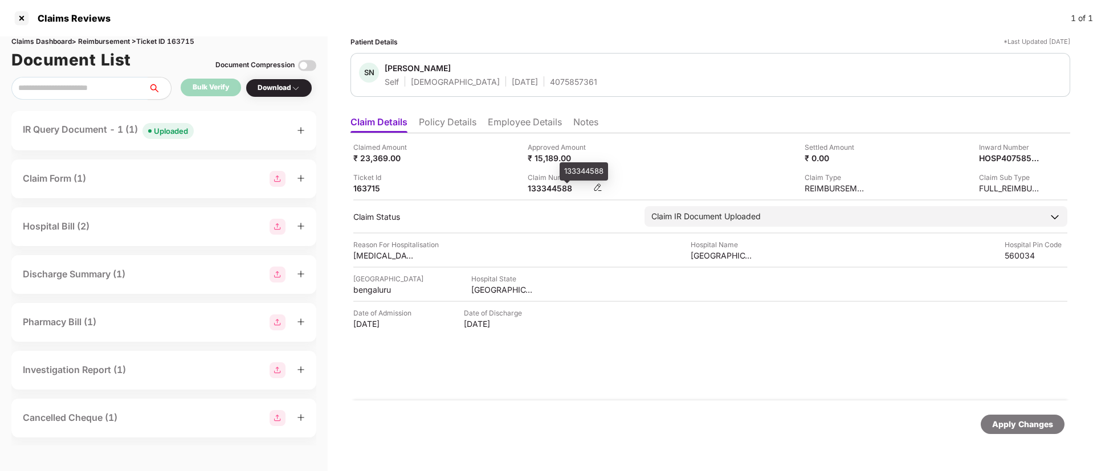
click at [545, 193] on div "133344588" at bounding box center [558, 188] width 63 height 11
copy div
click at [550, 84] on div "4075857361" at bounding box center [573, 81] width 47 height 11
copy div "4075857361"
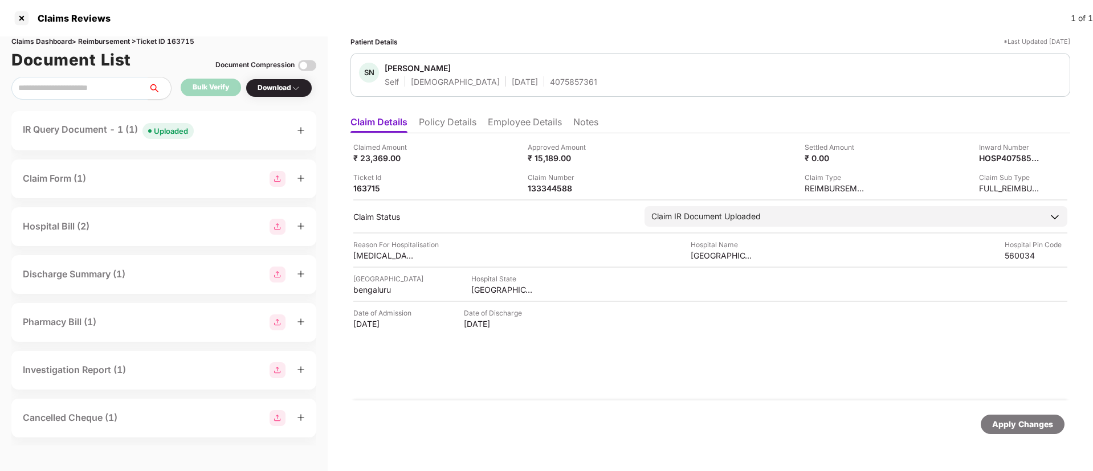
click at [226, 129] on div "IR Query Document - 1 (1) Uploaded" at bounding box center [164, 130] width 282 height 17
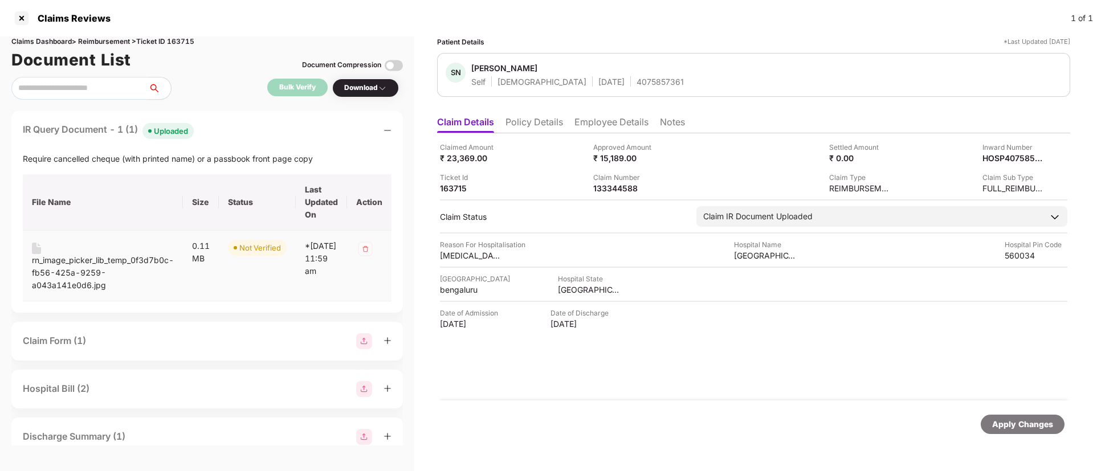
click at [95, 257] on div "rn_image_picker_lib_temp_0f3d7b0c-fb56-425a-9259-a043a141e0d6.jpg" at bounding box center [103, 273] width 142 height 38
click at [615, 187] on div "133344588" at bounding box center [624, 188] width 63 height 11
copy div "133344588"
click at [608, 128] on li "Employee Details" at bounding box center [611, 124] width 74 height 17
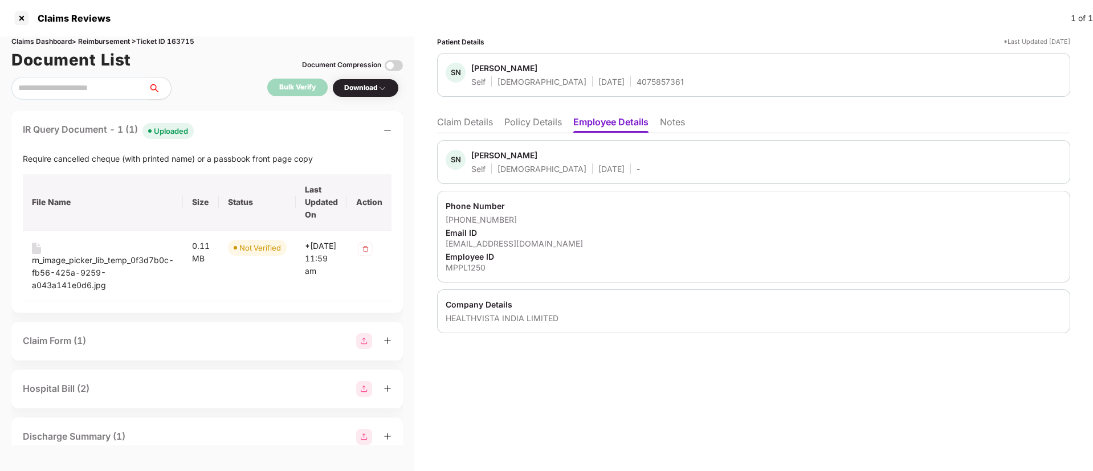
drag, startPoint x: 456, startPoint y: 125, endPoint x: 492, endPoint y: 108, distance: 39.0
click at [455, 124] on li "Claim Details" at bounding box center [465, 124] width 56 height 17
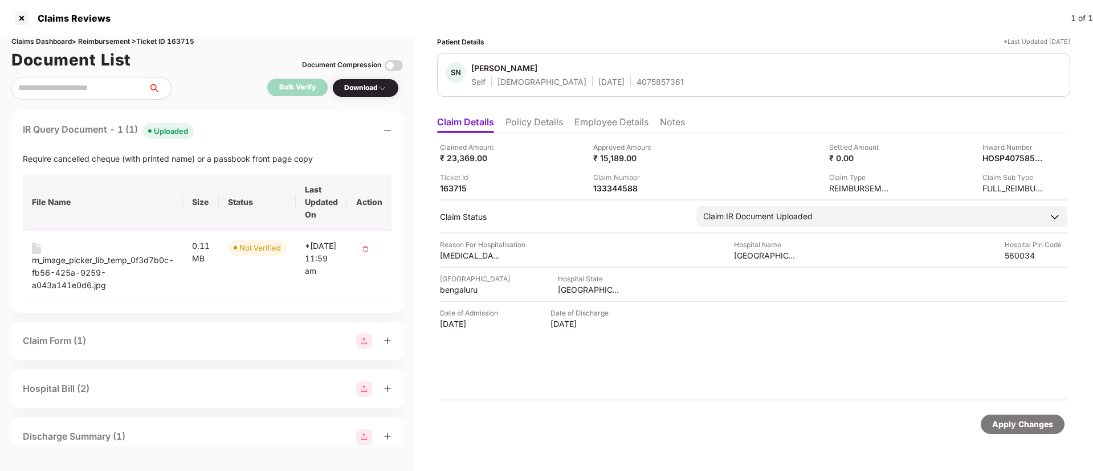
click at [283, 142] on div "IR Query Document - 1 (1) Uploaded Require cancelled cheque (with printed name)…" at bounding box center [206, 212] width 391 height 202
click at [263, 117] on div "IR Query Document - 1 (1) Uploaded Require cancelled cheque (with printed name)…" at bounding box center [206, 212] width 391 height 202
click at [263, 129] on div "IR Query Document - 1 (1) Uploaded" at bounding box center [207, 130] width 369 height 17
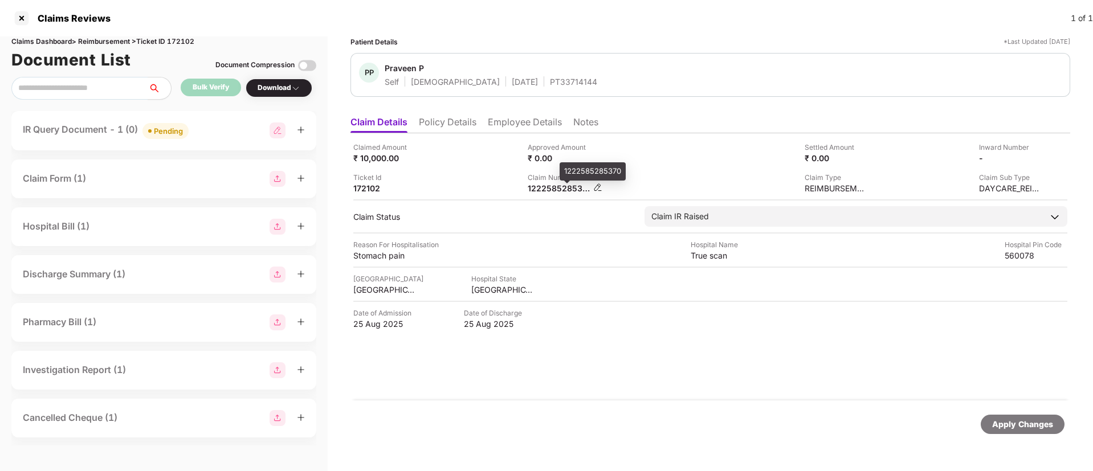
click at [555, 190] on div "1222585285370" at bounding box center [558, 188] width 63 height 11
click at [554, 189] on div "1222585285370" at bounding box center [558, 188] width 63 height 11
copy div "1222585285370"
click at [553, 192] on div "HI-OIC-006615827(0)" at bounding box center [558, 188] width 63 height 11
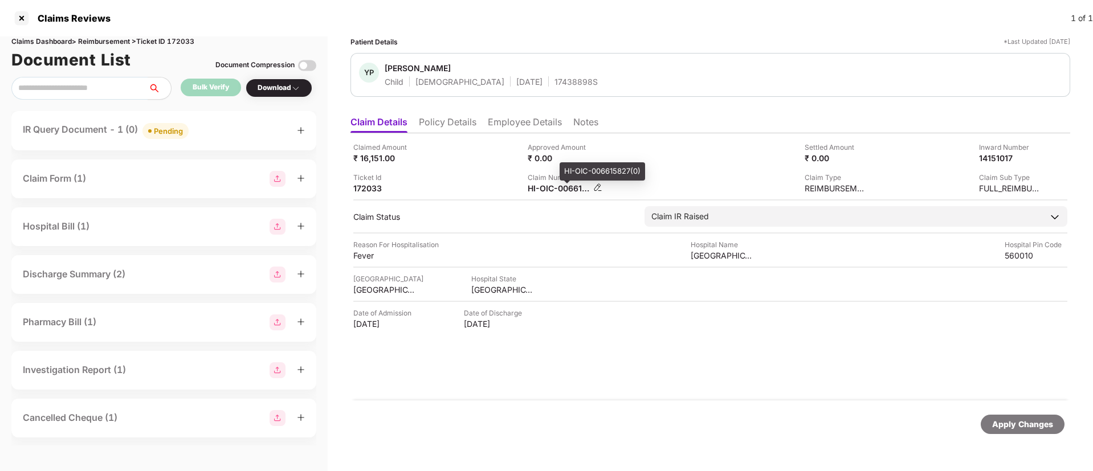
click at [553, 192] on div "HI-OIC-006615827(0)" at bounding box center [558, 188] width 63 height 11
copy div
click at [210, 128] on div "IR Query Document - 1 (0) Pending" at bounding box center [164, 130] width 282 height 17
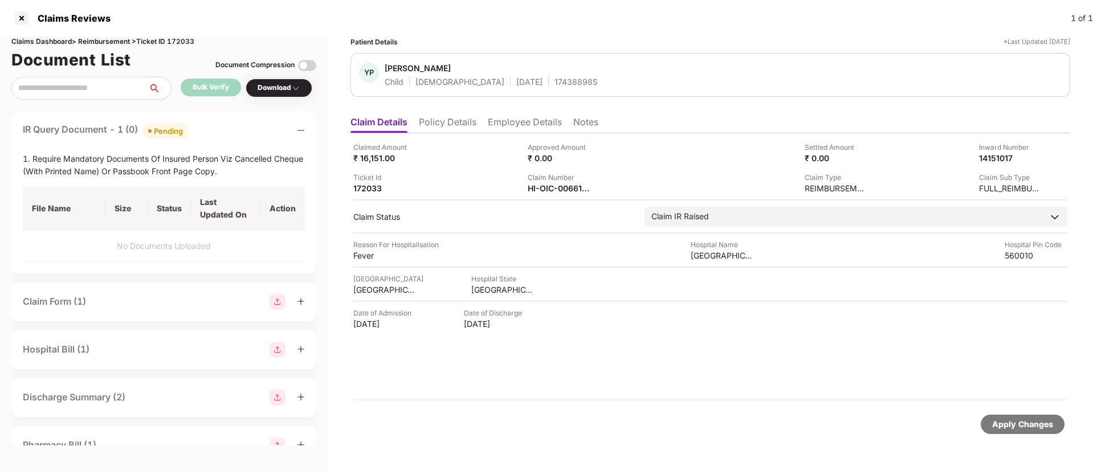
click at [210, 127] on div "IR Query Document - 1 (0) Pending" at bounding box center [164, 130] width 282 height 17
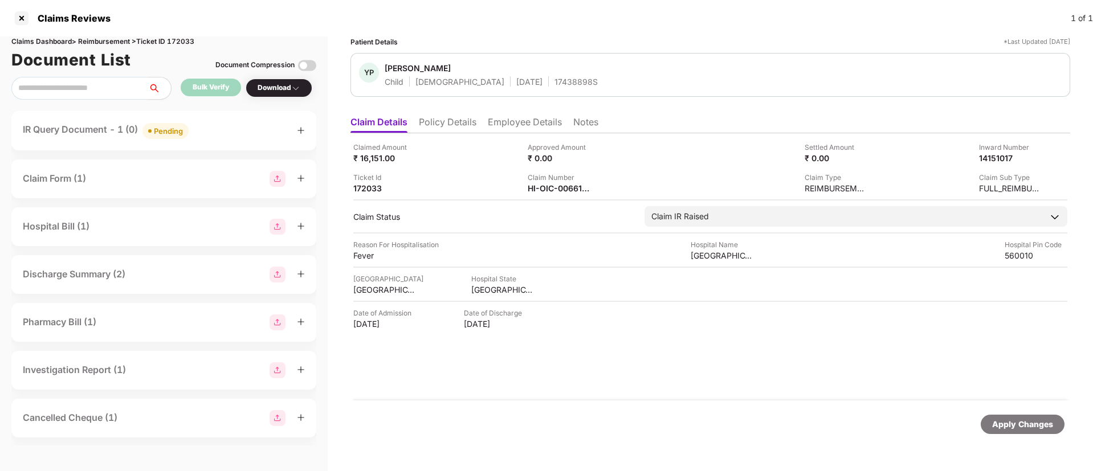
click at [231, 129] on div "IR Query Document - 1 (0) Pending" at bounding box center [164, 130] width 282 height 17
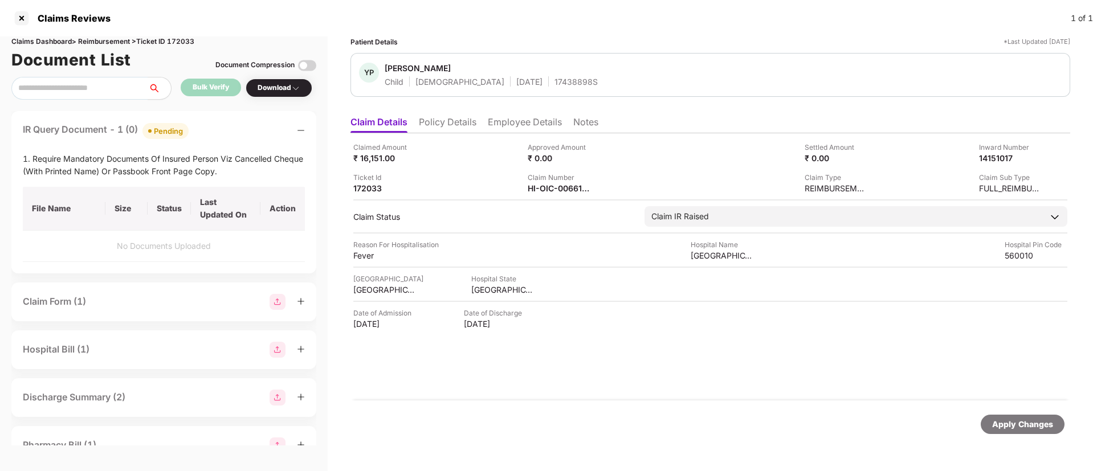
click at [231, 131] on div "IR Query Document - 1 (0) Pending" at bounding box center [164, 130] width 282 height 17
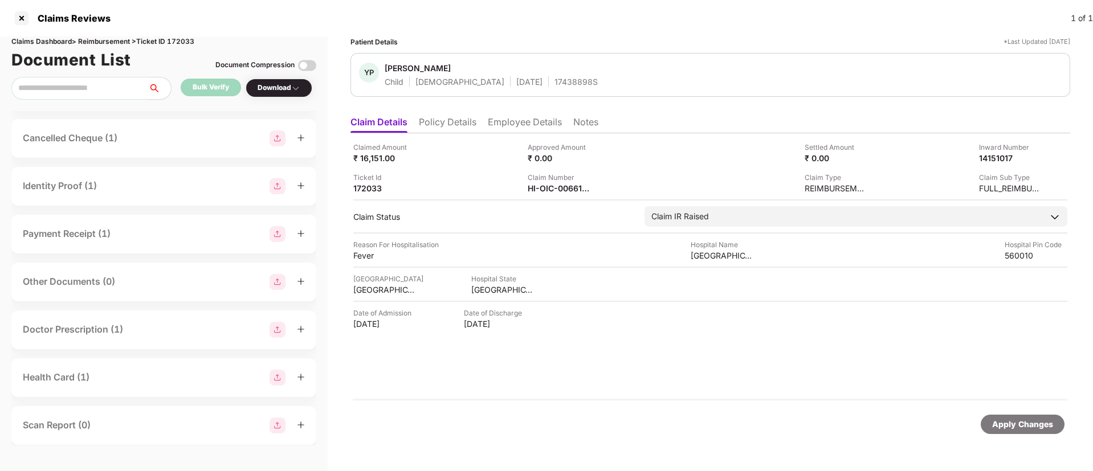
scroll to position [256, 0]
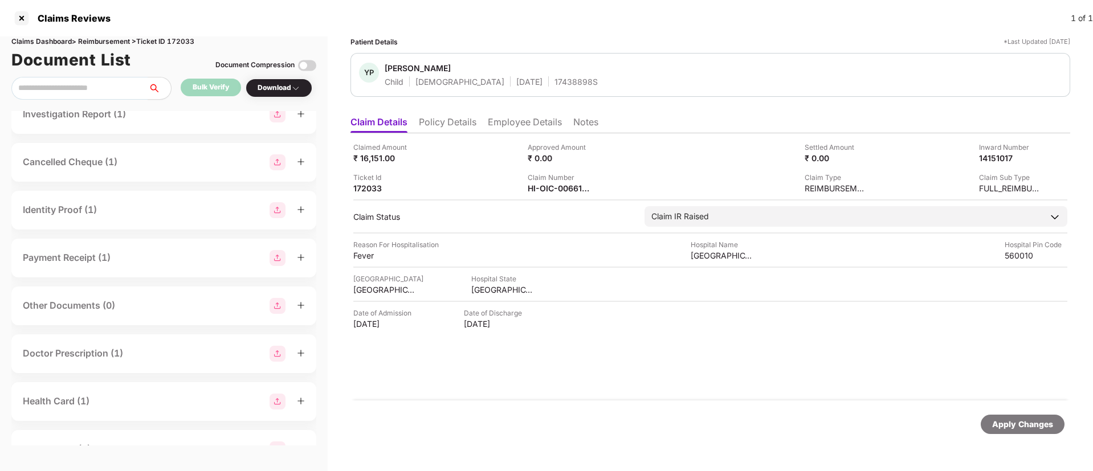
drag, startPoint x: 148, startPoint y: 164, endPoint x: 140, endPoint y: 168, distance: 8.4
click at [148, 163] on div "Cancelled Cheque (1)" at bounding box center [164, 162] width 282 height 16
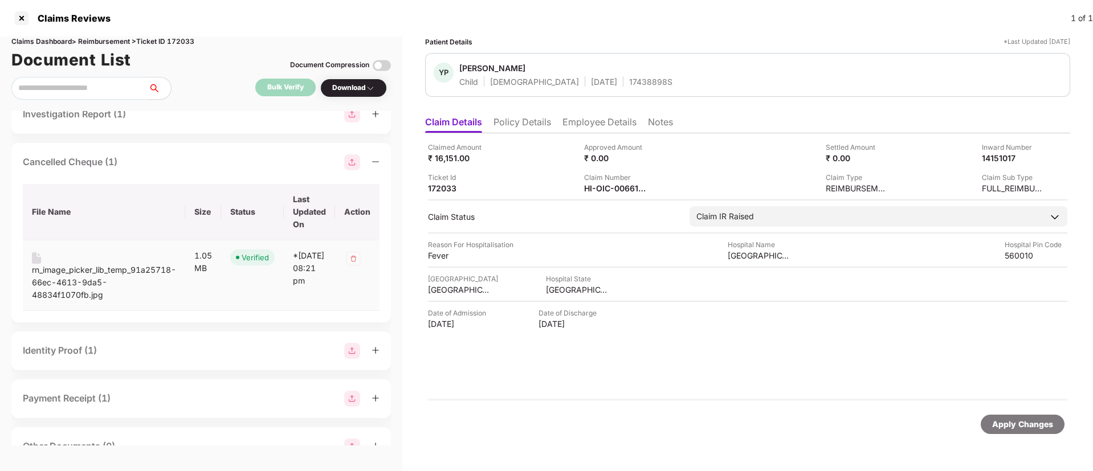
click at [77, 271] on div "rn_image_picker_lib_temp_91a25718-66ec-4613-9da5-48834f1070fb.jpg" at bounding box center [104, 283] width 144 height 38
click at [149, 158] on div "Cancelled Cheque (1)" at bounding box center [201, 162] width 357 height 16
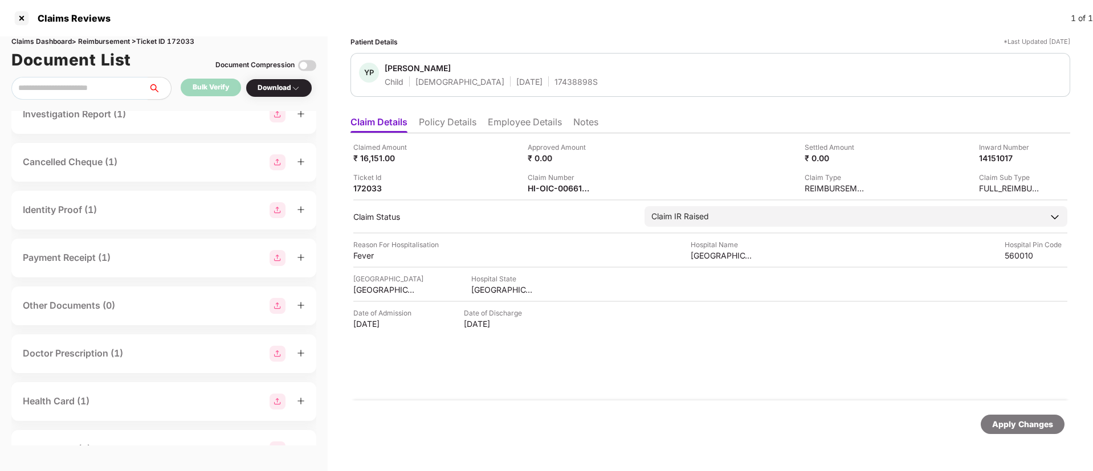
scroll to position [0, 0]
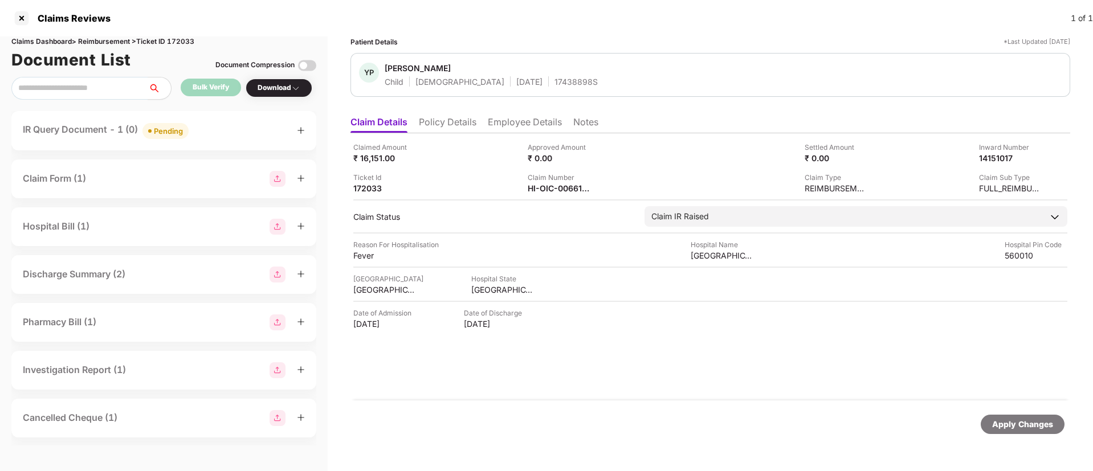
click at [220, 127] on div "IR Query Document - 1 (0) Pending" at bounding box center [164, 130] width 282 height 17
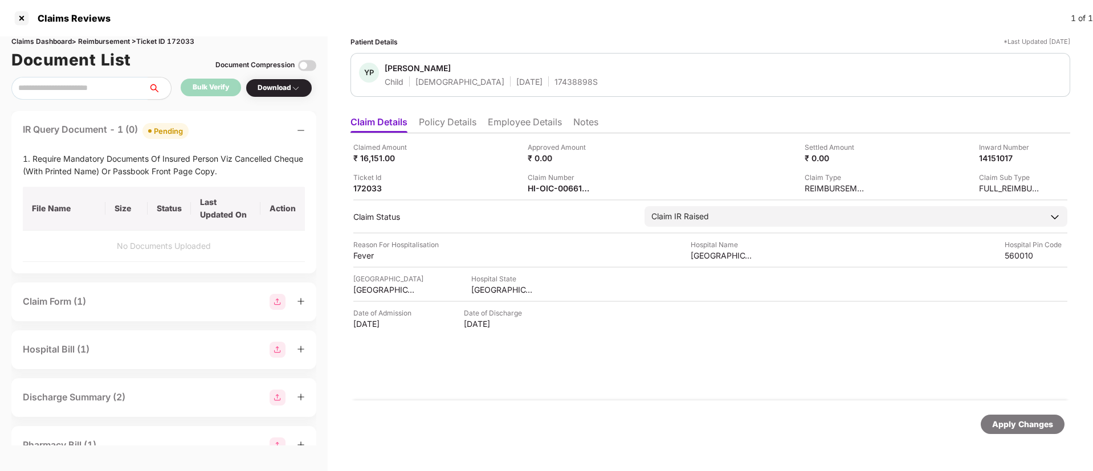
click at [216, 119] on div "IR Query Document - 1 (0) Pending 1. Require Mandatory Documents Of Insured Per…" at bounding box center [163, 192] width 305 height 162
click at [209, 125] on div "IR Query Document - 1 (0) Pending" at bounding box center [164, 130] width 282 height 17
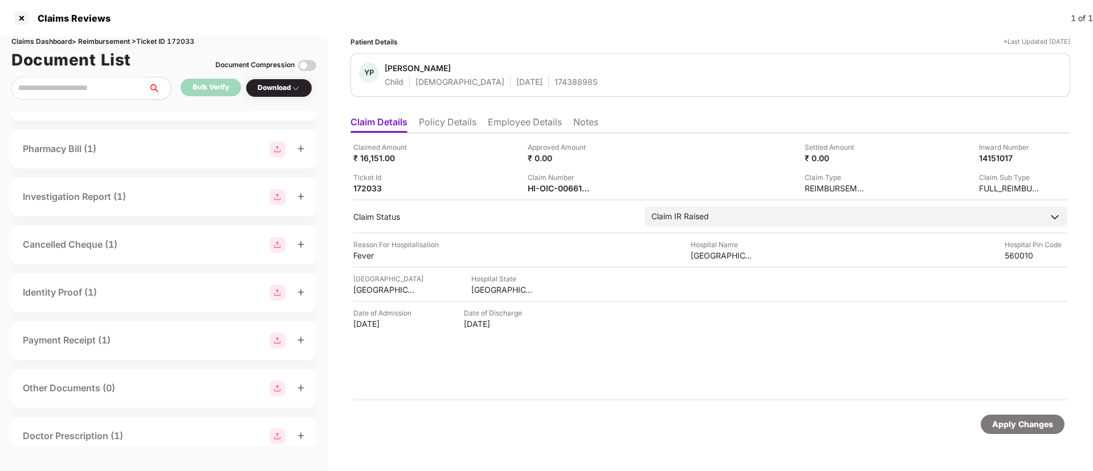
scroll to position [170, 0]
click at [157, 243] on div "Cancelled Cheque (1)" at bounding box center [164, 248] width 282 height 16
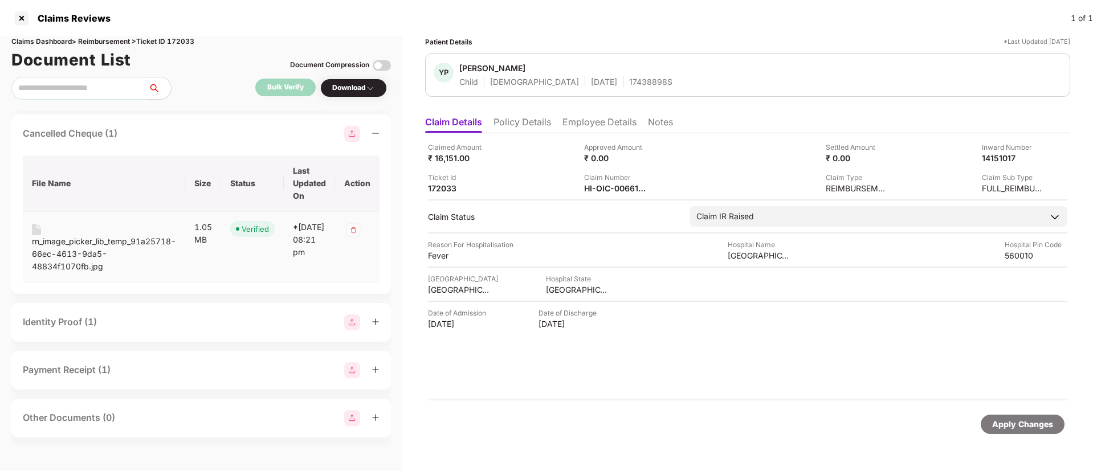
scroll to position [310, 0]
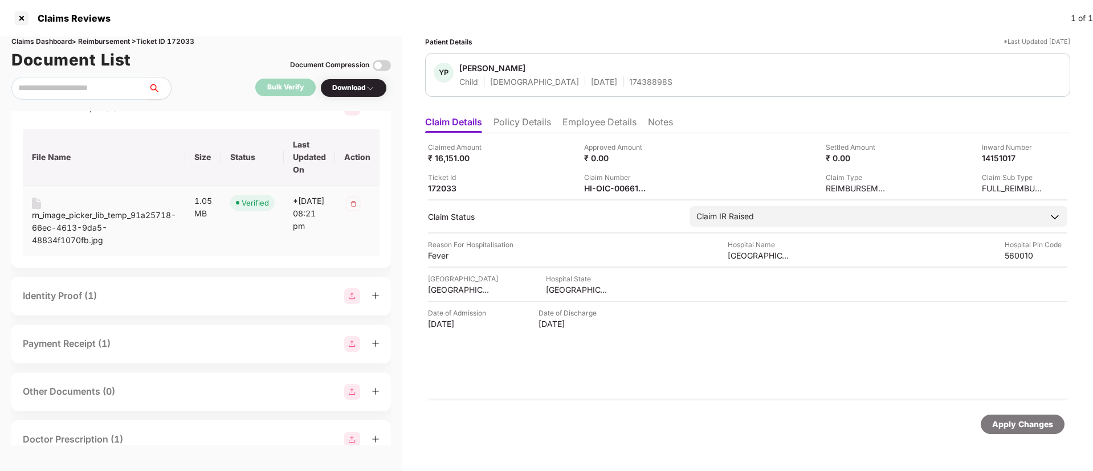
click at [141, 212] on div "rn_image_picker_lib_temp_91a25718-66ec-4613-9da5-48834f1070fb.jpg" at bounding box center [104, 228] width 144 height 38
click at [169, 112] on div "Cancelled Cheque (1)" at bounding box center [201, 108] width 357 height 16
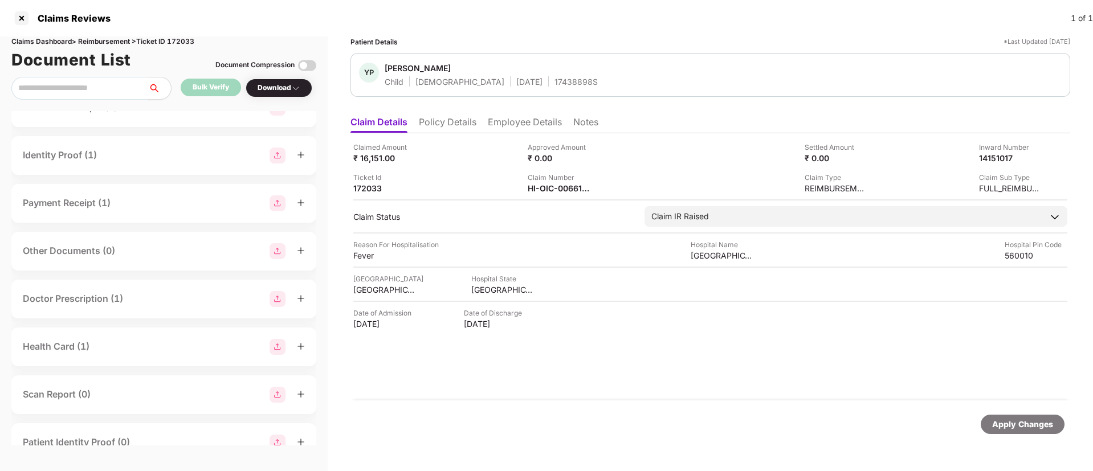
click at [530, 127] on li "Employee Details" at bounding box center [525, 124] width 74 height 17
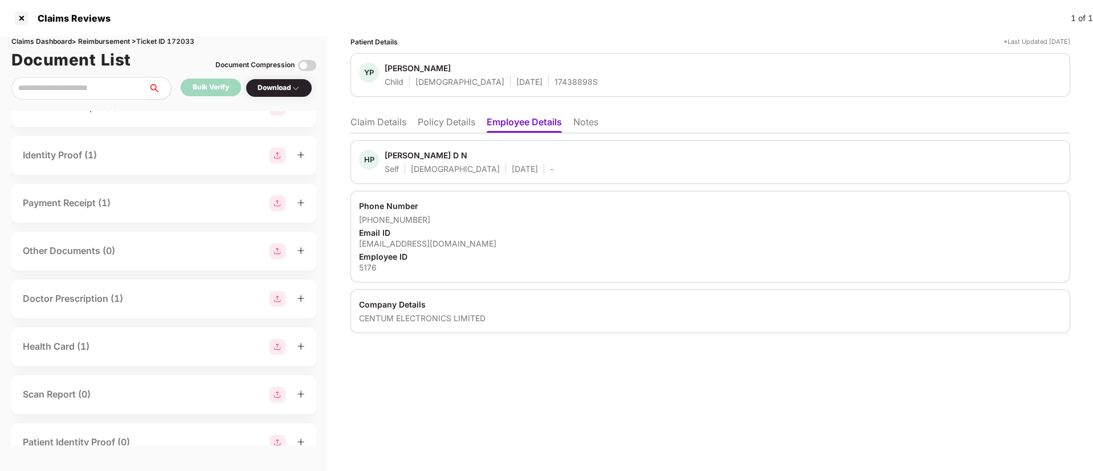
click at [419, 243] on div "[EMAIL_ADDRESS][DOMAIN_NAME]" at bounding box center [710, 243] width 702 height 11
click at [420, 244] on div "[EMAIL_ADDRESS][DOMAIN_NAME]" at bounding box center [710, 243] width 702 height 11
copy div "[EMAIL_ADDRESS][DOMAIN_NAME]"
click at [533, 243] on div "[EMAIL_ADDRESS][DOMAIN_NAME]" at bounding box center [710, 243] width 702 height 11
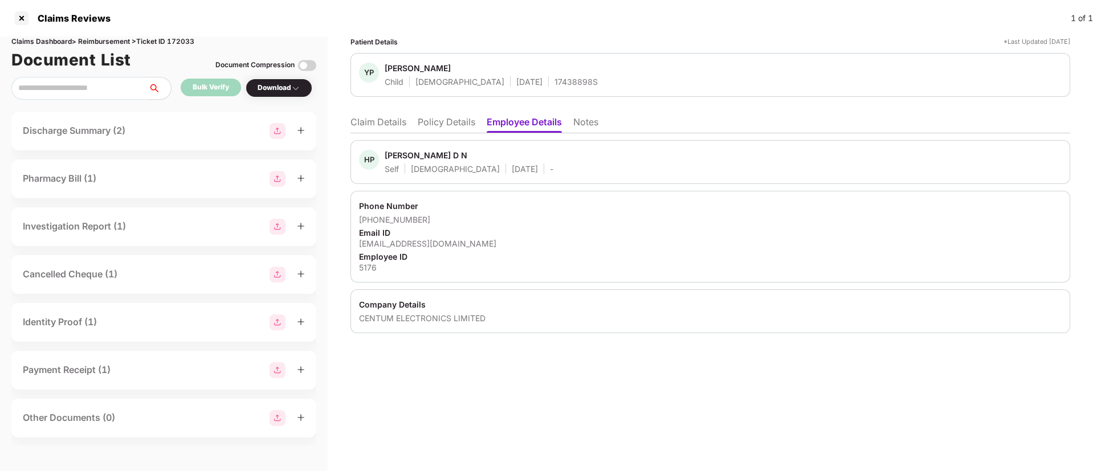
scroll to position [147, 0]
click at [140, 264] on div "Cancelled Cheque (1)" at bounding box center [164, 271] width 282 height 16
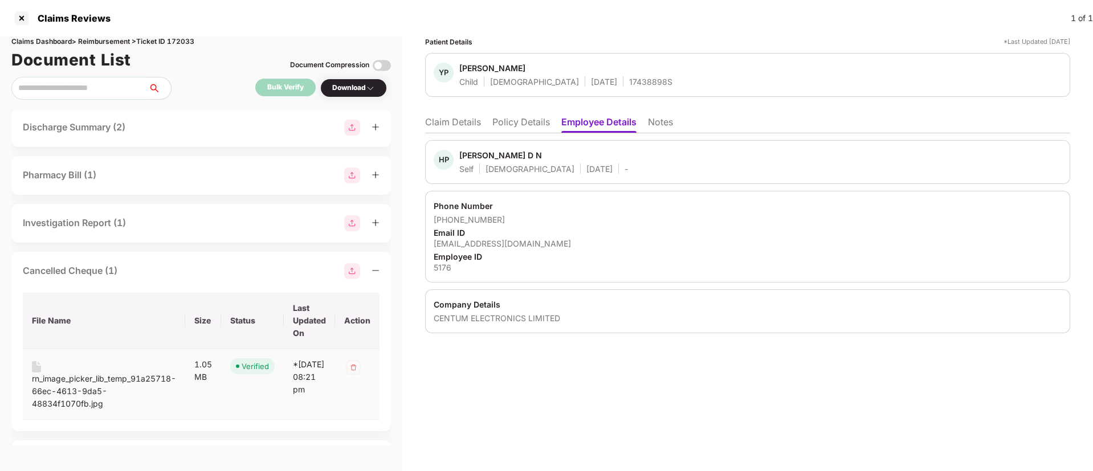
click at [103, 379] on div "rn_image_picker_lib_temp_91a25718-66ec-4613-9da5-48834f1070fb.jpg" at bounding box center [104, 392] width 144 height 38
click at [196, 279] on div "Cancelled Cheque (1)" at bounding box center [201, 271] width 357 height 16
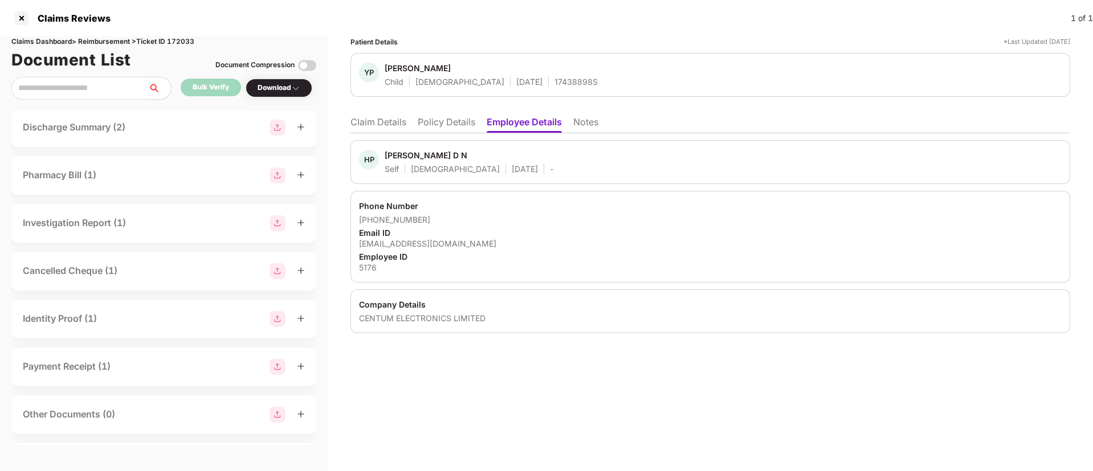
drag, startPoint x: 385, startPoint y: 118, endPoint x: 398, endPoint y: 125, distance: 14.8
click at [384, 118] on li "Claim Details" at bounding box center [378, 124] width 56 height 17
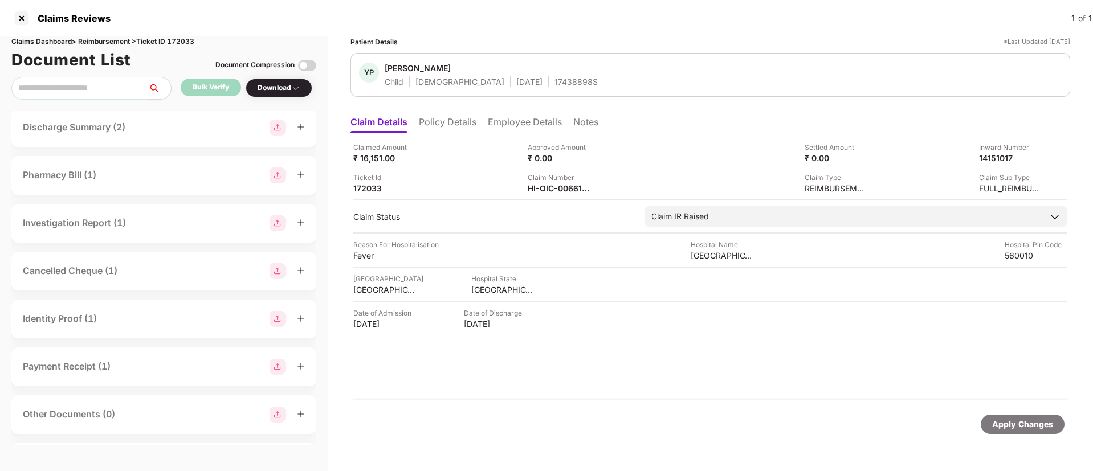
click at [193, 123] on div "Discharge Summary (2)" at bounding box center [164, 128] width 282 height 16
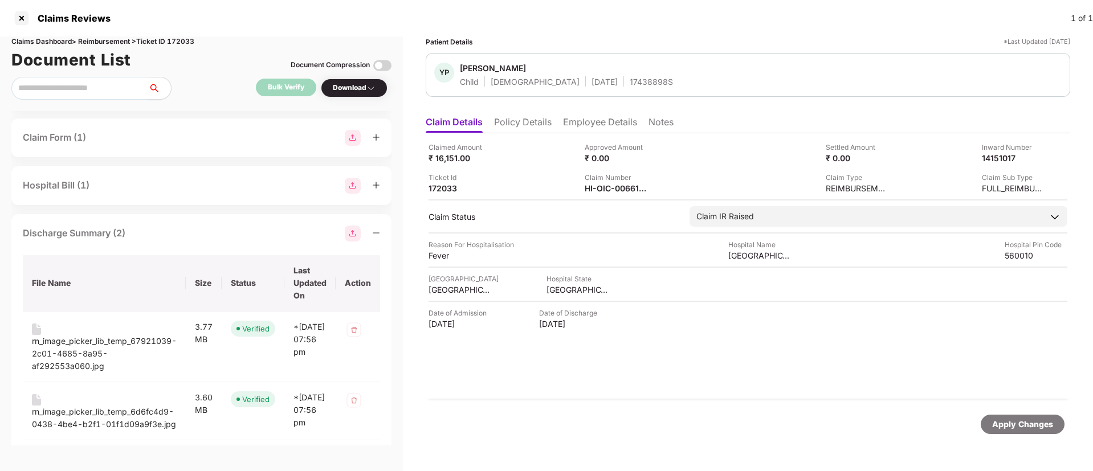
scroll to position [0, 0]
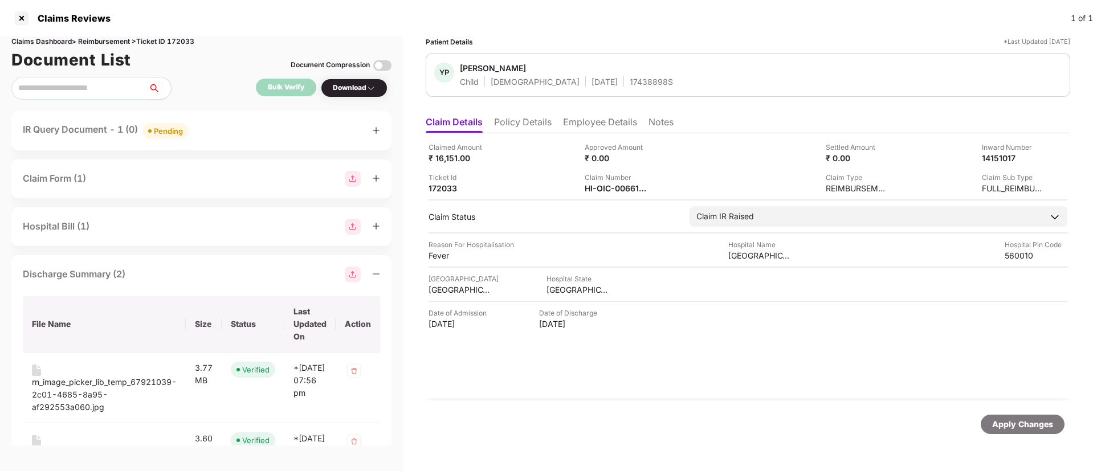
drag, startPoint x: 178, startPoint y: 284, endPoint x: 181, endPoint y: 279, distance: 6.1
click at [178, 284] on div "Discharge Summary (2) File Name Size Status Last Updated On Action rn_image_pic…" at bounding box center [201, 374] width 380 height 238
click at [189, 268] on div "Discharge Summary (2)" at bounding box center [201, 275] width 357 height 16
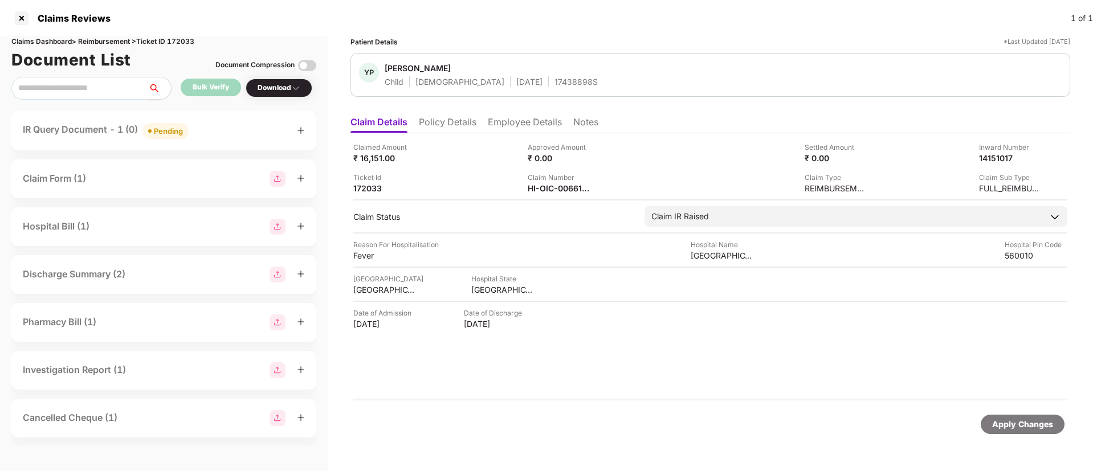
click at [230, 137] on div "IR Query Document - 1 (0) Pending" at bounding box center [164, 130] width 282 height 17
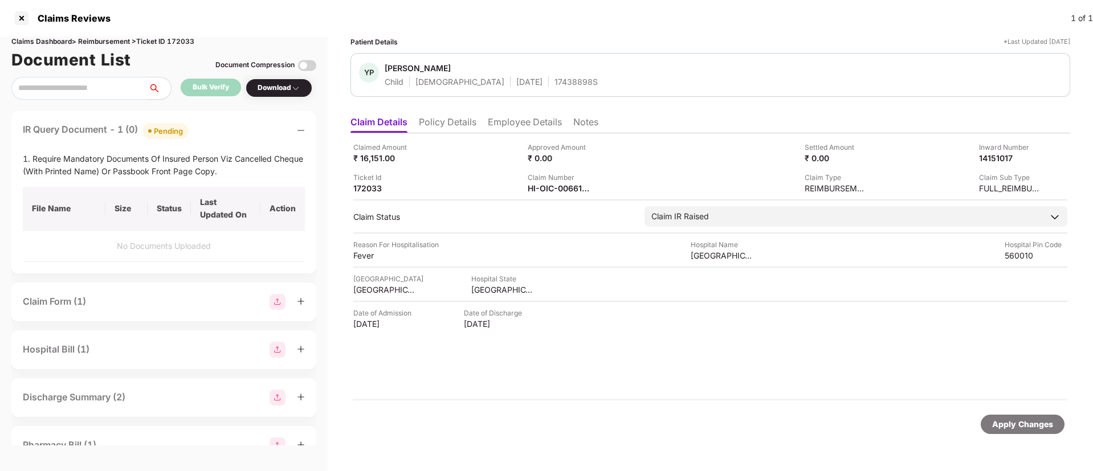
click at [230, 137] on div "IR Query Document - 1 (0) Pending" at bounding box center [164, 130] width 282 height 17
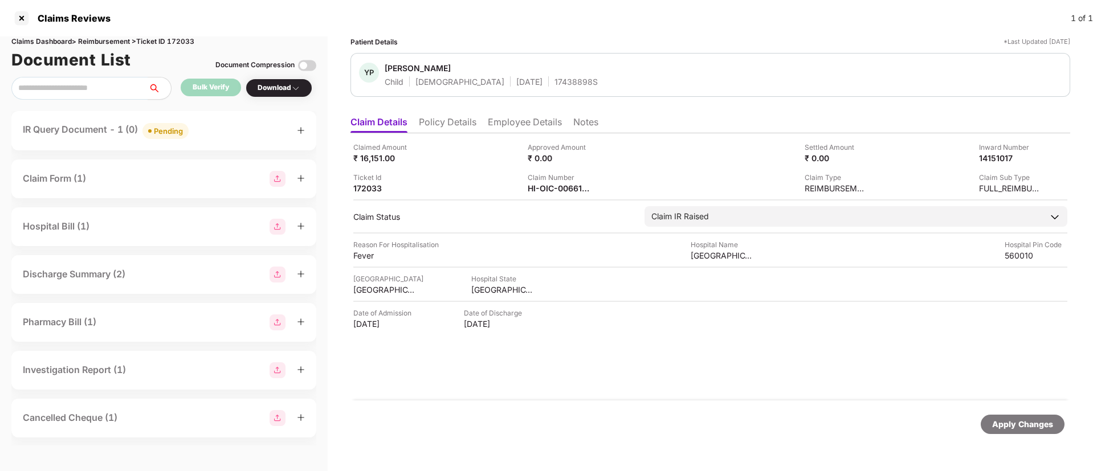
click at [222, 126] on div "IR Query Document - 1 (0) Pending" at bounding box center [164, 130] width 282 height 17
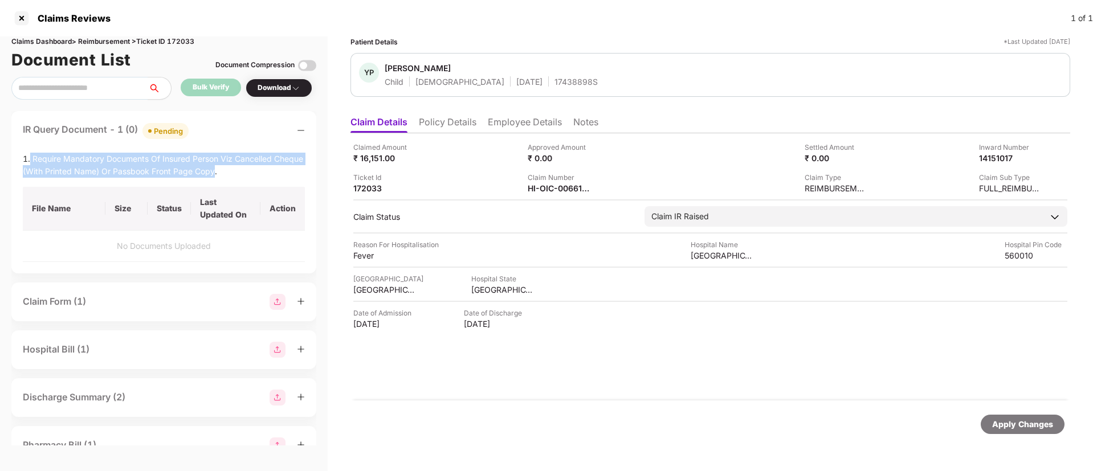
drag, startPoint x: 30, startPoint y: 154, endPoint x: 215, endPoint y: 175, distance: 186.9
click at [215, 175] on div "1. Require Mandatory Documents Of Insured Person Viz Cancelled Cheque (With Pri…" at bounding box center [164, 165] width 282 height 25
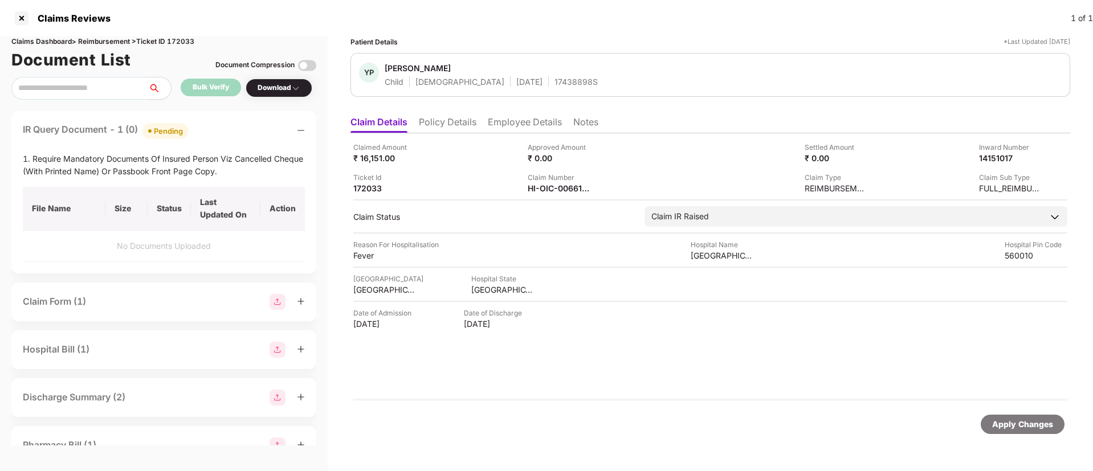
click at [228, 178] on div "1. Require Mandatory Documents Of Insured Person Viz Cancelled Cheque (With Pri…" at bounding box center [164, 207] width 282 height 109
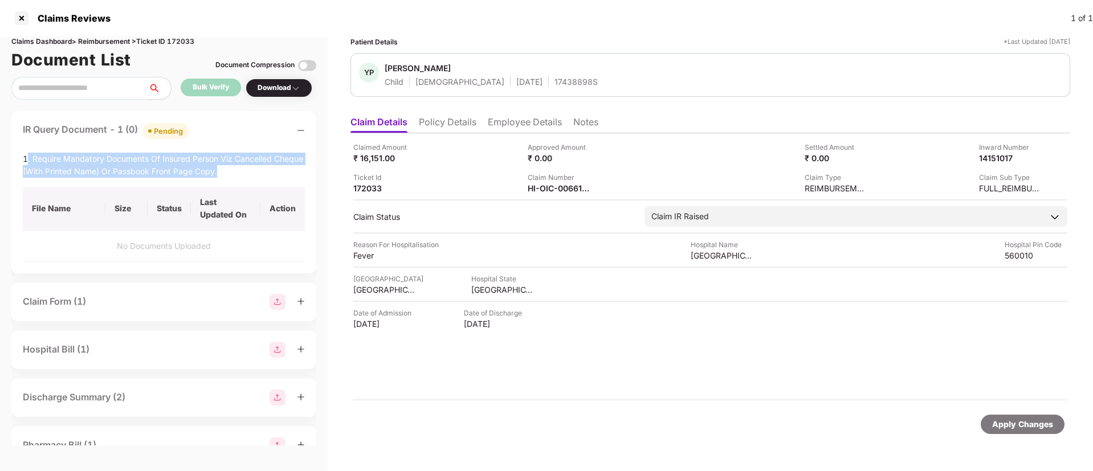
drag, startPoint x: 27, startPoint y: 160, endPoint x: 230, endPoint y: 167, distance: 203.5
click at [229, 167] on div "1. Require Mandatory Documents Of Insured Person Viz Cancelled Cheque (With Pri…" at bounding box center [164, 165] width 282 height 25
copy div ". Require Mandatory Documents Of Insured Person Viz Cancelled Cheque (With Prin…"
drag, startPoint x: 264, startPoint y: 181, endPoint x: 474, endPoint y: 182, distance: 210.2
click at [265, 181] on div "1. Require Mandatory Documents Of Insured Person Viz Cancelled Cheque (With Pri…" at bounding box center [164, 207] width 282 height 109
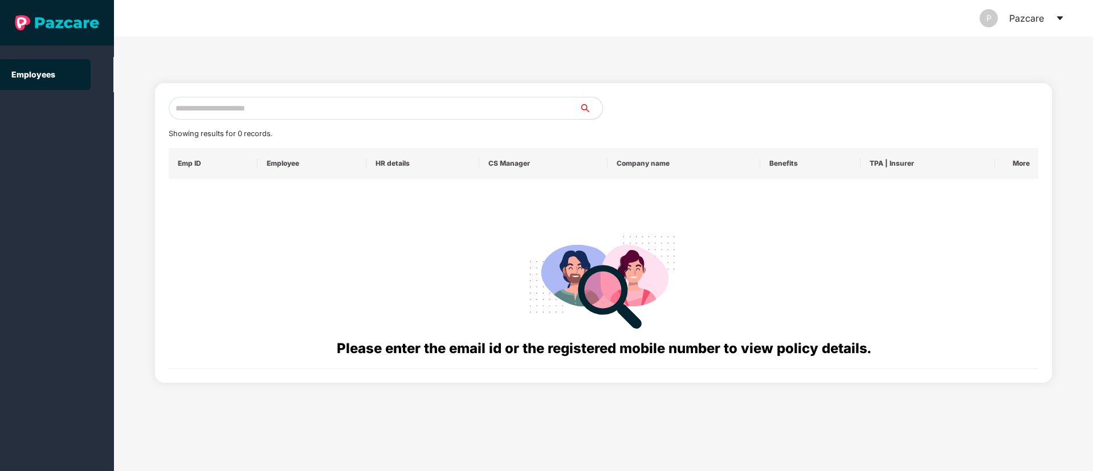
click at [253, 114] on input "text" at bounding box center [374, 108] width 411 height 23
paste input "**********"
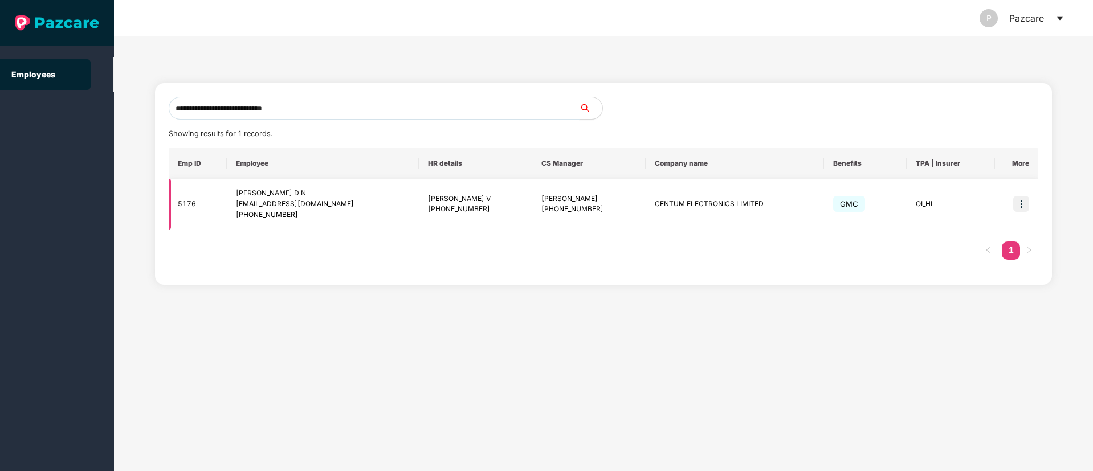
type input "**********"
click at [1025, 209] on img at bounding box center [1021, 204] width 16 height 16
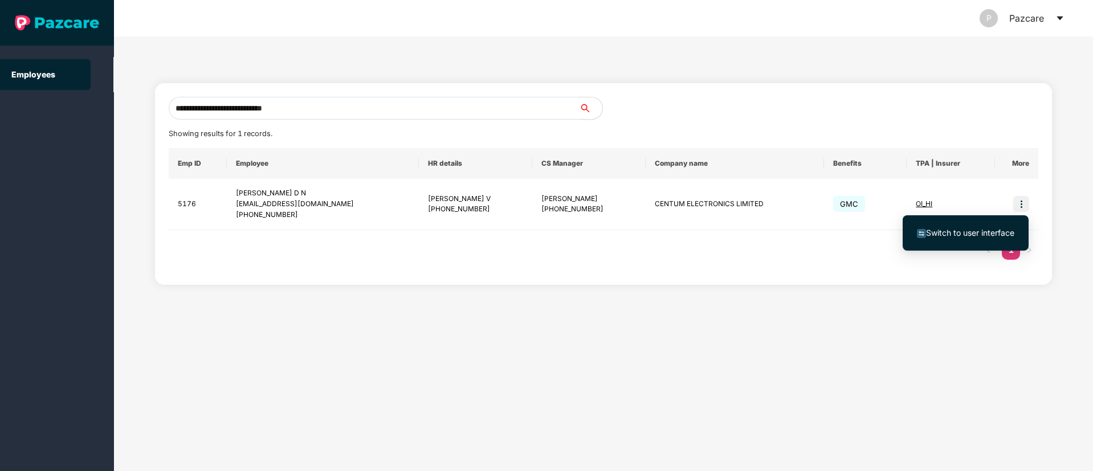
click at [975, 226] on li "Switch to user interface" at bounding box center [965, 233] width 126 height 24
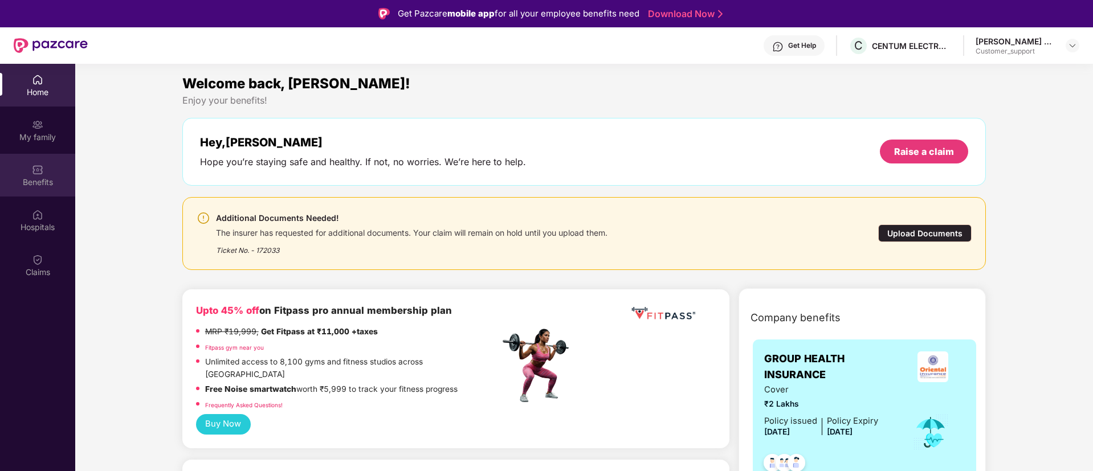
click at [56, 182] on div "Benefits" at bounding box center [37, 182] width 75 height 11
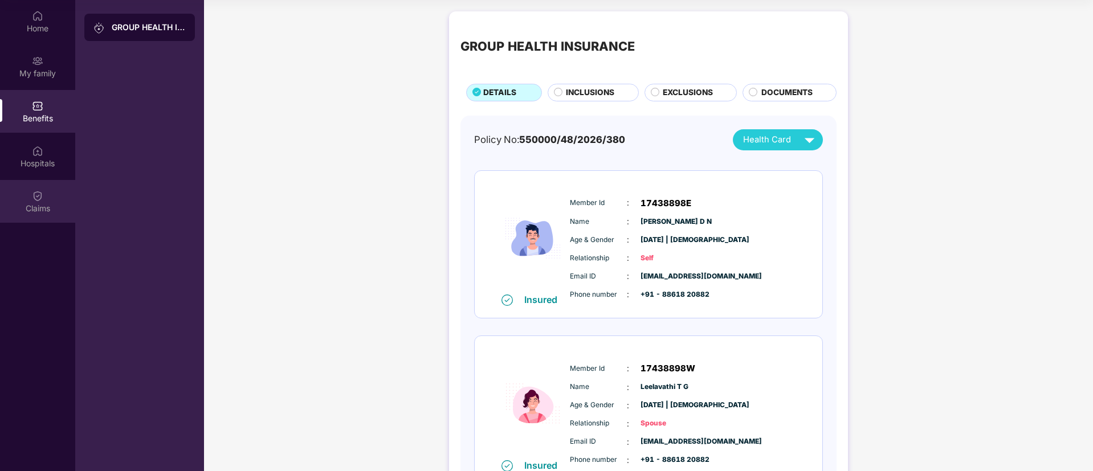
click at [39, 206] on div "Claims" at bounding box center [37, 208] width 75 height 11
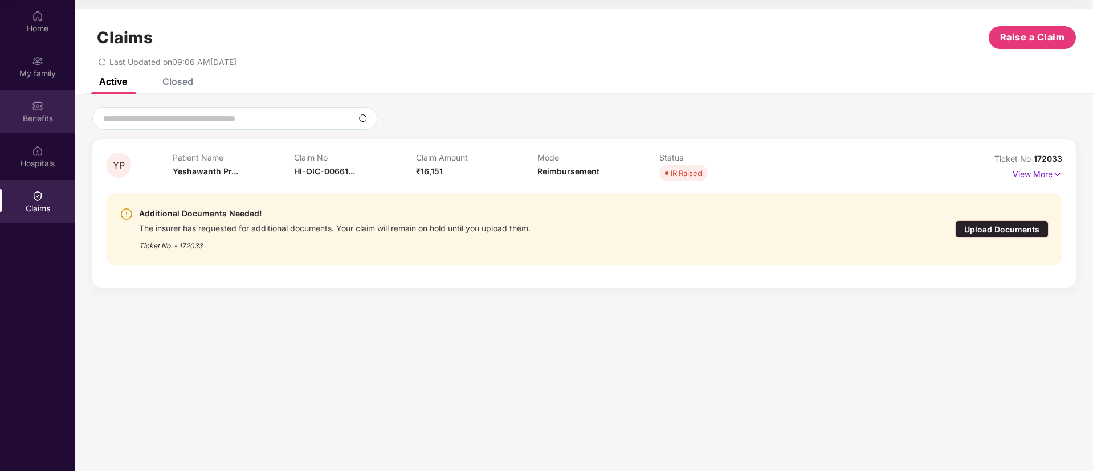
click at [42, 122] on div "Benefits" at bounding box center [37, 118] width 75 height 11
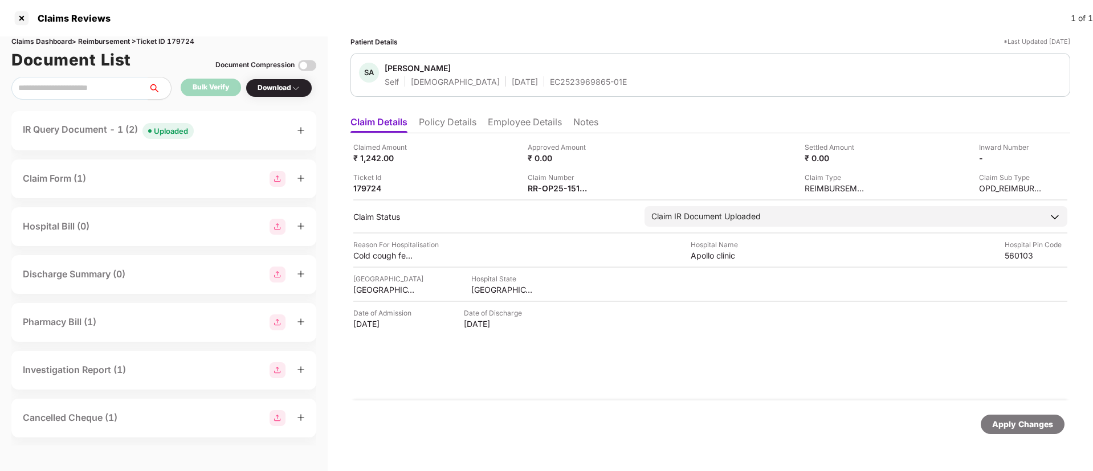
click at [215, 133] on div "IR Query Document - 1 (2) Uploaded" at bounding box center [164, 130] width 282 height 17
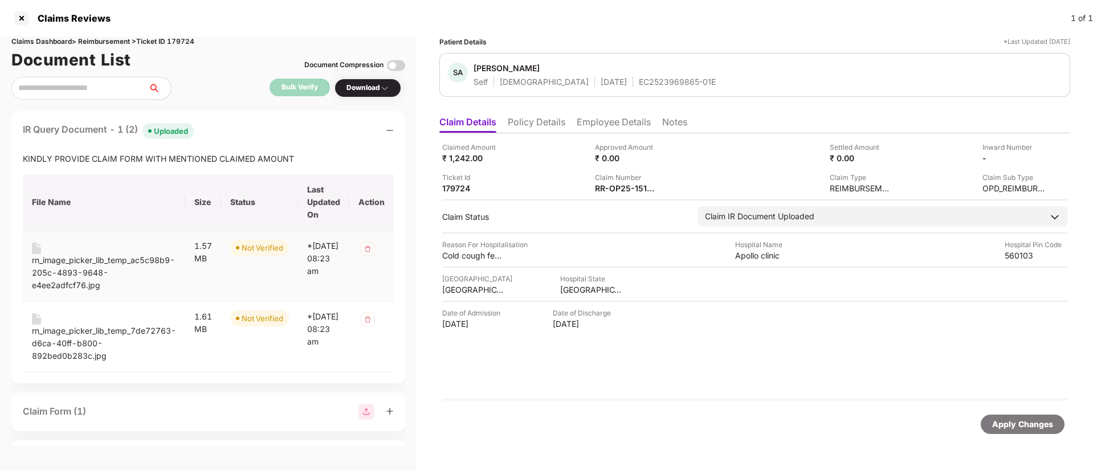
drag, startPoint x: 91, startPoint y: 261, endPoint x: 110, endPoint y: 266, distance: 19.9
click at [99, 265] on div "rn_image_picker_lib_temp_ac5c98b9-205c-4893-9648-e4ee2adfcf76.jpg" at bounding box center [104, 273] width 144 height 38
click at [116, 333] on div "rn_image_picker_lib_temp_7de72763-d6ca-40ff-b800-892bed0b283c.jpg" at bounding box center [104, 344] width 144 height 38
click at [232, 128] on div "IR Query Document - 1 (2) Uploaded" at bounding box center [208, 130] width 371 height 17
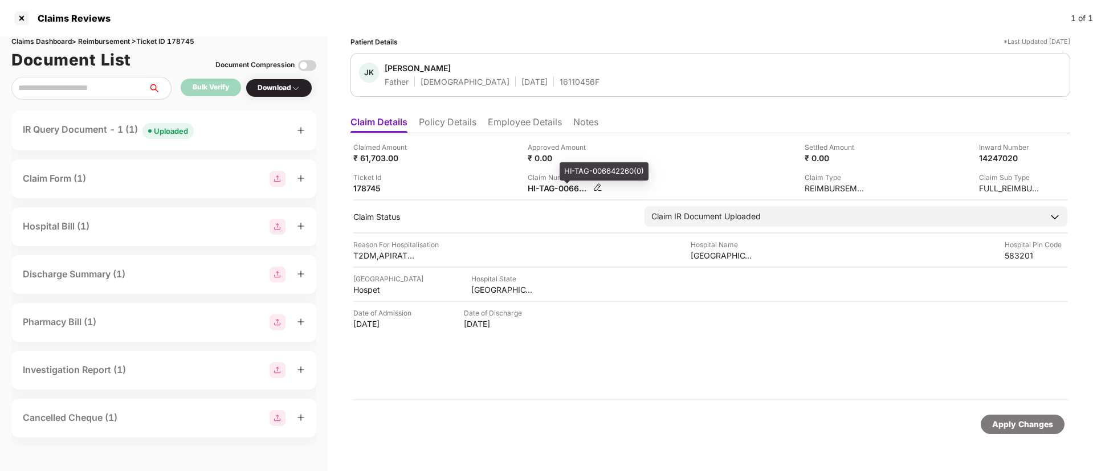
click at [541, 186] on div "HI-TAG-006642260(0)" at bounding box center [558, 188] width 63 height 11
copy div
click at [515, 172] on div "Ticket Id 178745" at bounding box center [436, 183] width 166 height 22
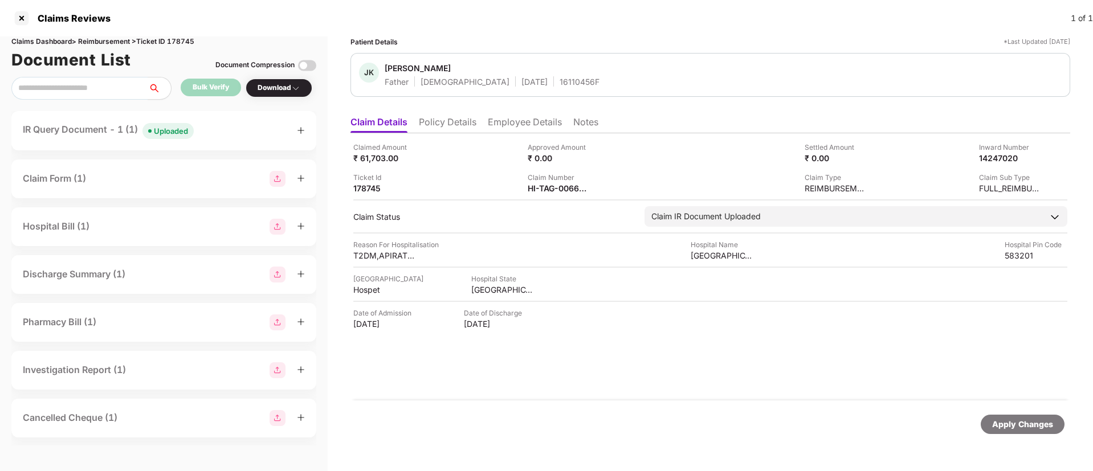
drag, startPoint x: 227, startPoint y: 123, endPoint x: 240, endPoint y: 150, distance: 29.6
click at [227, 124] on div "IR Query Document - 1 (1) Uploaded" at bounding box center [164, 130] width 282 height 17
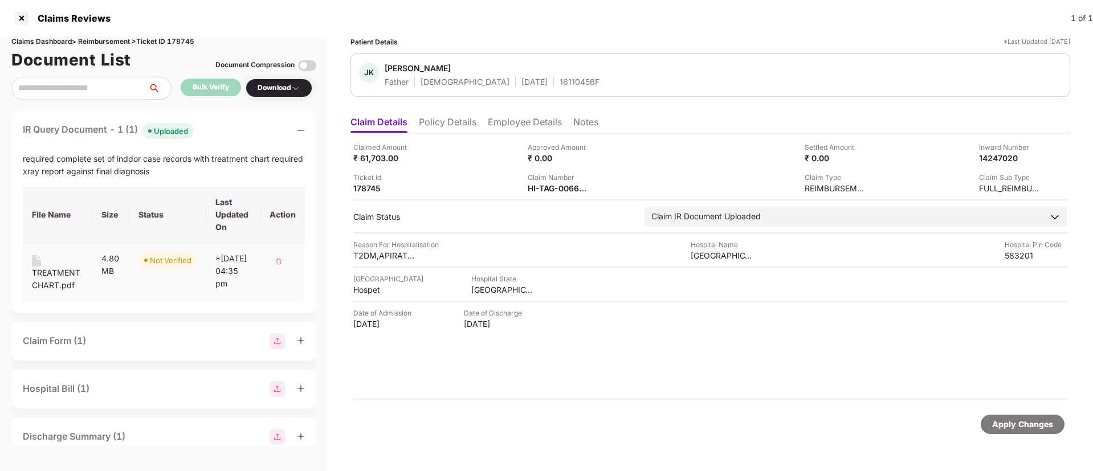
click at [64, 270] on div "TREATMENT CHART.pdf" at bounding box center [57, 279] width 51 height 25
click at [234, 129] on div "IR Query Document - 1 (1) Uploaded" at bounding box center [164, 130] width 282 height 17
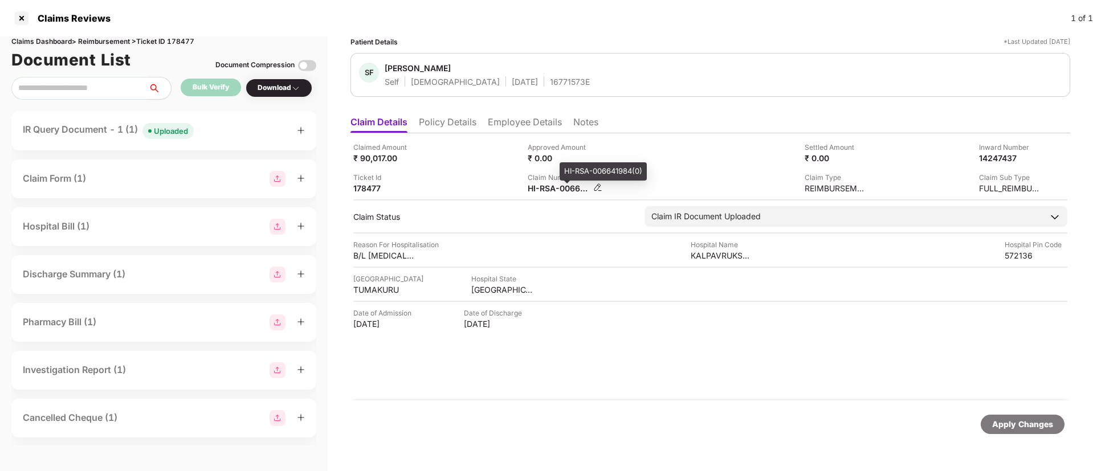
click at [544, 186] on div "HI-RSA-006641984(0)" at bounding box center [558, 188] width 63 height 11
copy div
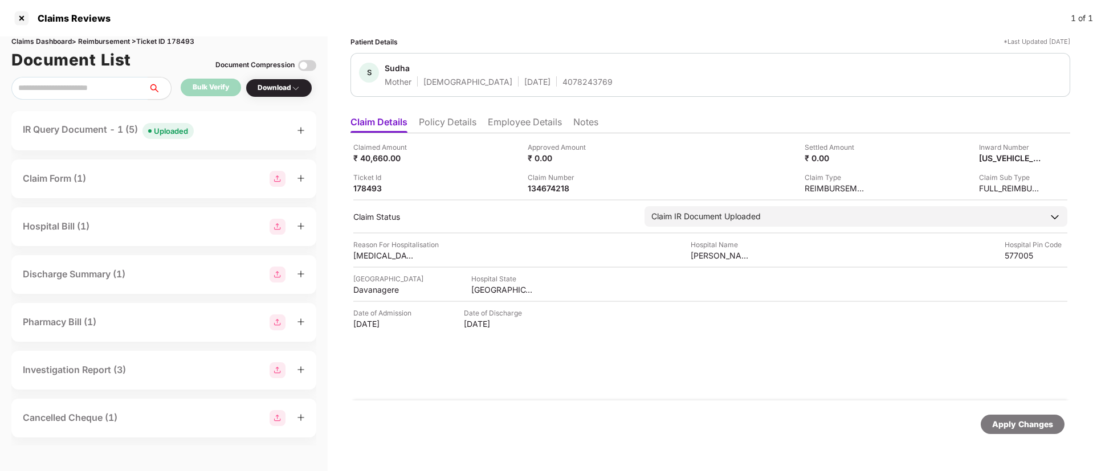
click at [237, 126] on div "IR Query Document - 1 (5) Uploaded" at bounding box center [164, 130] width 282 height 17
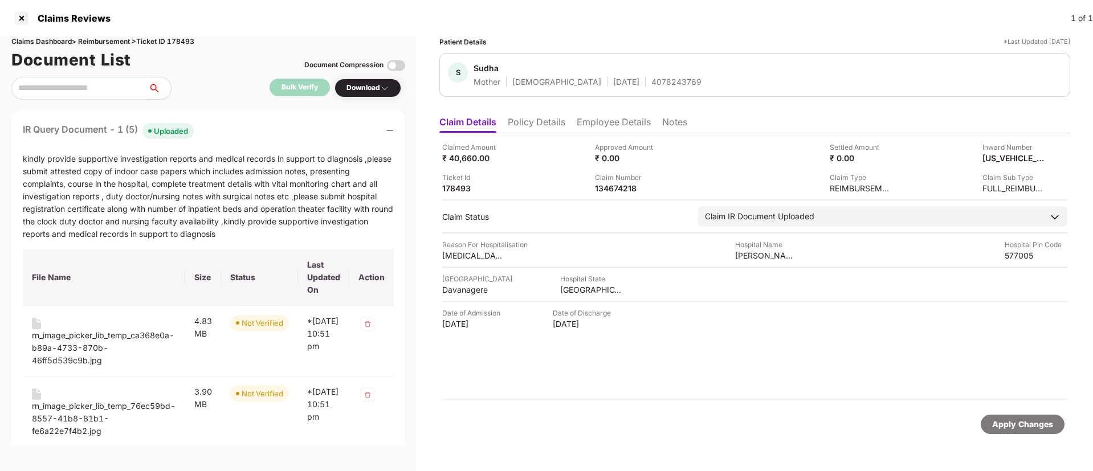
click at [237, 124] on div "IR Query Document - 1 (5) Uploaded" at bounding box center [208, 130] width 371 height 17
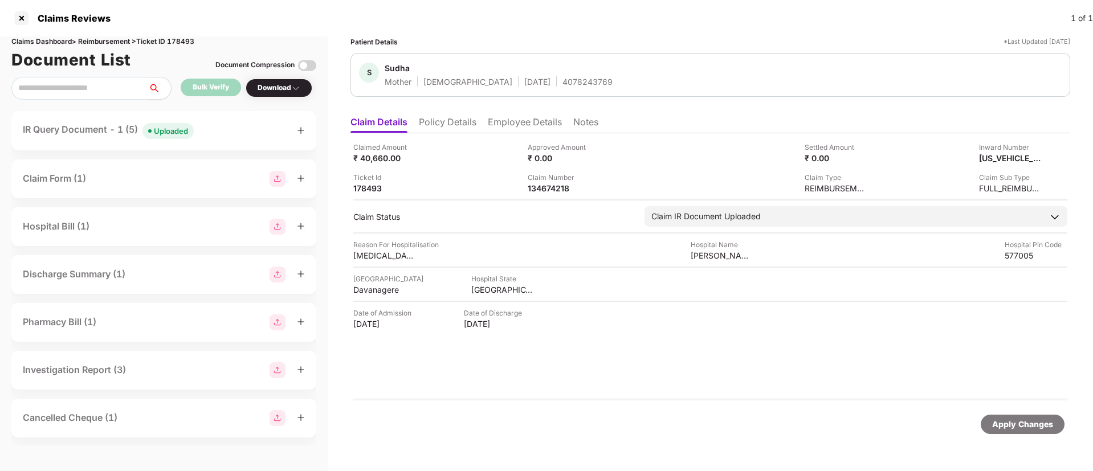
click at [452, 124] on li "Policy Details" at bounding box center [448, 124] width 58 height 17
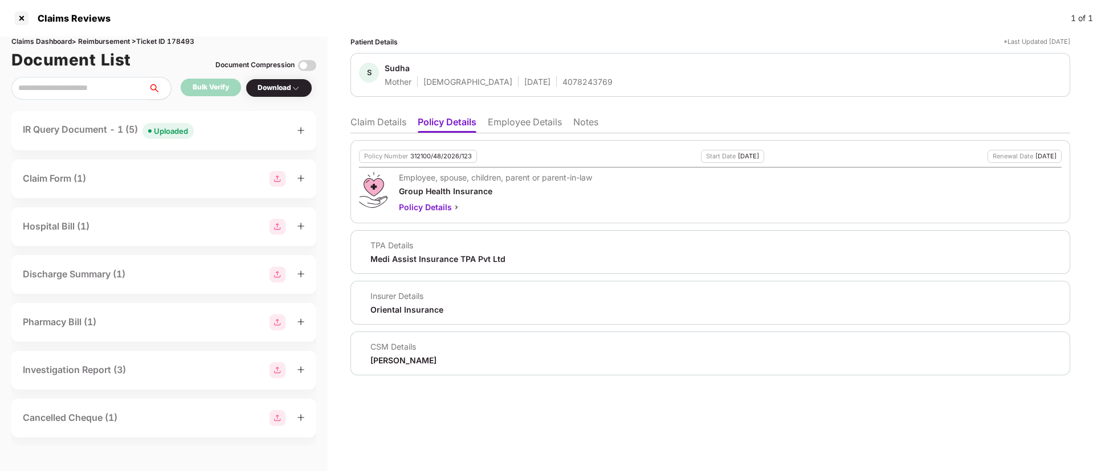
click at [524, 123] on li "Employee Details" at bounding box center [525, 124] width 74 height 17
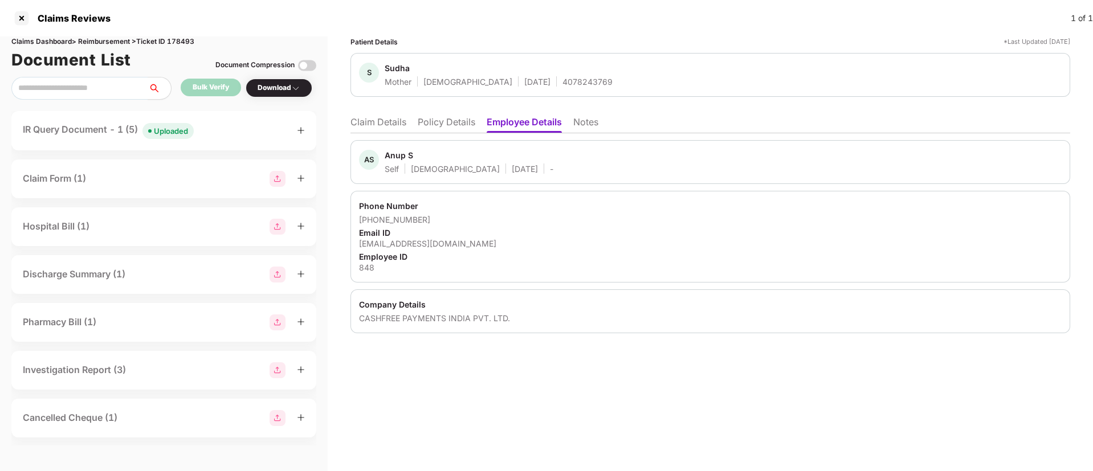
click at [427, 130] on li "Policy Details" at bounding box center [447, 124] width 58 height 17
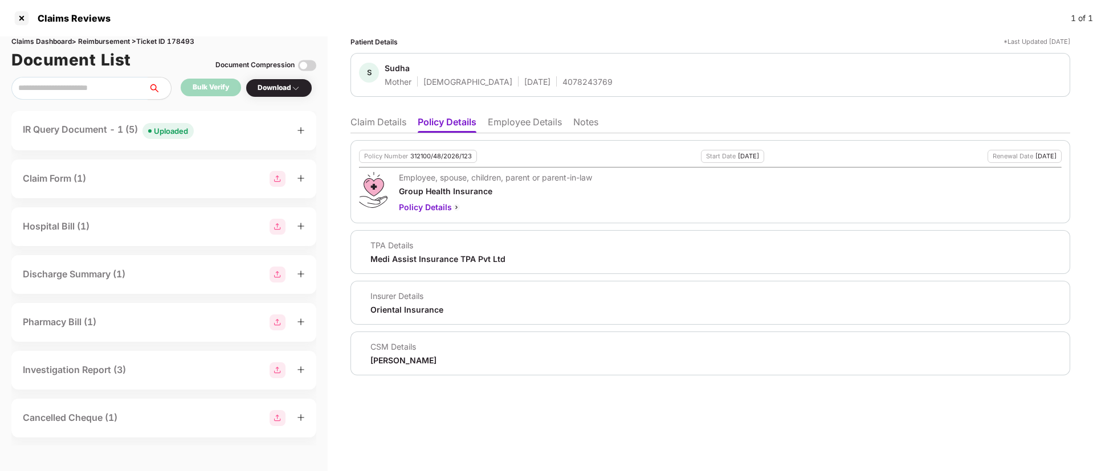
drag, startPoint x: 392, startPoint y: 121, endPoint x: 414, endPoint y: 69, distance: 56.9
click at [394, 118] on li "Claim Details" at bounding box center [378, 124] width 56 height 17
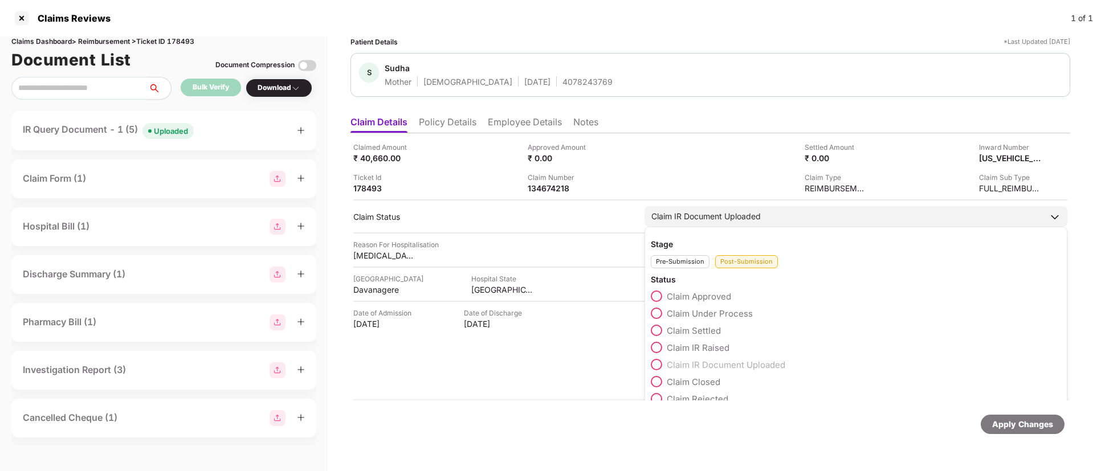
click at [656, 344] on span at bounding box center [656, 347] width 11 height 11
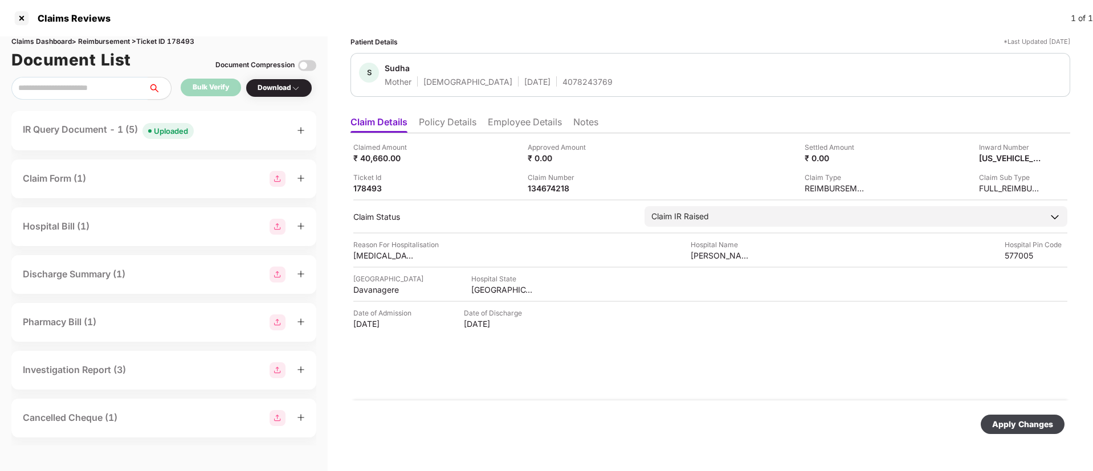
click at [1024, 432] on div "Apply Changes" at bounding box center [1022, 424] width 84 height 19
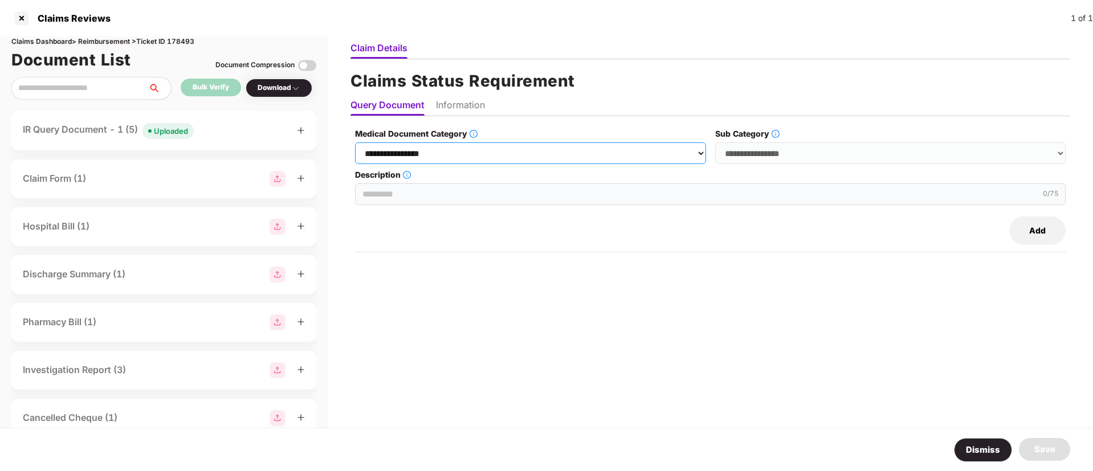
click at [465, 163] on select "**********" at bounding box center [530, 153] width 350 height 22
select select "**********"
click at [355, 142] on select "**********" at bounding box center [530, 153] width 350 height 22
click at [801, 148] on select "**********" at bounding box center [890, 153] width 350 height 22
select select "**********"
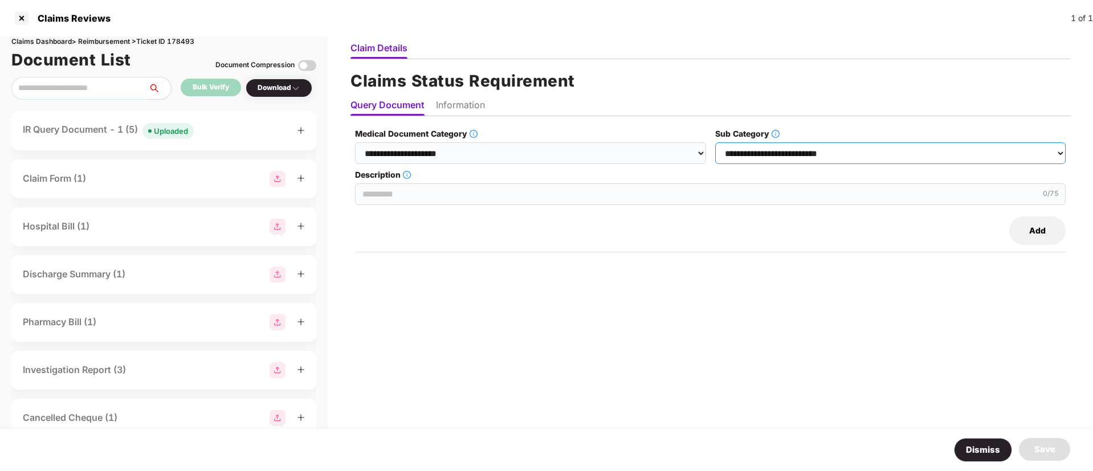
click at [715, 142] on select "**********" at bounding box center [890, 153] width 350 height 22
click at [443, 194] on input "Description" at bounding box center [710, 194] width 710 height 22
type input "**********"
drag, startPoint x: 355, startPoint y: 195, endPoint x: 599, endPoint y: 186, distance: 243.4
click at [585, 194] on input "**********" at bounding box center [710, 194] width 710 height 22
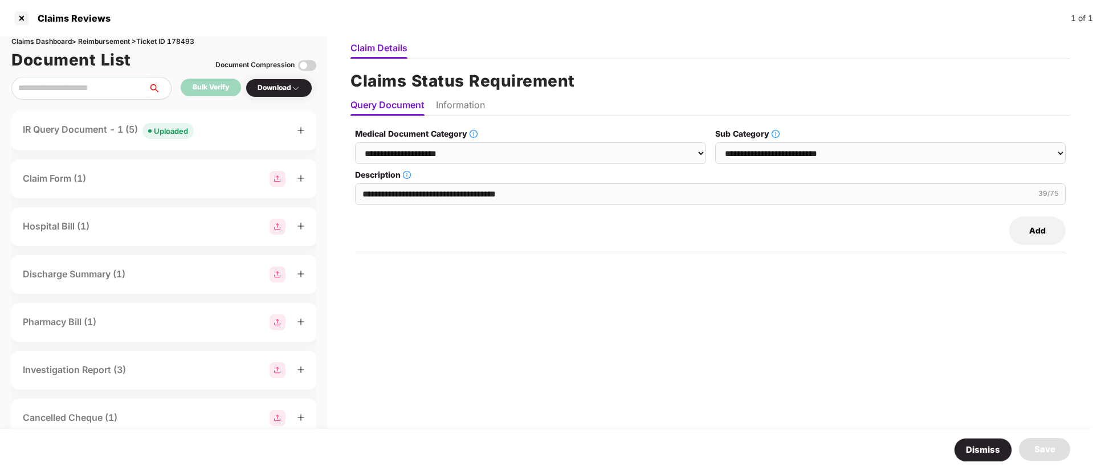
click at [470, 109] on li "Information" at bounding box center [460, 107] width 49 height 17
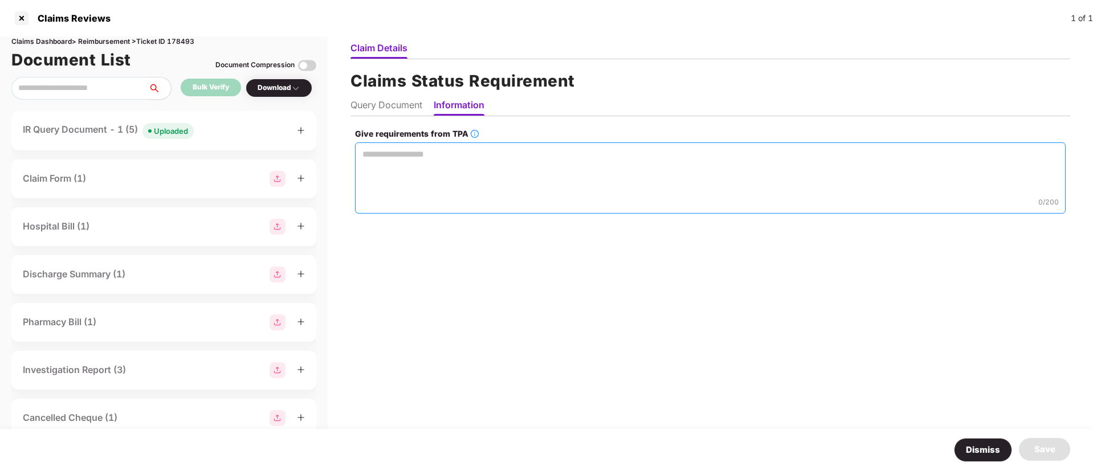
click at [388, 162] on textarea "Give requirements from TPA" at bounding box center [710, 177] width 710 height 71
paste textarea "**********"
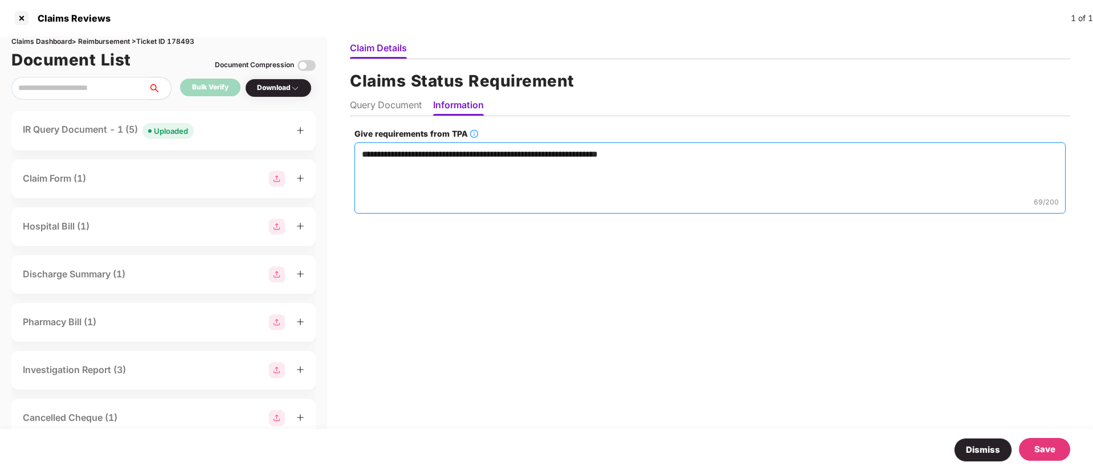
click at [613, 154] on textarea "**********" at bounding box center [709, 177] width 711 height 71
click at [649, 153] on textarea "**********" at bounding box center [709, 177] width 711 height 71
type textarea "**********"
click at [1049, 450] on div "Save" at bounding box center [1044, 450] width 21 height 14
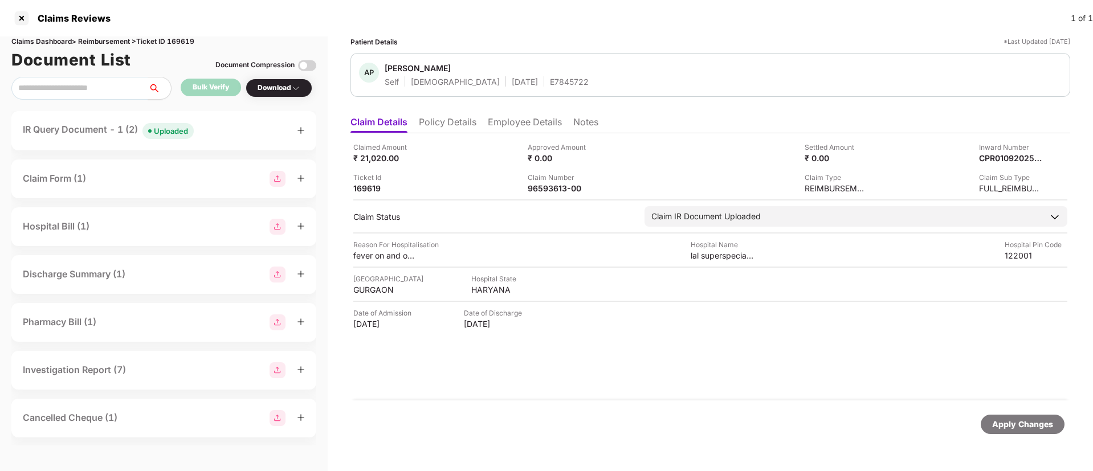
click at [239, 130] on div "IR Query Document - 1 (2) Uploaded" at bounding box center [164, 130] width 282 height 17
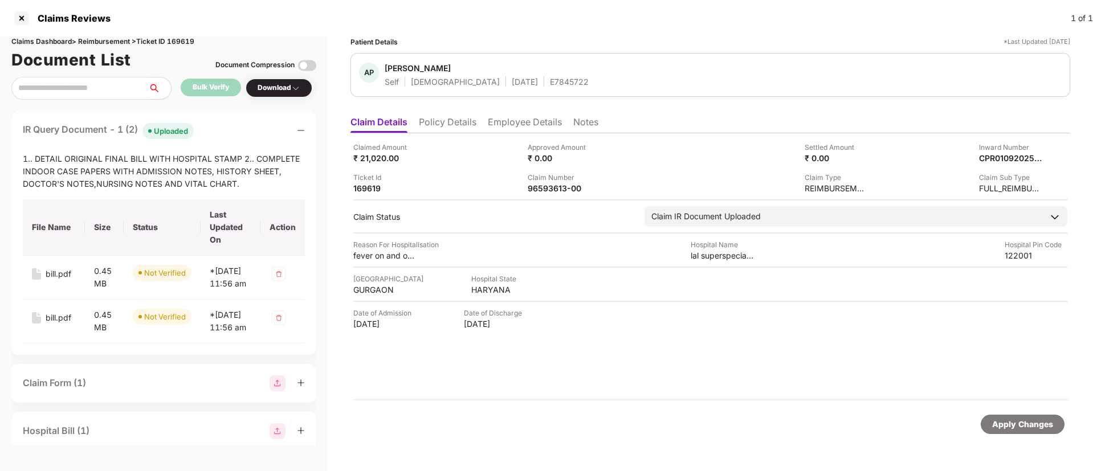
click at [220, 126] on div "IR Query Document - 1 (2) Uploaded" at bounding box center [164, 130] width 282 height 17
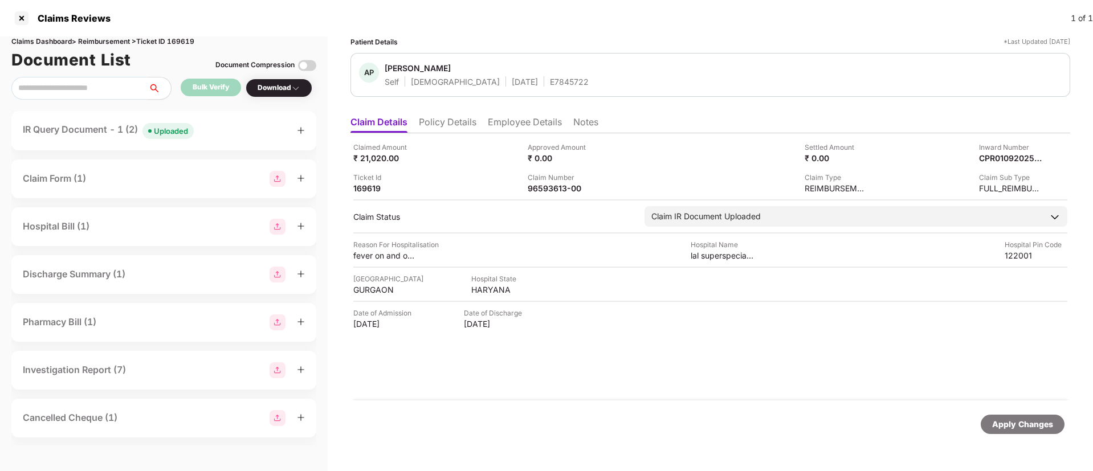
click at [220, 124] on div "IR Query Document - 1 (2) Uploaded" at bounding box center [164, 130] width 282 height 17
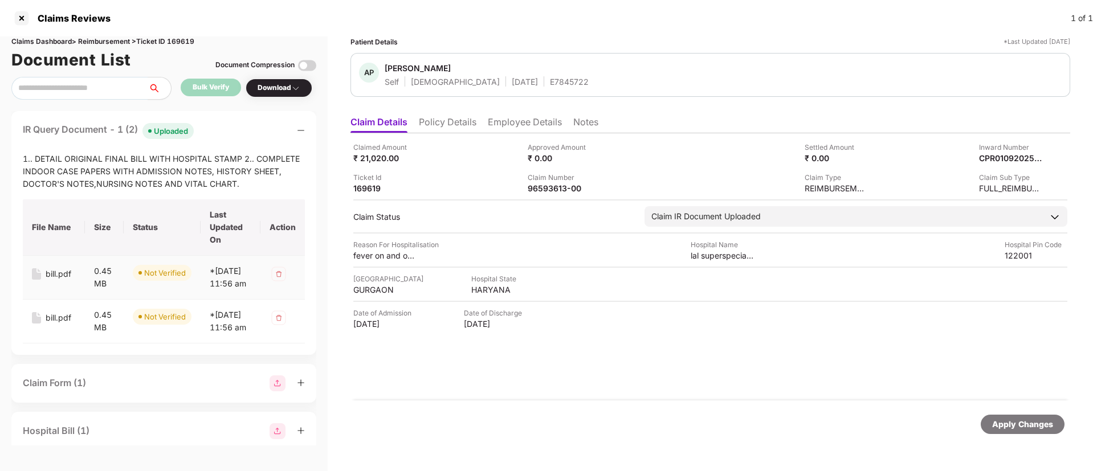
click at [54, 273] on div "bill.pdf" at bounding box center [59, 274] width 26 height 13
click at [56, 324] on div "bill.pdf" at bounding box center [59, 318] width 26 height 13
click at [550, 194] on div "Claimed Amount ₹ 21,020.00 Approved Amount ₹ 0.00 Settled Amount ₹ 0.00 Inward …" at bounding box center [709, 266] width 719 height 267
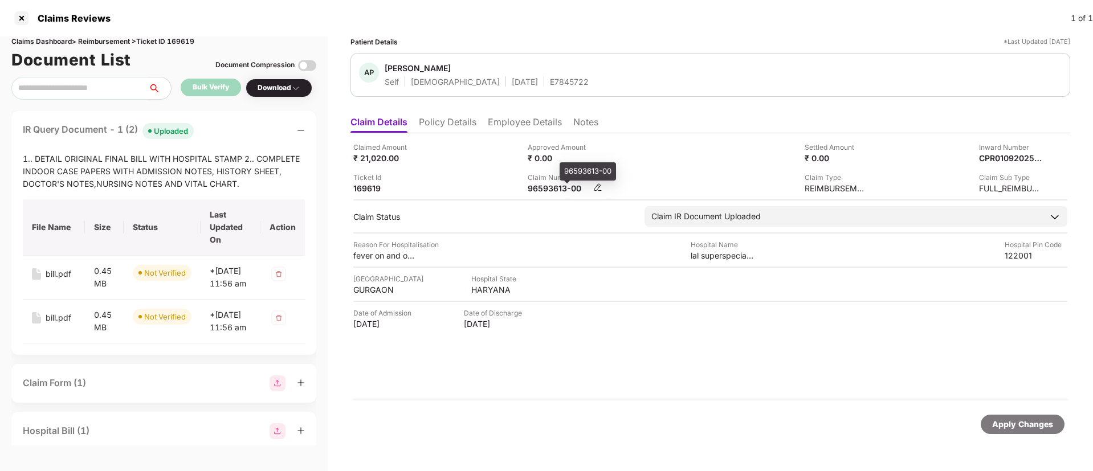
click at [550, 189] on div "96593613-00" at bounding box center [558, 188] width 63 height 11
copy div
click at [442, 125] on li "Policy Details" at bounding box center [448, 124] width 58 height 17
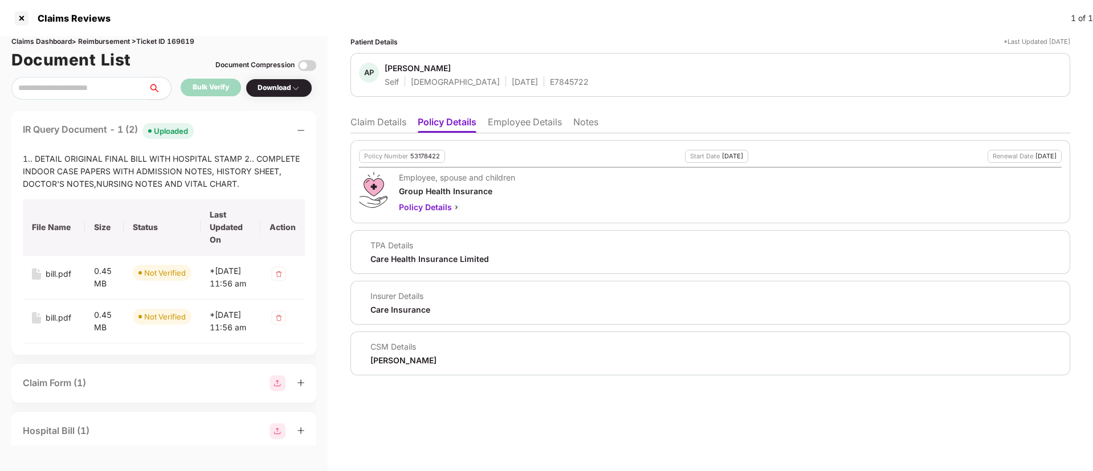
click at [394, 124] on li "Claim Details" at bounding box center [378, 124] width 56 height 17
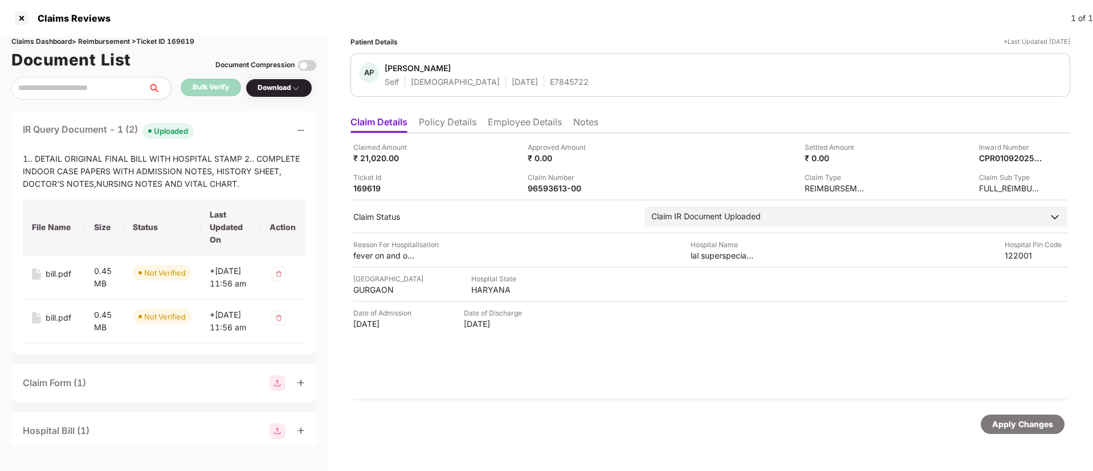
click at [447, 125] on li "Policy Details" at bounding box center [448, 124] width 58 height 17
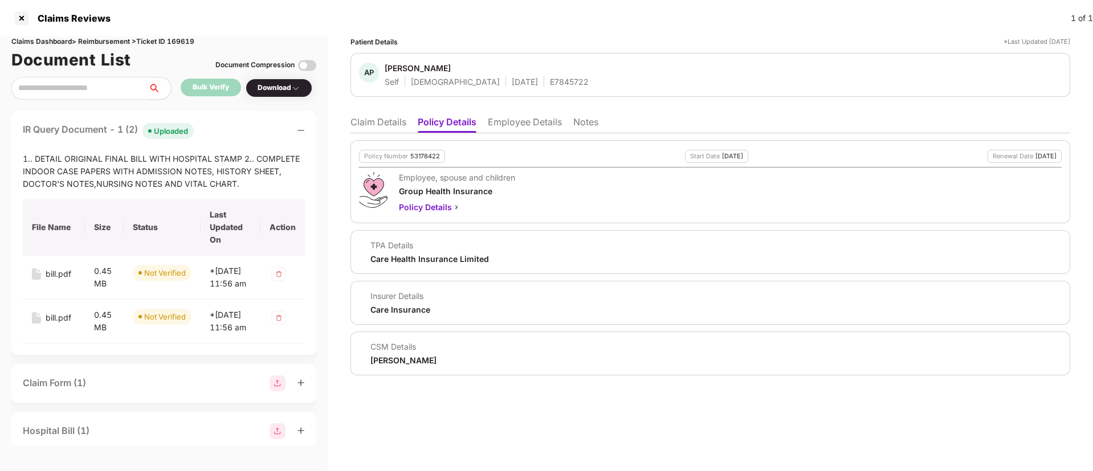
click at [423, 153] on div "53178422" at bounding box center [425, 156] width 30 height 7
copy div "53178422"
click at [550, 80] on div "E7845722" at bounding box center [569, 81] width 39 height 11
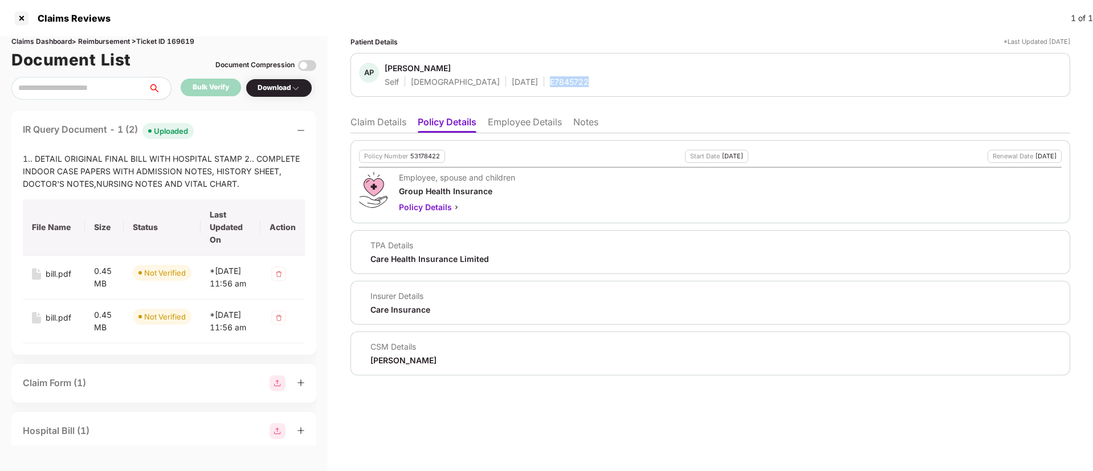
copy div "E7845722"
click at [386, 117] on li "Claim Details" at bounding box center [378, 124] width 56 height 17
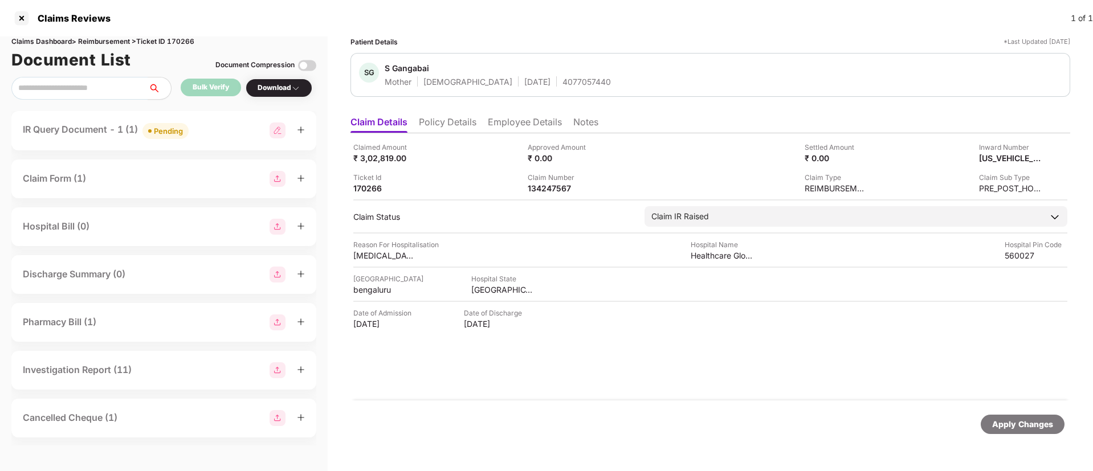
click at [451, 126] on li "Policy Details" at bounding box center [448, 124] width 58 height 17
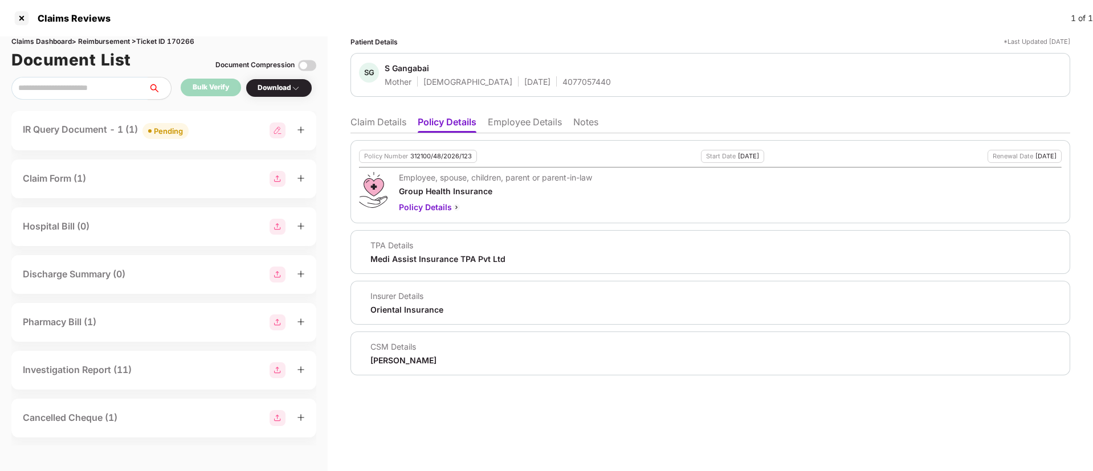
click at [386, 123] on li "Claim Details" at bounding box center [378, 124] width 56 height 17
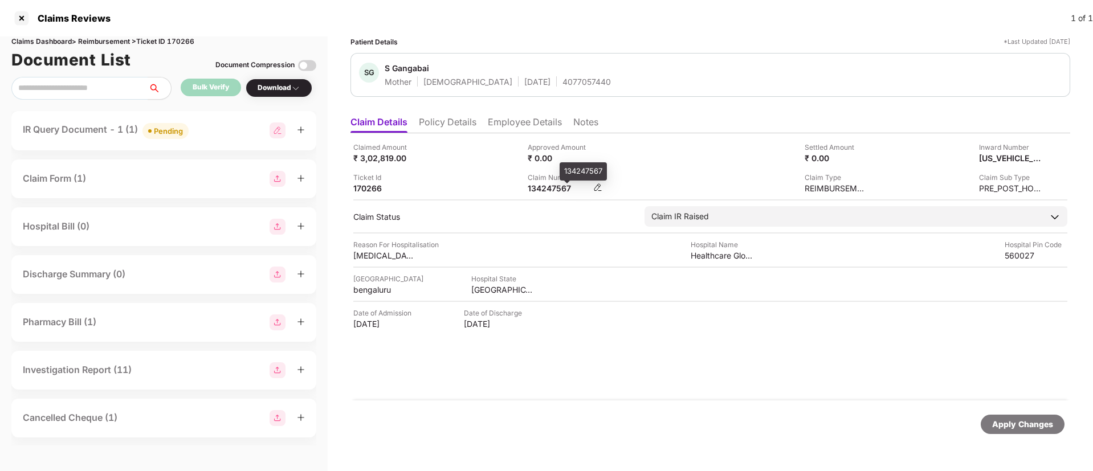
click at [549, 185] on div "134247567" at bounding box center [558, 188] width 63 height 11
copy div "134247567"
click at [476, 174] on div "Ticket Id 170266" at bounding box center [436, 183] width 166 height 22
click at [226, 136] on div "IR Query Document - 1 (1) Pending" at bounding box center [164, 130] width 282 height 17
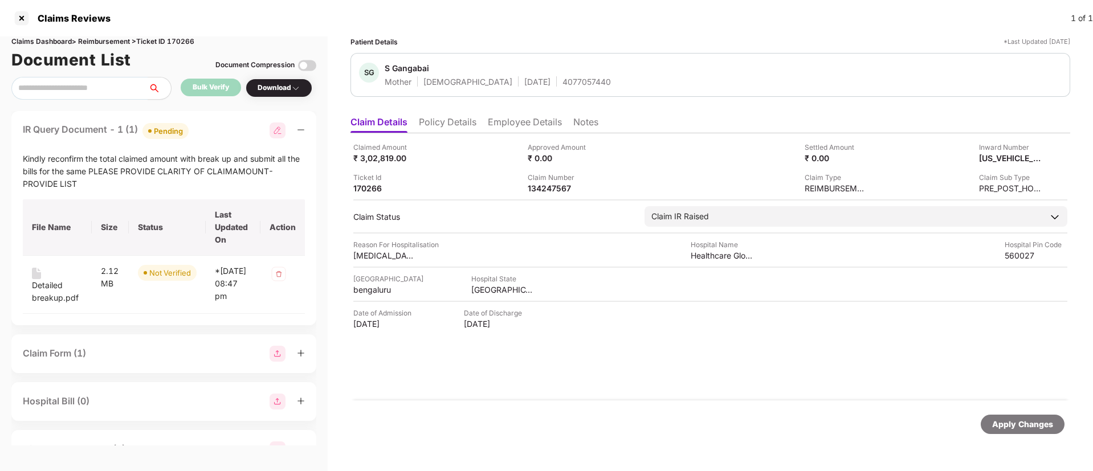
click at [226, 136] on div "IR Query Document - 1 (1) Pending" at bounding box center [164, 130] width 282 height 17
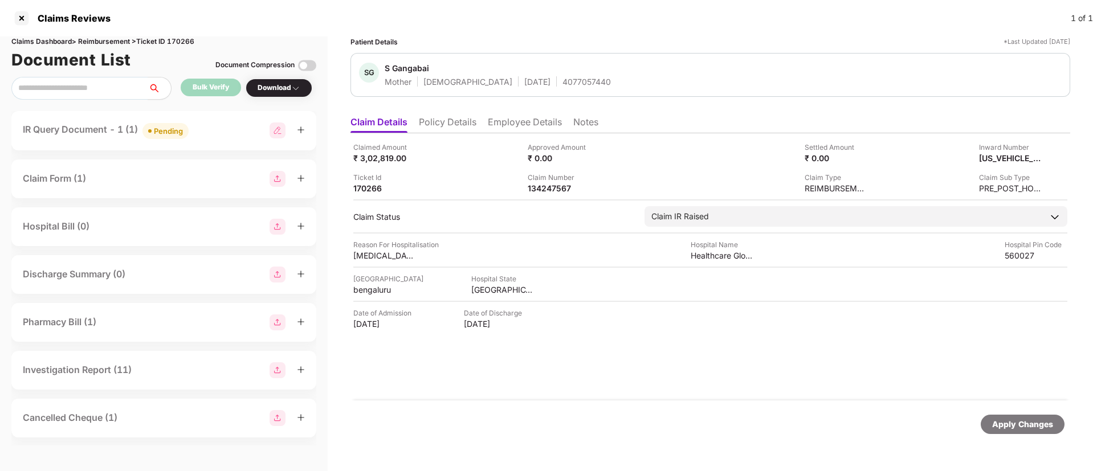
click at [226, 136] on div "IR Query Document - 1 (1) Pending" at bounding box center [164, 130] width 282 height 17
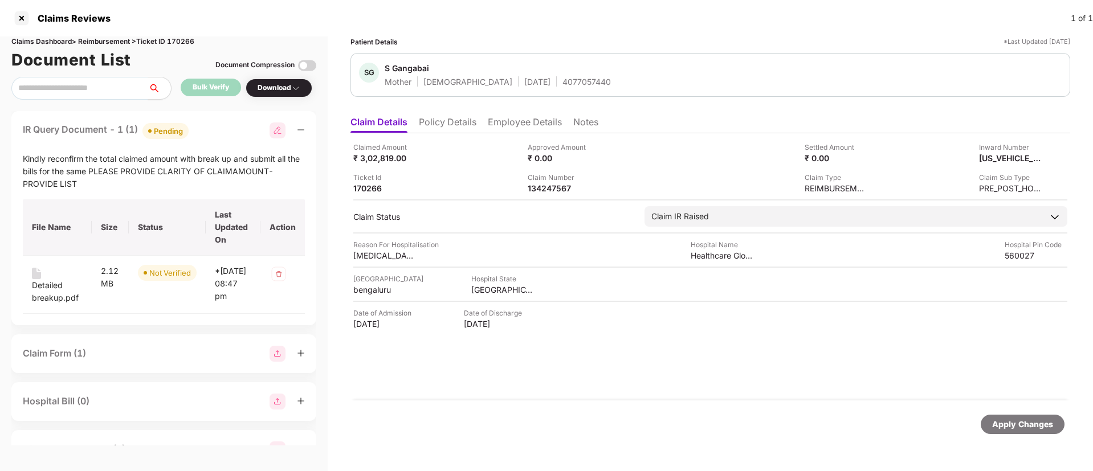
click at [226, 136] on div "IR Query Document - 1 (1) Pending" at bounding box center [164, 130] width 282 height 17
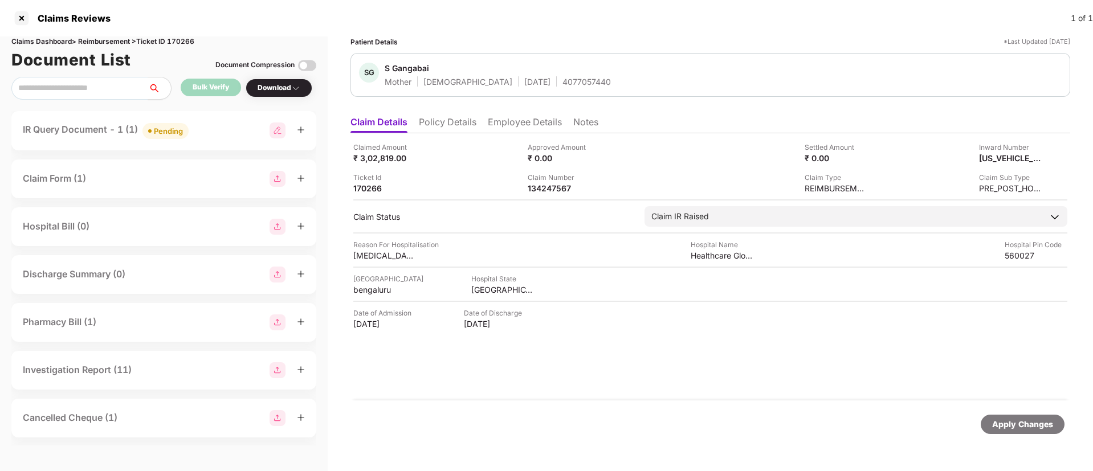
click at [233, 130] on div "IR Query Document - 1 (1) Pending" at bounding box center [164, 130] width 282 height 17
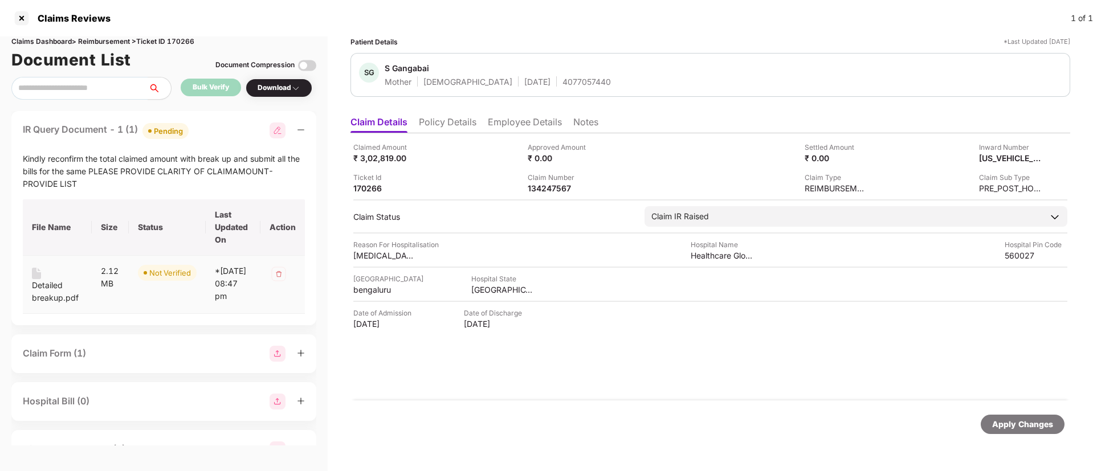
click at [47, 301] on div "Detailed breakup.pdf" at bounding box center [57, 291] width 51 height 25
click at [234, 132] on div "IR Query Document - 1 (1) Pending" at bounding box center [164, 130] width 282 height 17
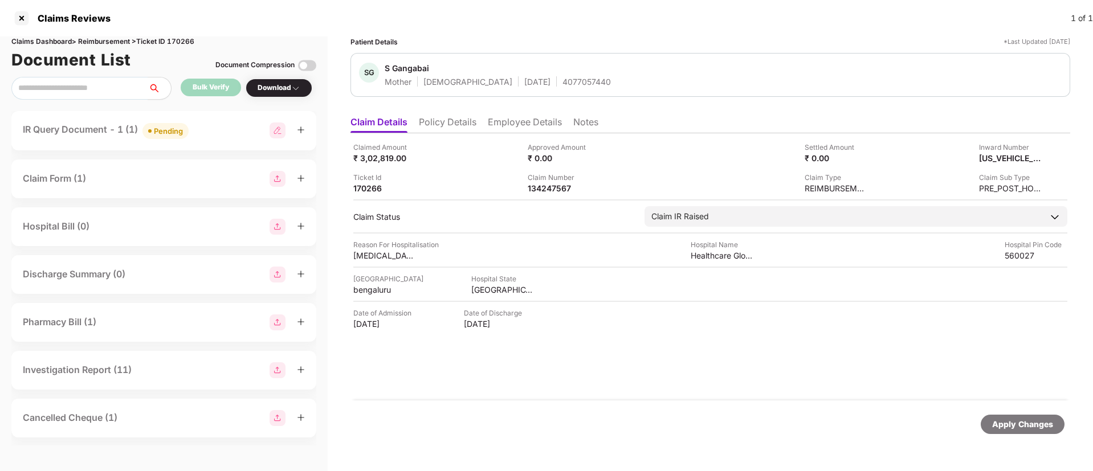
click at [199, 122] on div "IR Query Document - 1 (1) Pending" at bounding box center [164, 130] width 282 height 17
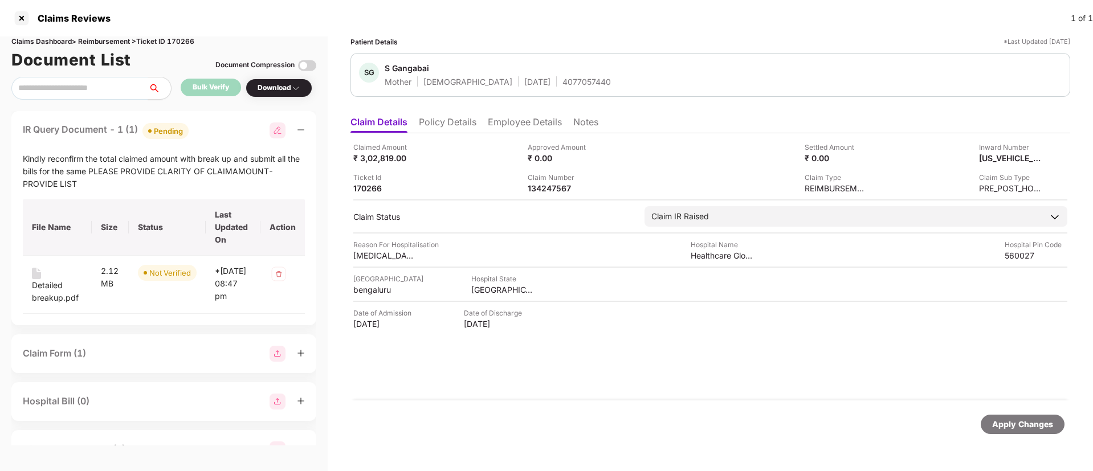
drag, startPoint x: 530, startPoint y: 121, endPoint x: 482, endPoint y: 128, distance: 47.7
click at [533, 123] on li "Employee Details" at bounding box center [525, 124] width 74 height 17
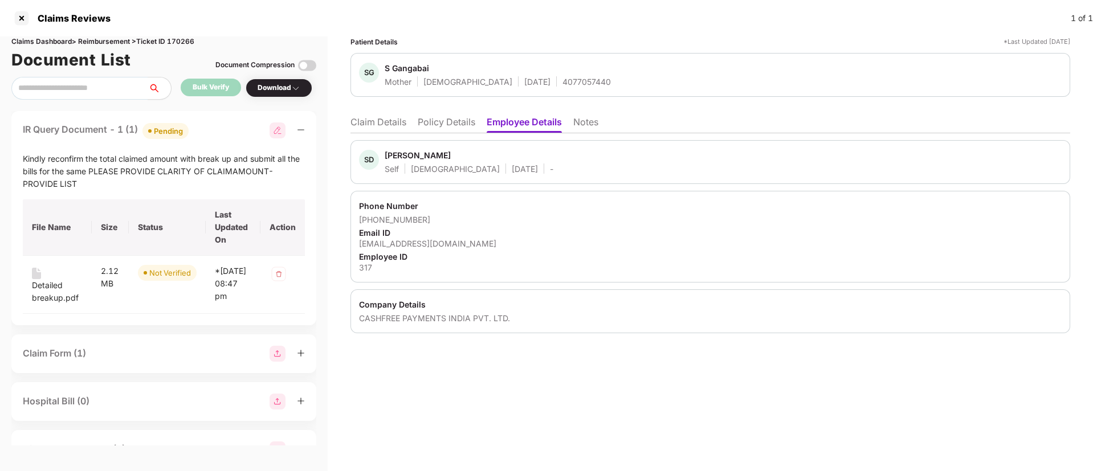
click at [375, 119] on li "Claim Details" at bounding box center [378, 124] width 56 height 17
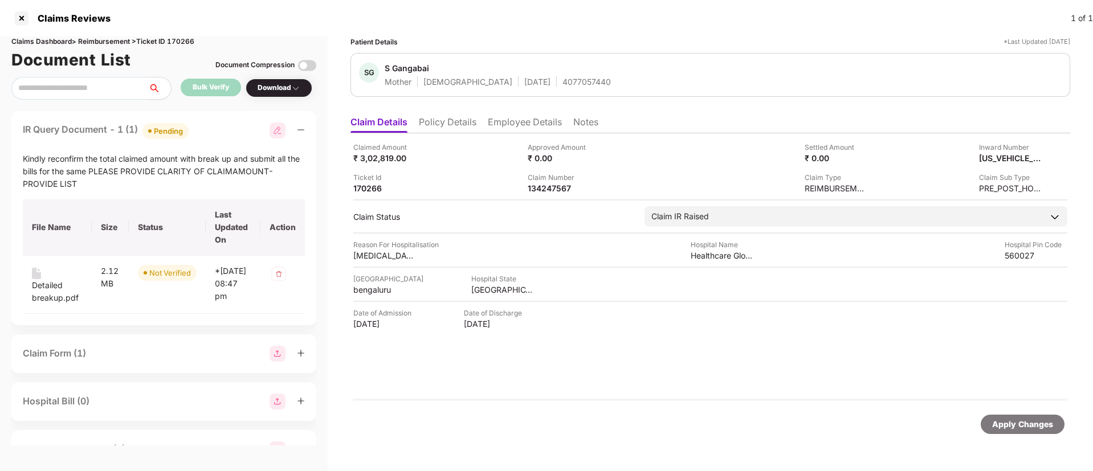
click at [543, 182] on div "Claim Number" at bounding box center [558, 177] width 63 height 11
click at [543, 183] on div "134247567" at bounding box center [558, 188] width 63 height 11
copy div "134247567"
